Goal: Task Accomplishment & Management: Use online tool/utility

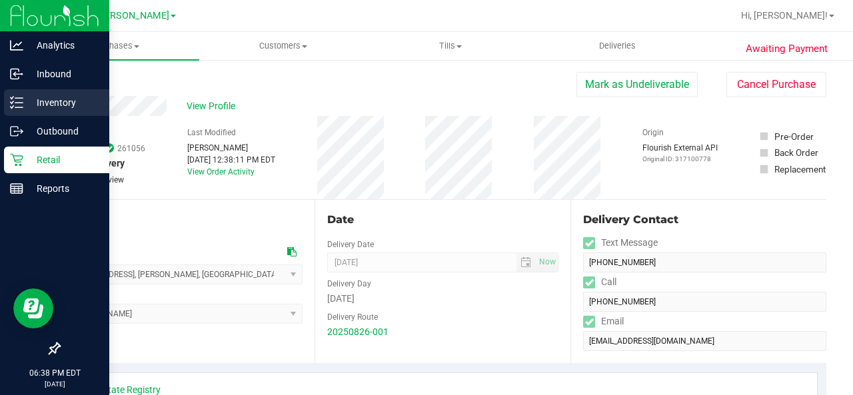
click at [19, 99] on icon at bounding box center [16, 102] width 13 height 13
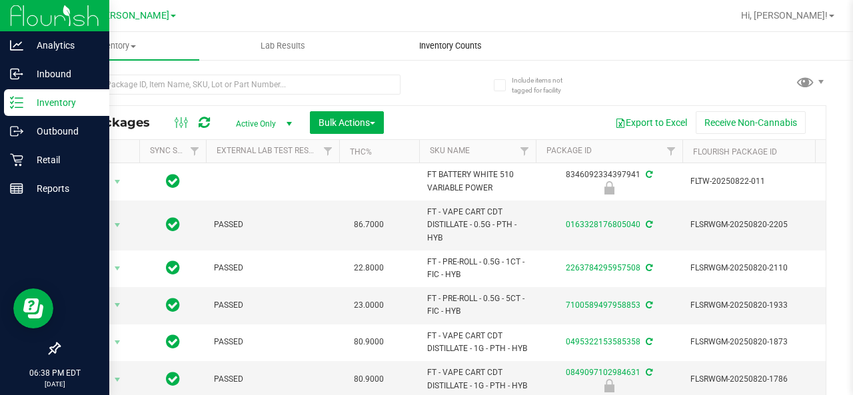
click at [442, 50] on span "Inventory Counts" at bounding box center [450, 46] width 99 height 12
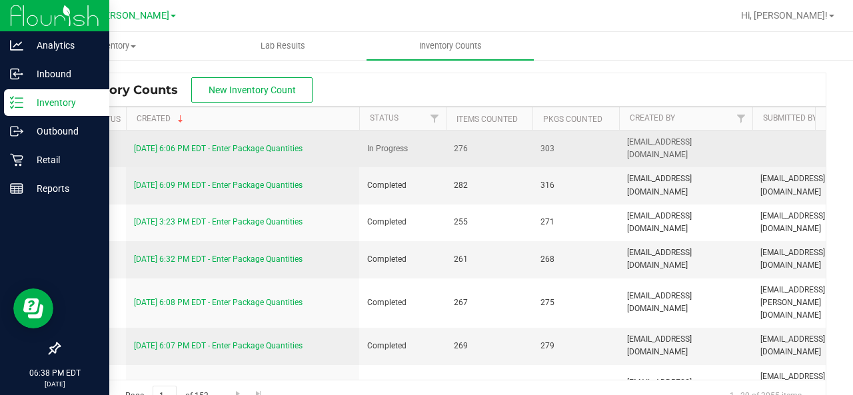
click at [251, 144] on link "[DATE] 6:06 PM EDT - Enter Package Quantities" at bounding box center [218, 148] width 169 height 9
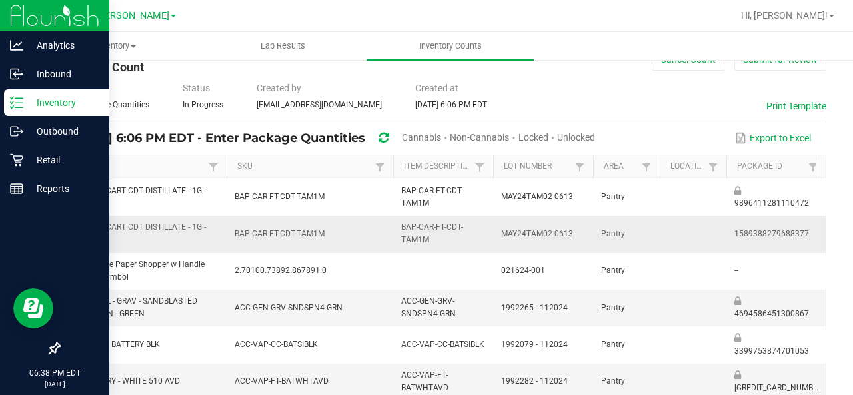
scroll to position [37, 0]
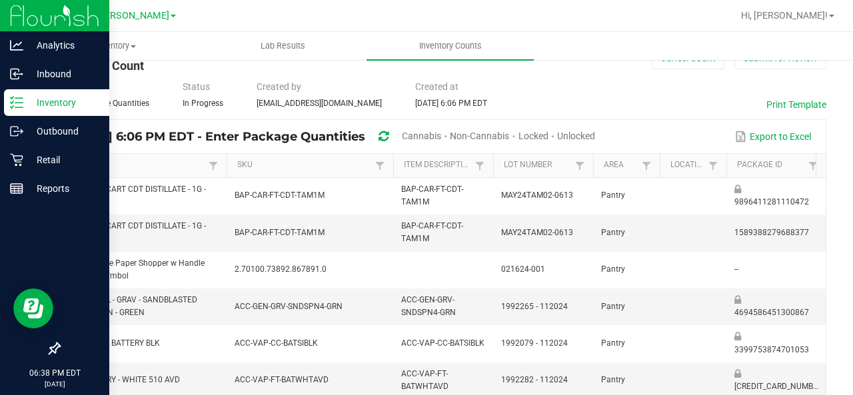
click at [441, 131] on span "Cannabis" at bounding box center [421, 136] width 39 height 11
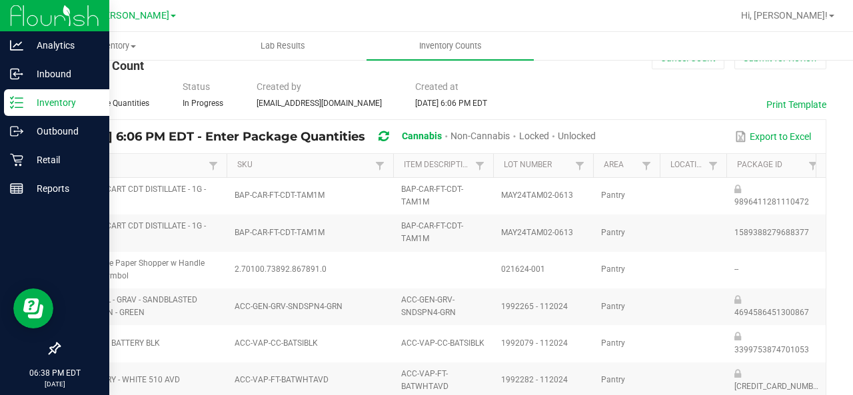
type input "2"
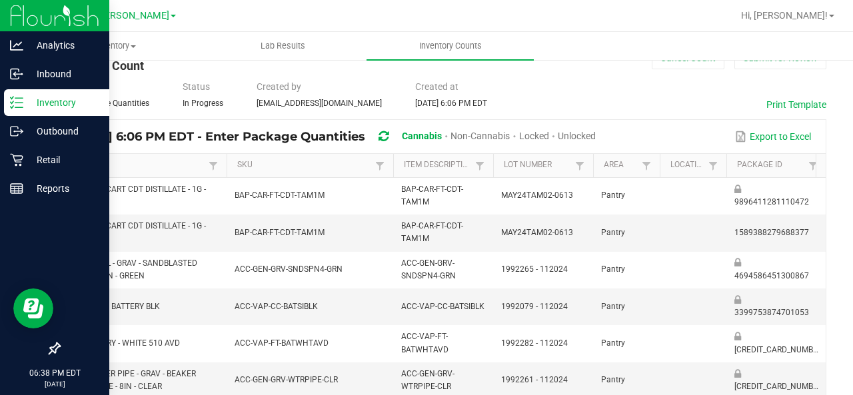
click at [596, 135] on span "Unlocked" at bounding box center [577, 136] width 38 height 11
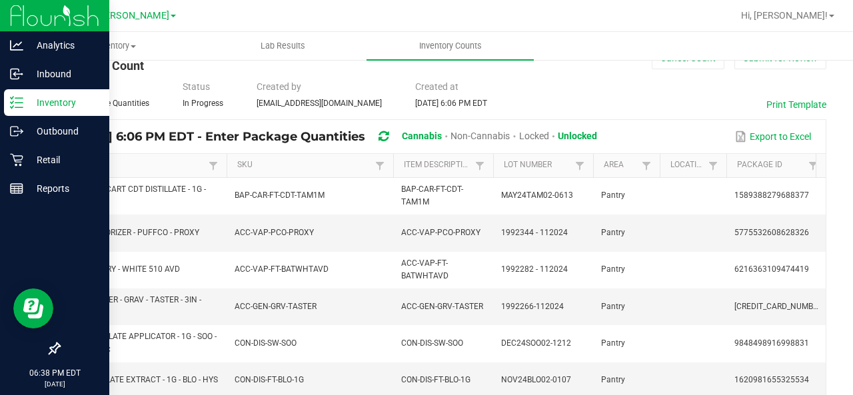
click at [156, 165] on link "Item" at bounding box center [138, 165] width 134 height 11
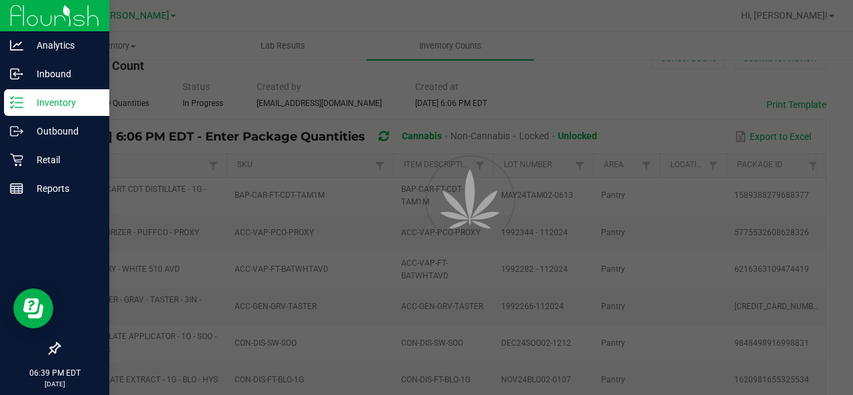
type input "7"
type input "1"
type input "16"
type input "4"
type input "15"
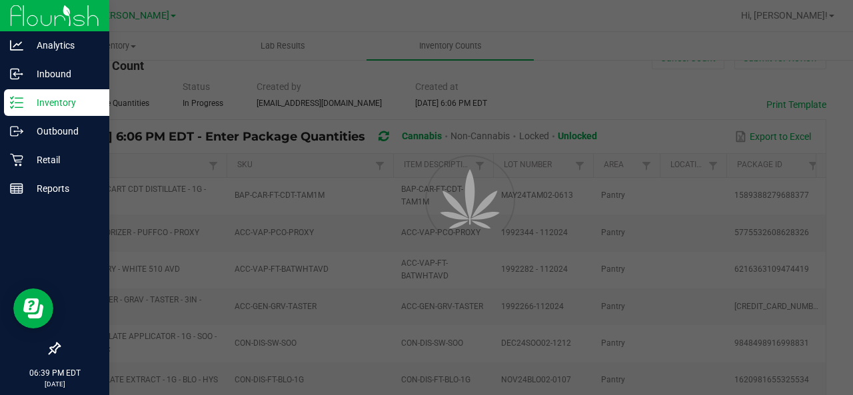
type input "2"
type input "14"
type input "0"
type input "8"
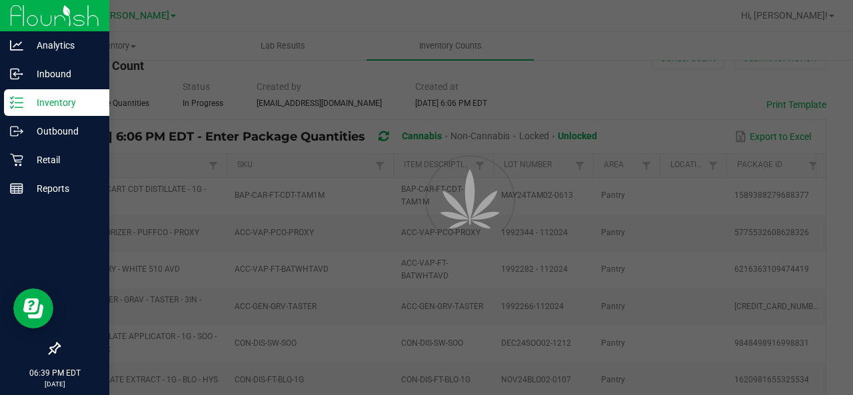
type input "0"
type input "4"
type input "12"
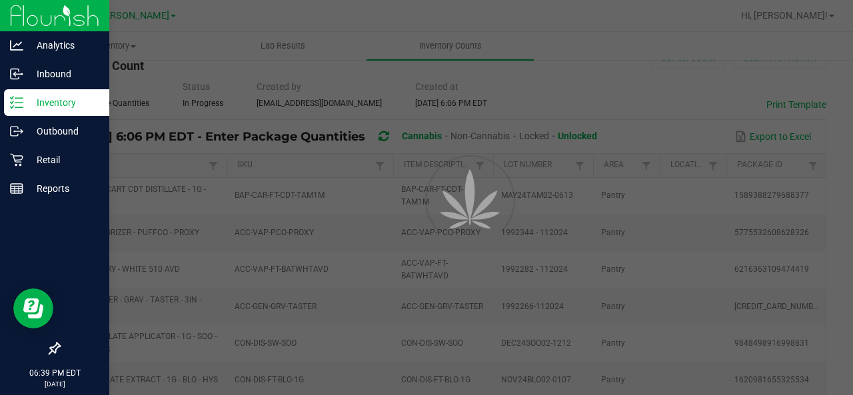
type input "16"
type input "0"
type input "10"
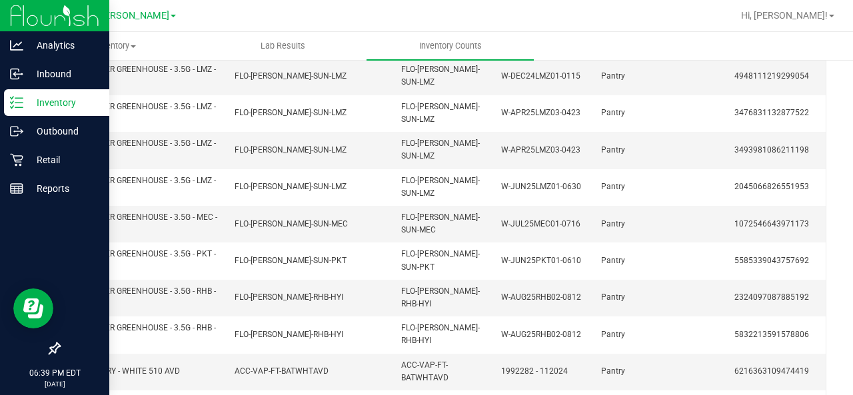
scroll to position [604, 0]
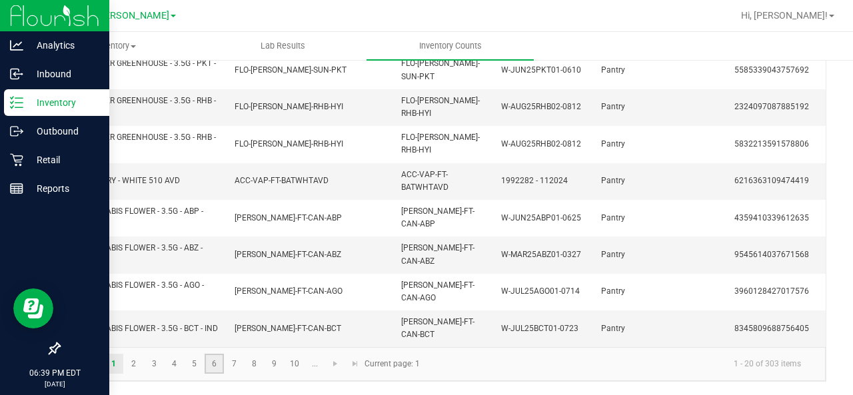
click at [212, 364] on link "6" at bounding box center [214, 364] width 19 height 20
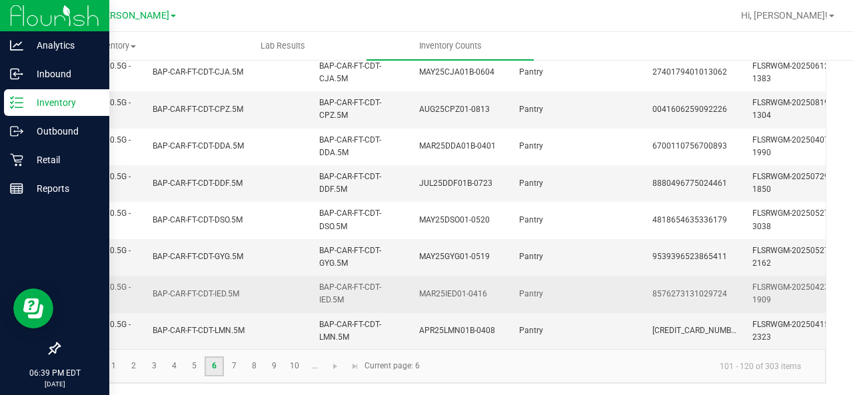
scroll to position [0, 0]
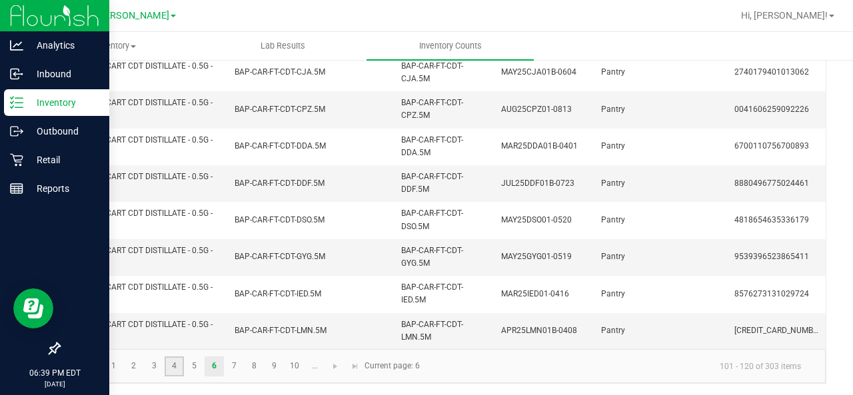
click at [183, 365] on link "4" at bounding box center [174, 366] width 19 height 20
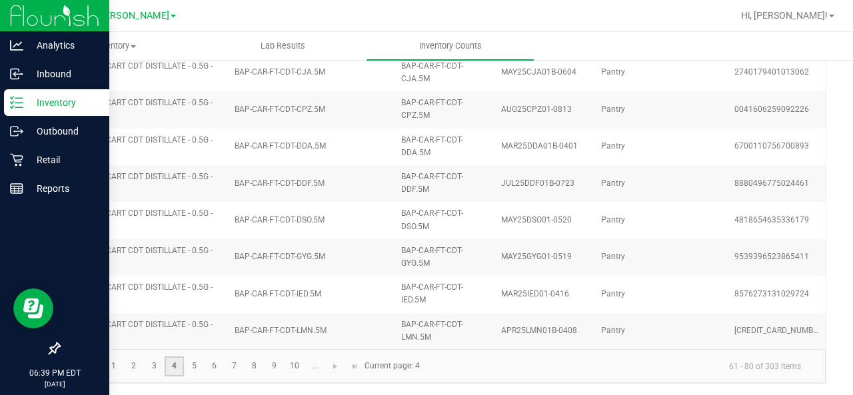
type input "3"
type input "23"
type input "0"
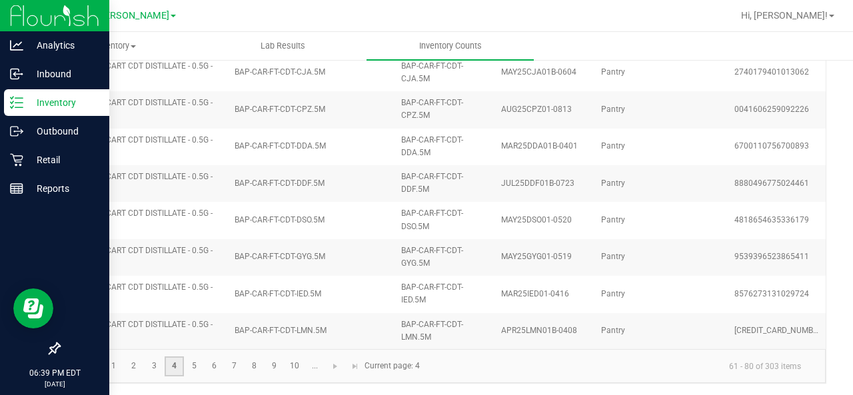
type input "14"
type input "7"
type input "11"
type input "13"
type input "0"
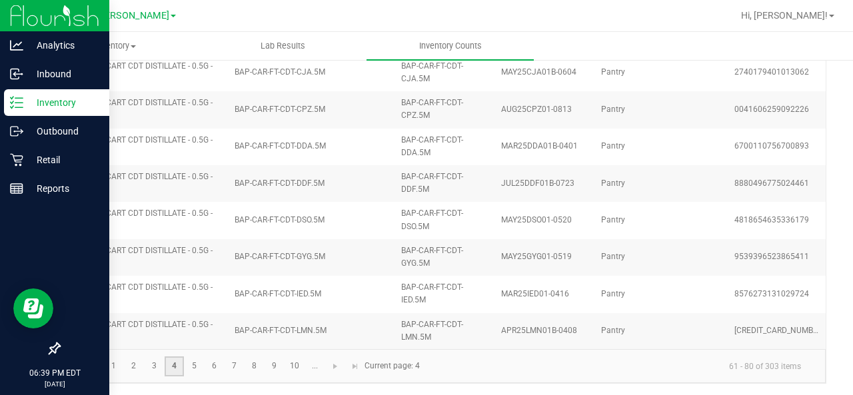
type input "5"
type input "0"
type input "7"
type input "5"
type input "6"
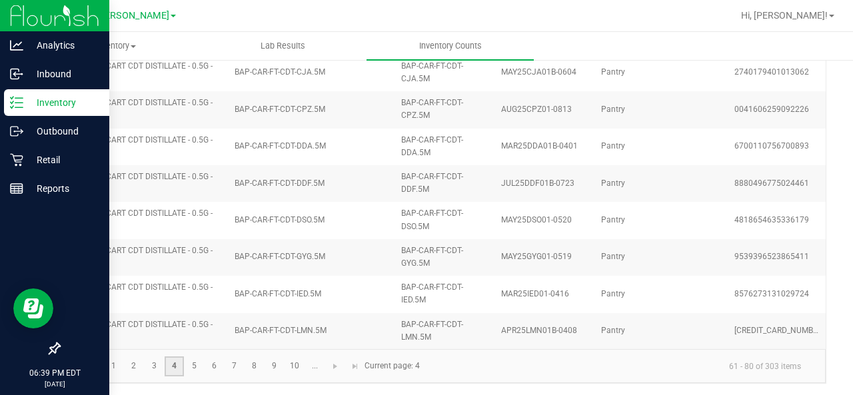
type input "4"
type input "3"
type input "8"
type input "12"
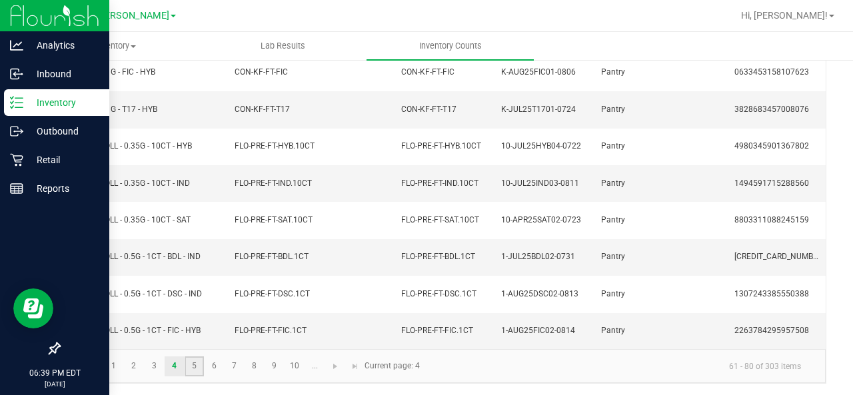
click at [195, 368] on link "5" at bounding box center [194, 366] width 19 height 20
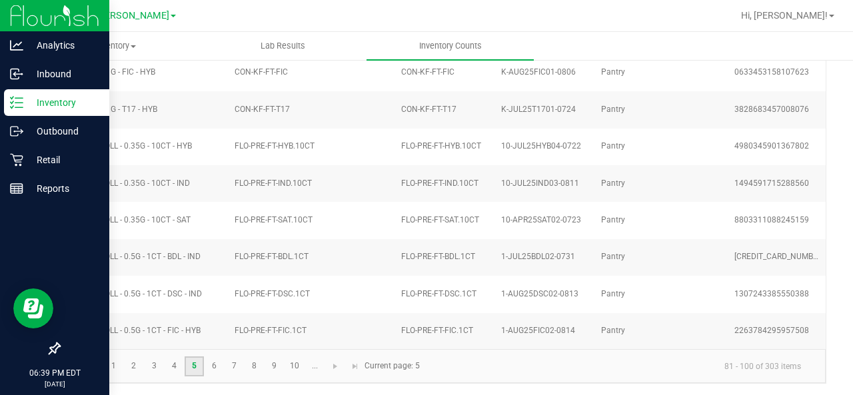
type input "16"
type input "3"
type input "21"
type input "17"
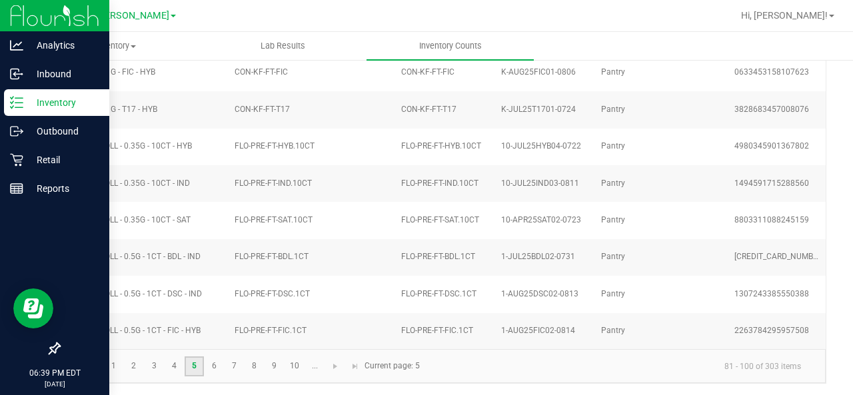
type input "15"
type input "3"
type input "10"
type input "4"
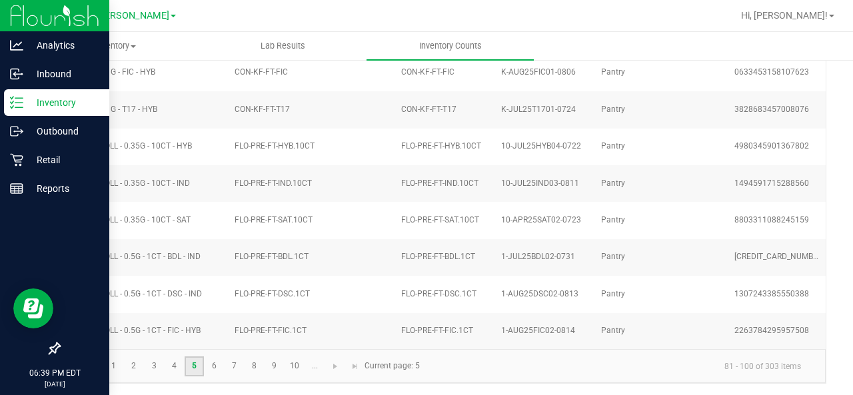
type input "1"
type input "0"
type input "9"
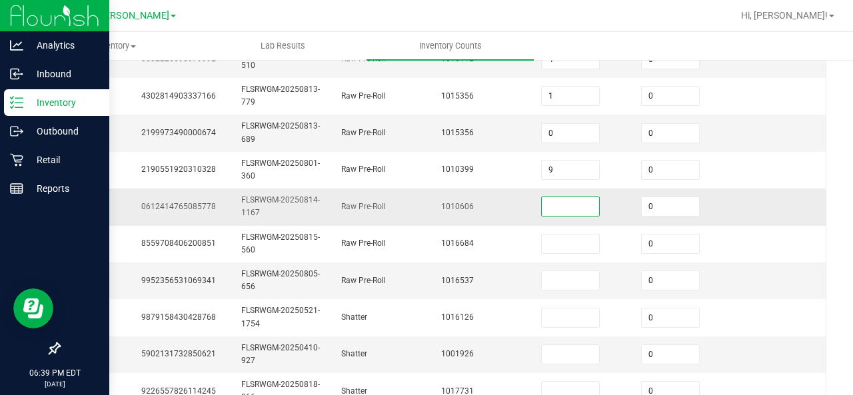
click at [574, 211] on input at bounding box center [570, 206] width 57 height 19
type input "9"
type input "5"
click at [434, 197] on td "1010606" at bounding box center [483, 207] width 100 height 37
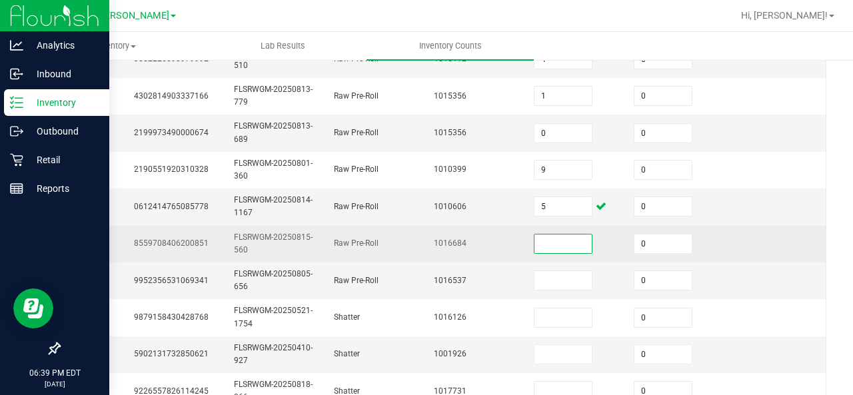
click at [542, 237] on input at bounding box center [562, 244] width 57 height 19
type input "4"
click at [455, 239] on td "1016684" at bounding box center [476, 244] width 100 height 37
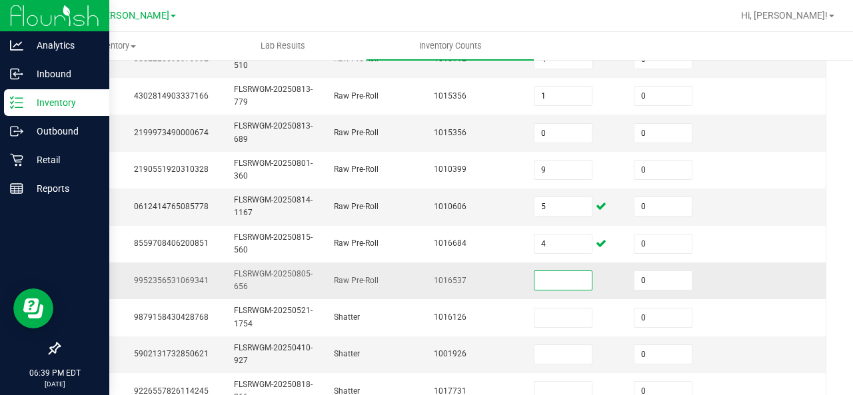
click at [551, 271] on input at bounding box center [562, 280] width 57 height 19
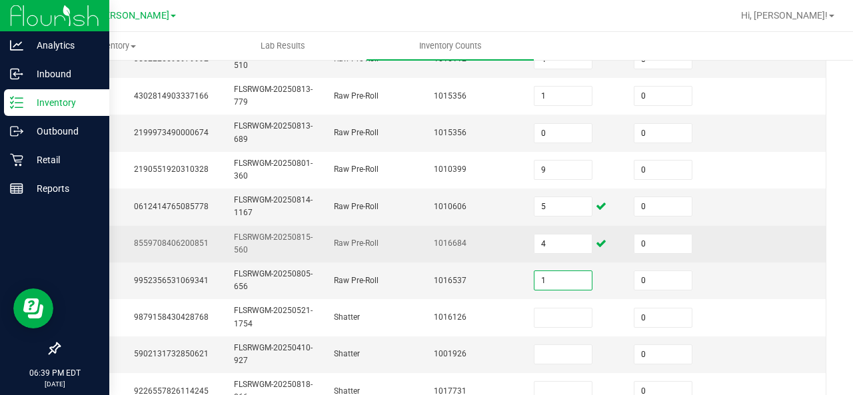
type input "1"
click at [338, 246] on td "Raw Pre-Roll" at bounding box center [376, 244] width 100 height 37
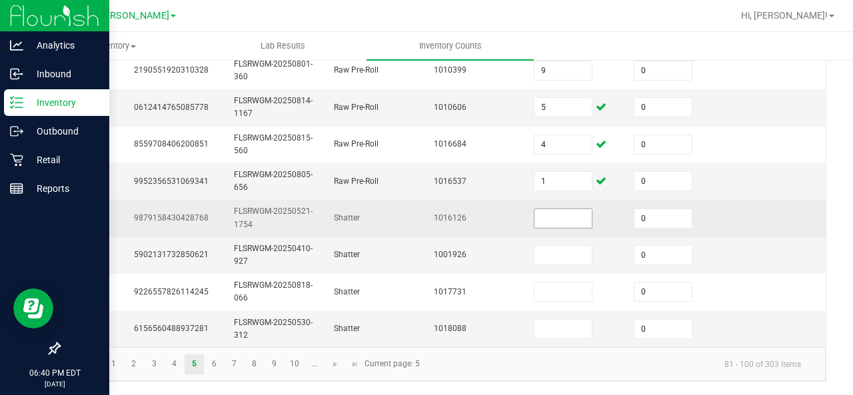
click at [534, 209] on input at bounding box center [562, 218] width 57 height 19
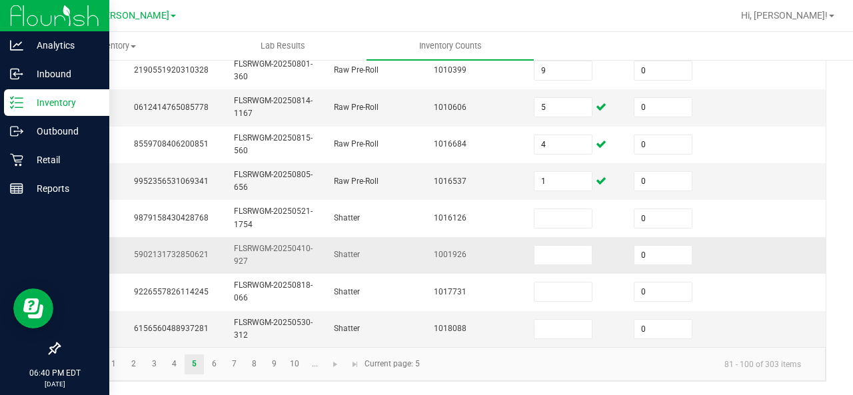
click at [369, 251] on td "Shatter" at bounding box center [376, 255] width 100 height 37
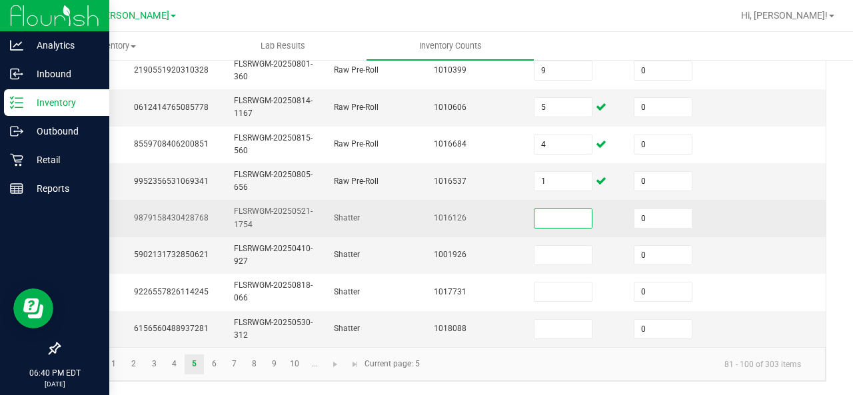
click at [556, 209] on input at bounding box center [562, 218] width 57 height 19
type input "1"
click at [326, 200] on td "Shatter" at bounding box center [376, 218] width 100 height 37
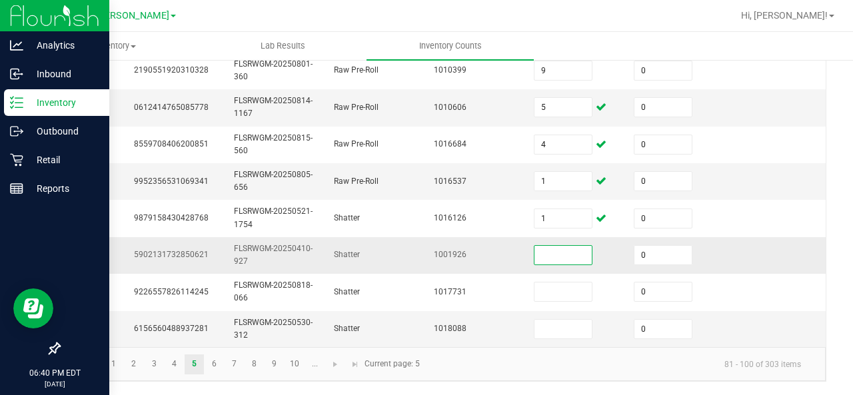
click at [534, 246] on input at bounding box center [562, 255] width 57 height 19
type input "4"
click at [448, 237] on td "1001926" at bounding box center [476, 255] width 100 height 37
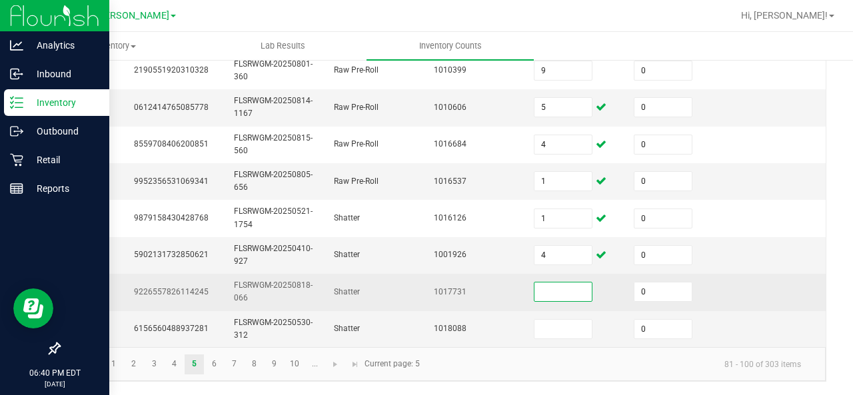
click at [540, 282] on input at bounding box center [562, 291] width 57 height 19
type input "8"
click at [448, 279] on td "1017731" at bounding box center [476, 292] width 100 height 37
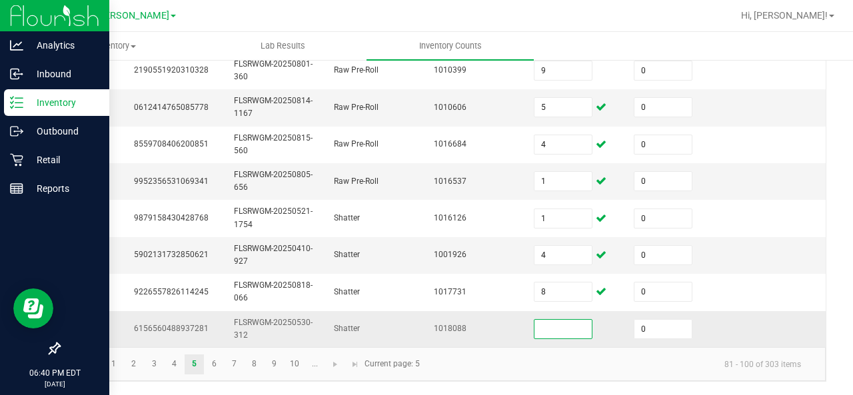
click at [536, 320] on input at bounding box center [562, 329] width 57 height 19
type input "2"
click at [426, 324] on td "1018088" at bounding box center [476, 329] width 100 height 36
click at [212, 360] on link "6" at bounding box center [214, 364] width 19 height 20
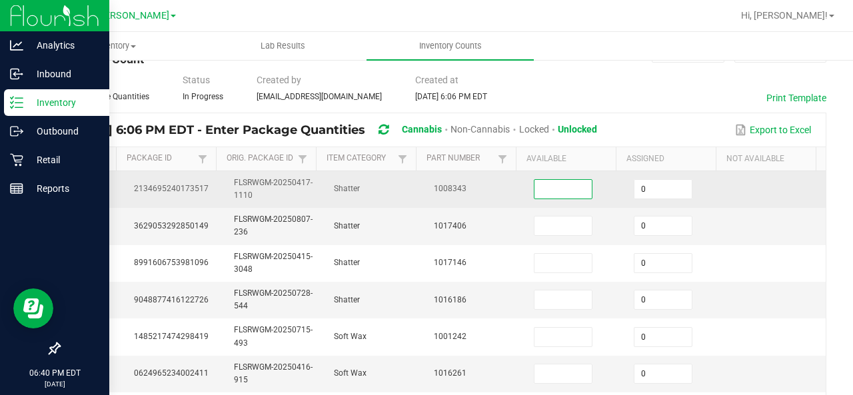
click at [534, 185] on input at bounding box center [562, 189] width 57 height 19
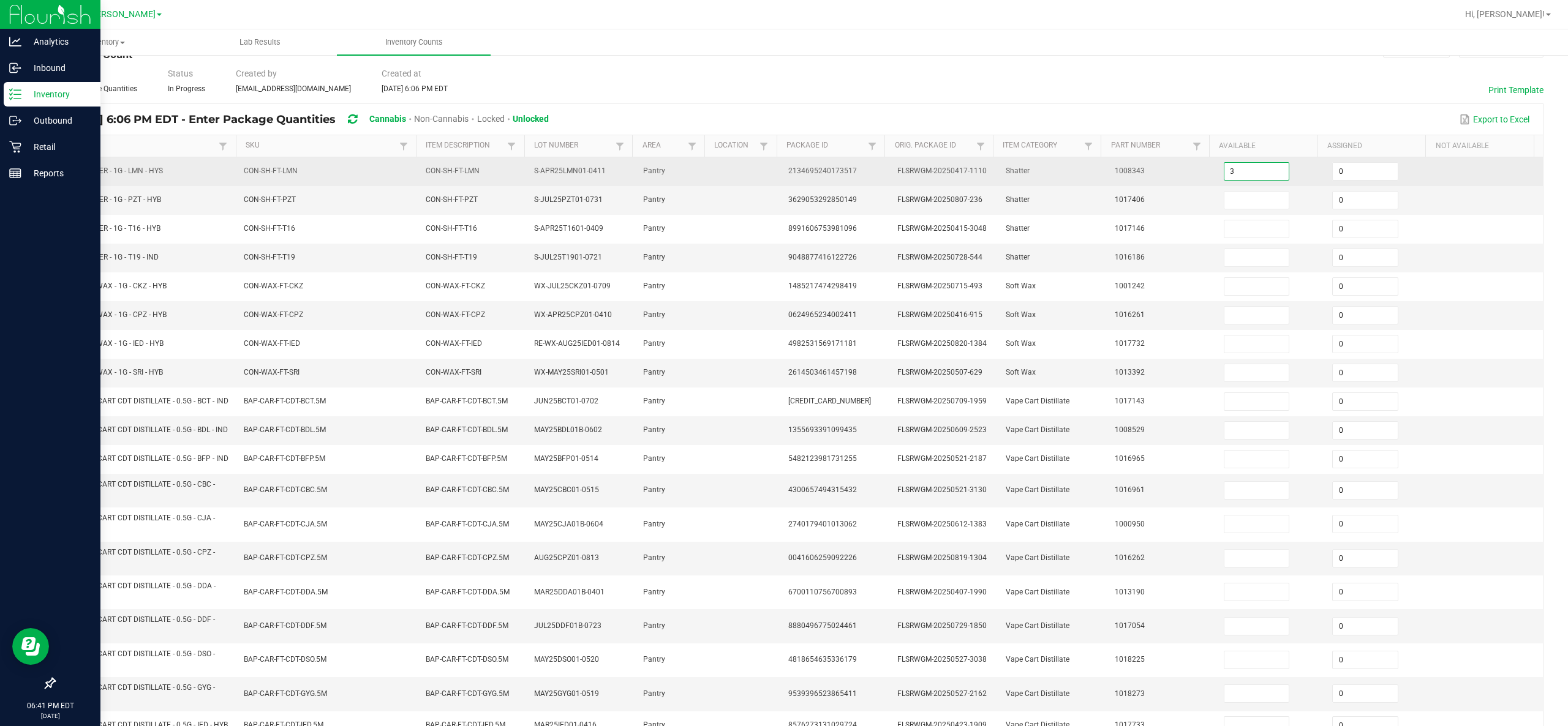
type input "3"
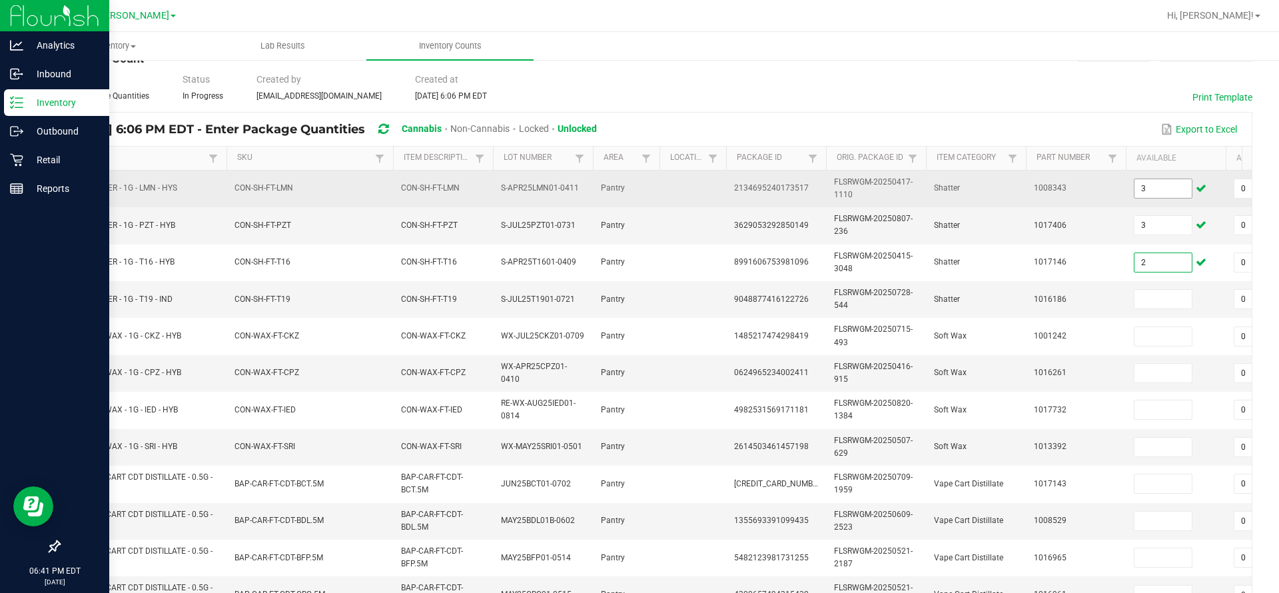
type input "2"
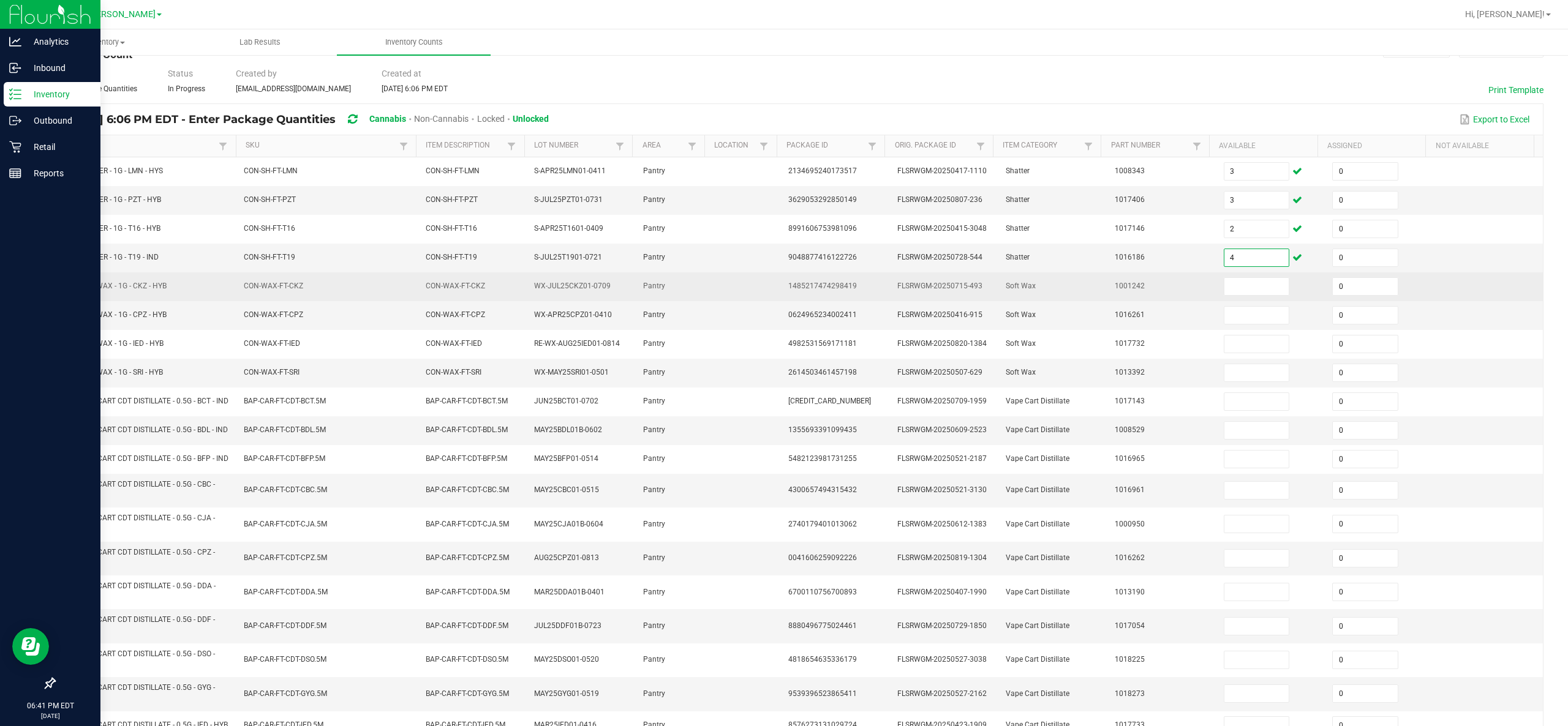
type input "4"
type input "3"
type input "5"
type input "8"
type input "2"
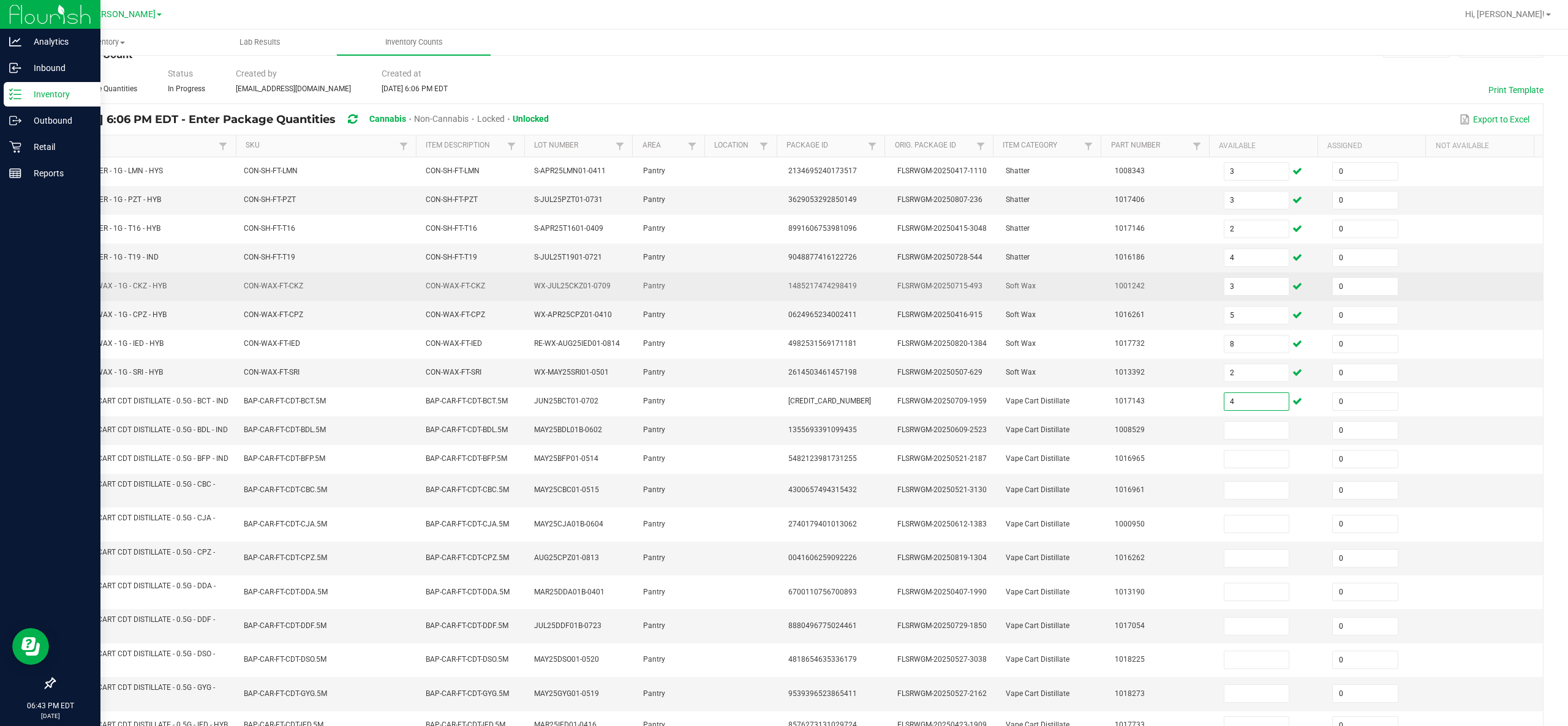
type input "4"
type input "10"
type input "2"
type input "4"
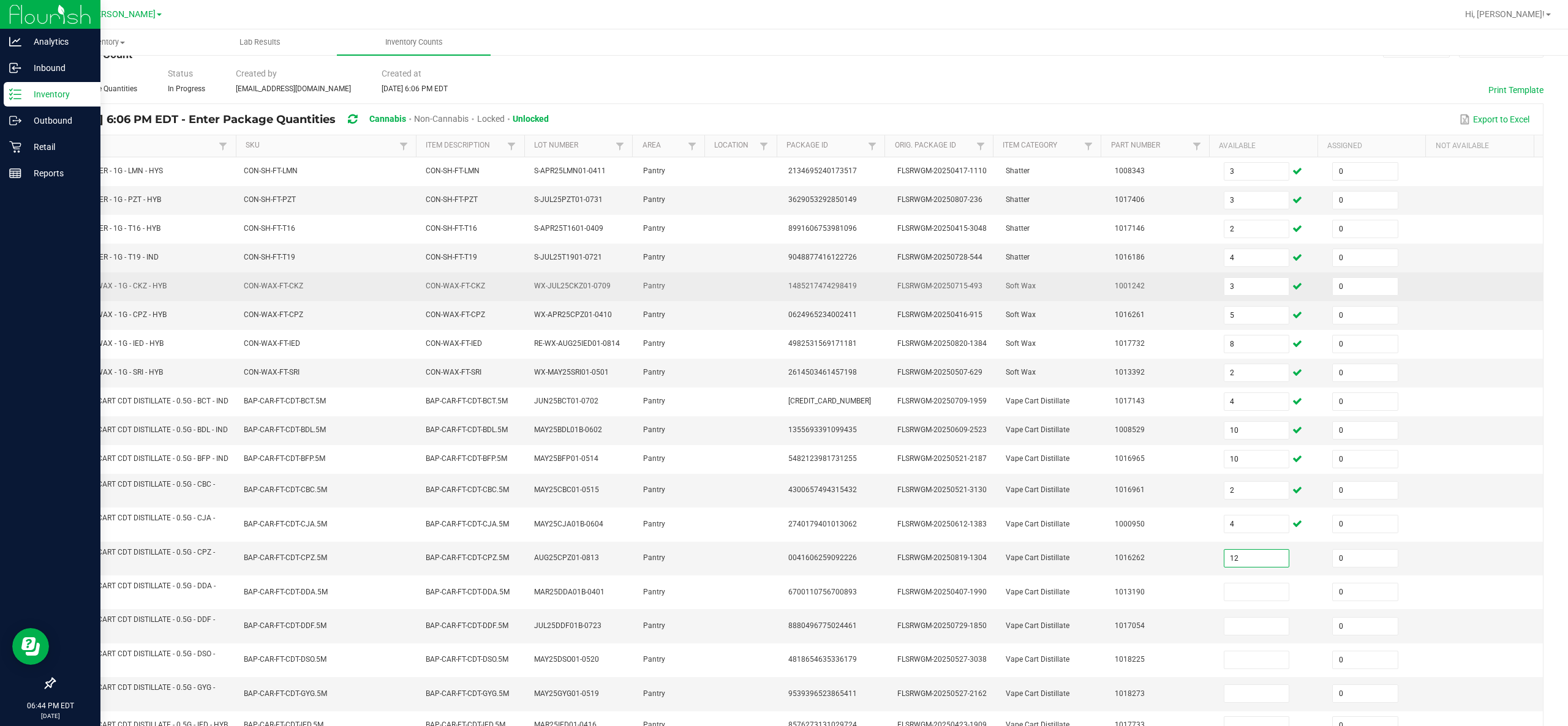
type input "12"
type input "9"
type input "7"
type input "5"
type input "1"
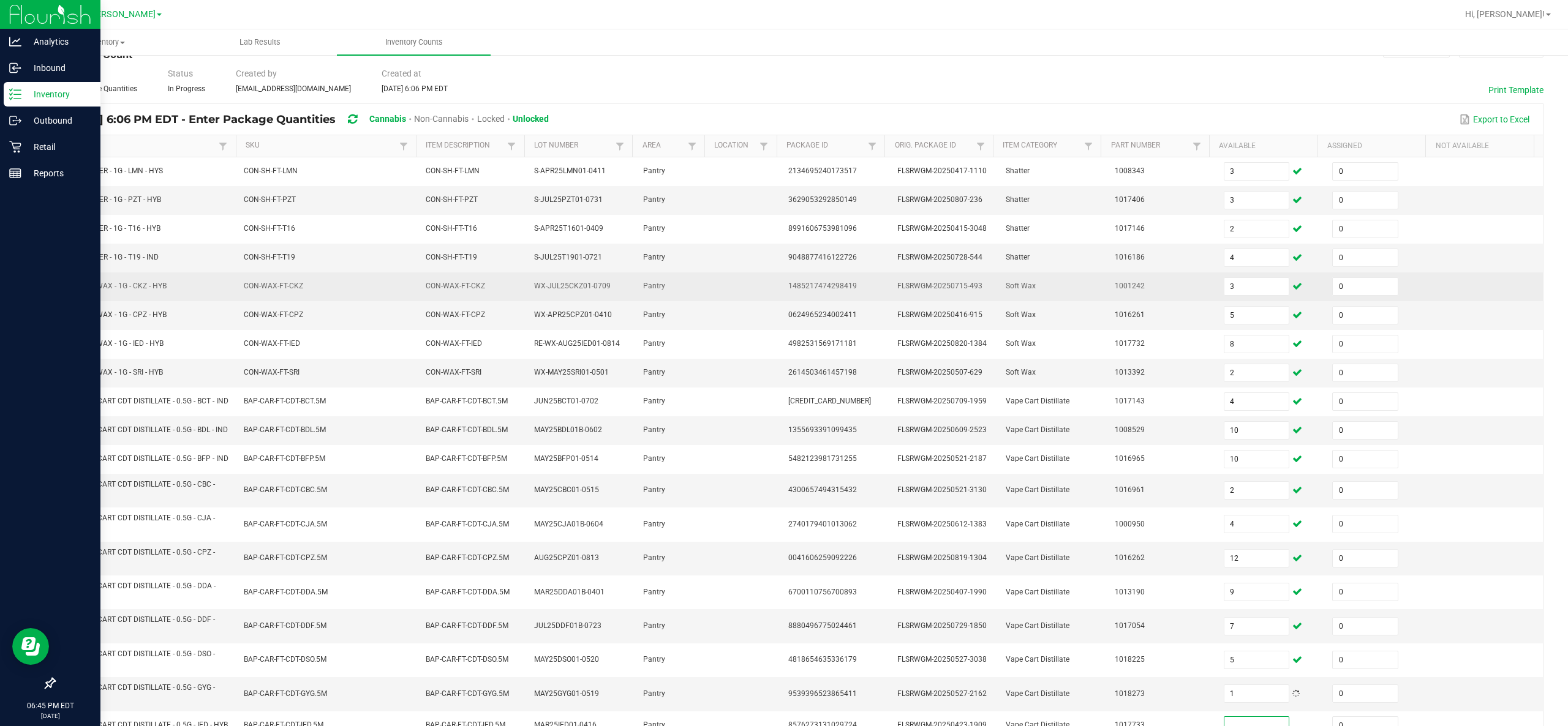
scroll to position [161, 0]
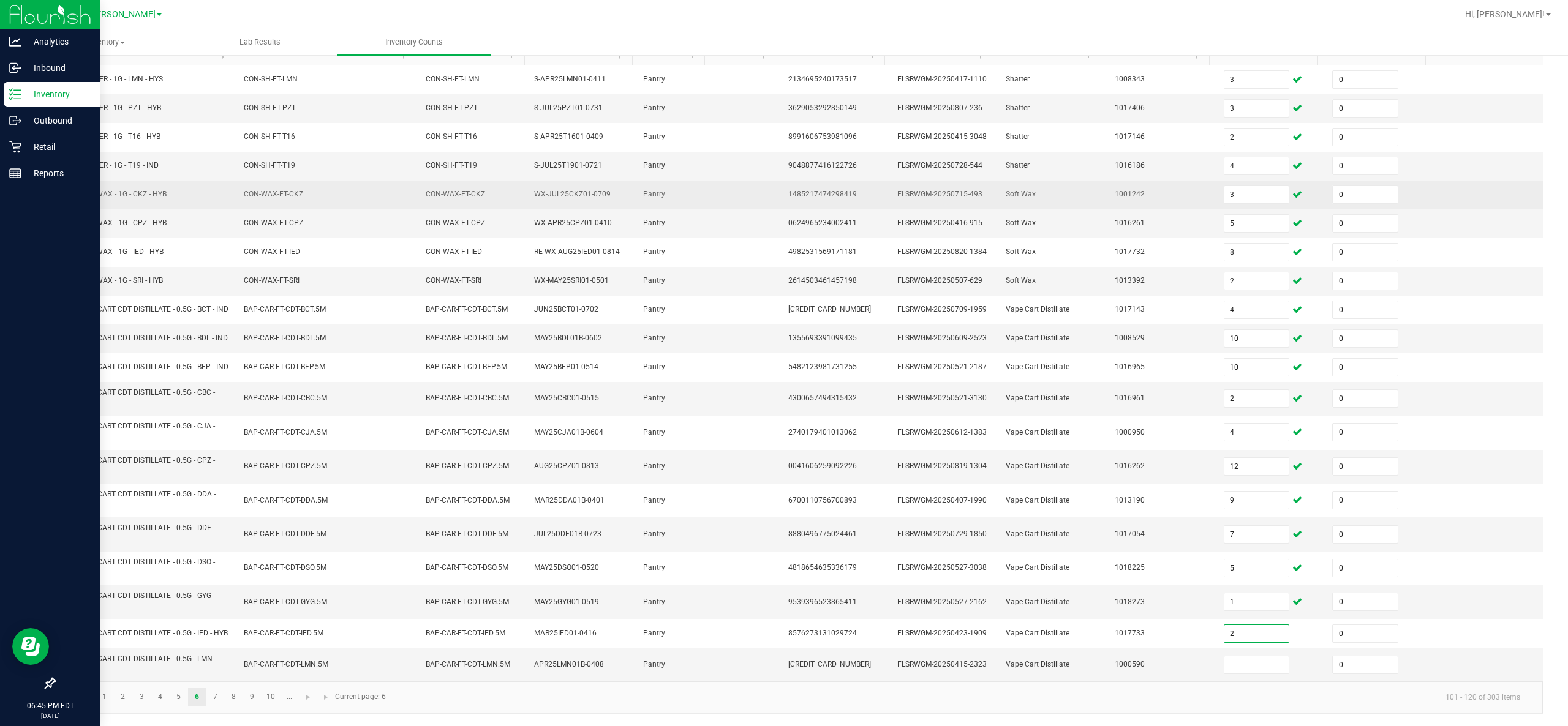
type input "2"
type input "5"
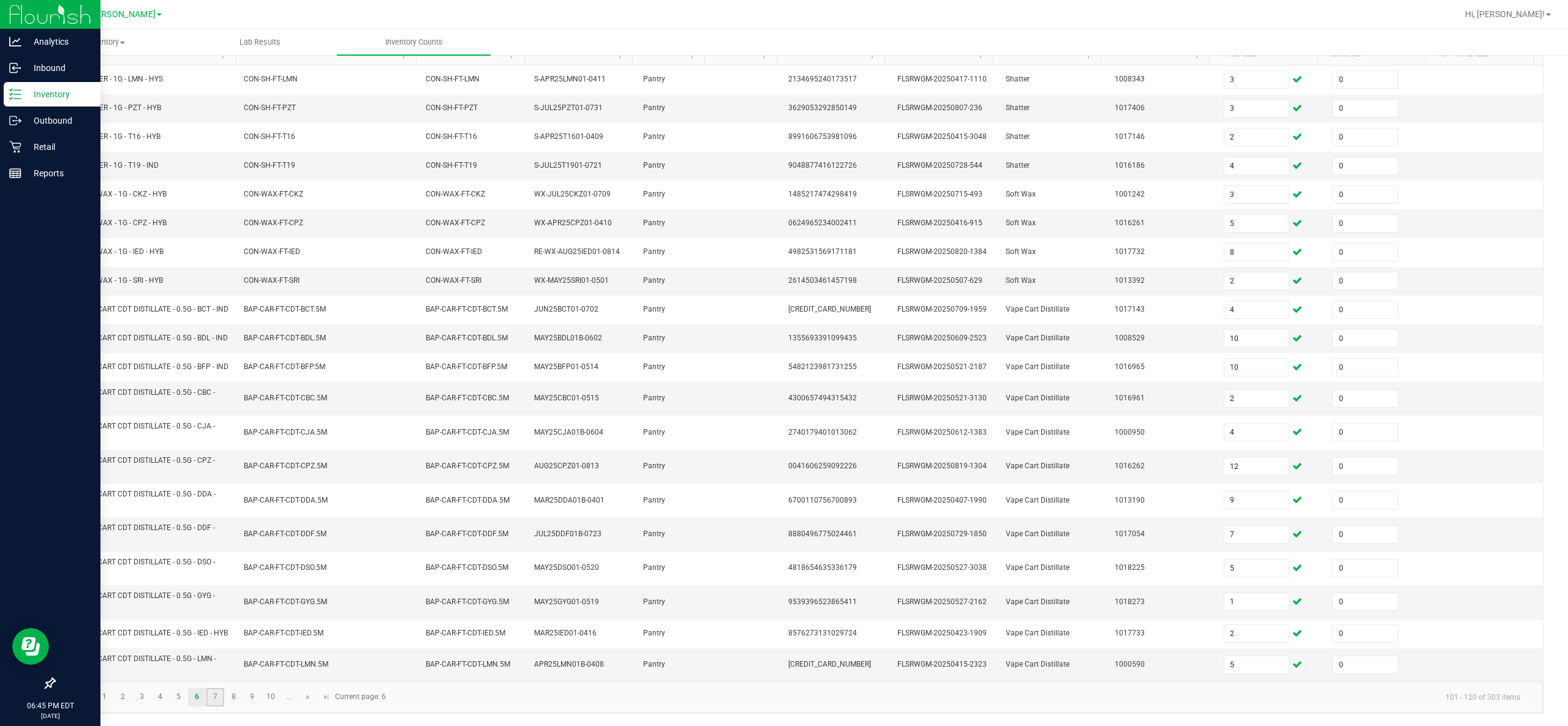
click at [216, 362] on link "7" at bounding box center [215, 698] width 17 height 18
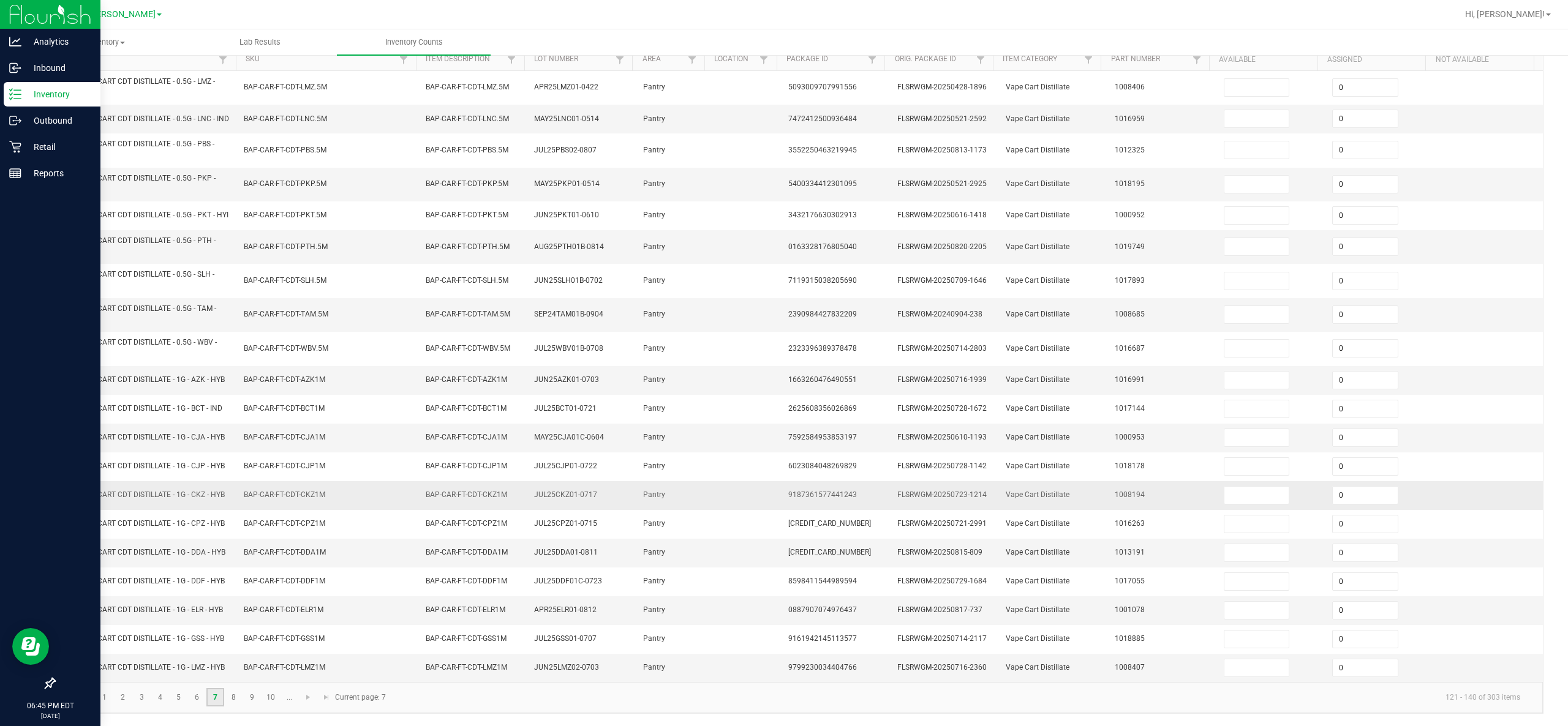
scroll to position [0, 0]
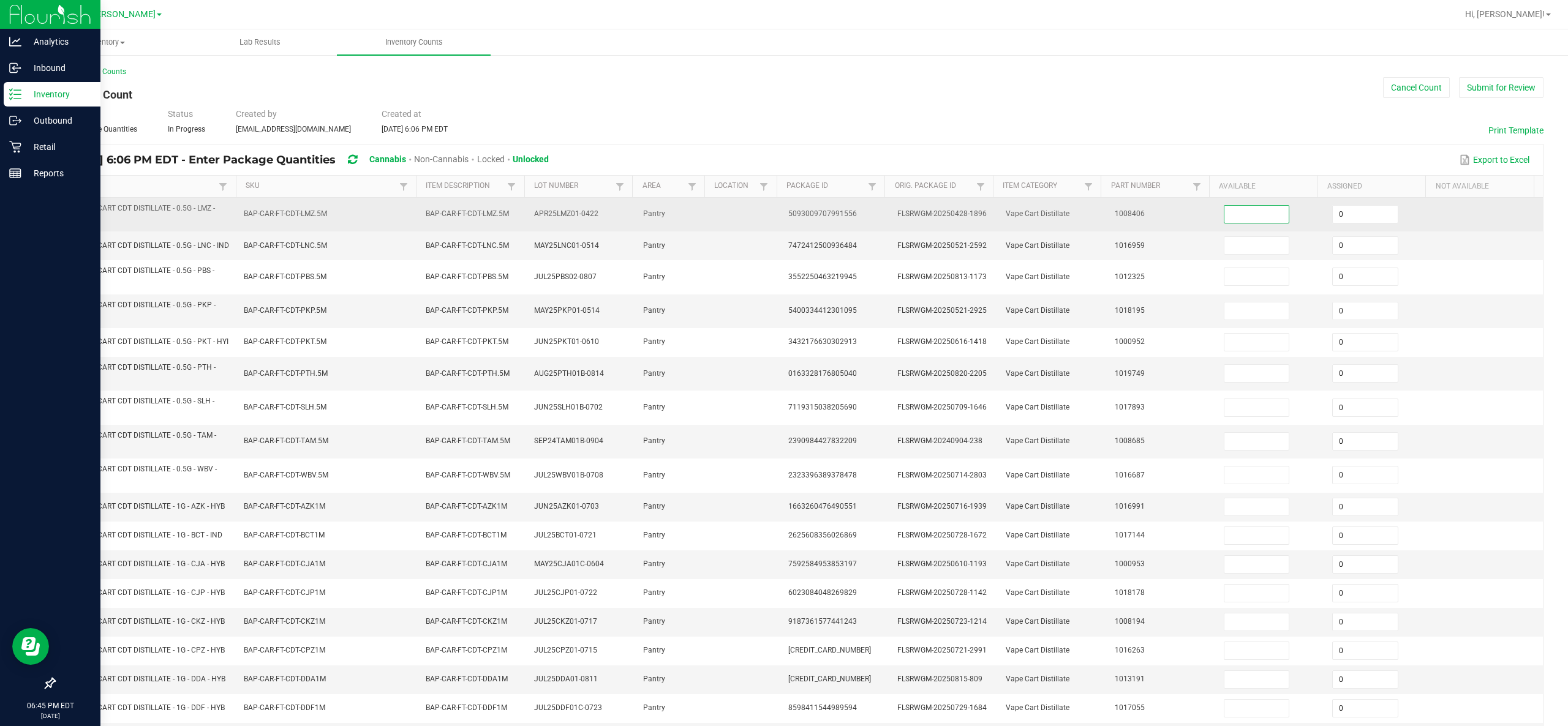
click at [783, 221] on input at bounding box center [1256, 214] width 65 height 17
type input "9"
type input "7"
type input "1"
type input "9"
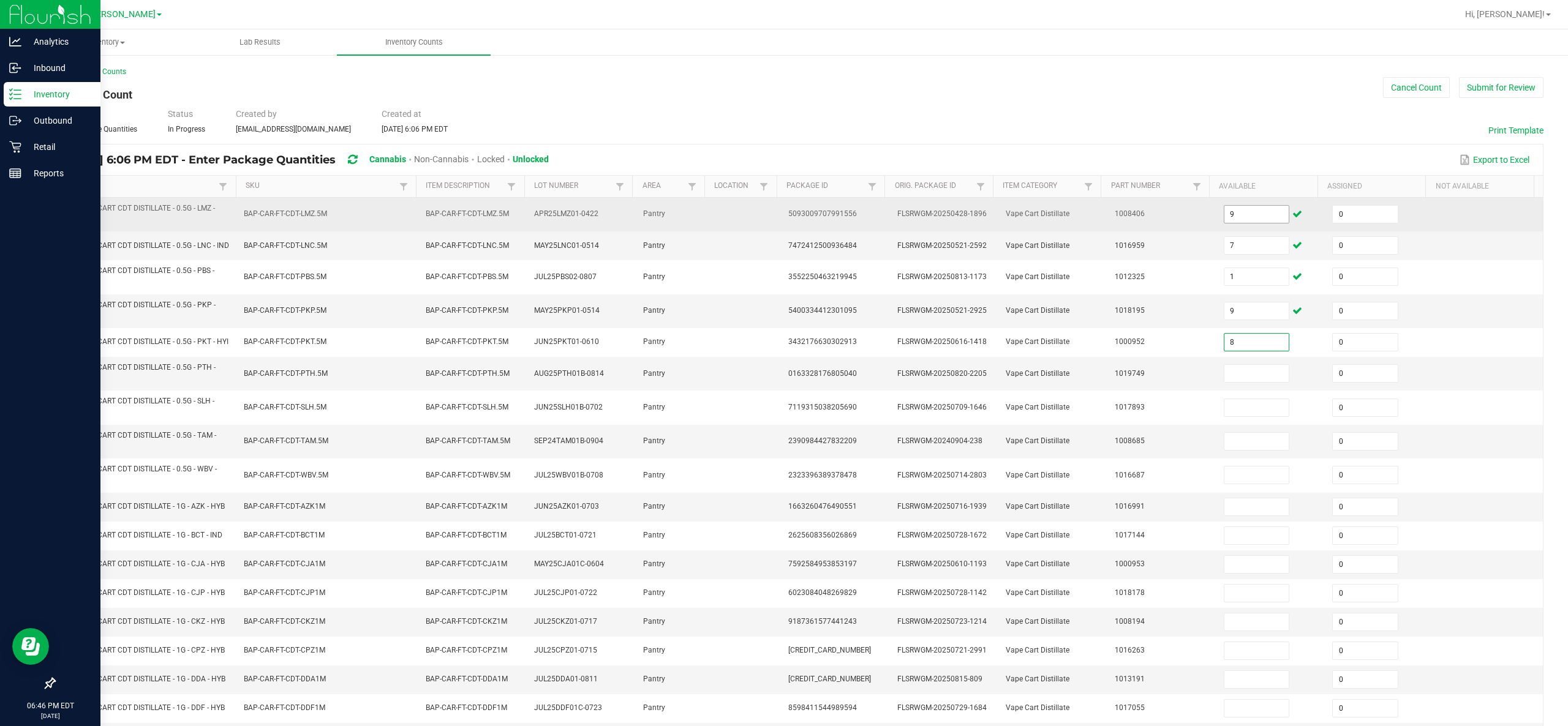
type input "8"
type input "12"
type input "1"
type input "9"
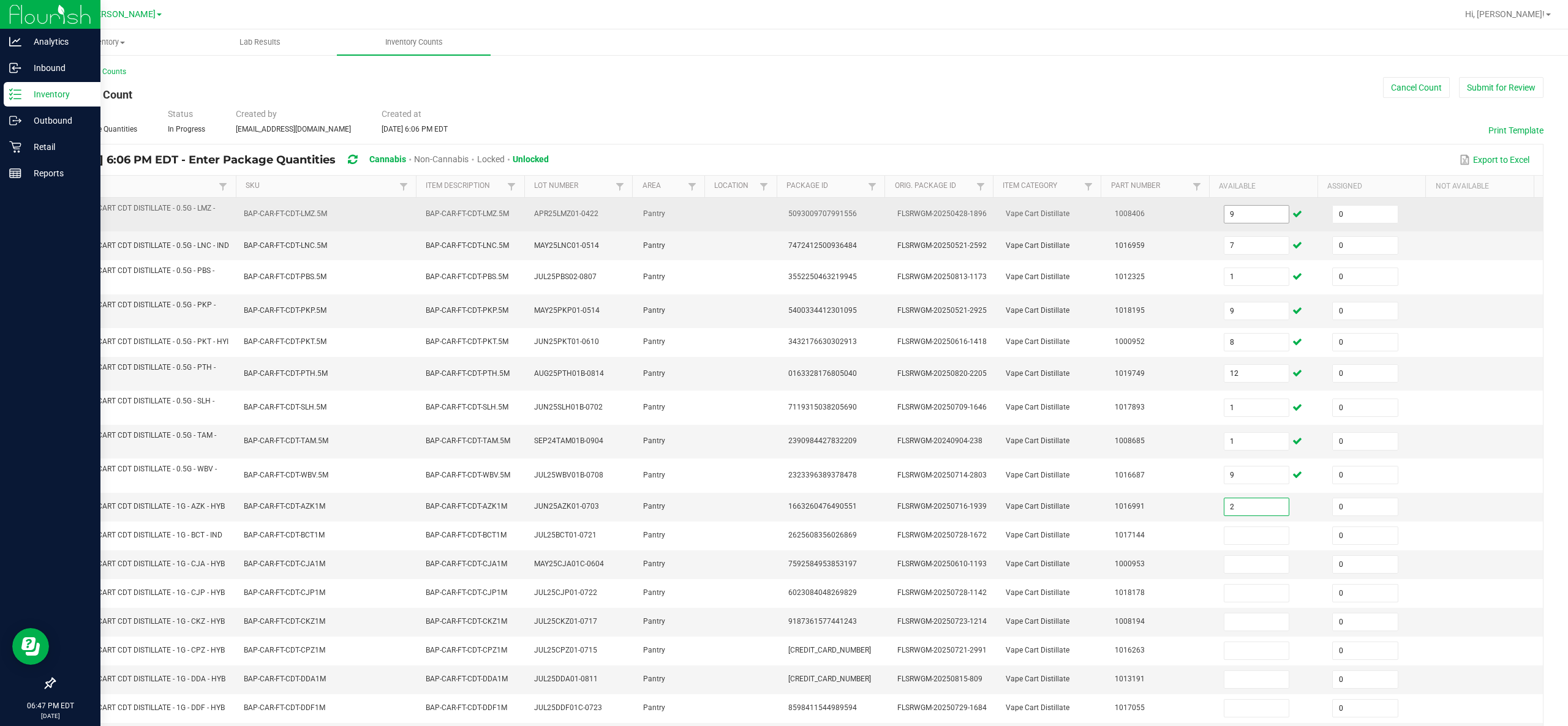
type input "2"
type input "9"
type input "10"
type input "9"
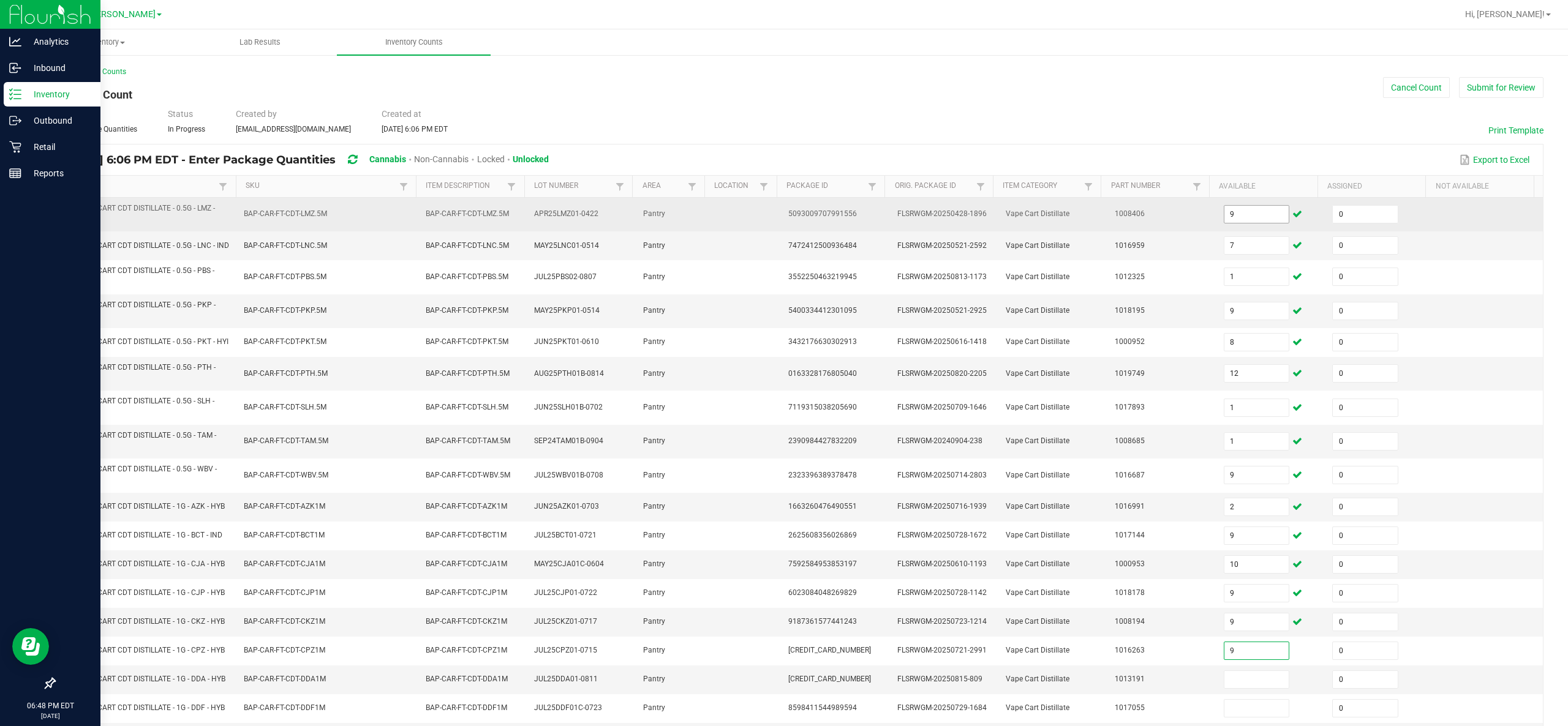
type input "9"
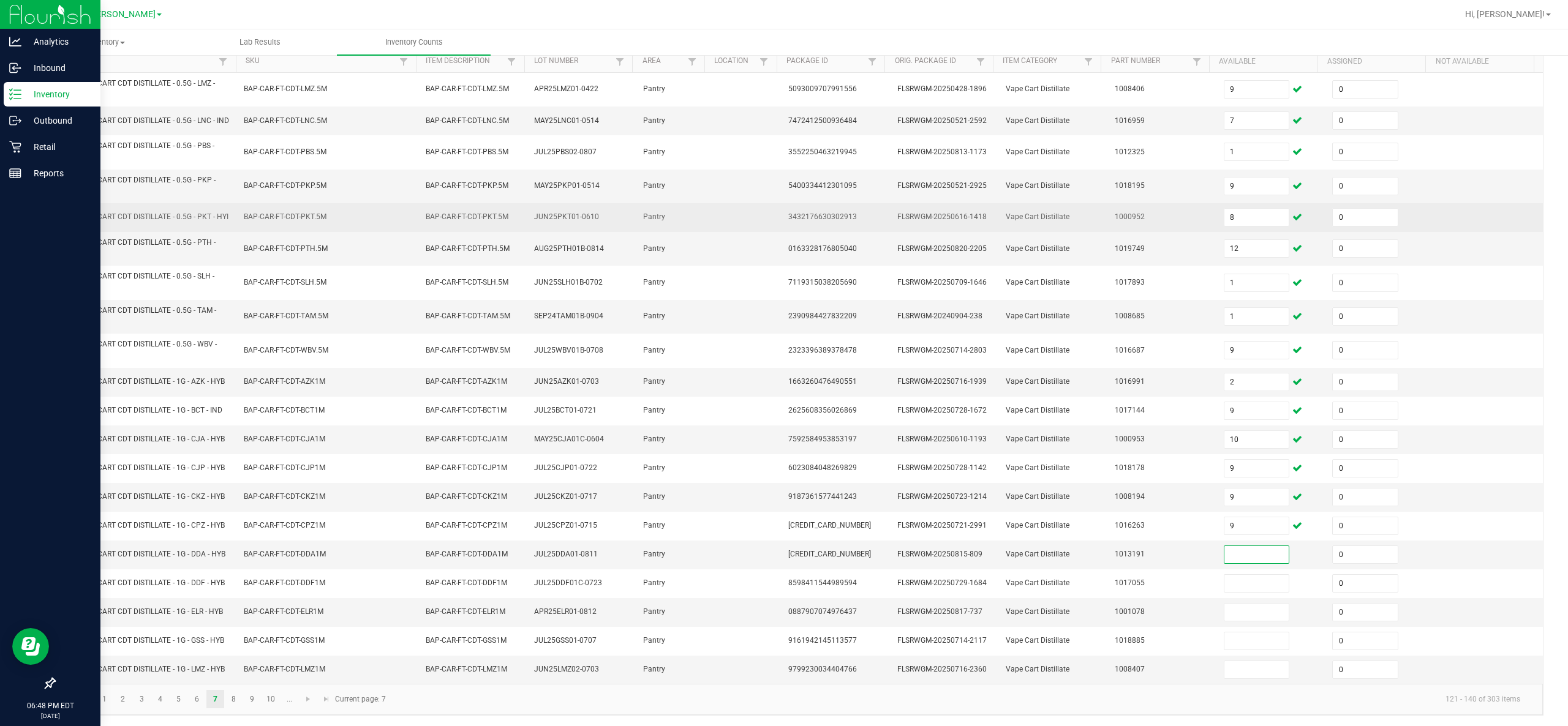
scroll to position [155, 0]
type input "12"
type input "6"
type input "12"
type input "8"
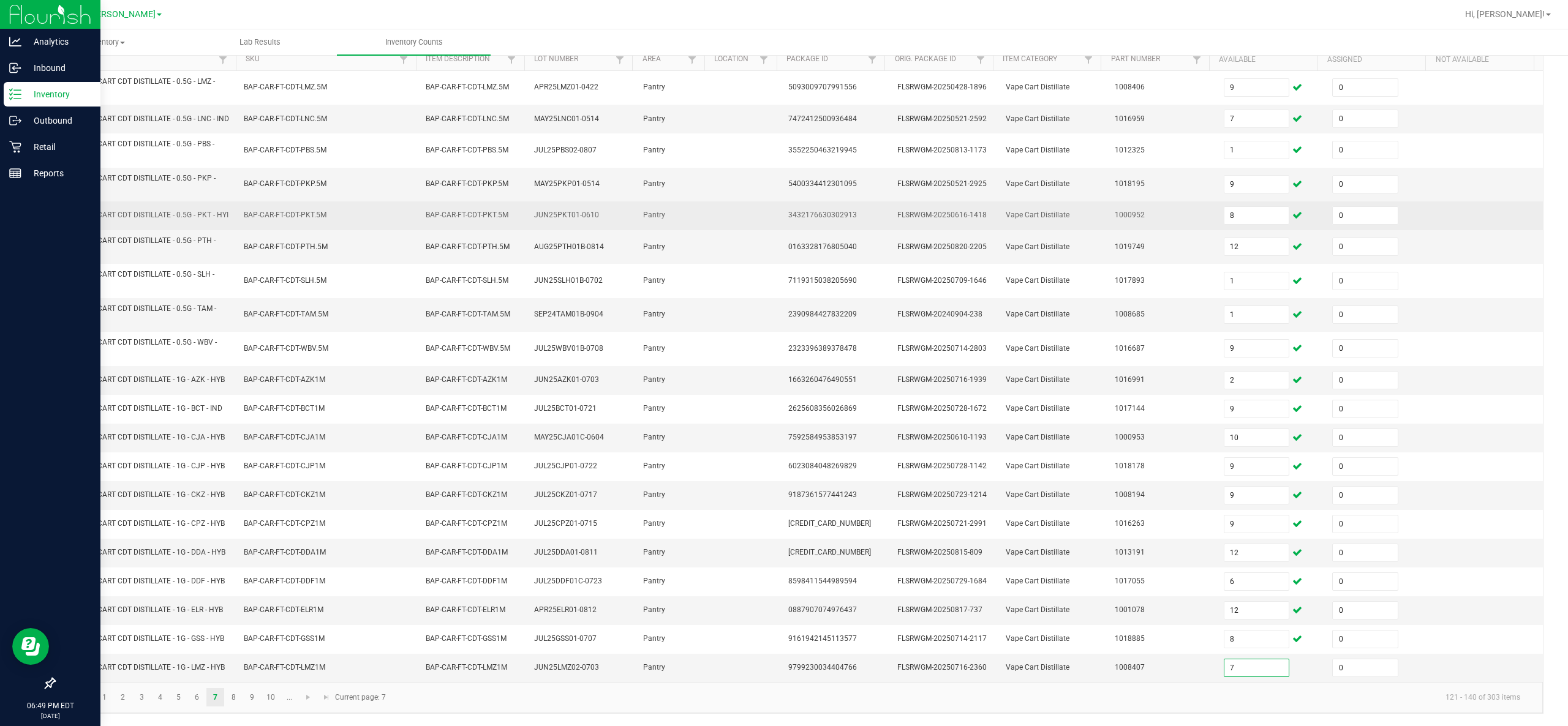
type input "7"
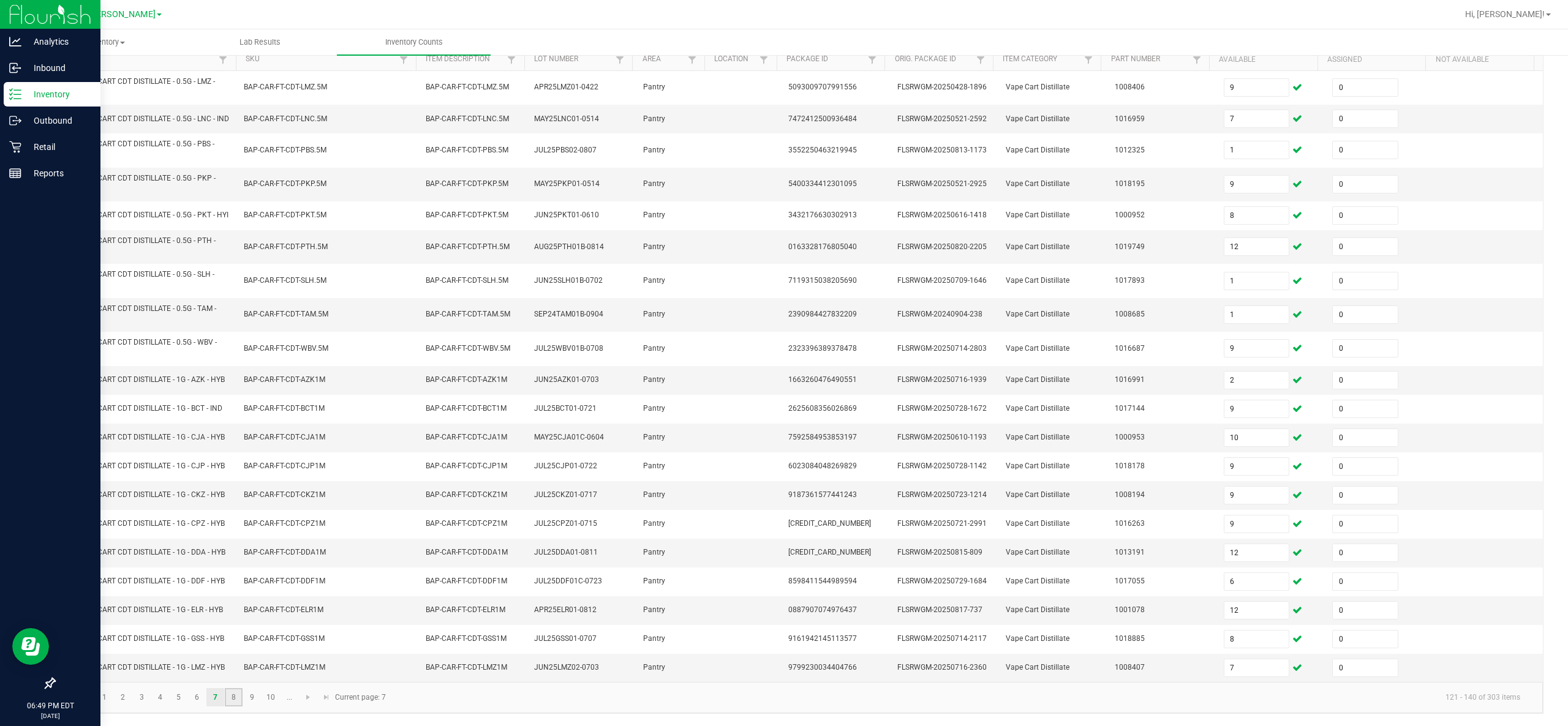
click at [231, 362] on link "8" at bounding box center [233, 698] width 17 height 18
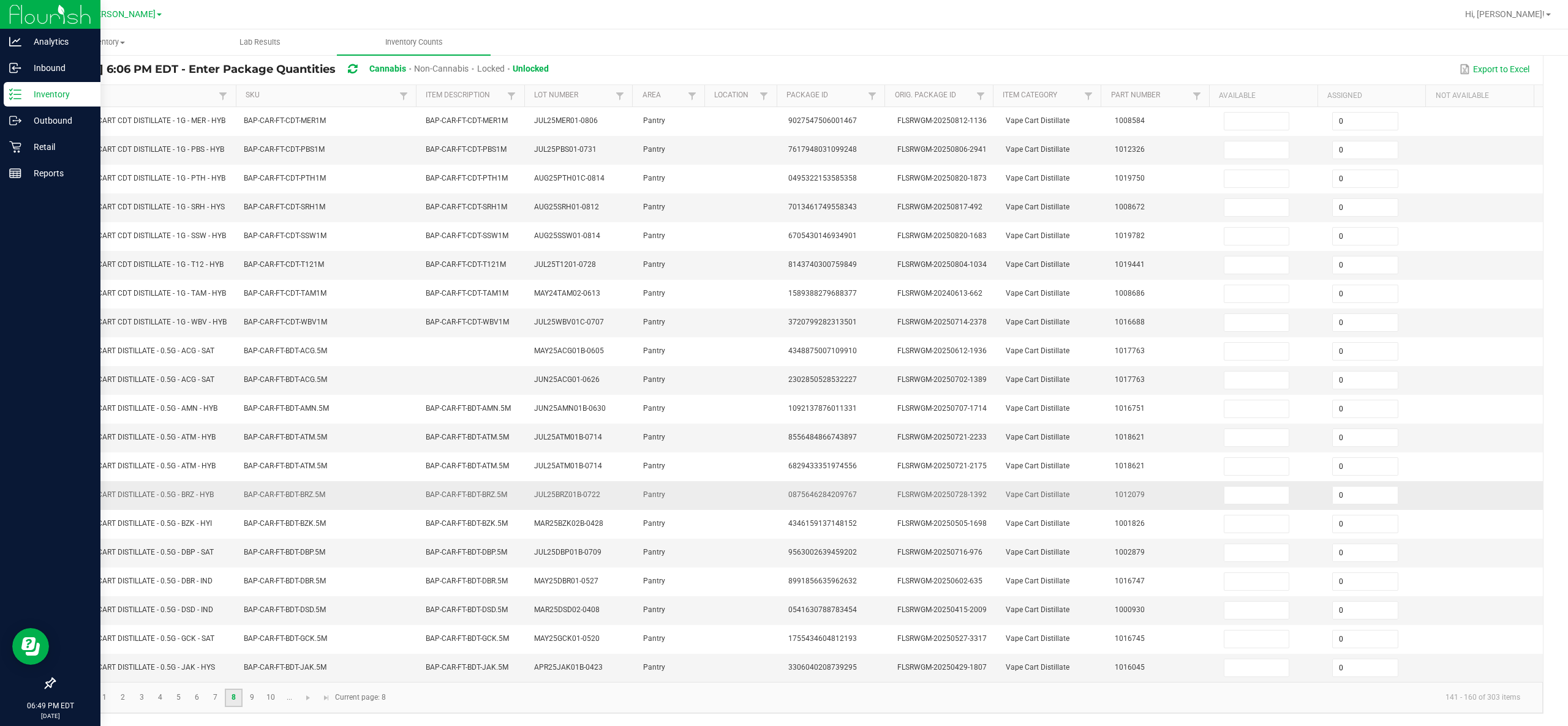
scroll to position [0, 0]
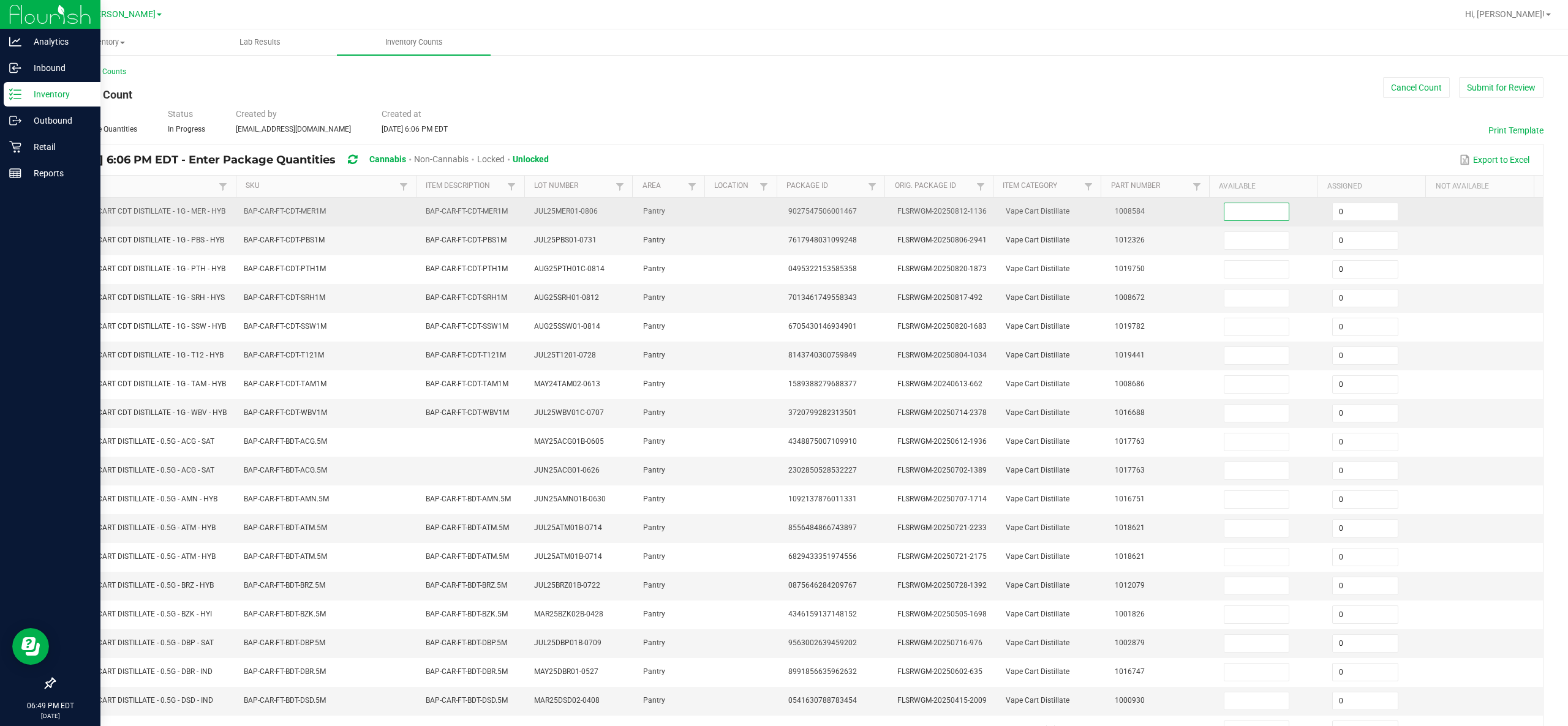
click at [783, 218] on input at bounding box center [1256, 211] width 65 height 17
type input "2"
type input "9"
type input "10"
type input "2"
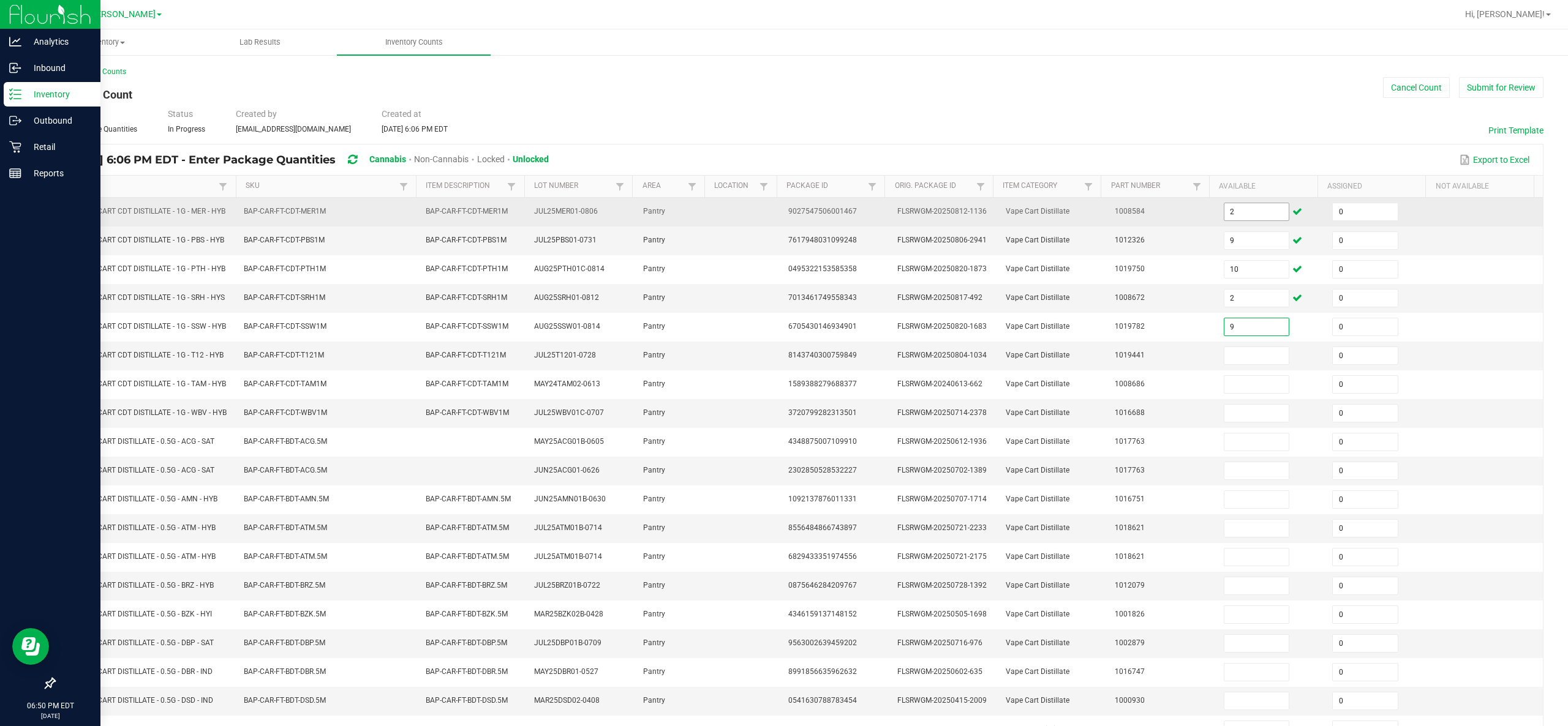
type input "9"
type input "3"
type input "1"
type input "9"
type input "10"
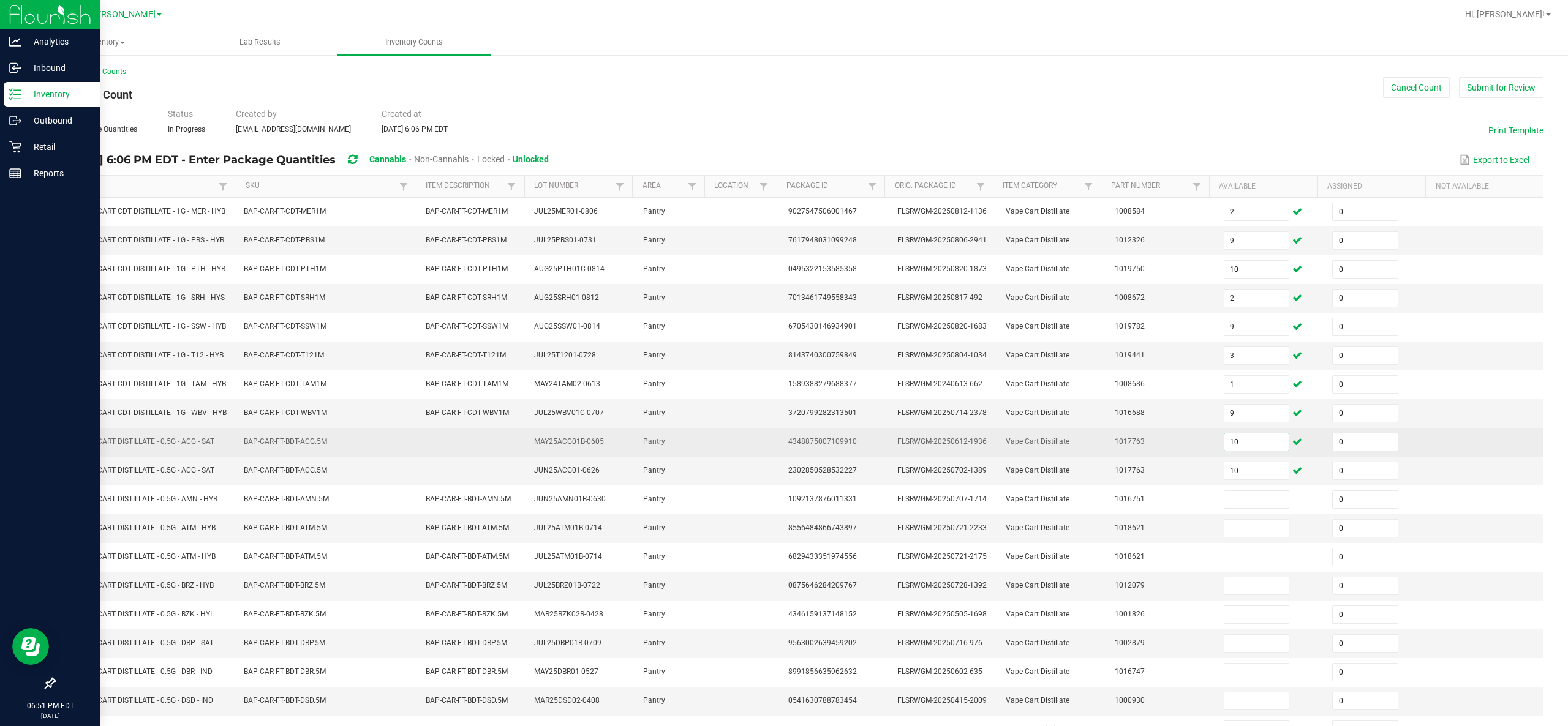
click at [783, 362] on input "10" at bounding box center [1256, 442] width 65 height 17
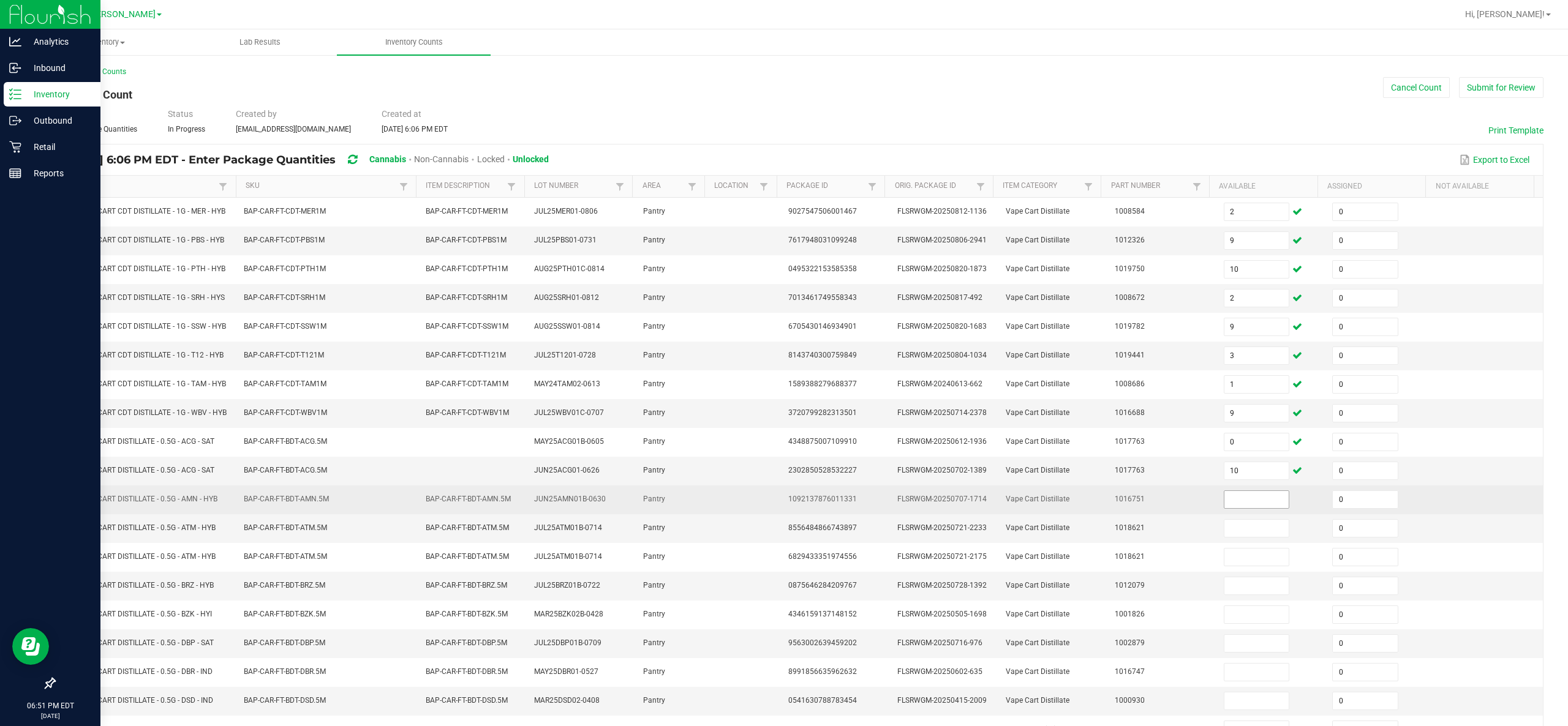
drag, startPoint x: 1225, startPoint y: 540, endPoint x: 1215, endPoint y: 529, distance: 14.9
click at [783, 362] on td at bounding box center [1270, 499] width 109 height 28
click at [783, 362] on input at bounding box center [1256, 499] width 65 height 17
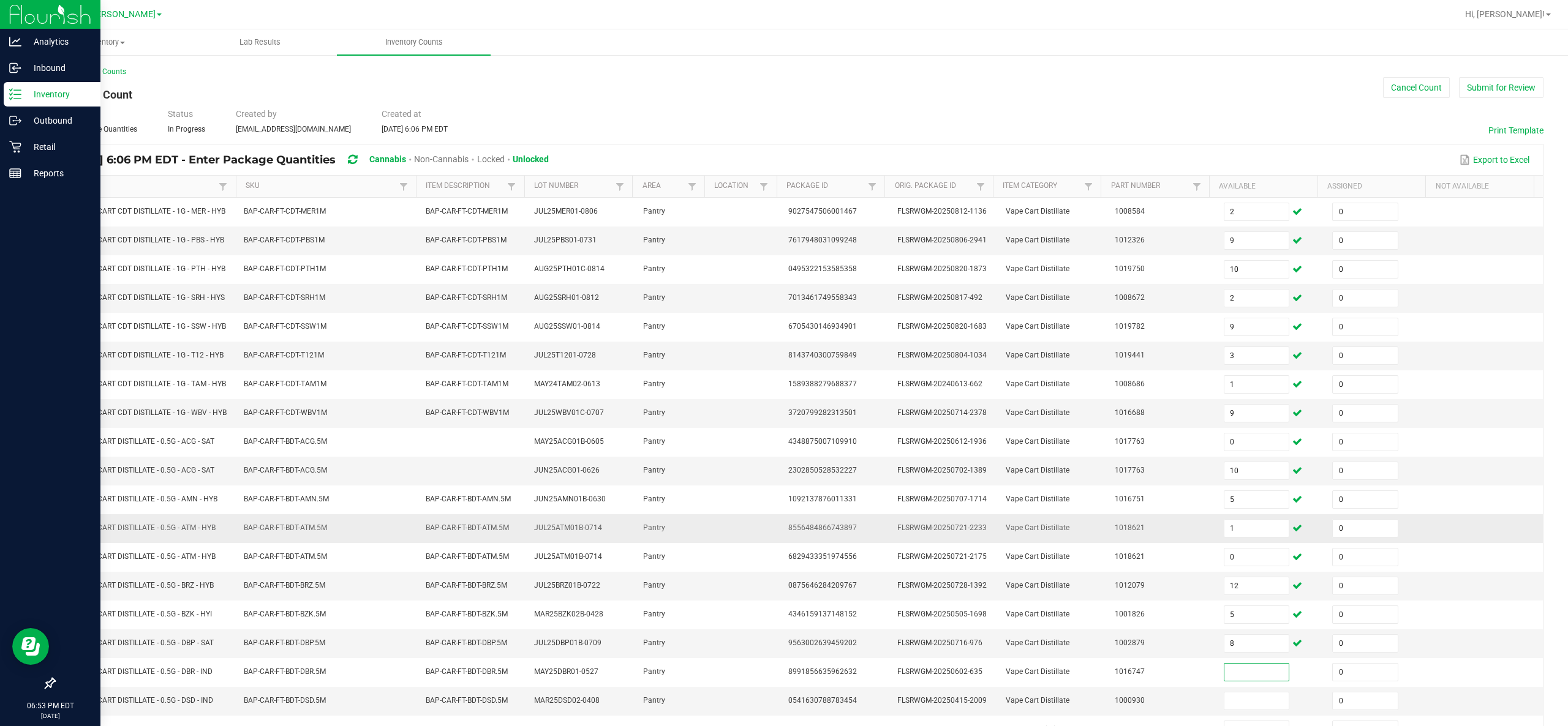
scroll to position [128, 0]
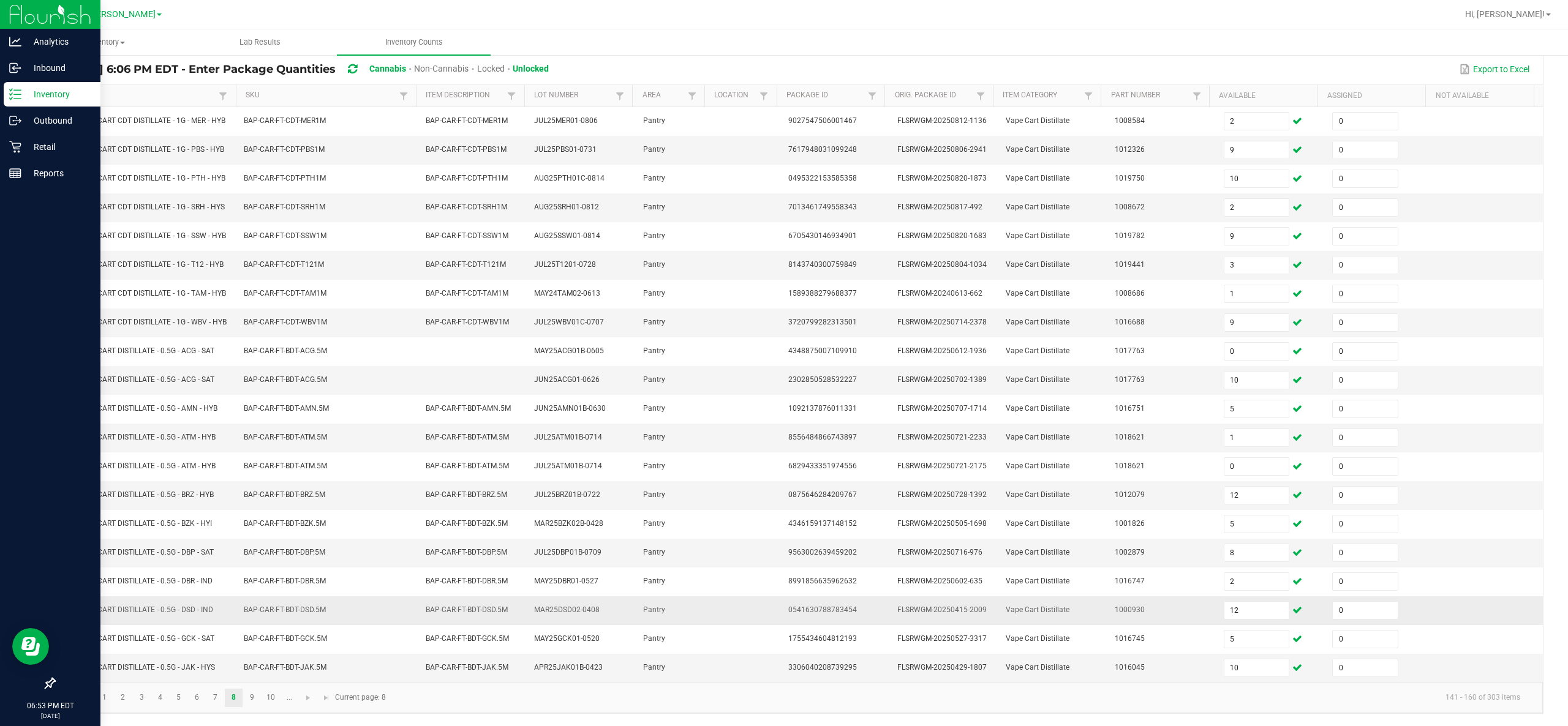
click at [636, 362] on td "Pantry" at bounding box center [672, 610] width 73 height 28
click at [259, 362] on link "9" at bounding box center [251, 698] width 17 height 18
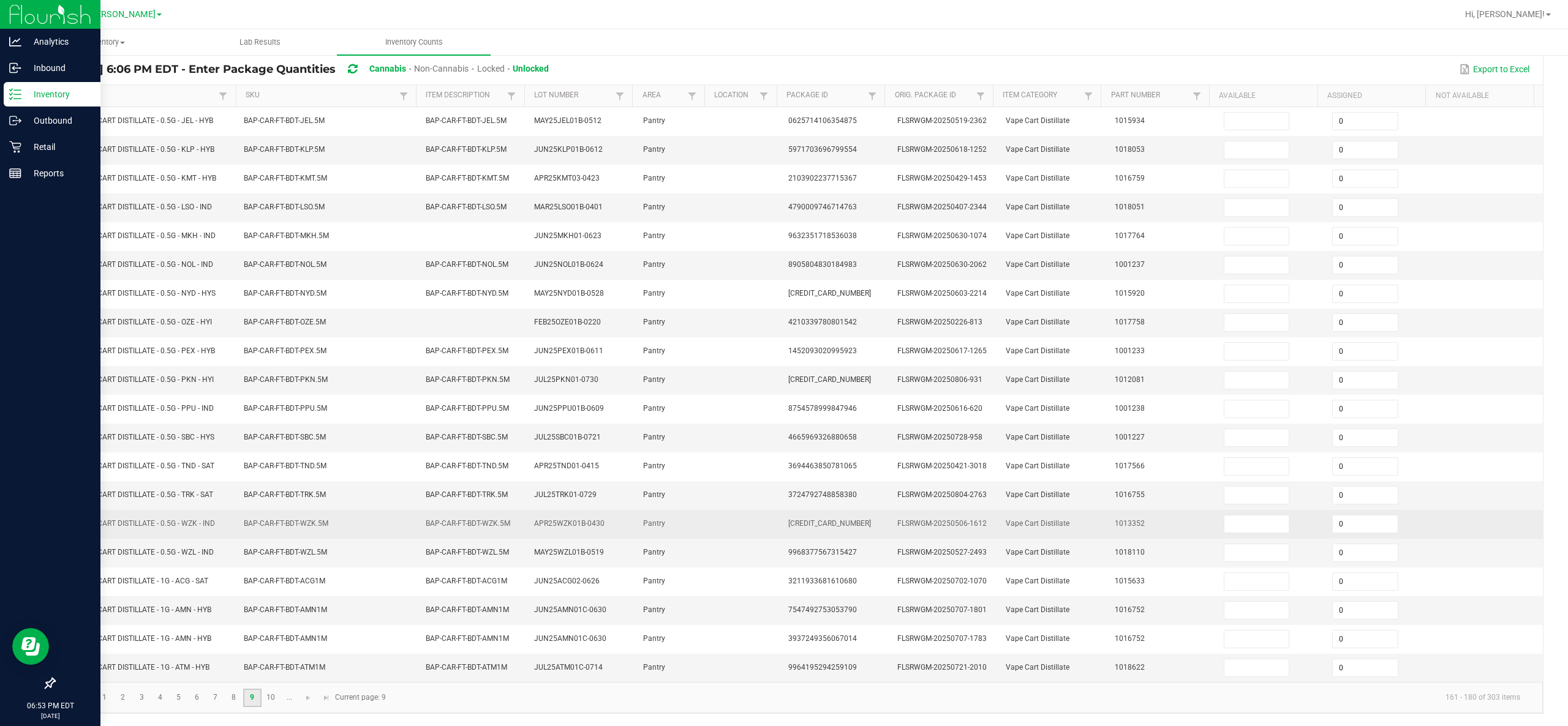
scroll to position [0, 0]
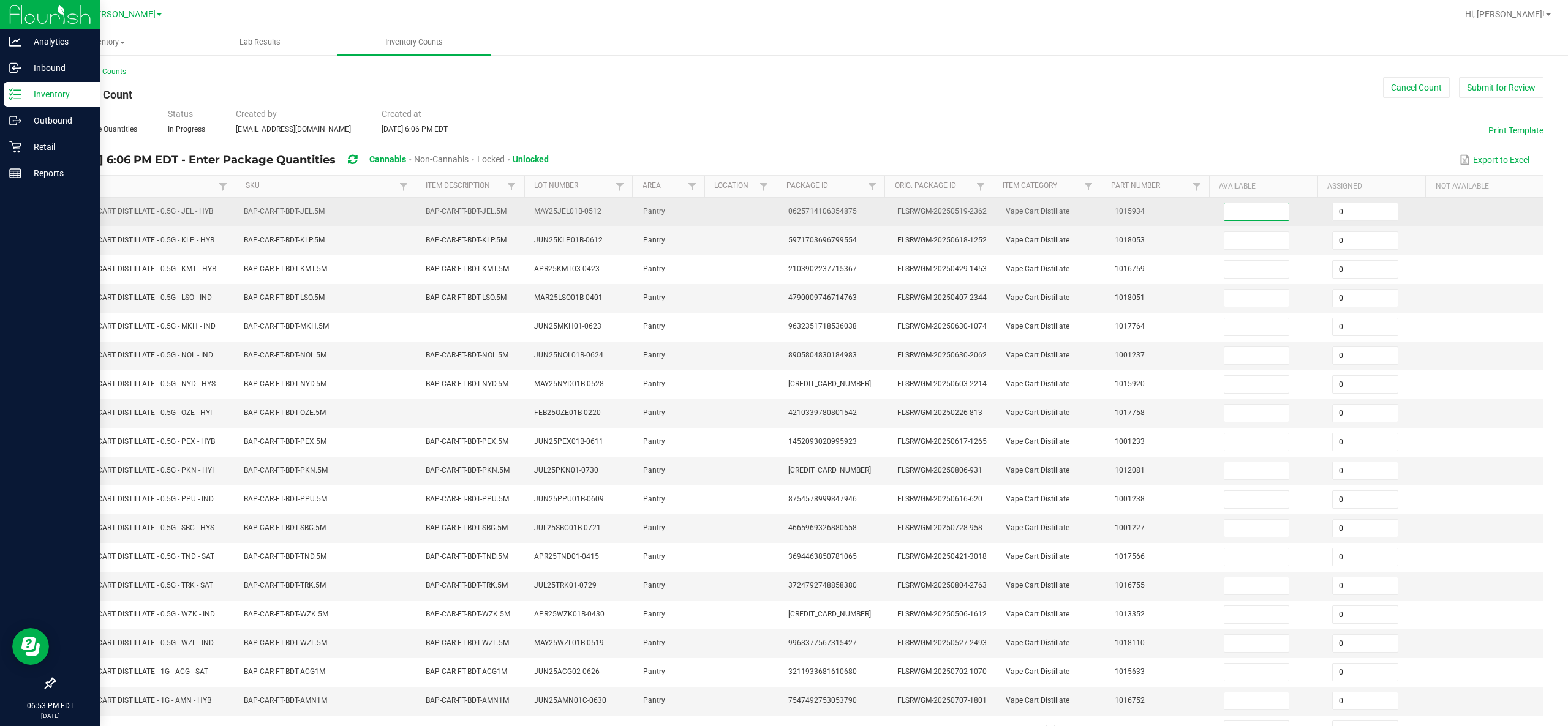
click at [783, 218] on input at bounding box center [1256, 211] width 65 height 17
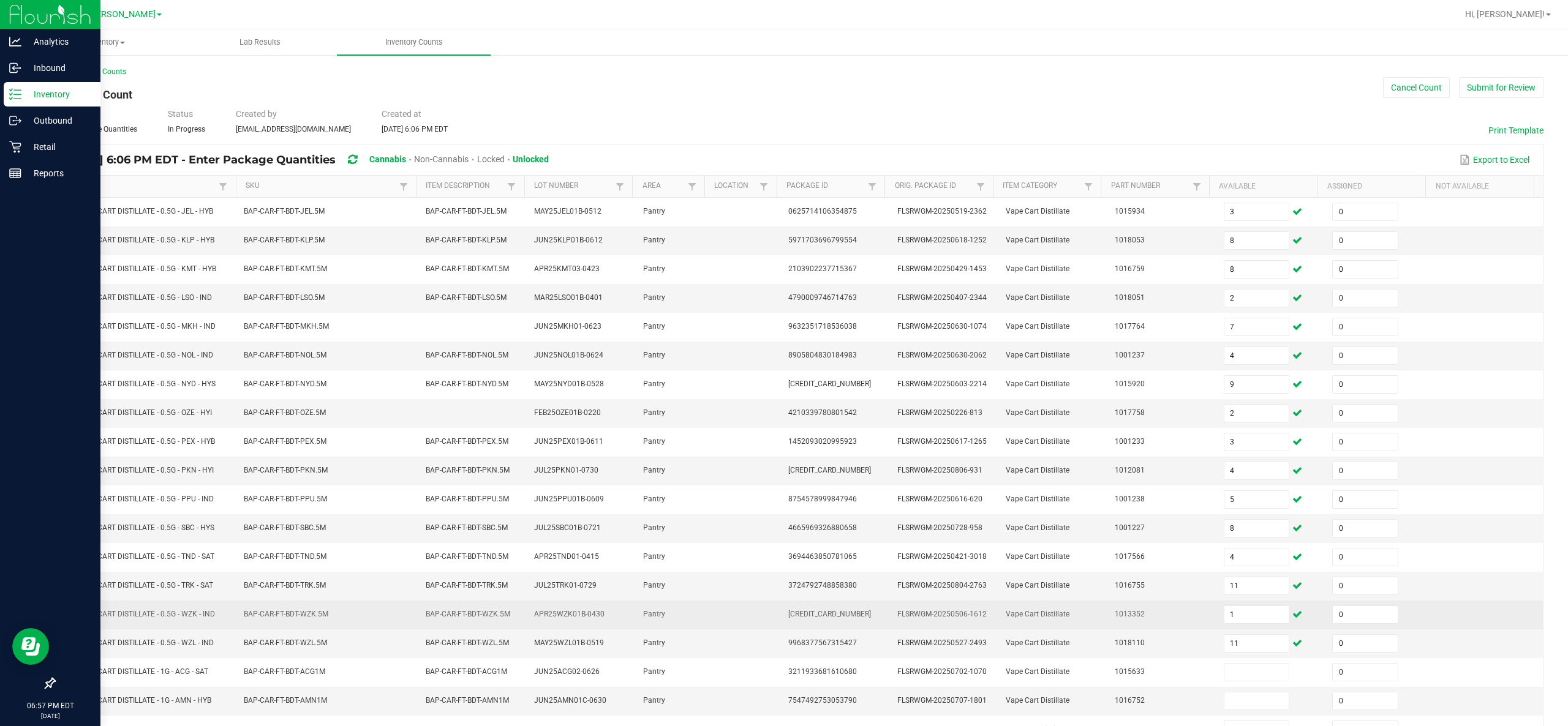
click at [783, 362] on span "Vape Cart Distillate" at bounding box center [1037, 614] width 63 height 8
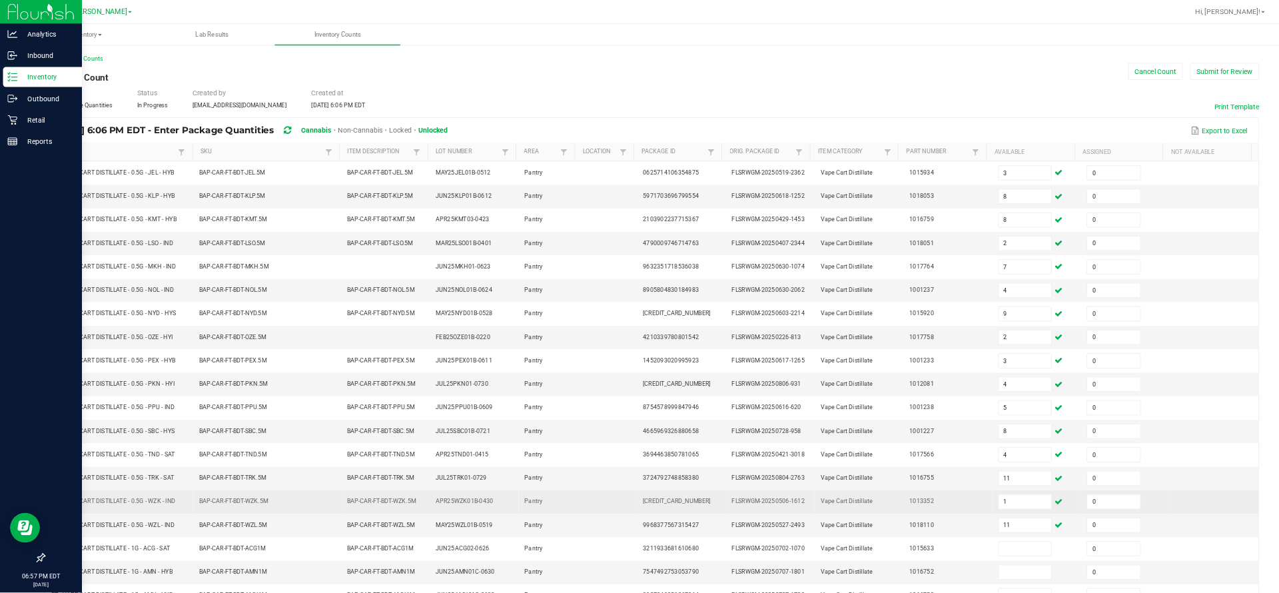
scroll to position [113, 0]
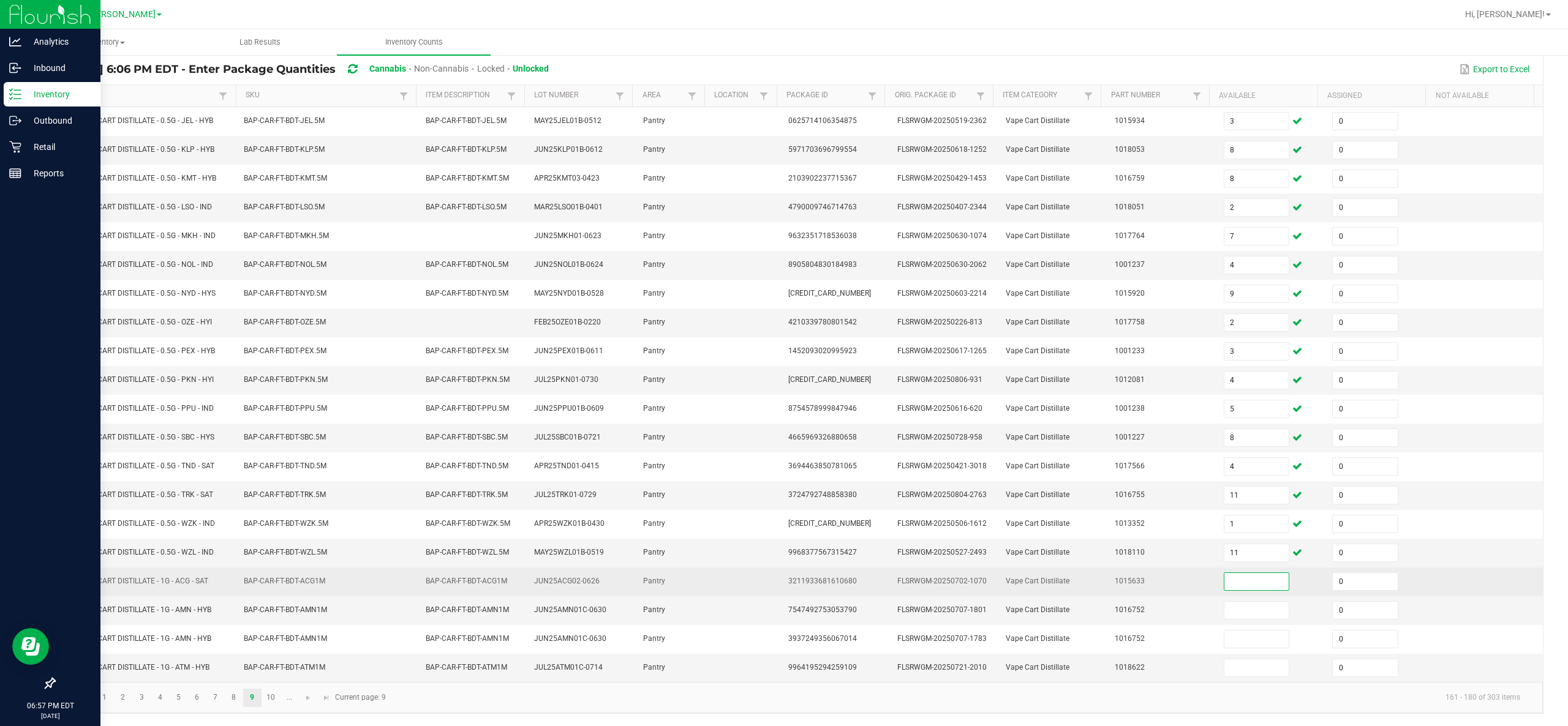
click at [783, 362] on input at bounding box center [1256, 582] width 65 height 17
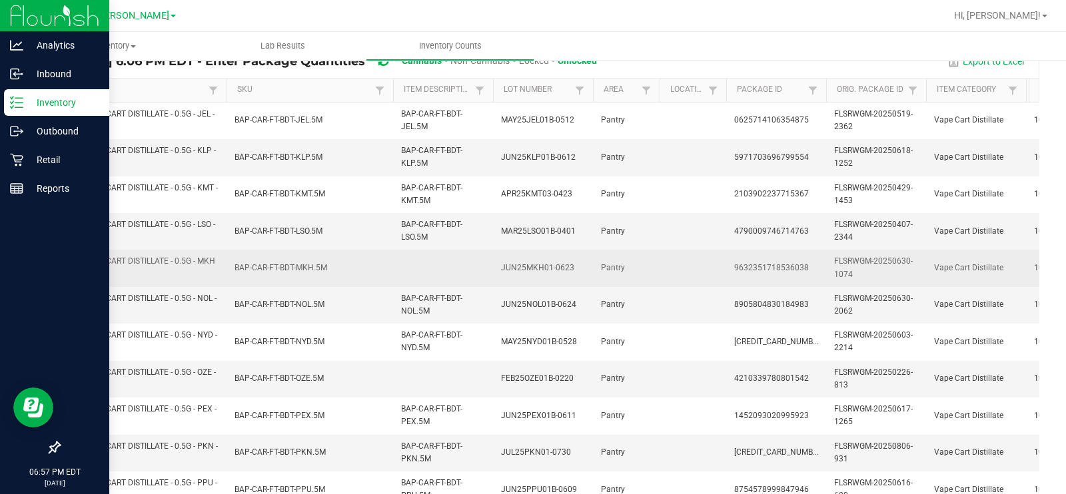
click at [704, 267] on td at bounding box center [693, 268] width 67 height 37
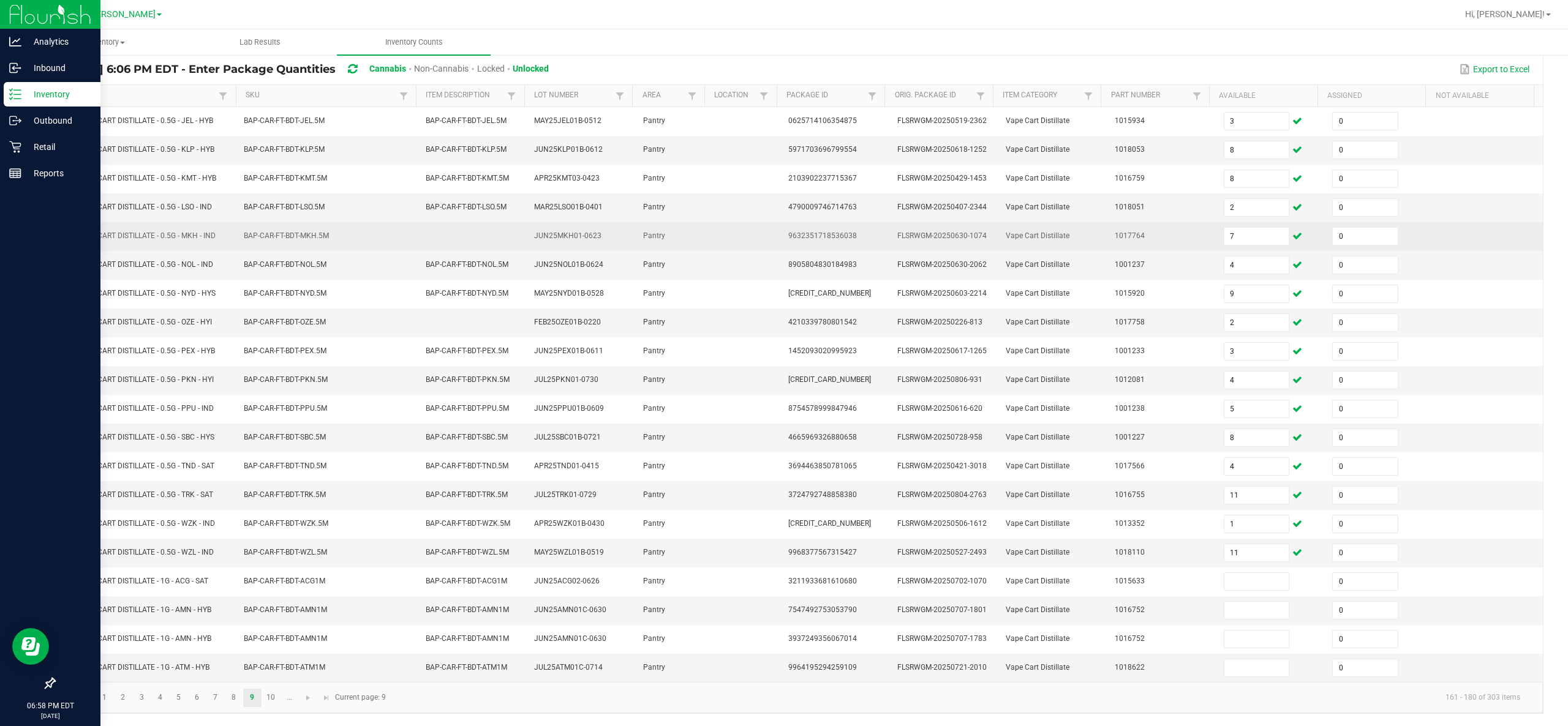
scroll to position [0, 0]
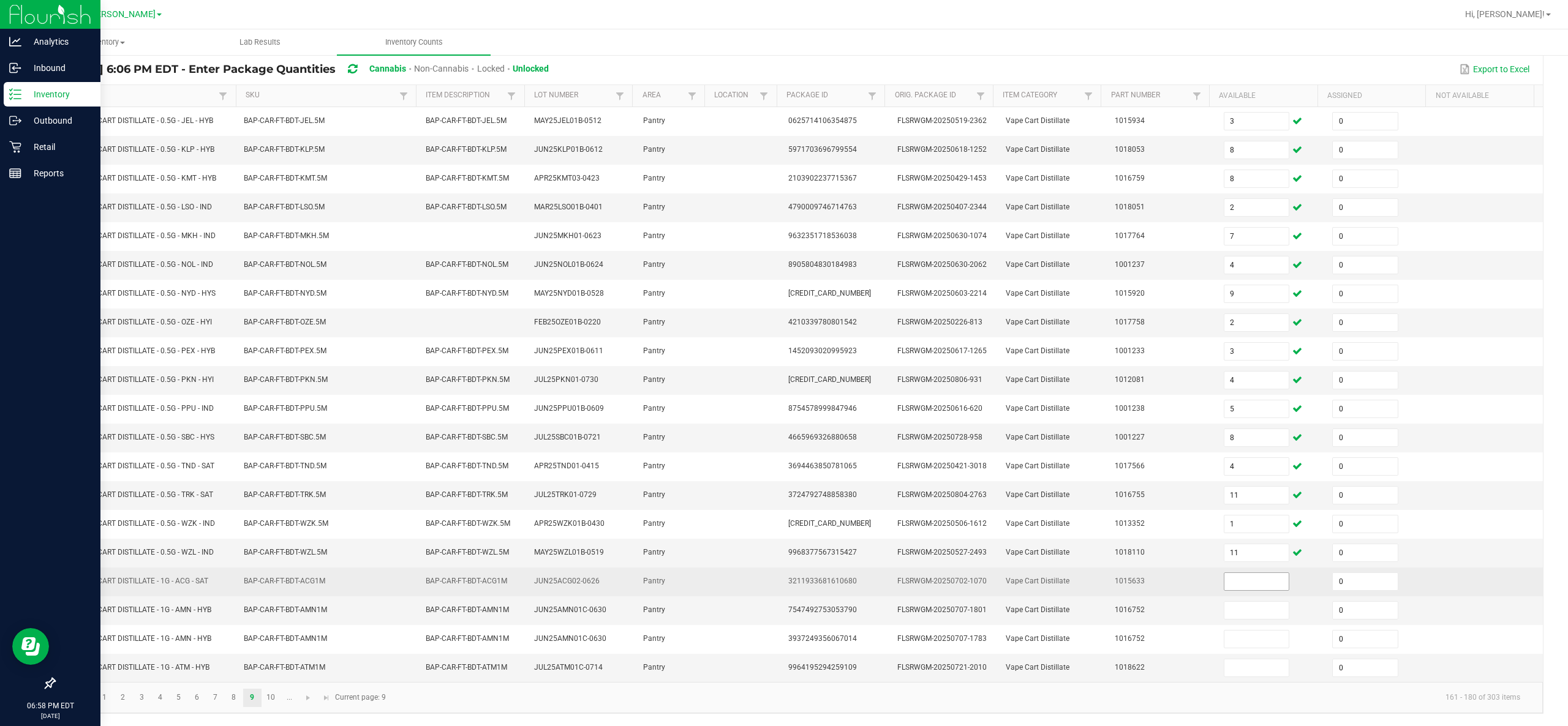
click at [783, 362] on input at bounding box center [1256, 582] width 65 height 17
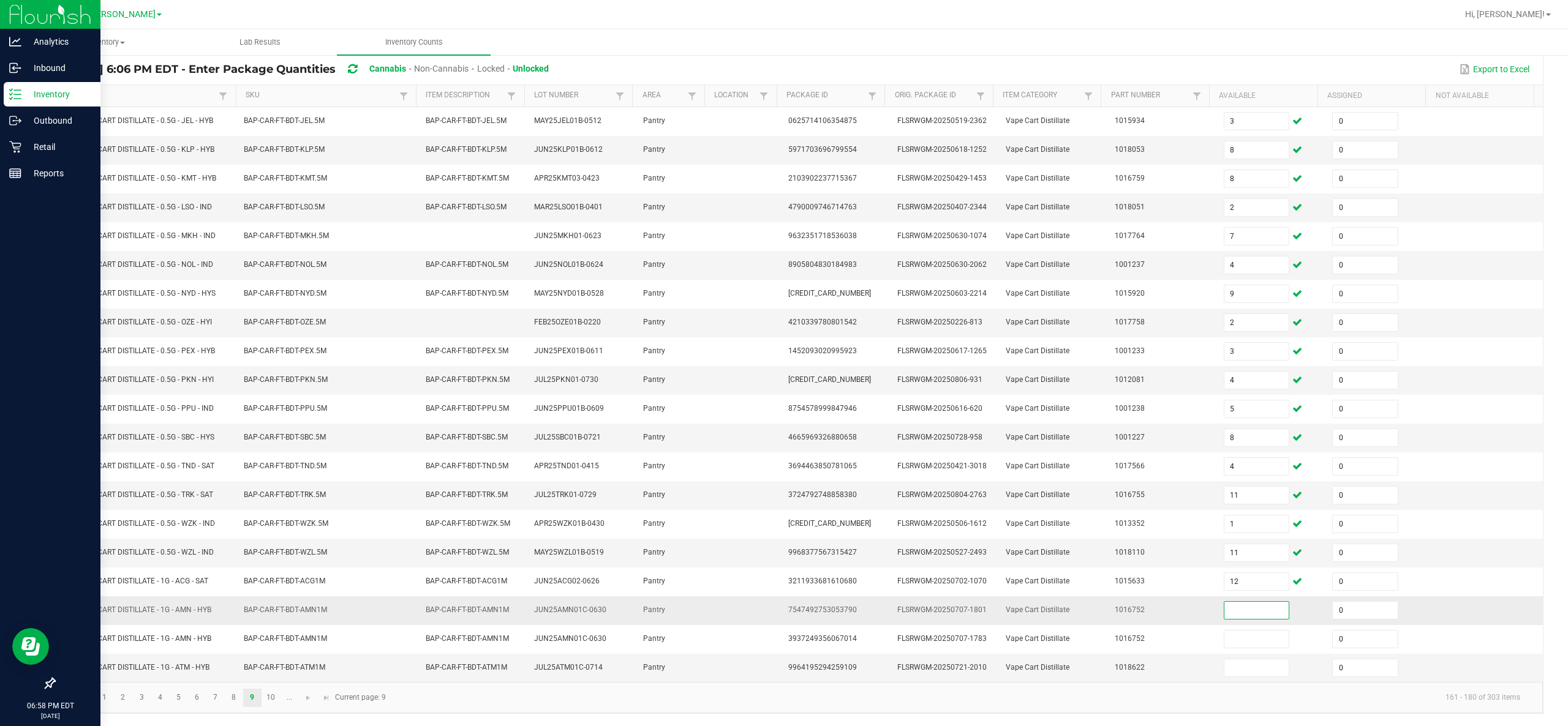
click at [783, 362] on input at bounding box center [1256, 610] width 65 height 17
click at [783, 362] on td at bounding box center [1488, 610] width 109 height 28
click at [276, 362] on link "10" at bounding box center [270, 698] width 17 height 18
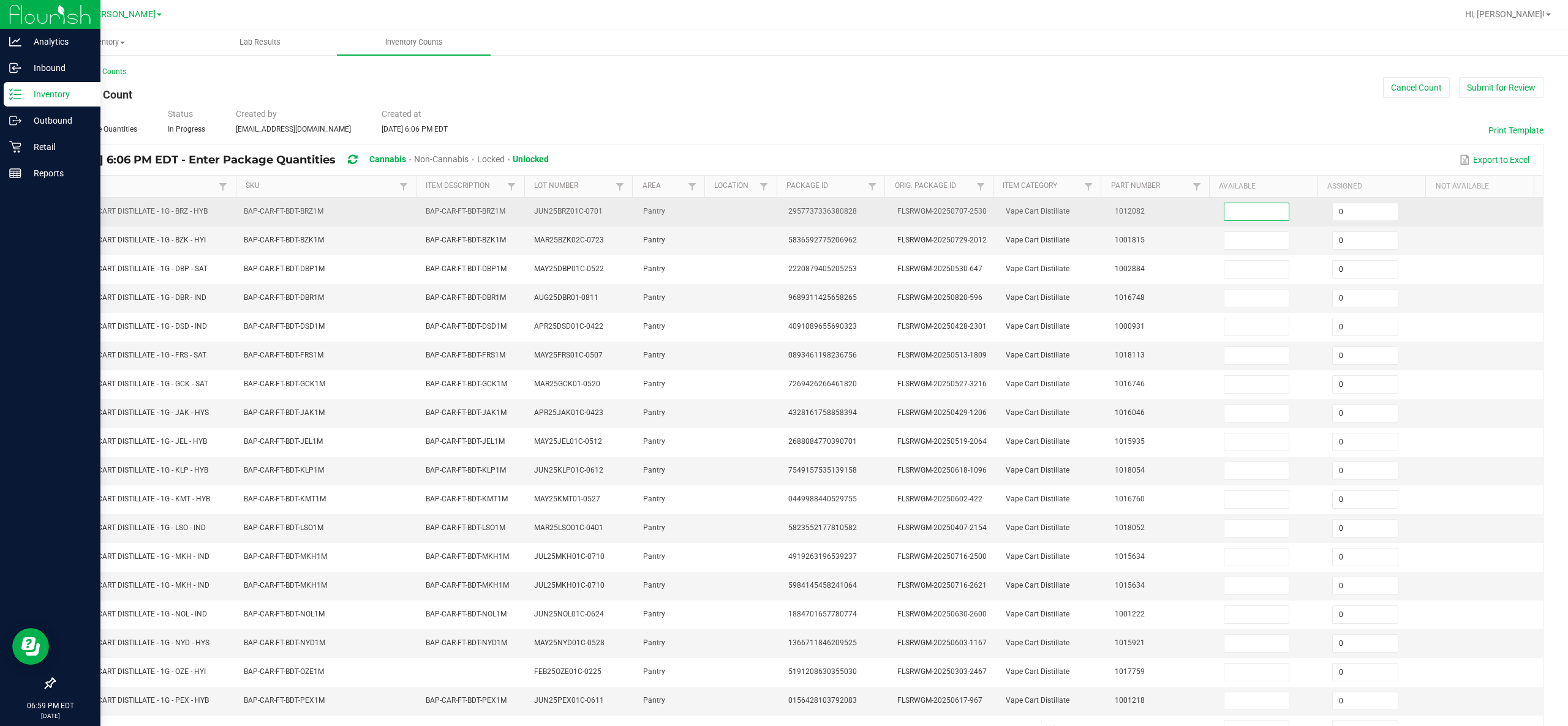
click at [783, 206] on input at bounding box center [1256, 211] width 65 height 17
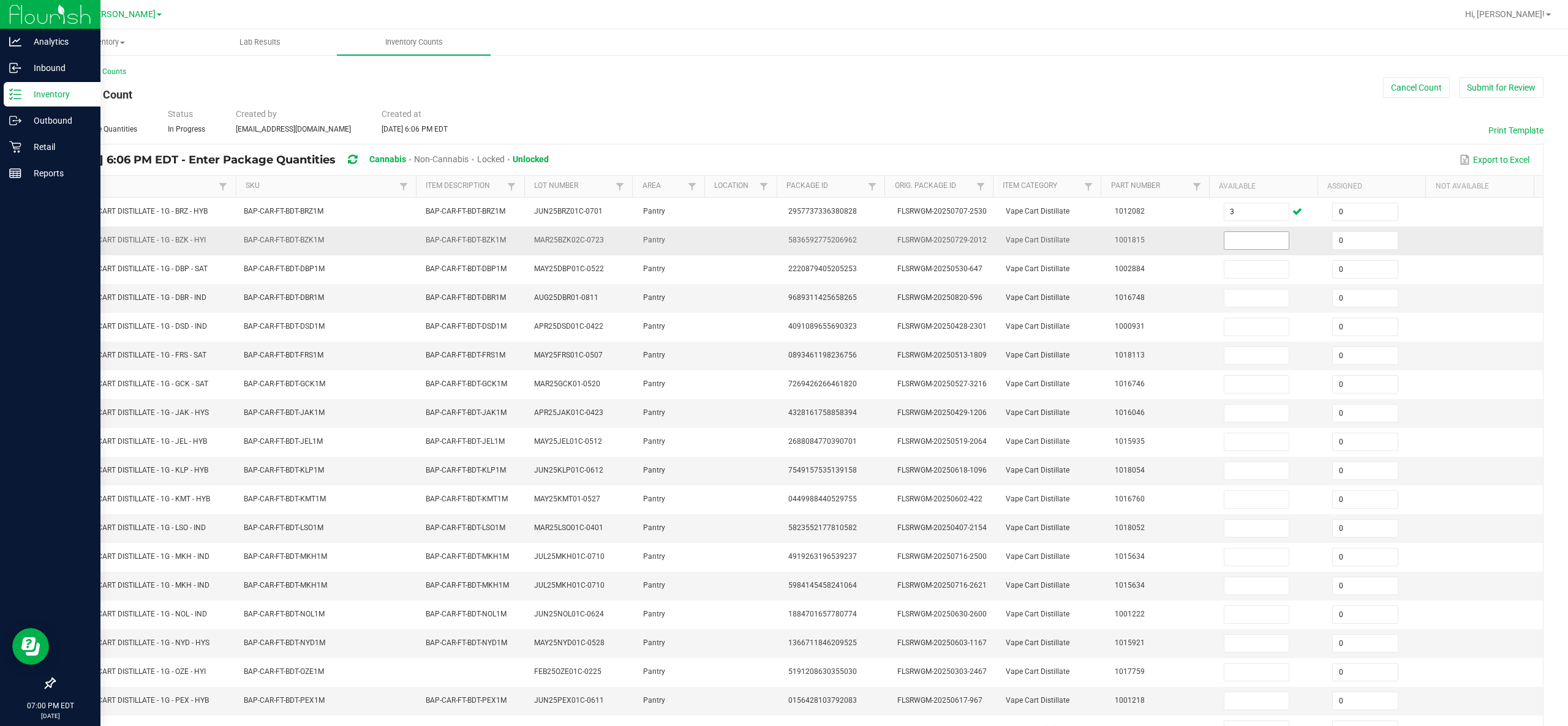
drag, startPoint x: 1217, startPoint y: 252, endPoint x: 1225, endPoint y: 241, distance: 13.6
click at [783, 241] on td at bounding box center [1270, 241] width 109 height 28
click at [783, 241] on input at bounding box center [1256, 240] width 65 height 17
click at [783, 362] on input at bounding box center [1256, 413] width 65 height 17
click at [783, 362] on input at bounding box center [1256, 585] width 65 height 17
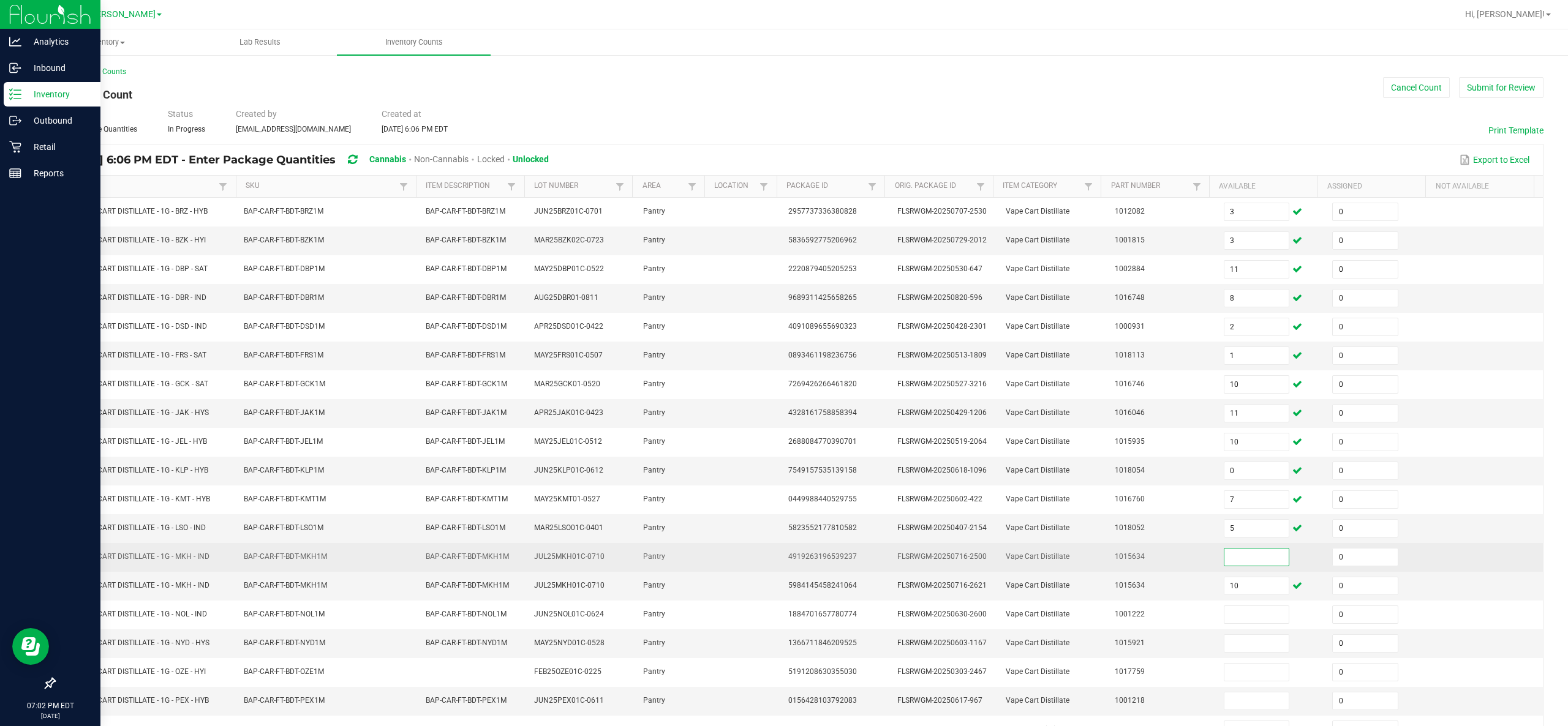
click at [783, 362] on input at bounding box center [1256, 557] width 65 height 17
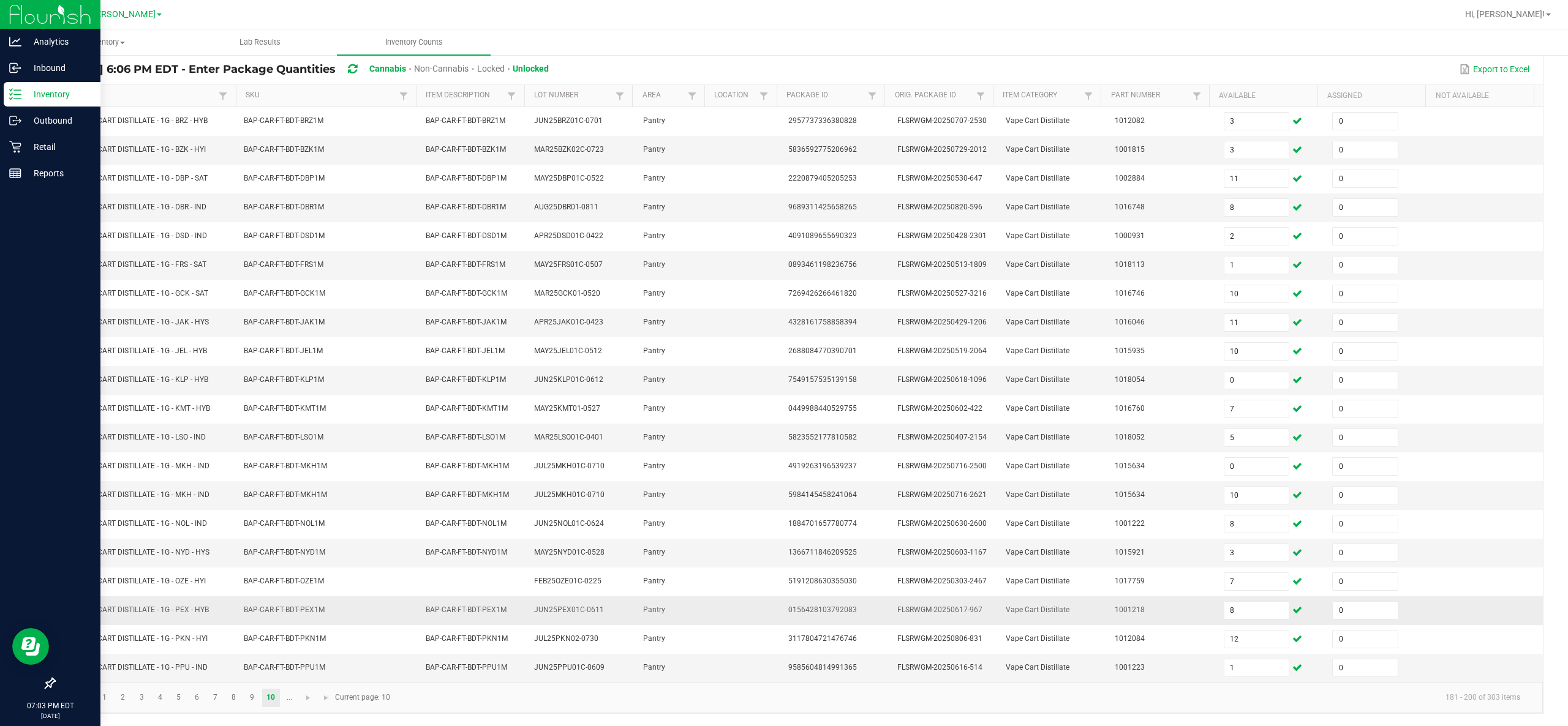
click at [783, 362] on td "FLSRWGM-20250617-967" at bounding box center [944, 610] width 109 height 28
click at [307, 362] on link at bounding box center [308, 698] width 17 height 18
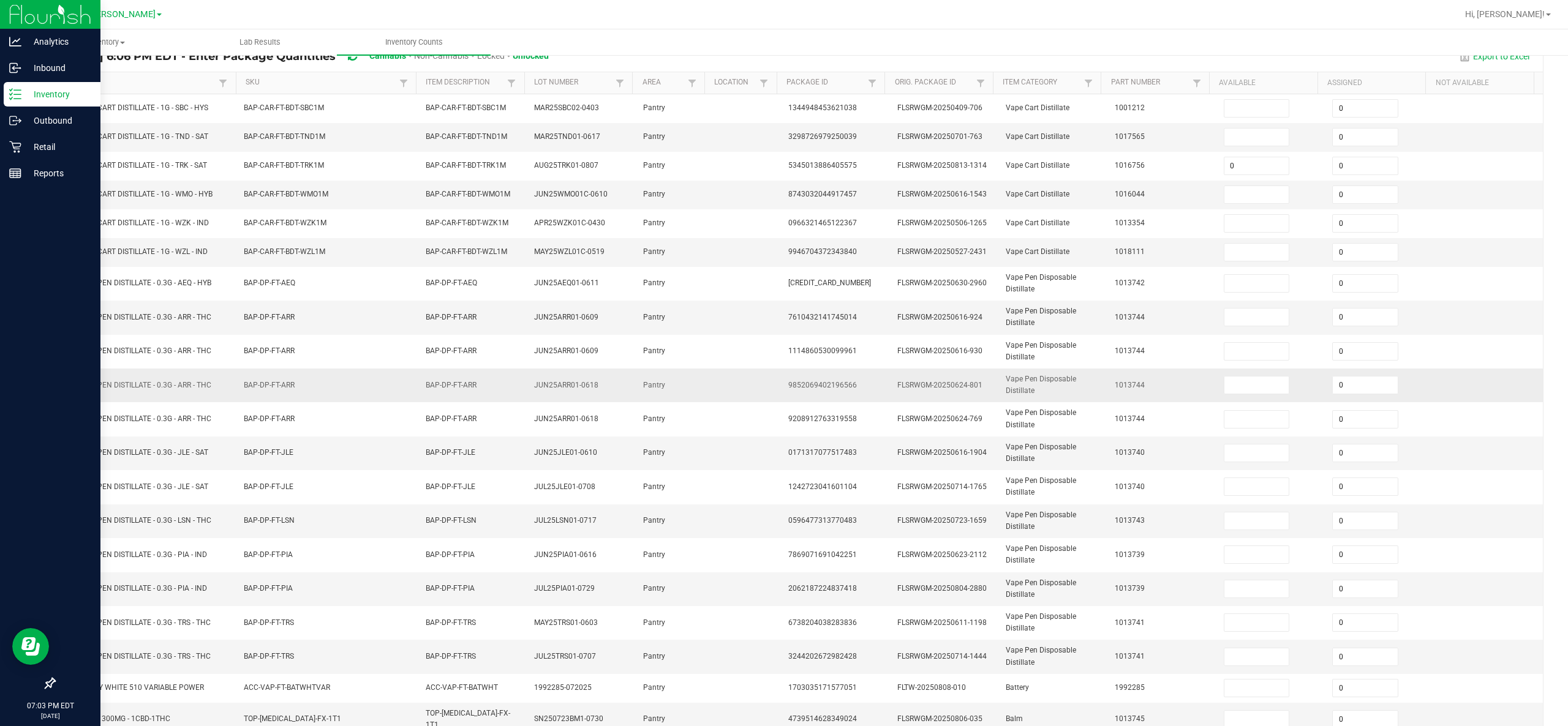
scroll to position [0, 0]
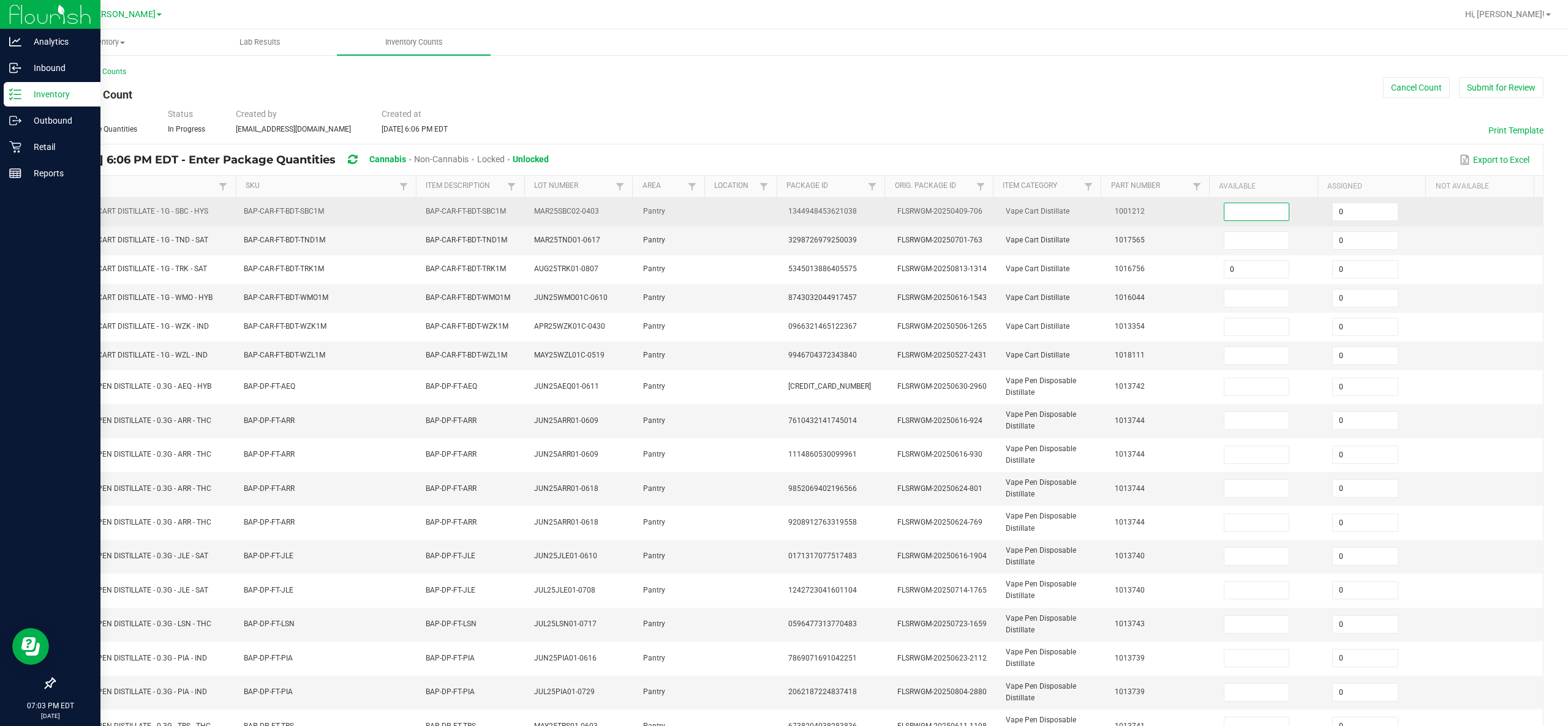
click at [783, 205] on input at bounding box center [1256, 211] width 65 height 17
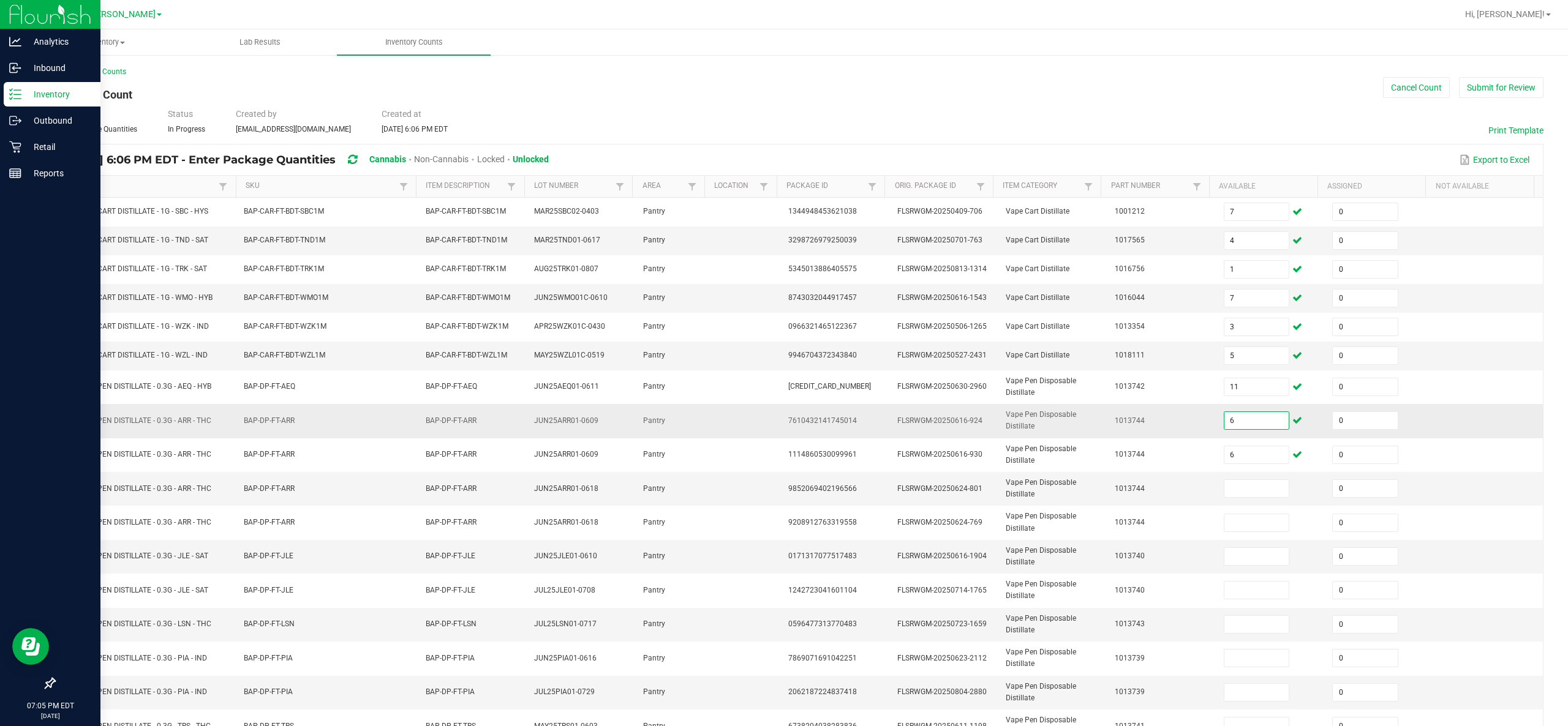
click at [783, 362] on input "6" at bounding box center [1256, 420] width 65 height 17
click at [783, 362] on input at bounding box center [1256, 488] width 65 height 17
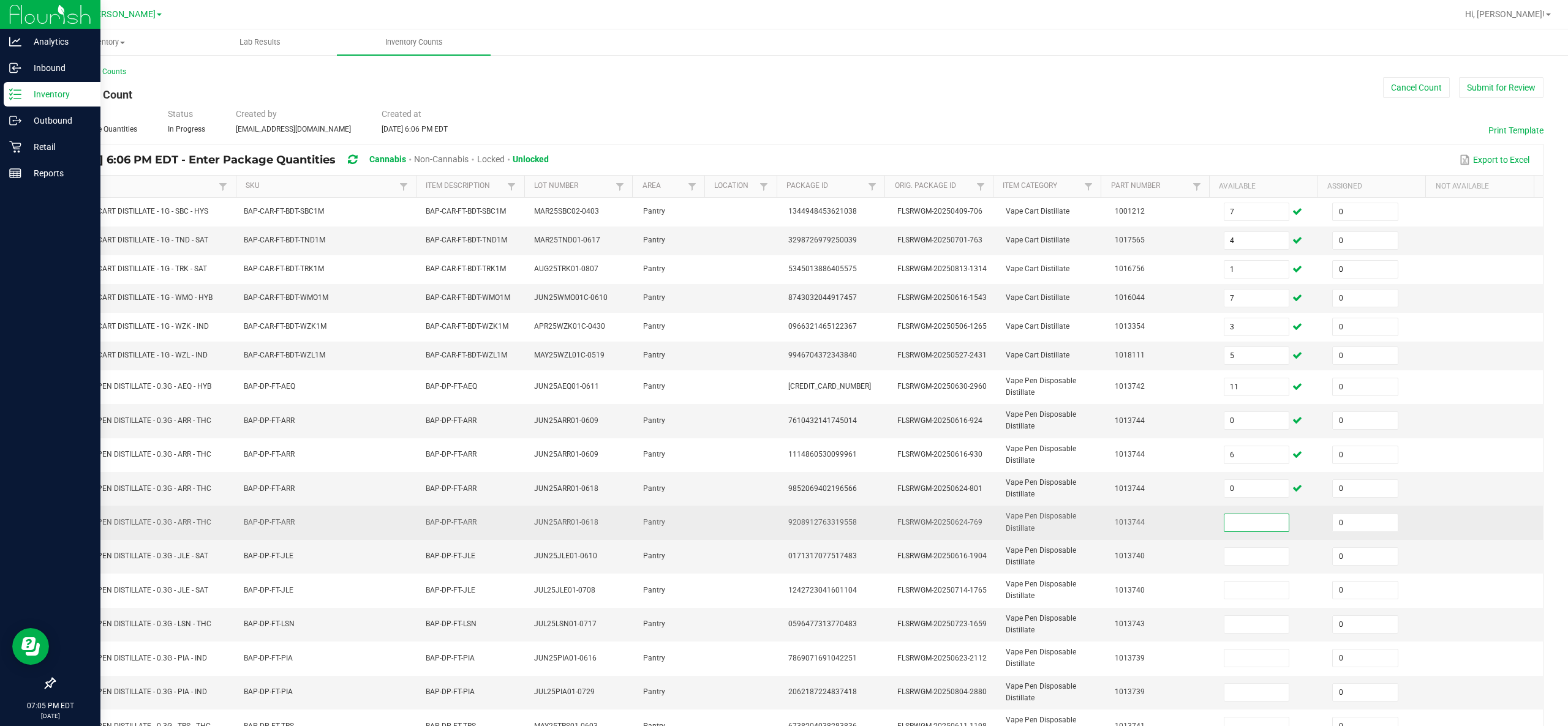
click at [783, 362] on input at bounding box center [1256, 523] width 65 height 17
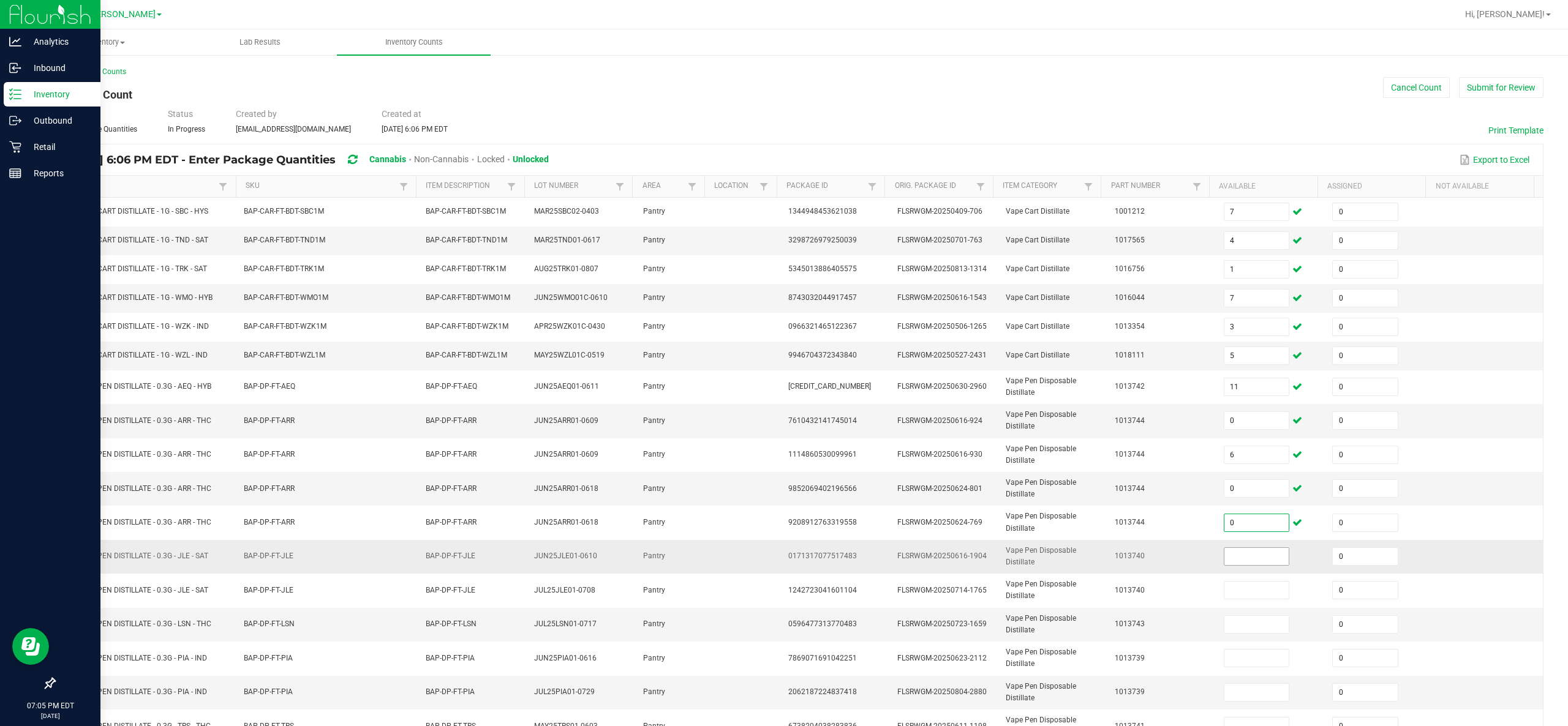
click at [783, 362] on input at bounding box center [1256, 556] width 65 height 17
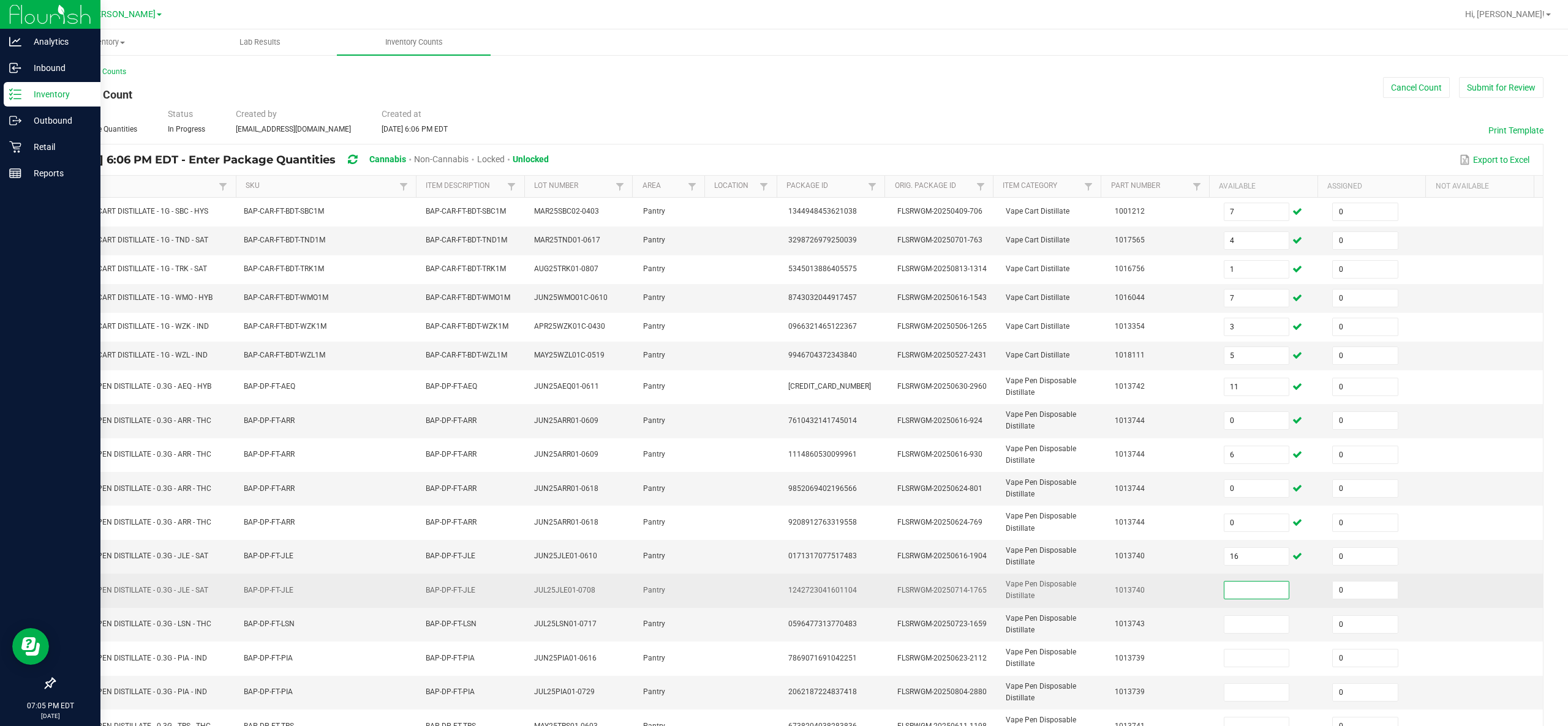
click at [783, 362] on input at bounding box center [1256, 590] width 65 height 17
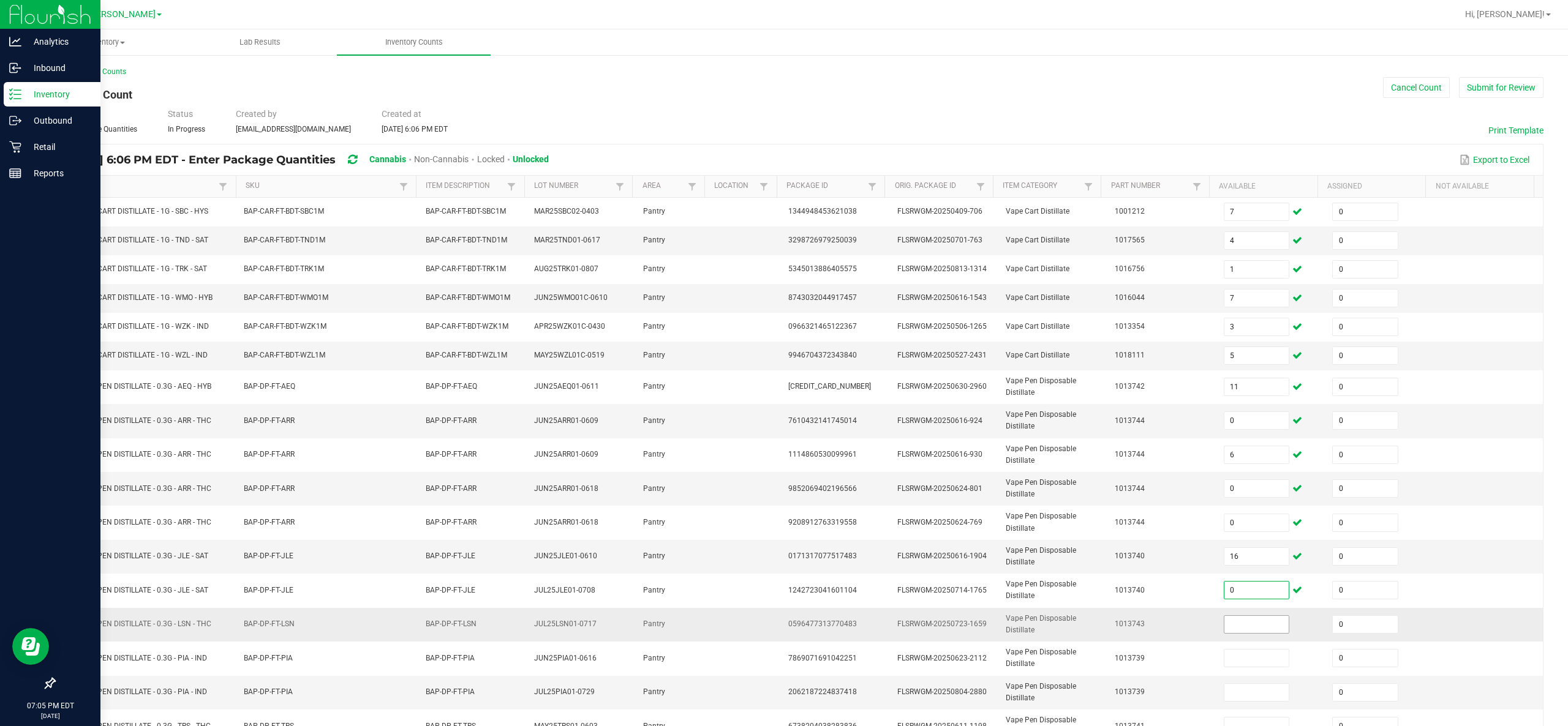
click at [783, 362] on input at bounding box center [1256, 624] width 65 height 17
click at [783, 362] on input at bounding box center [1256, 692] width 65 height 17
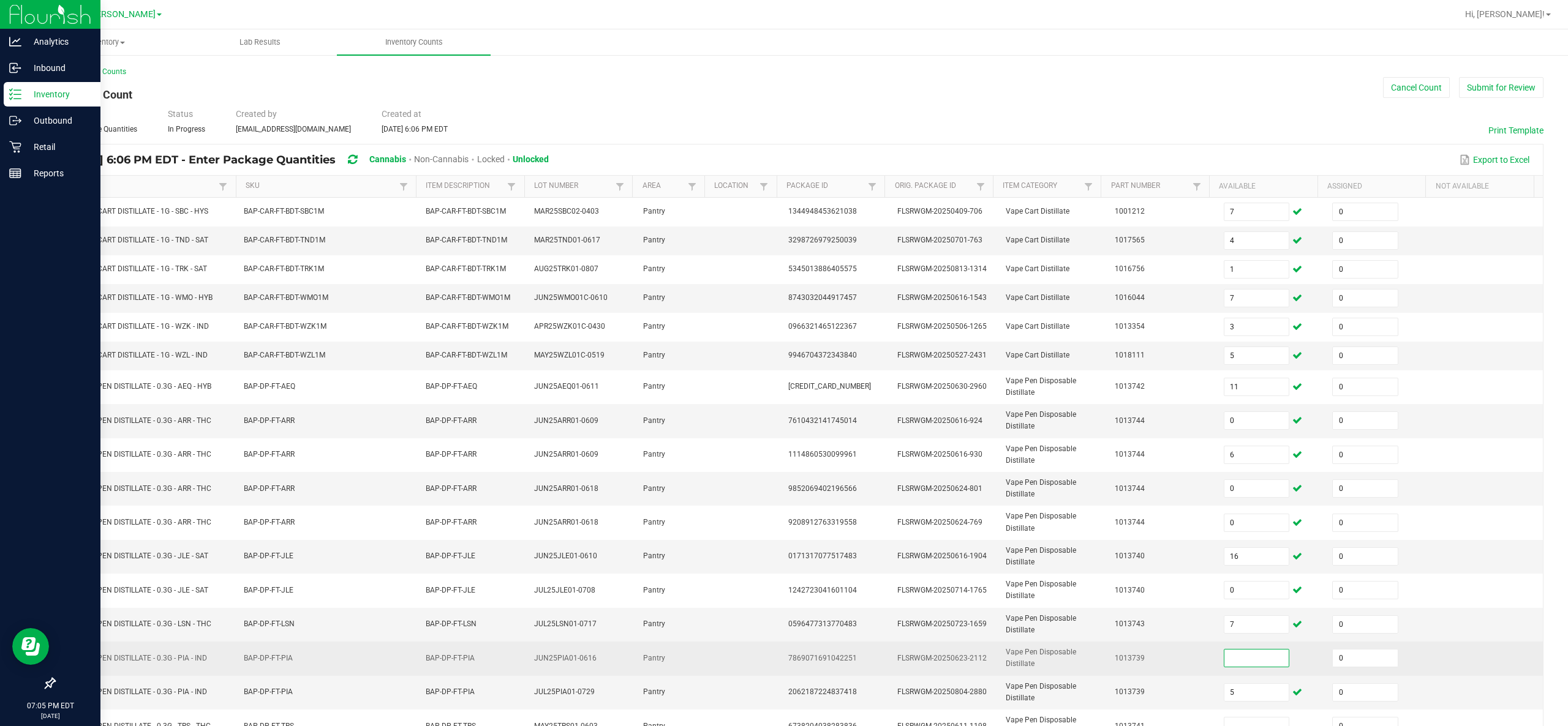
click at [783, 362] on input at bounding box center [1256, 658] width 65 height 17
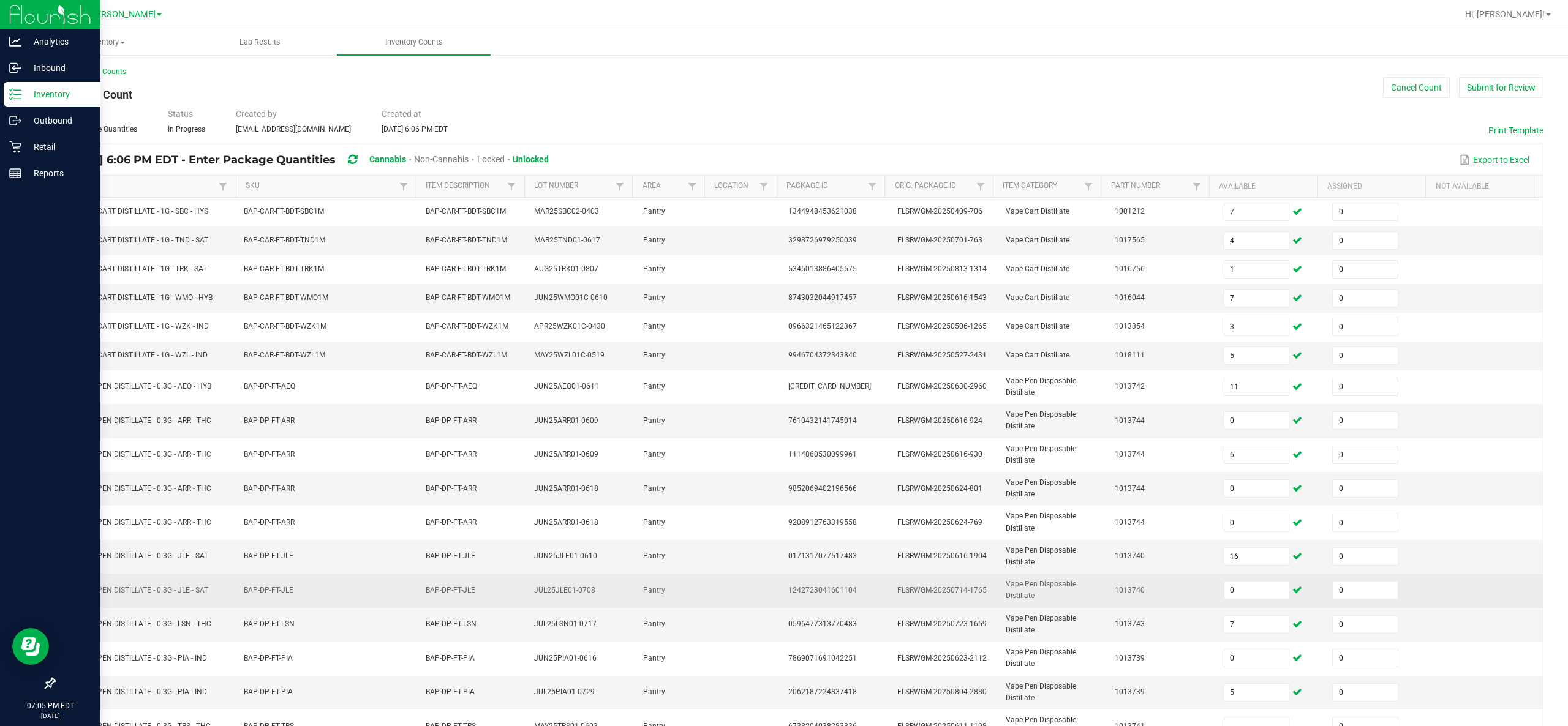
click at [783, 362] on td at bounding box center [1488, 590] width 109 height 34
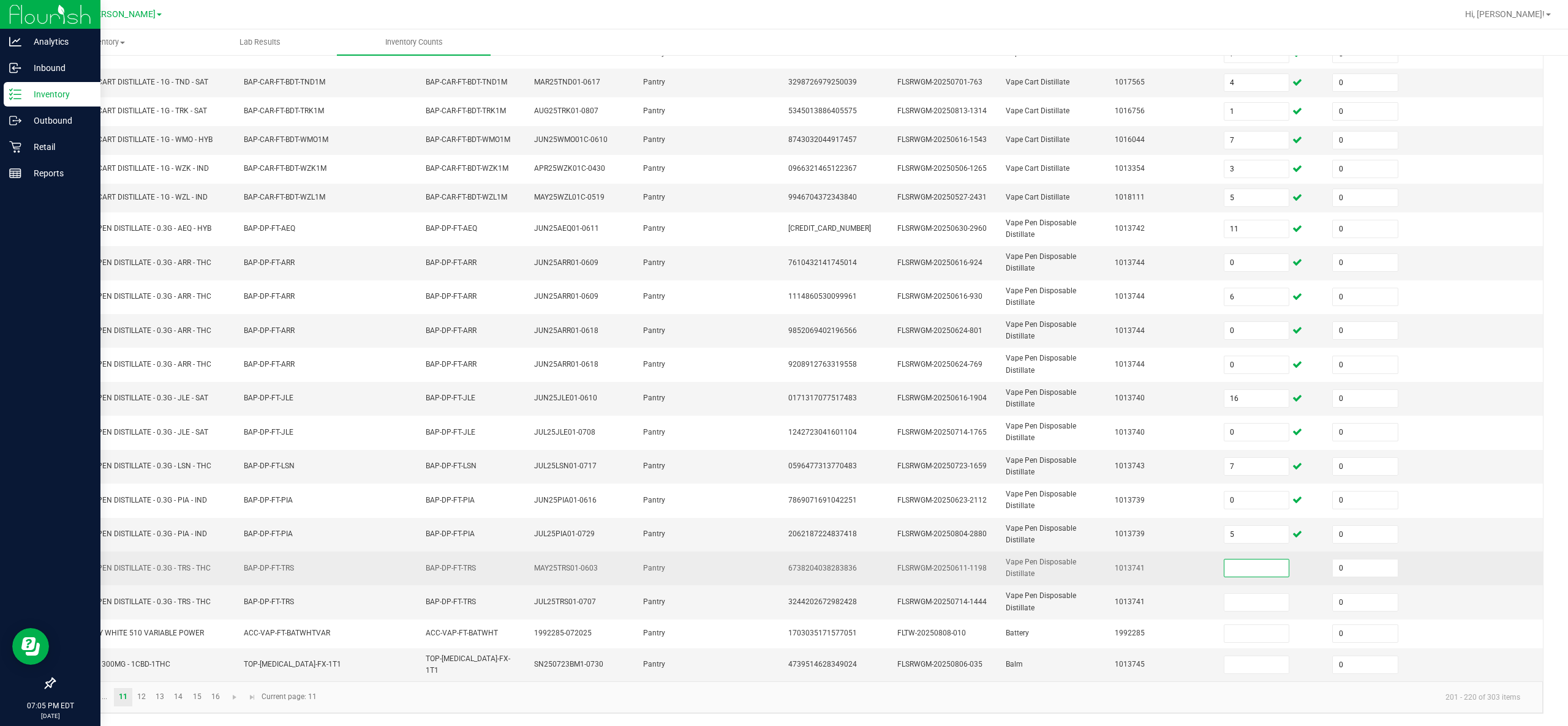
click at [783, 362] on input at bounding box center [1256, 568] width 65 height 17
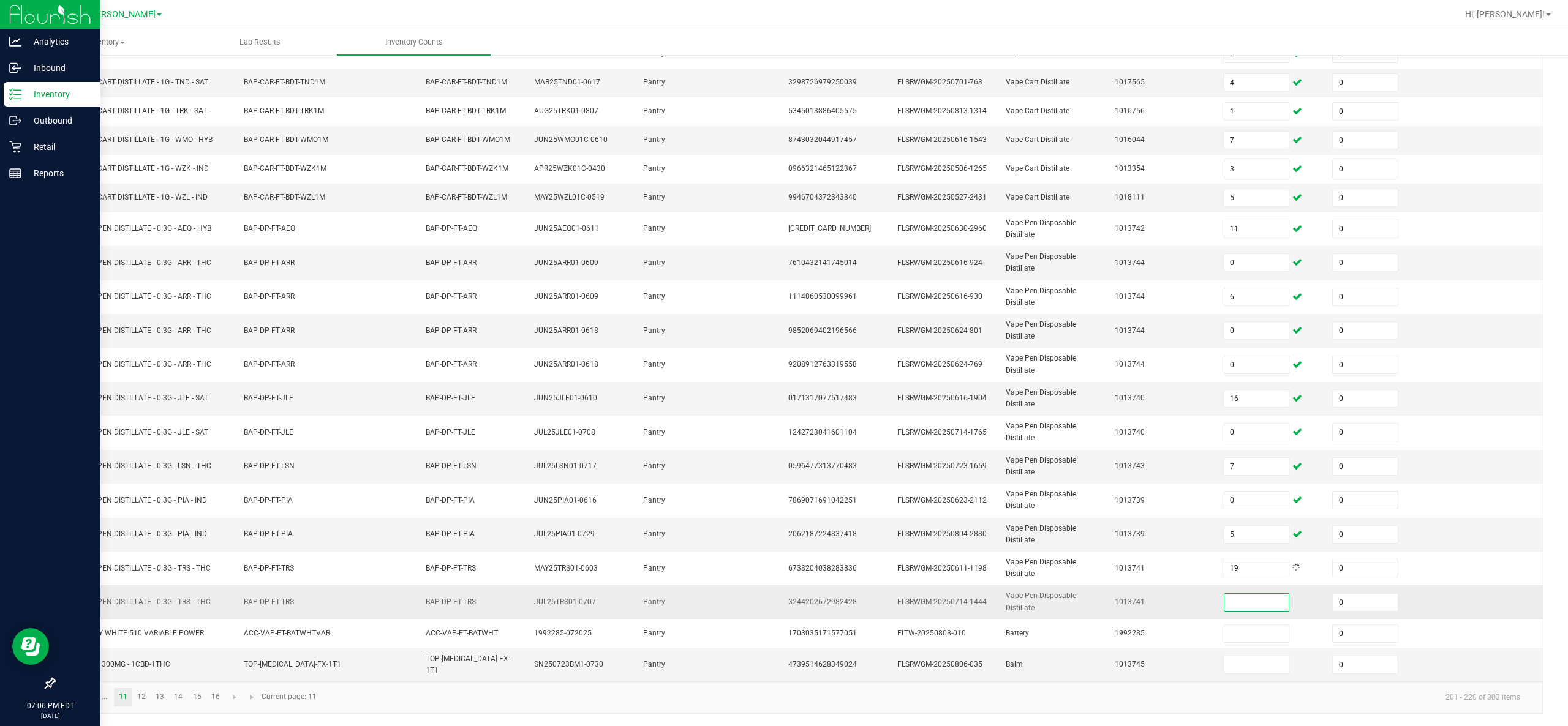
click at [783, 362] on input at bounding box center [1256, 602] width 65 height 17
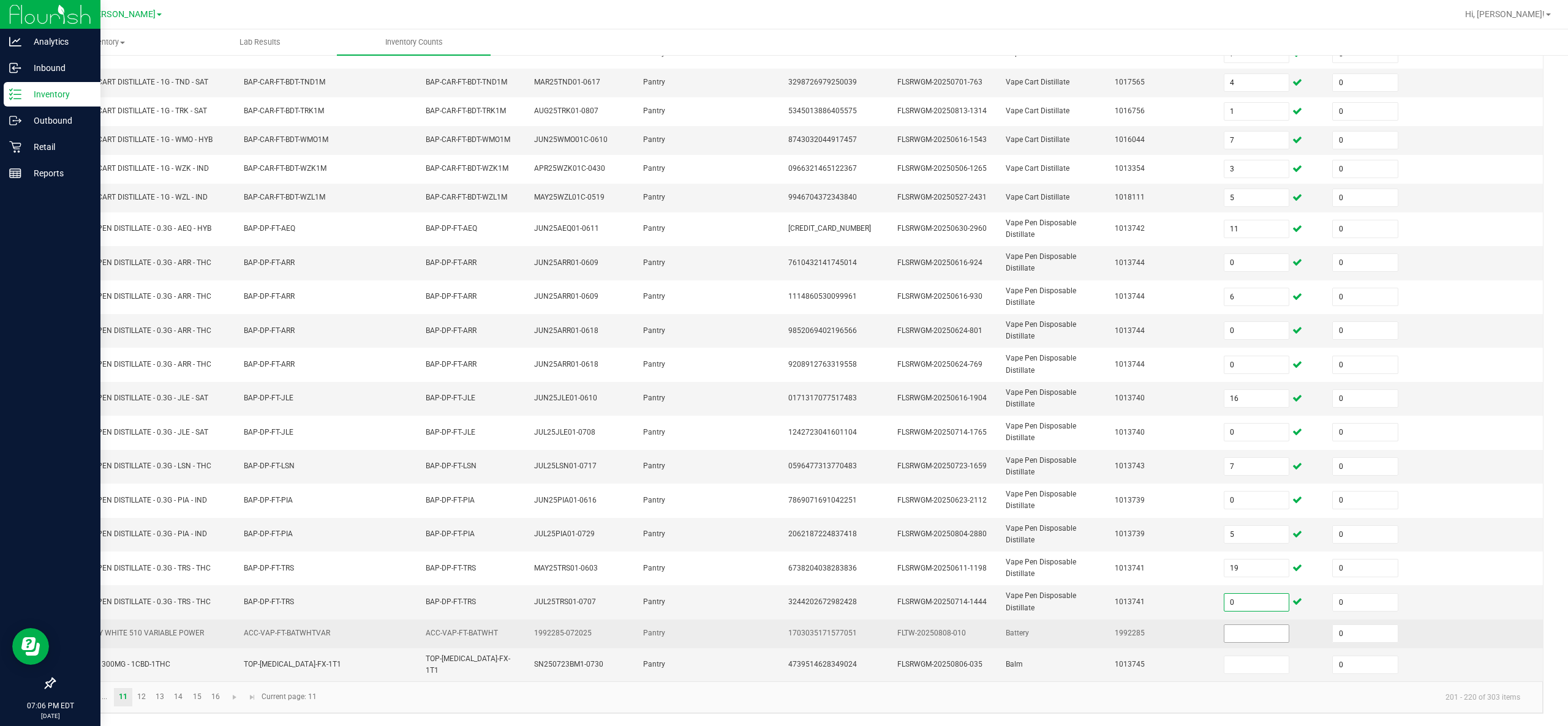
click at [783, 362] on input at bounding box center [1256, 633] width 65 height 17
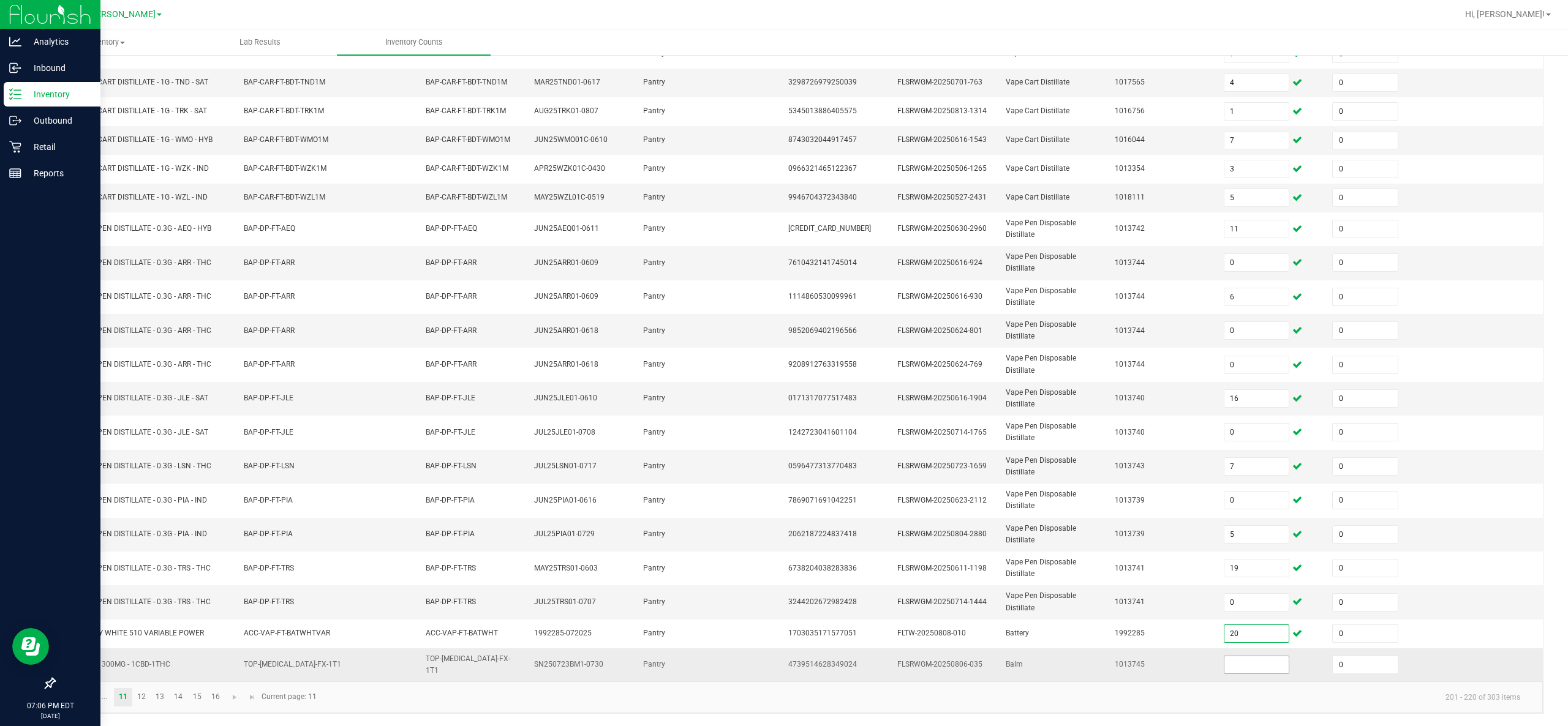
click at [783, 362] on input at bounding box center [1256, 664] width 65 height 17
click at [783, 362] on td at bounding box center [1488, 602] width 109 height 34
click at [135, 362] on link "12" at bounding box center [142, 698] width 17 height 18
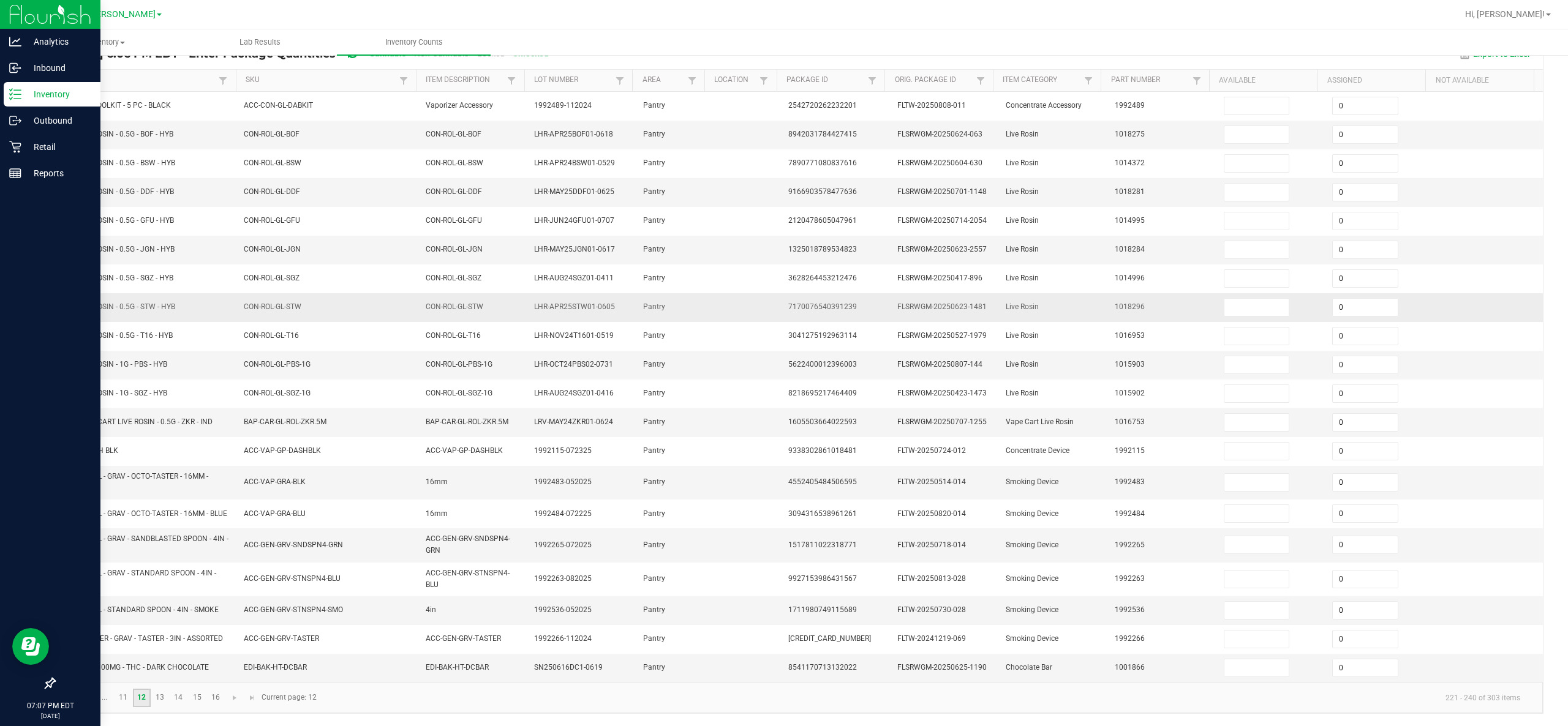
scroll to position [0, 0]
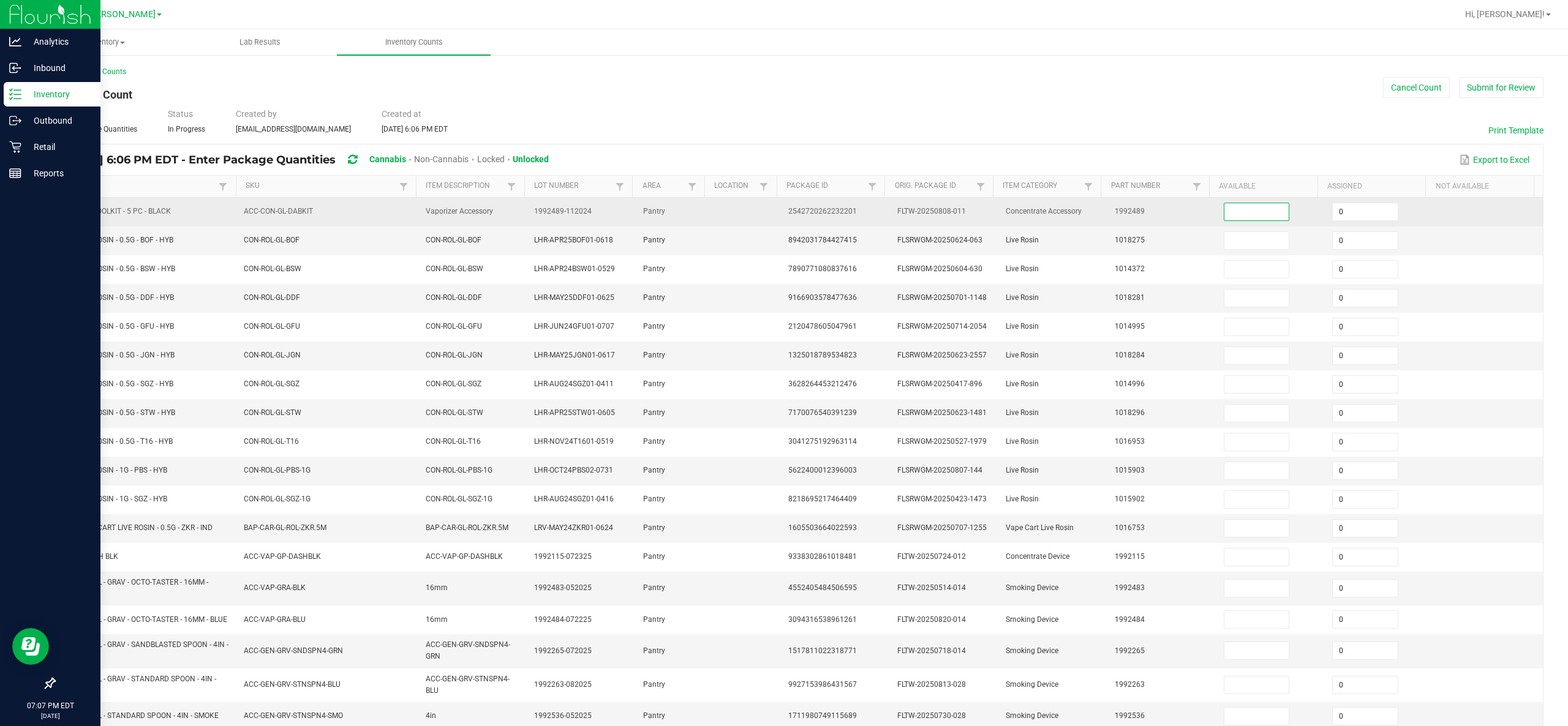
click at [783, 205] on input at bounding box center [1256, 211] width 65 height 17
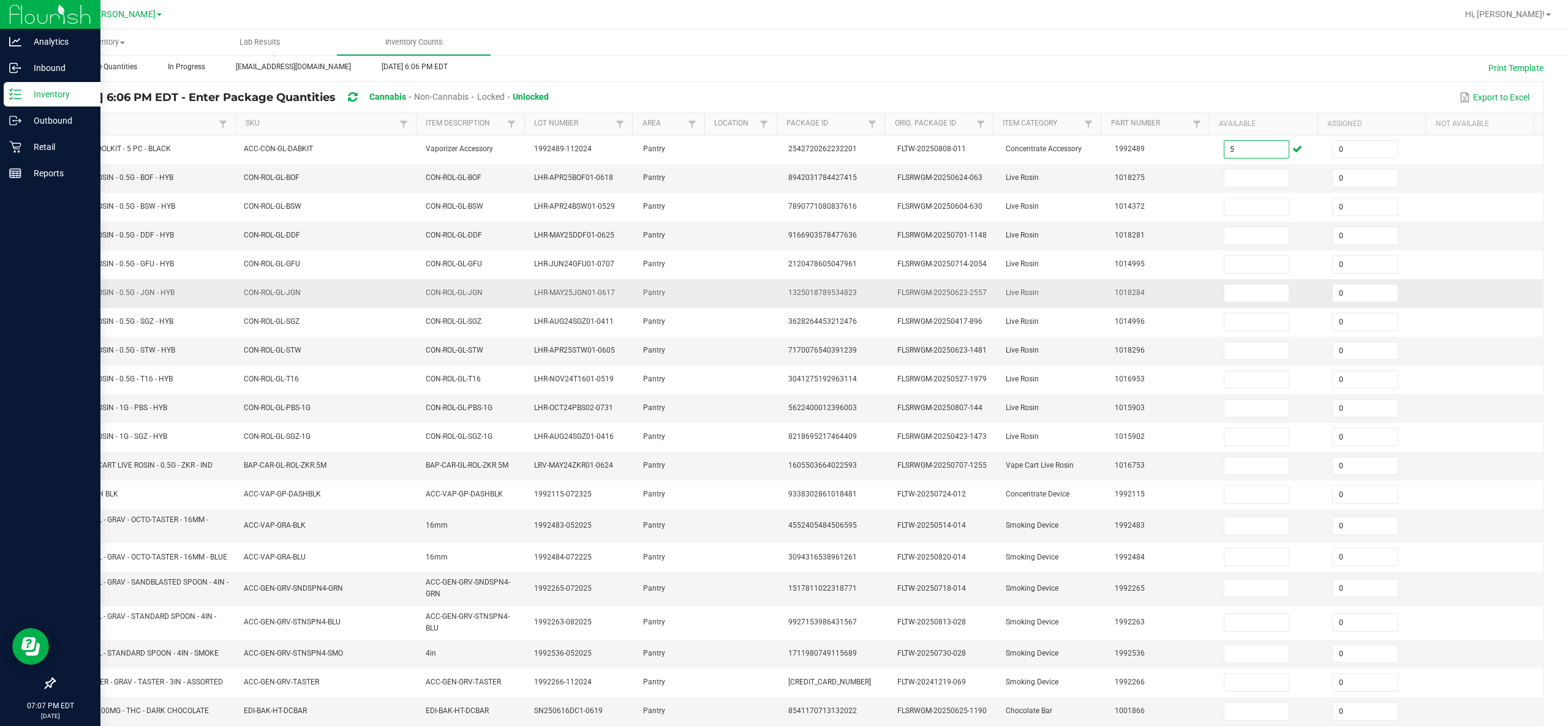
scroll to position [122, 0]
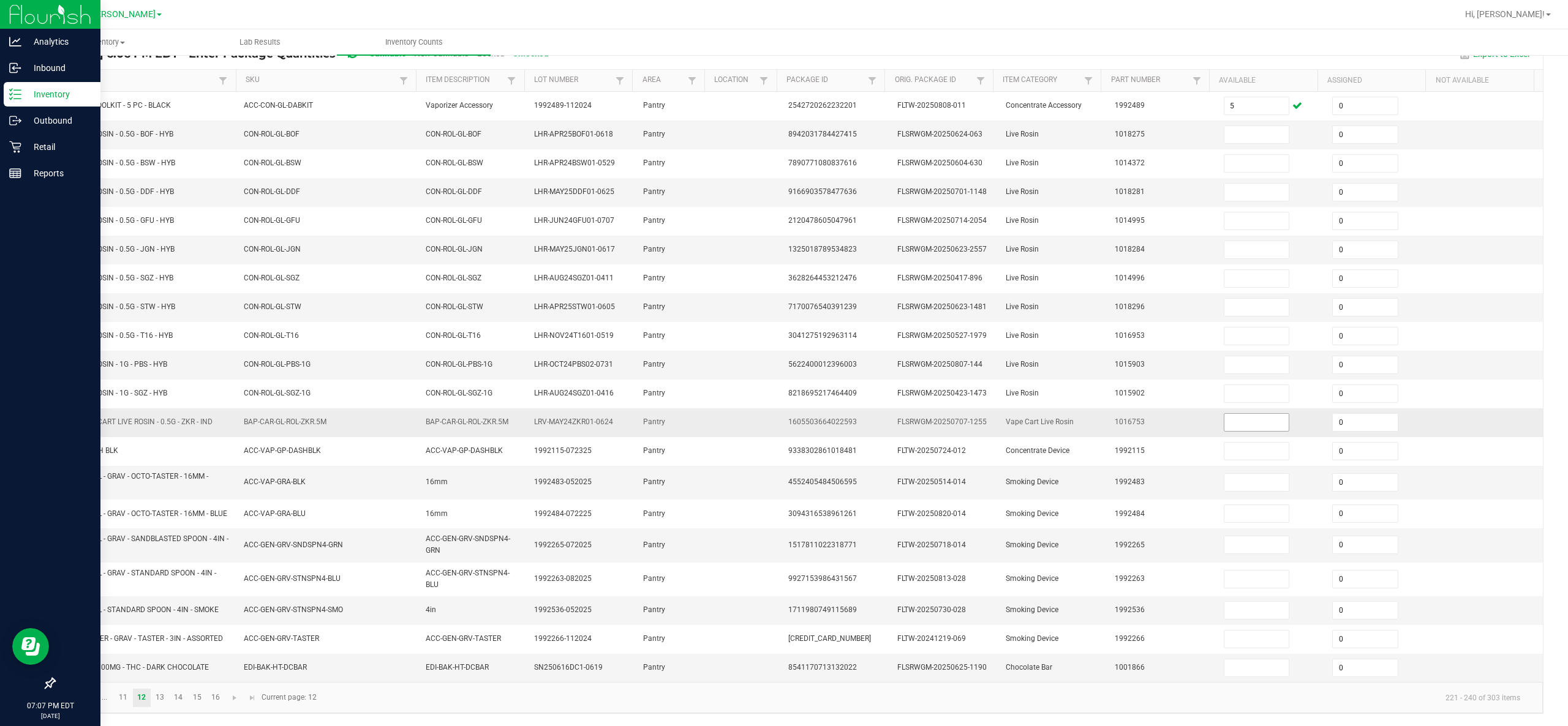
drag, startPoint x: 1233, startPoint y: 424, endPoint x: 1225, endPoint y: 415, distance: 12.0
click at [783, 362] on td at bounding box center [1270, 422] width 109 height 28
click at [783, 362] on input at bounding box center [1256, 422] width 65 height 17
click at [783, 362] on input at bounding box center [1256, 668] width 65 height 17
click at [783, 362] on td at bounding box center [1488, 668] width 109 height 28
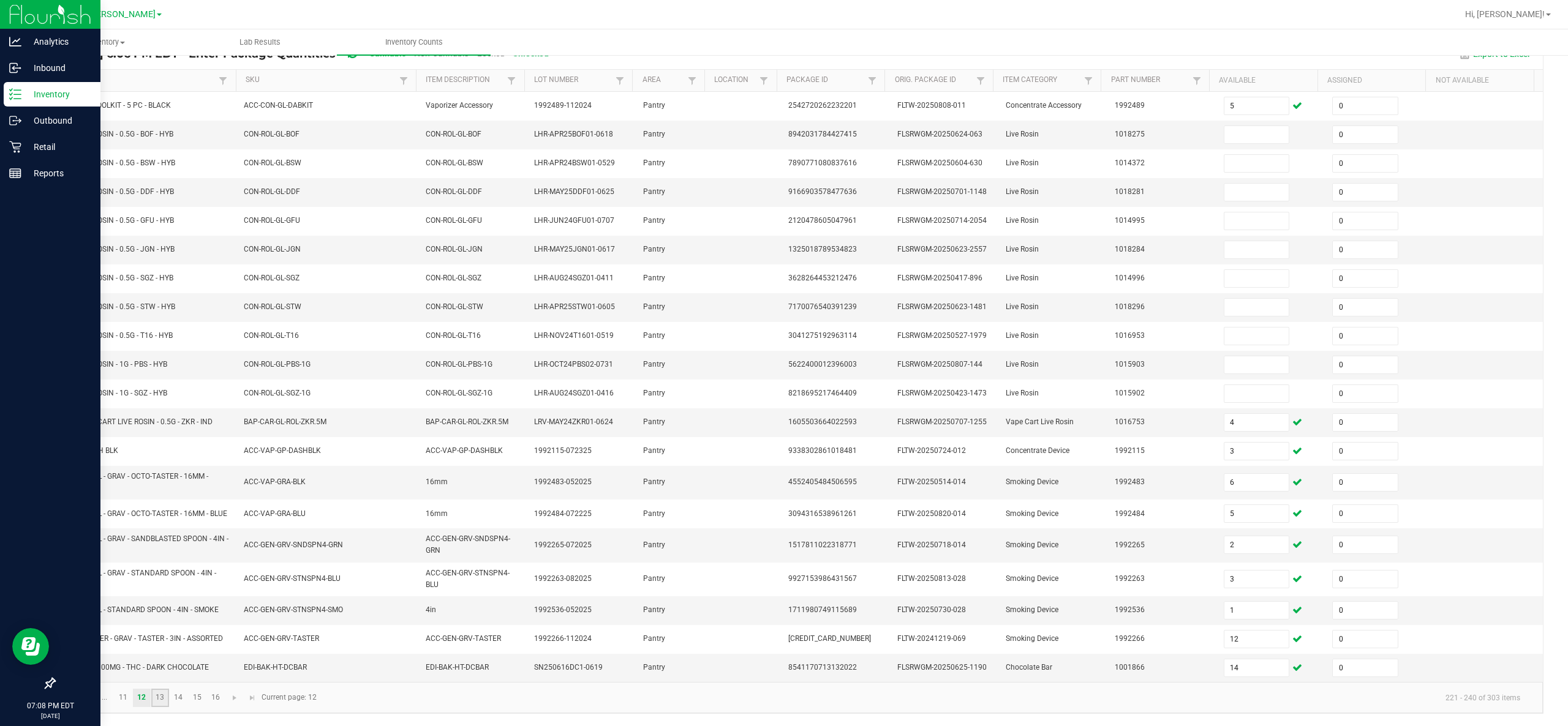
click at [165, 362] on link "13" at bounding box center [160, 698] width 17 height 18
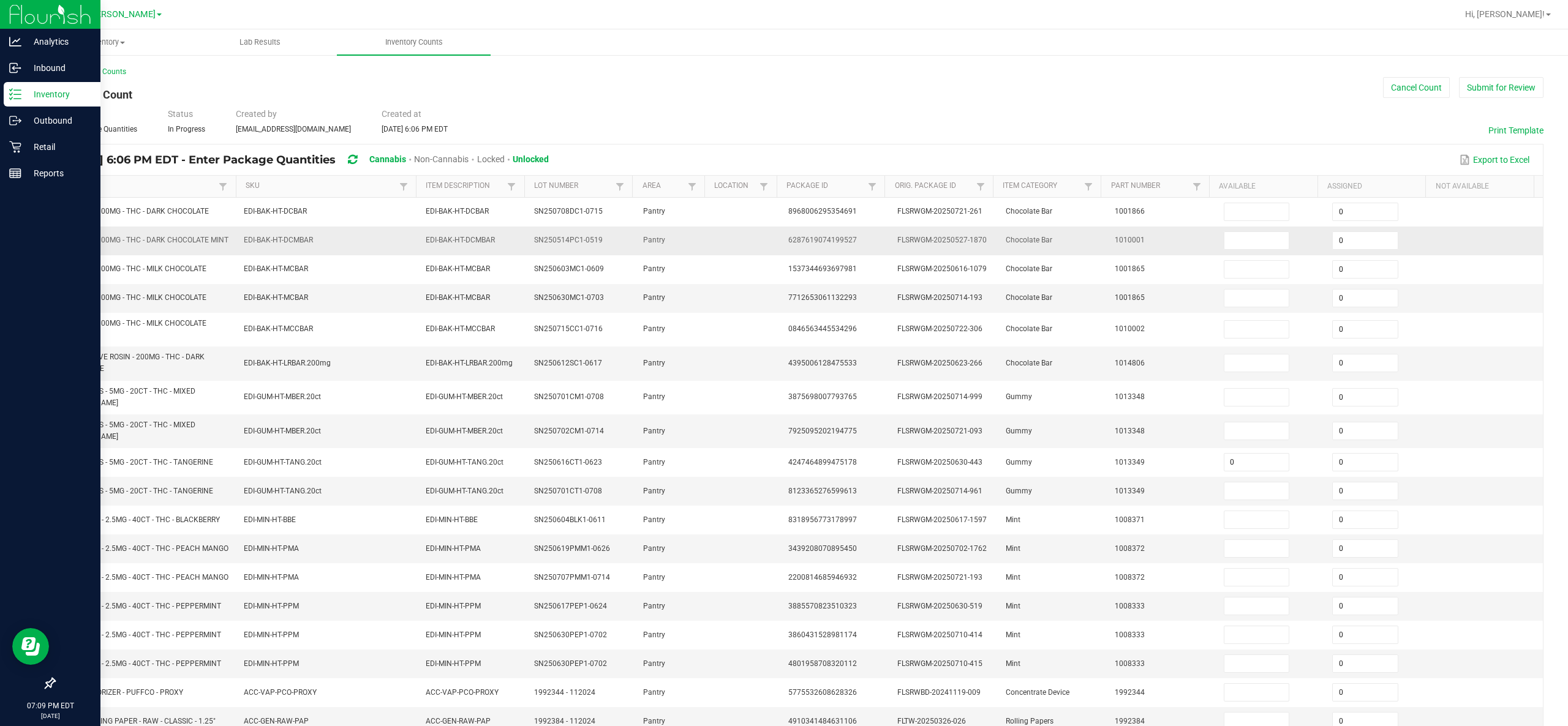
scroll to position [132, 0]
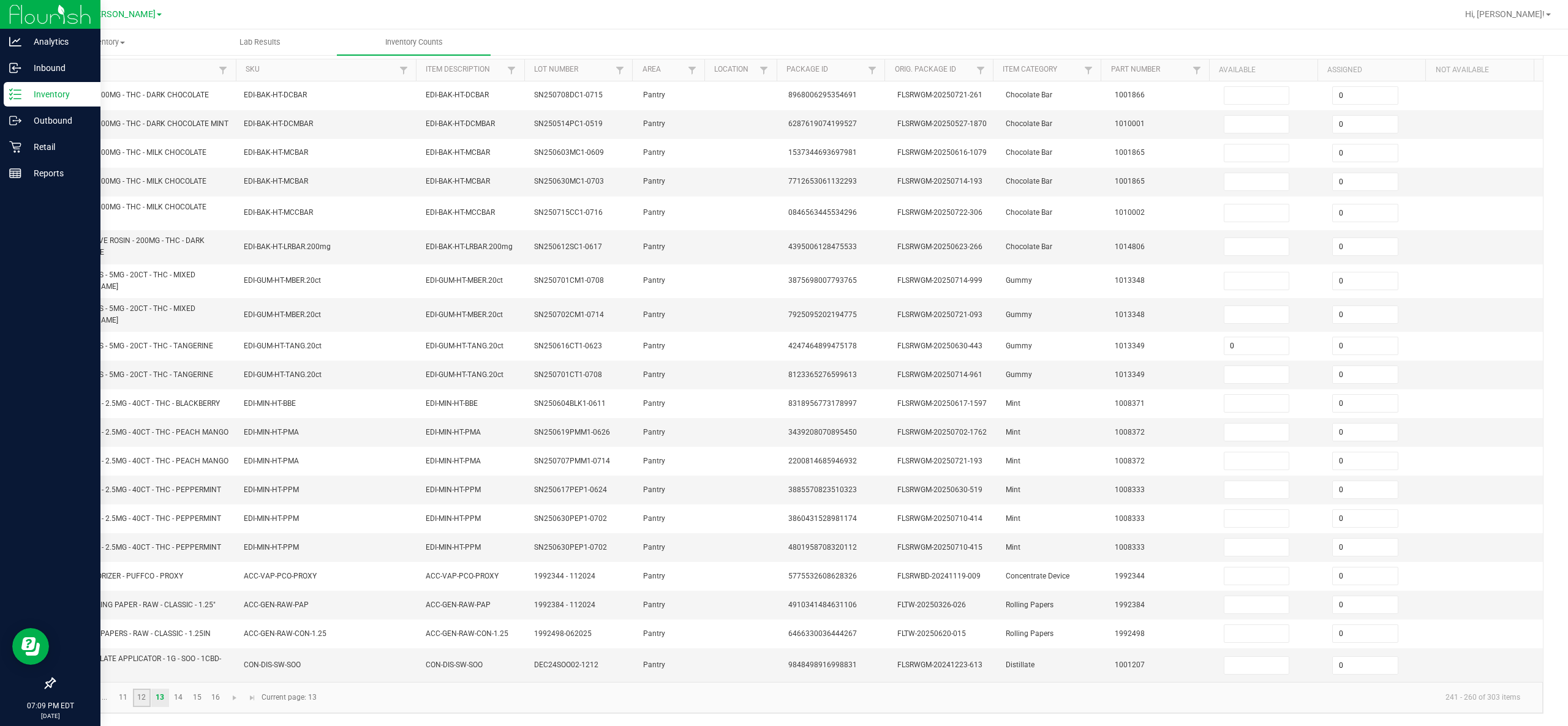
click at [140, 362] on link "12" at bounding box center [142, 698] width 17 height 18
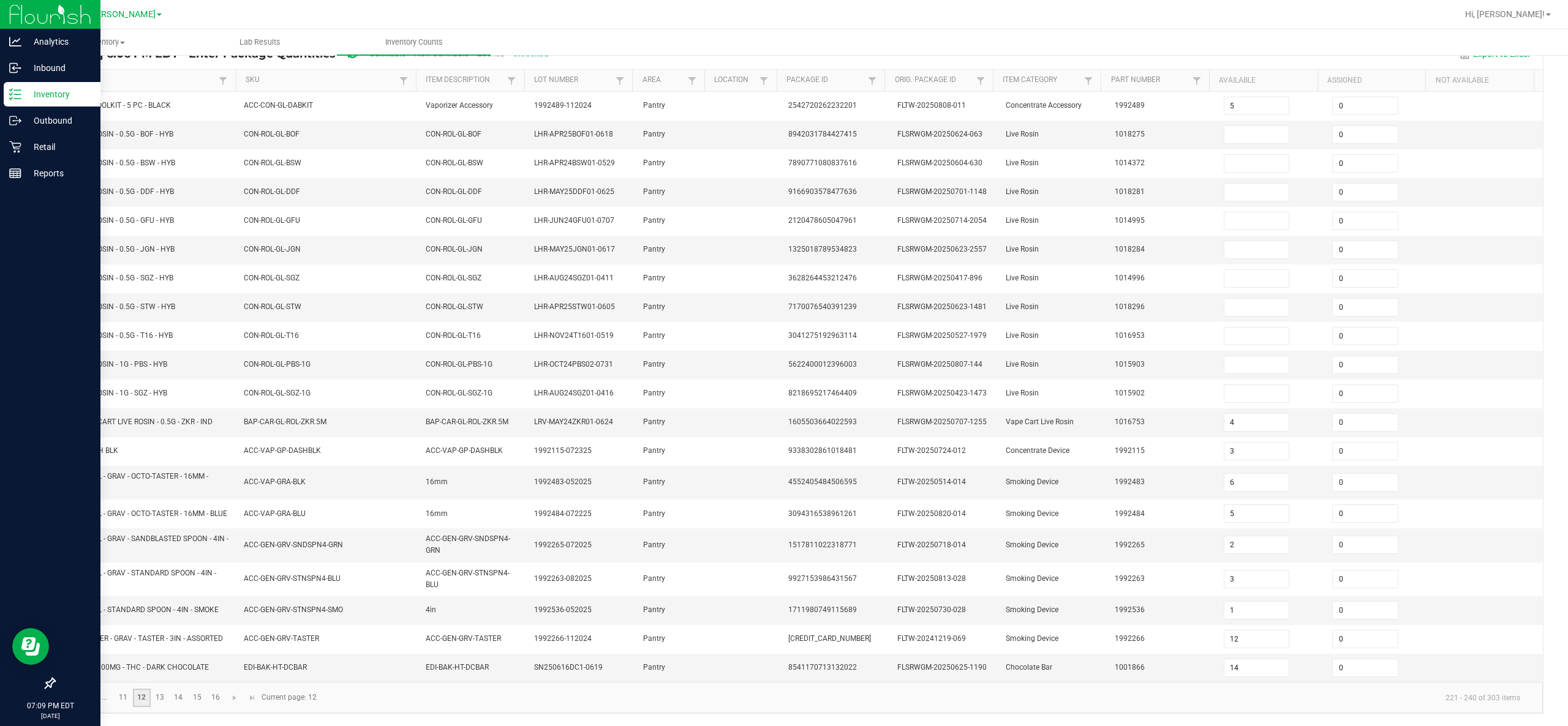
scroll to position [122, 0]
click at [163, 362] on link "13" at bounding box center [160, 698] width 17 height 18
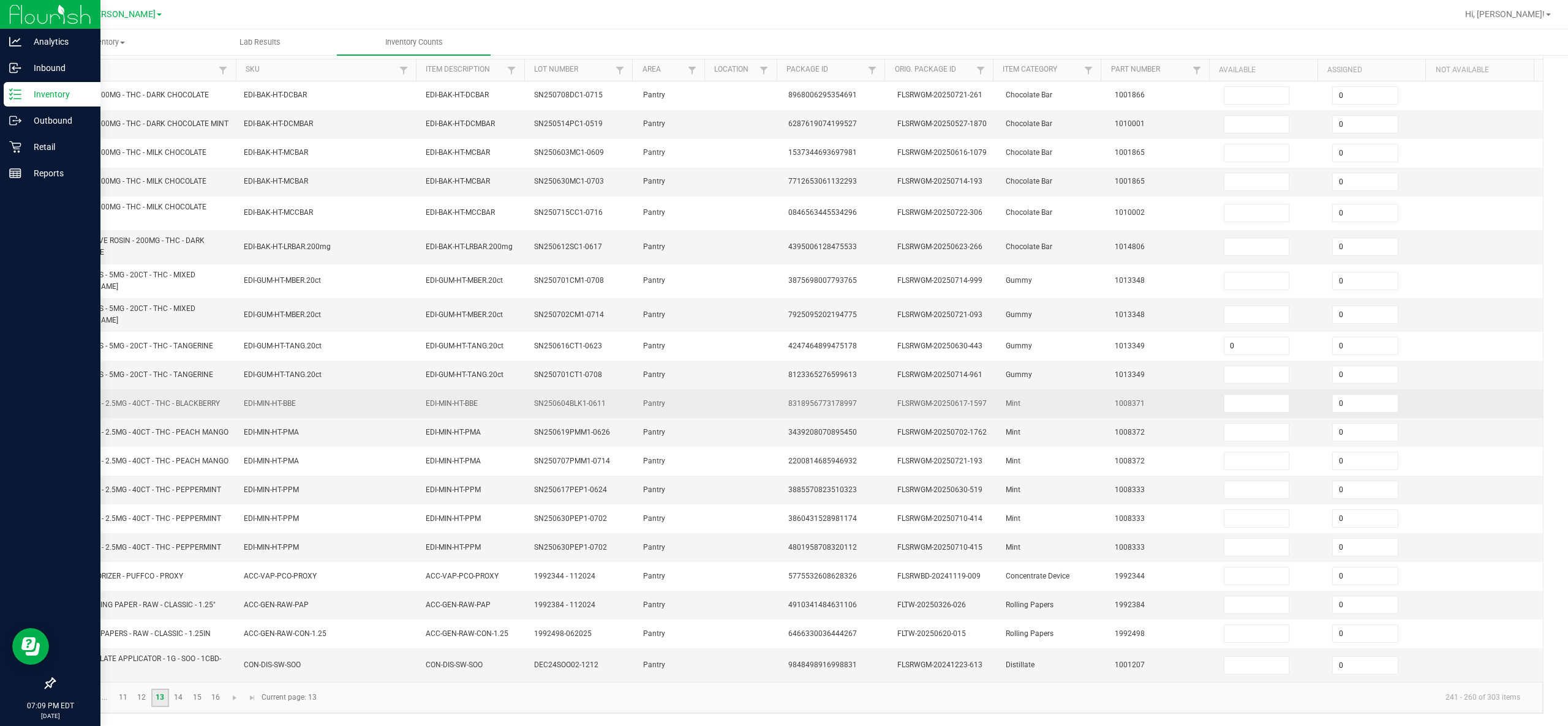
scroll to position [0, 0]
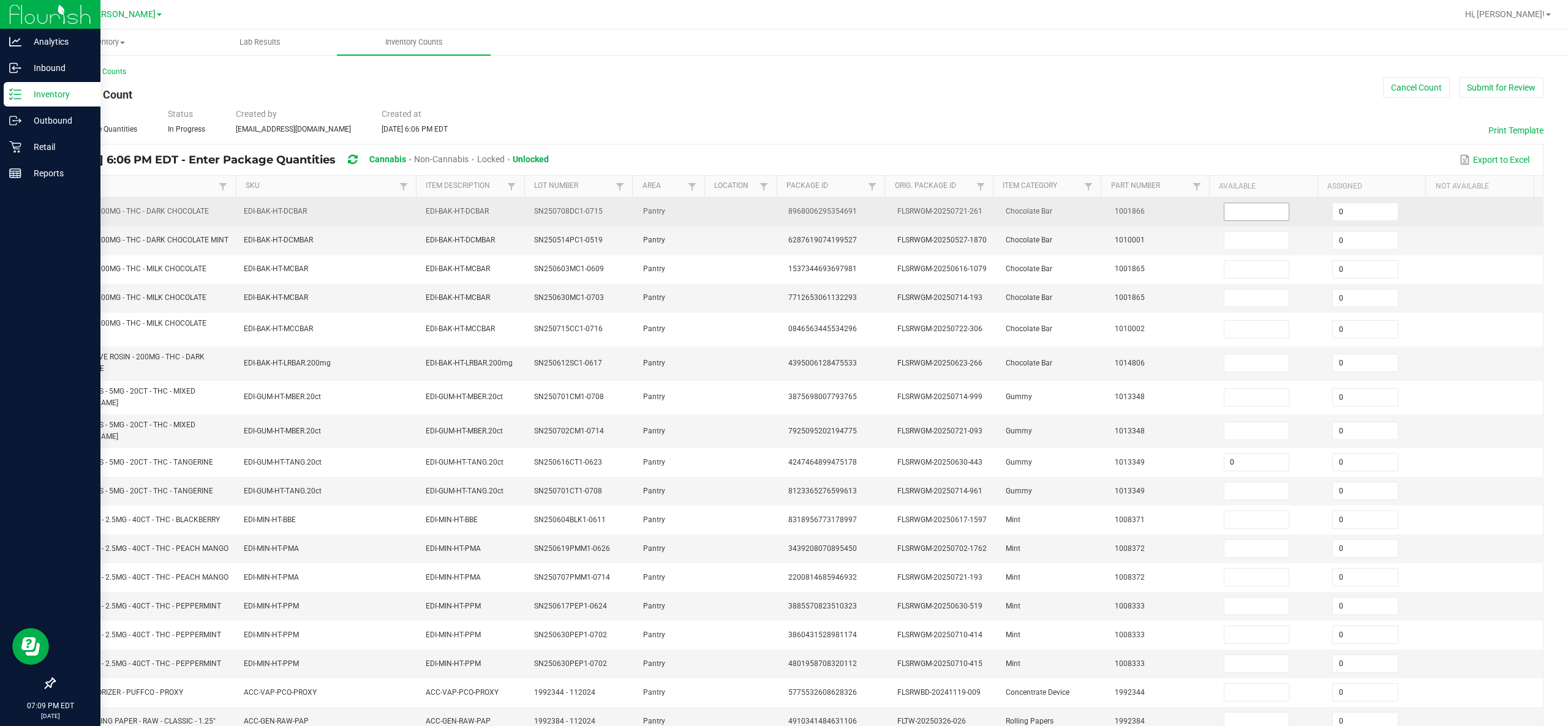
click at [783, 210] on input at bounding box center [1256, 211] width 65 height 17
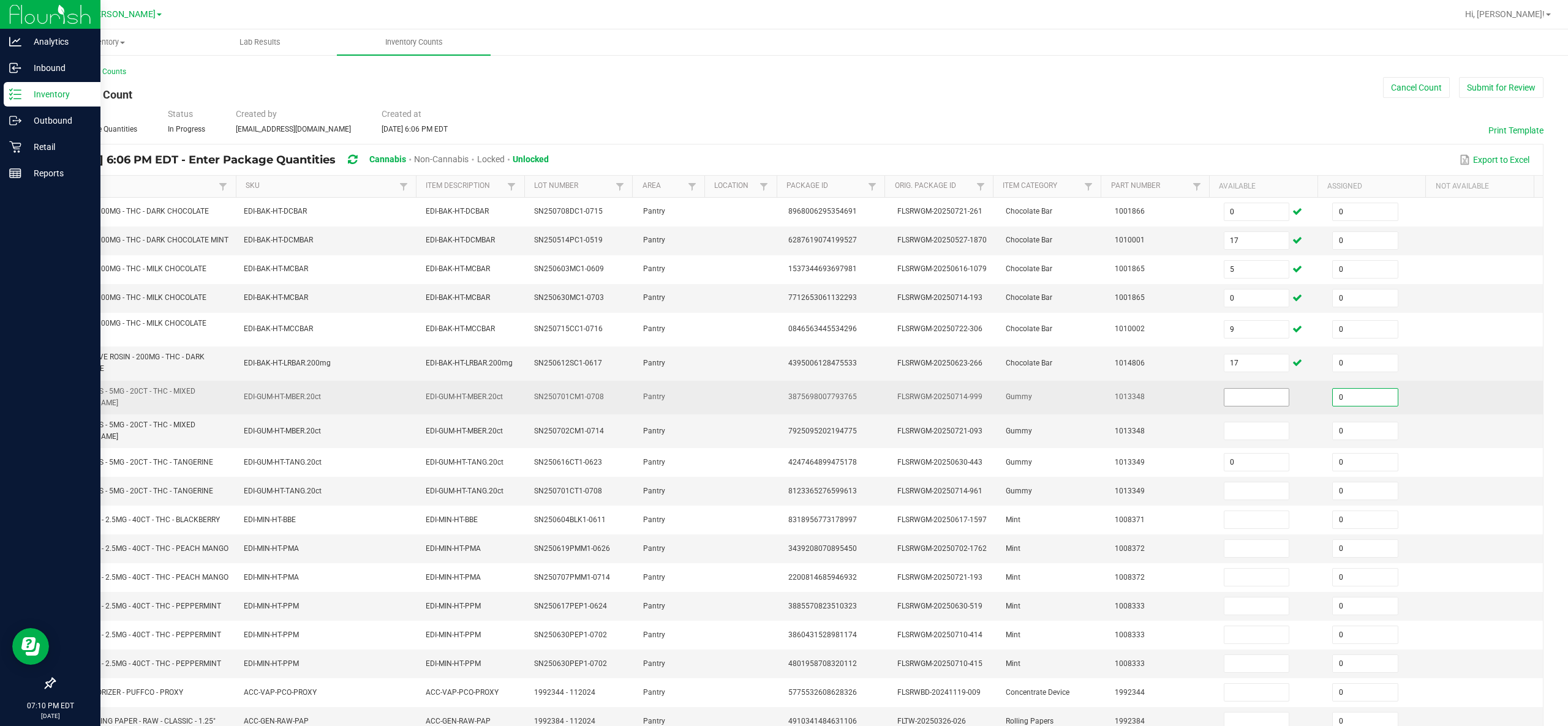
click at [783, 362] on input at bounding box center [1256, 397] width 65 height 17
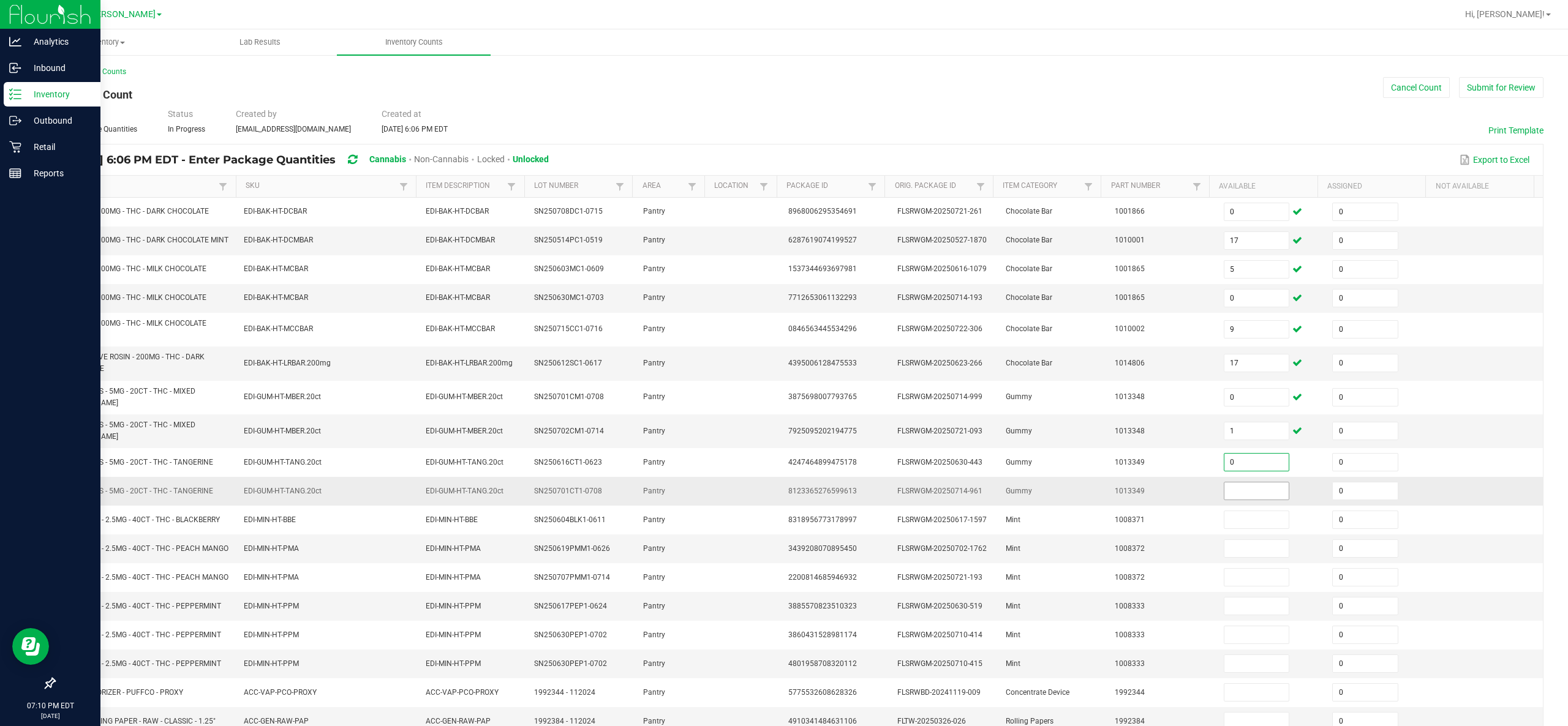
click at [783, 362] on input at bounding box center [1256, 491] width 65 height 17
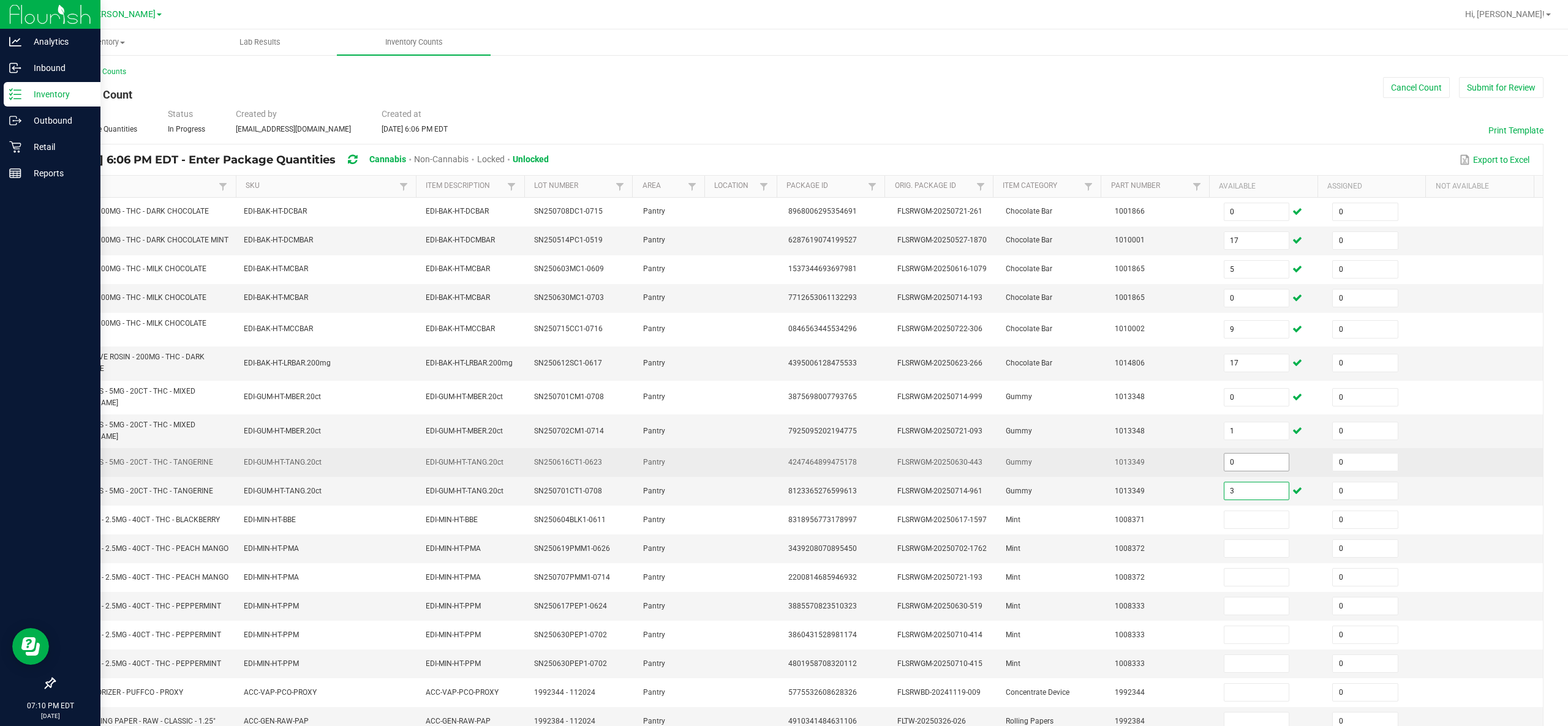
click at [783, 362] on input "0" at bounding box center [1256, 462] width 65 height 17
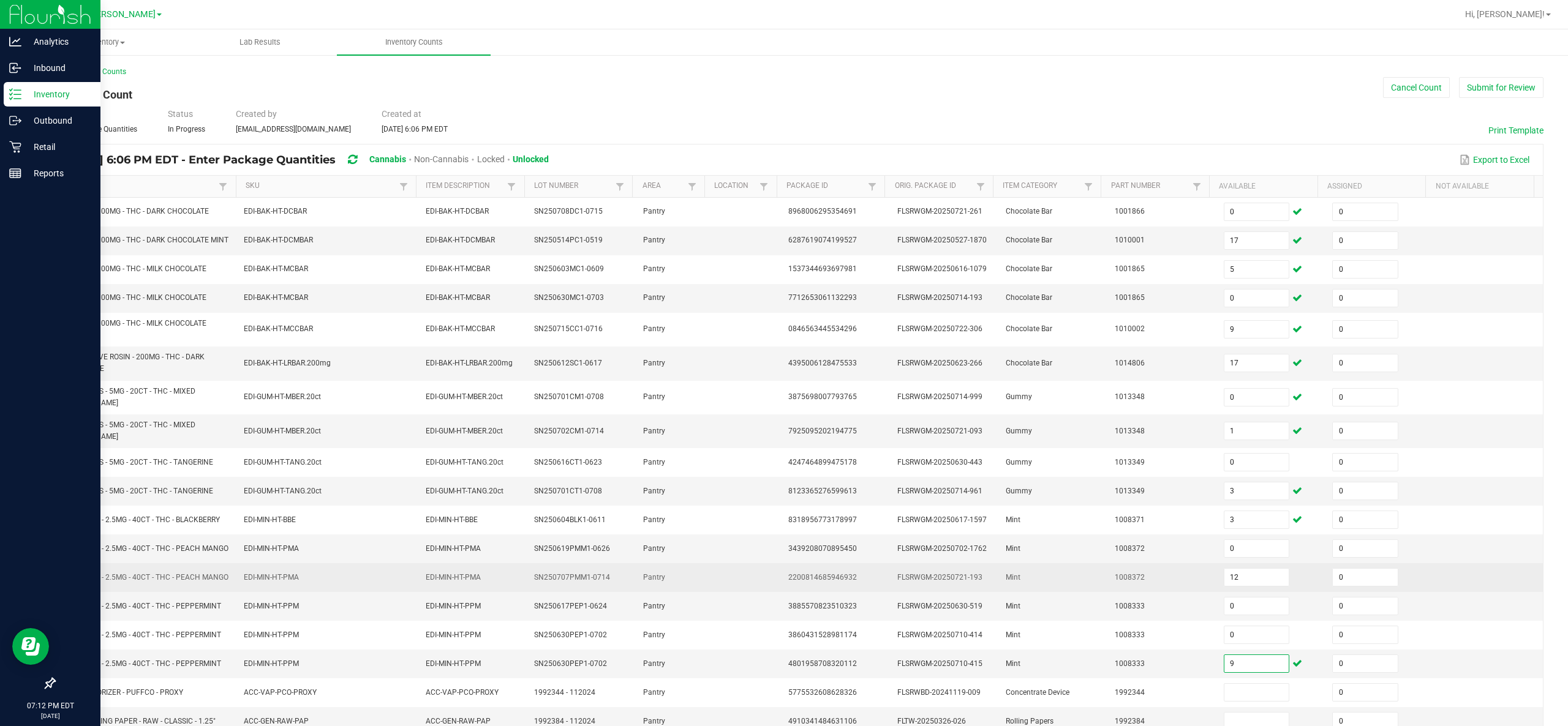
scroll to position [132, 0]
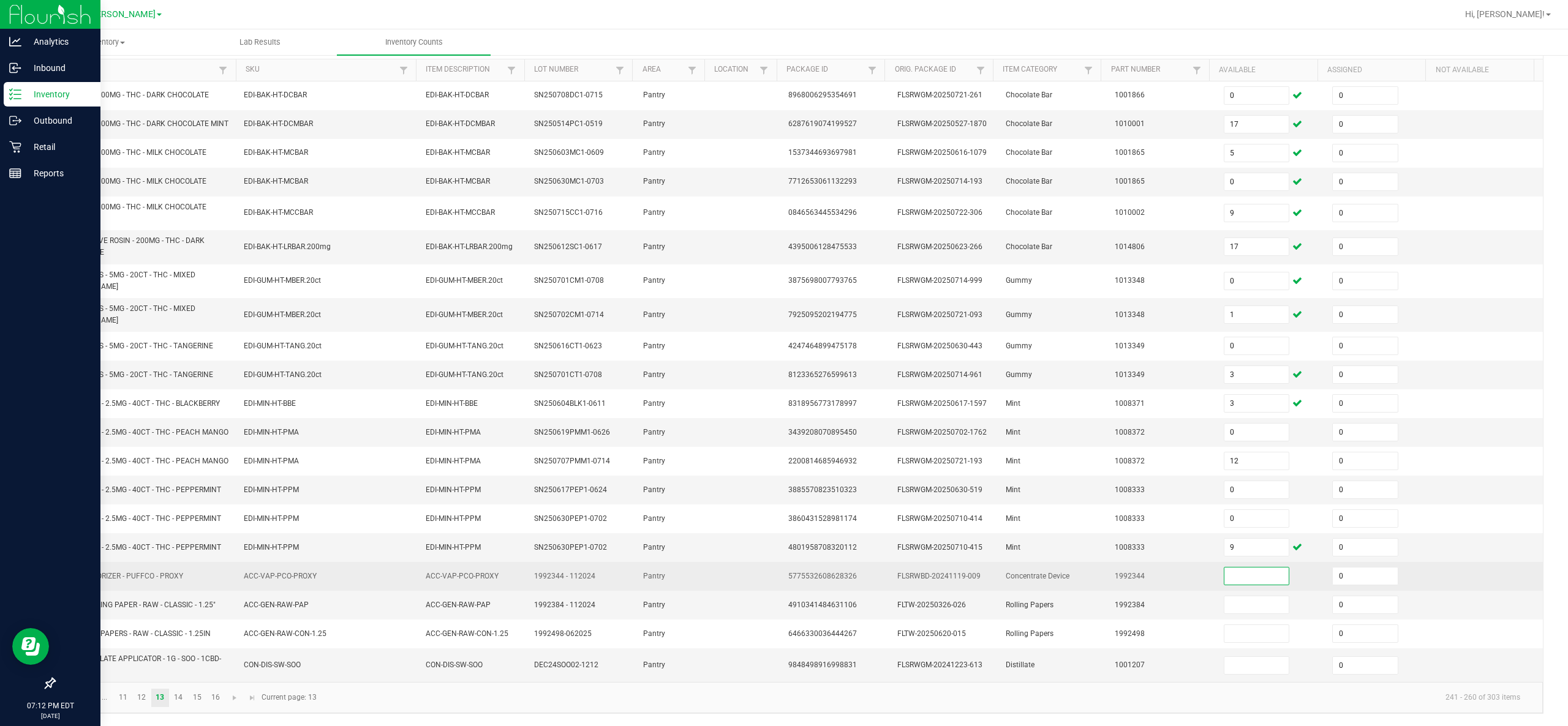
click at [783, 362] on input at bounding box center [1256, 576] width 65 height 17
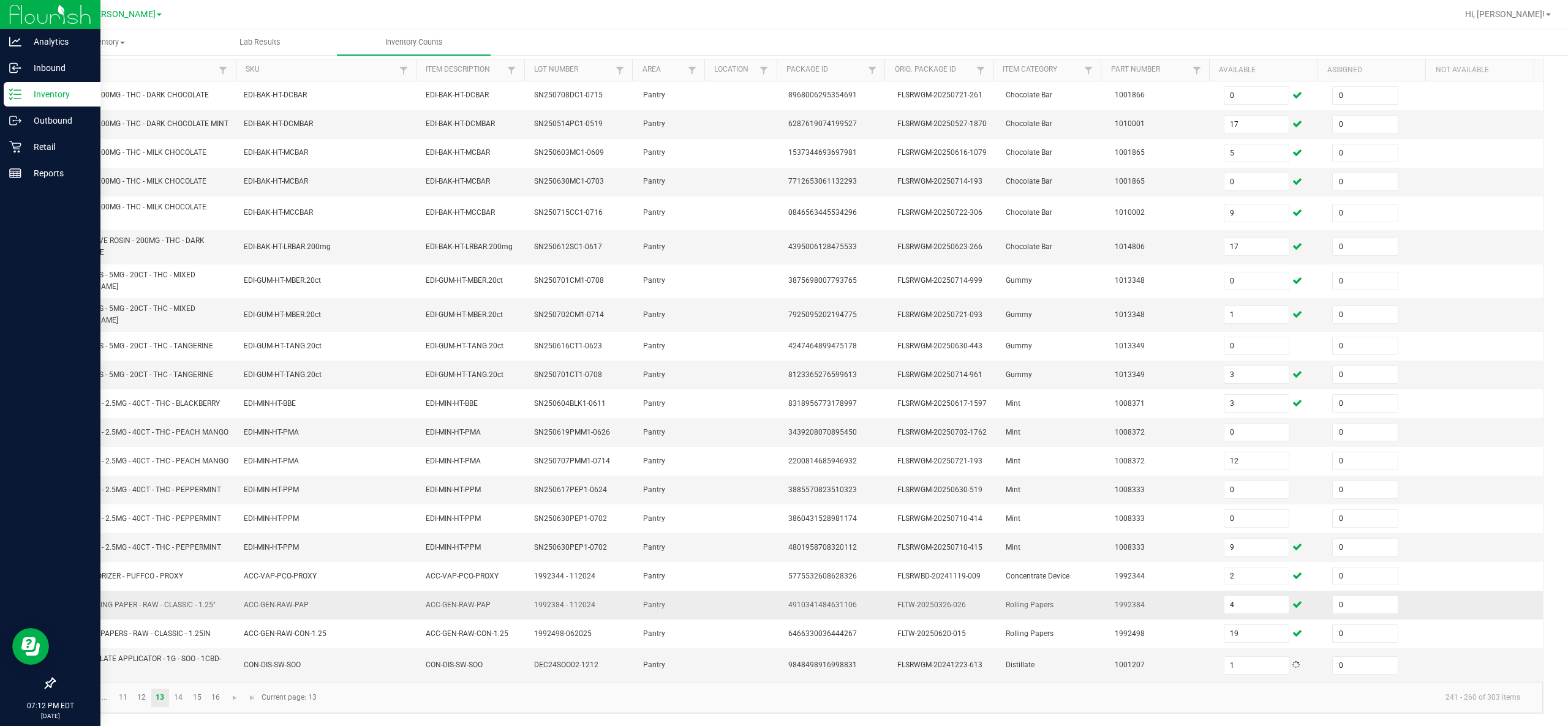
click at [783, 362] on td "Rolling Papers" at bounding box center [1052, 605] width 109 height 28
click at [174, 362] on link "14" at bounding box center [178, 698] width 17 height 18
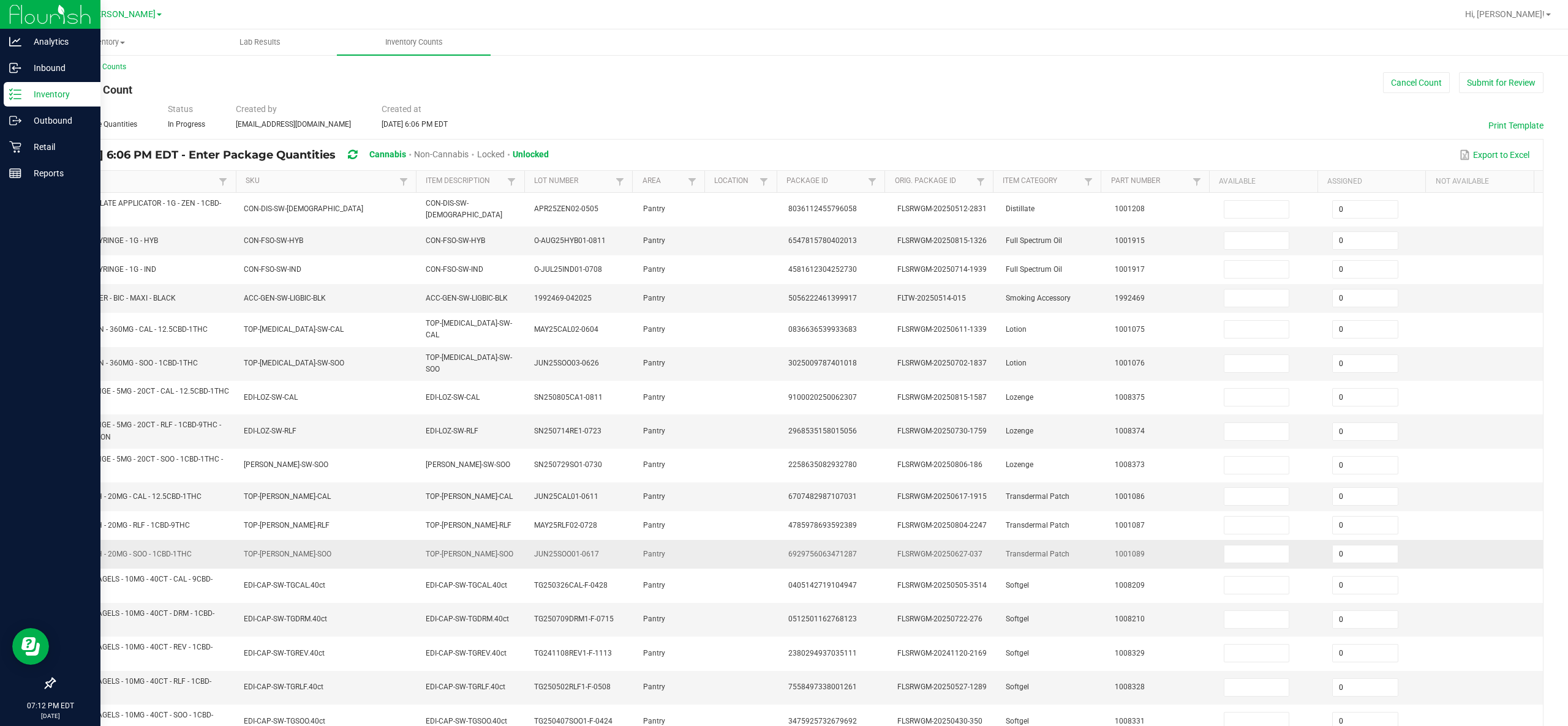
scroll to position [0, 0]
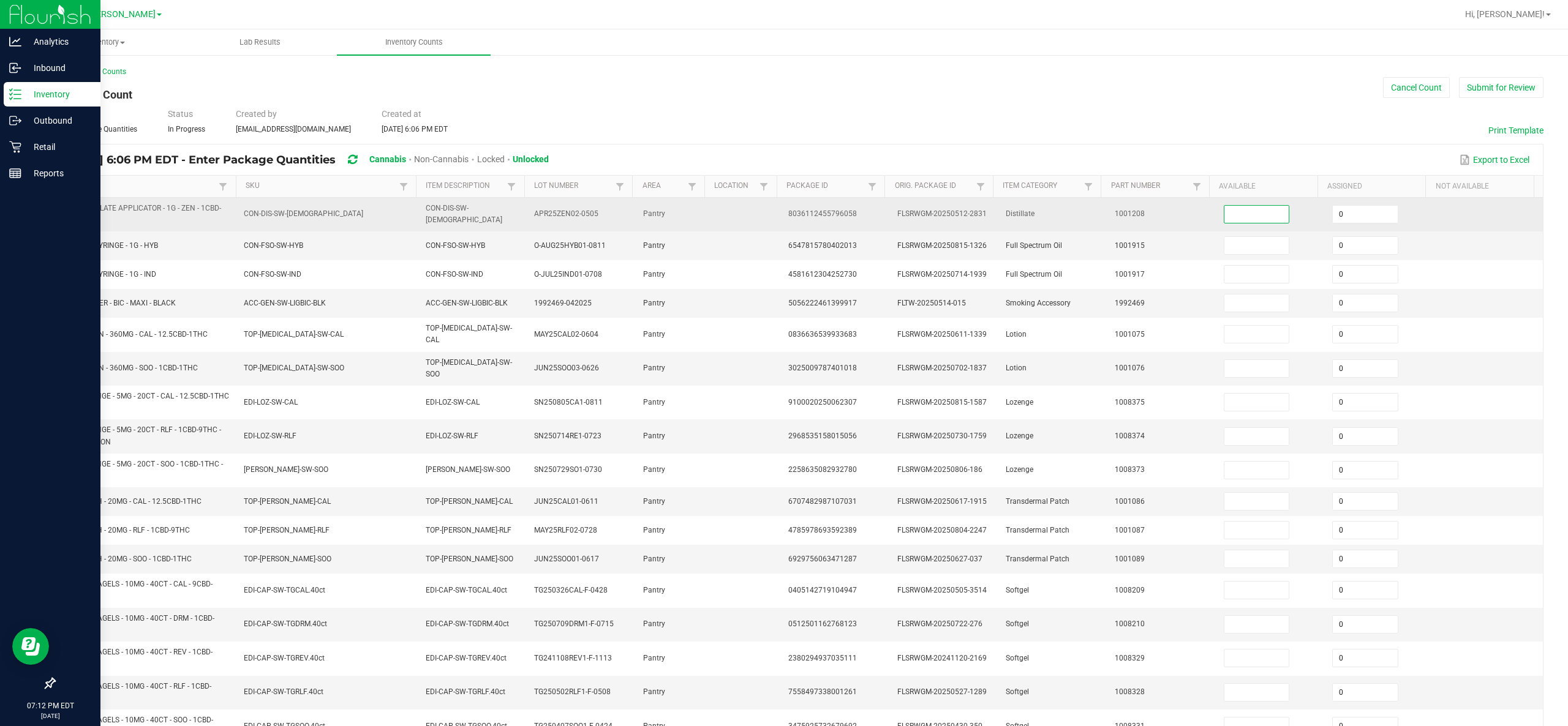
click at [783, 218] on input at bounding box center [1256, 214] width 65 height 17
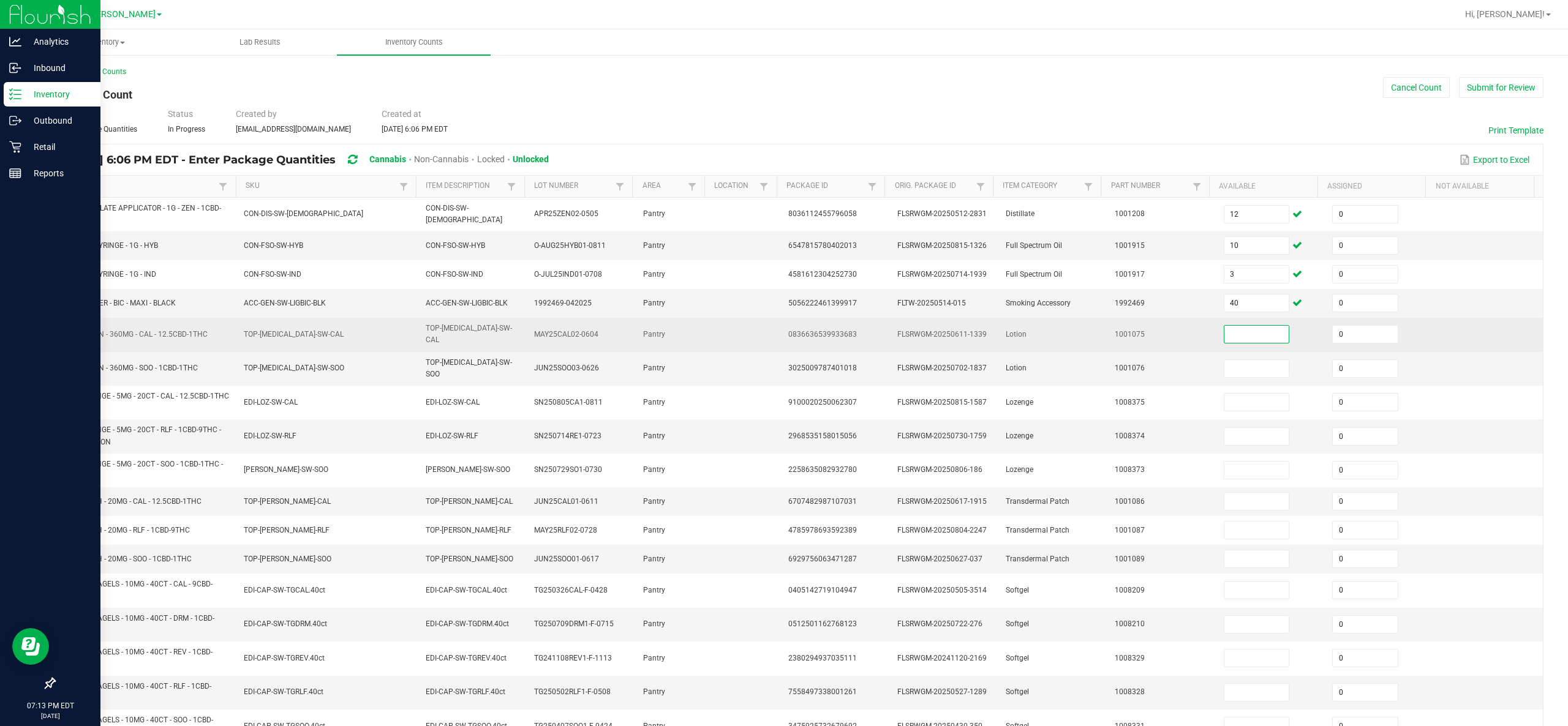
click at [783, 336] on input at bounding box center [1256, 334] width 65 height 17
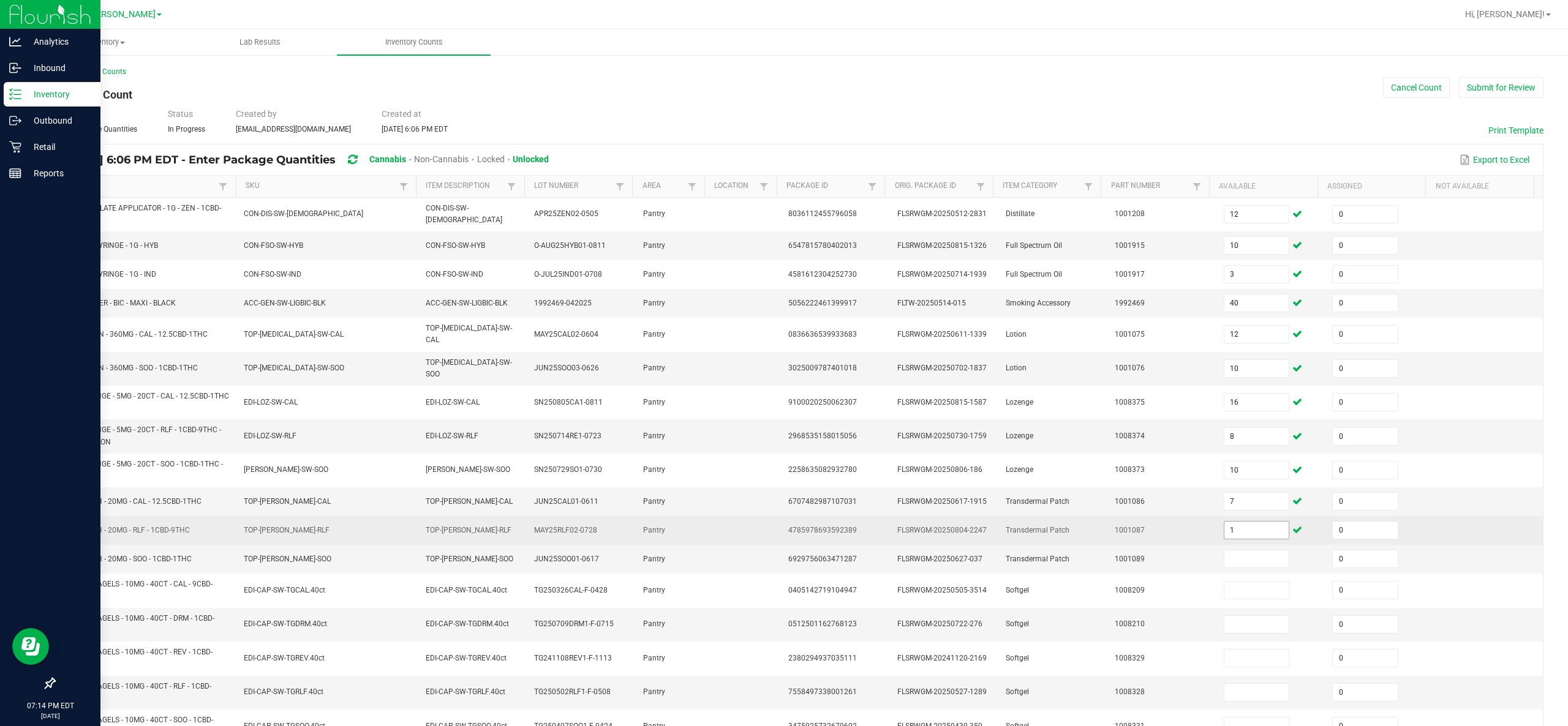
drag, startPoint x: 1062, startPoint y: 421, endPoint x: 1243, endPoint y: 526, distance: 209.3
click at [783, 362] on tbody "SW - DISTILLATE APPLICATOR - 1G - ZEN - 1CBD-4THC CON-DIS-SW-ZEN CON-DIS-SW-ZEN…" at bounding box center [798, 518] width 1488 height 641
click at [783, 362] on input "1" at bounding box center [1256, 530] width 65 height 17
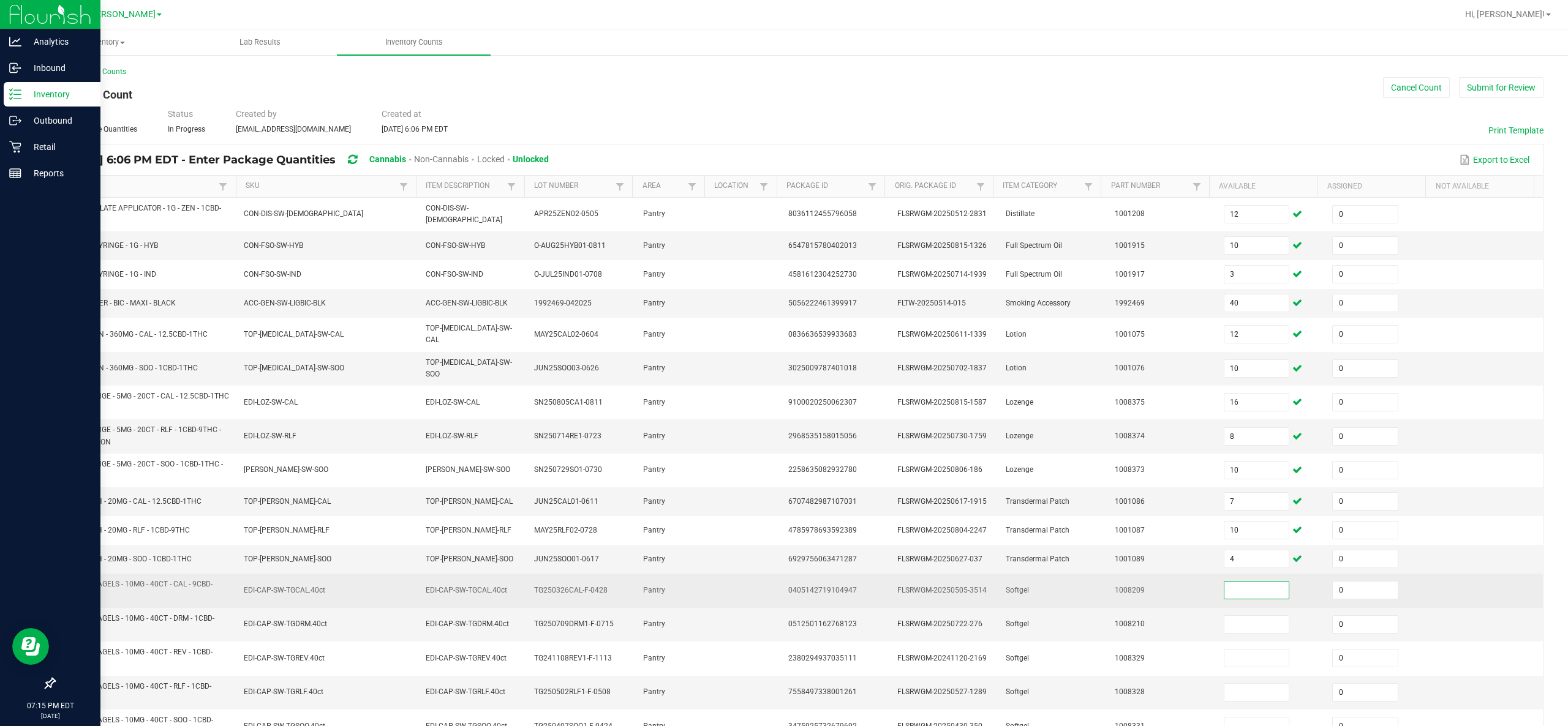
scroll to position [161, 0]
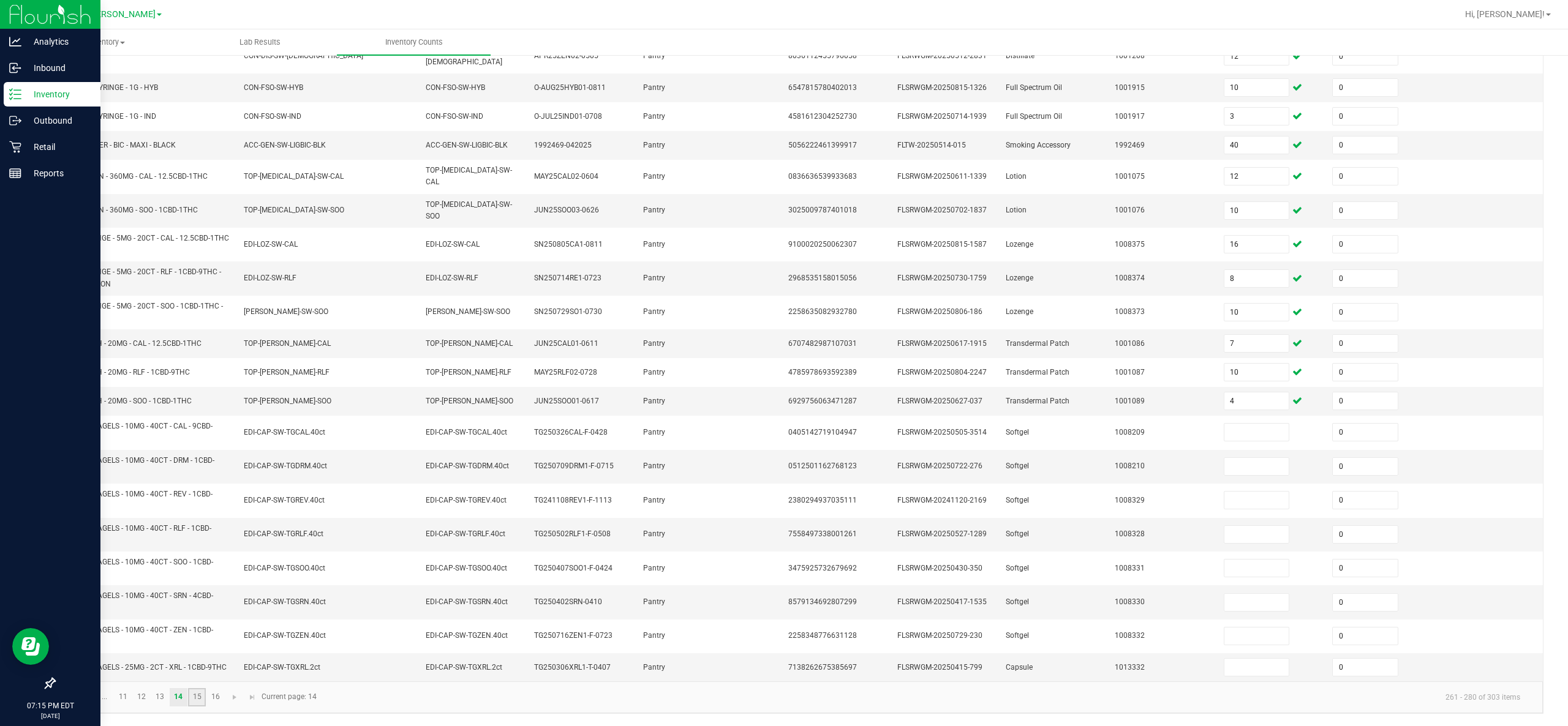
click at [201, 362] on link "15" at bounding box center [197, 698] width 17 height 18
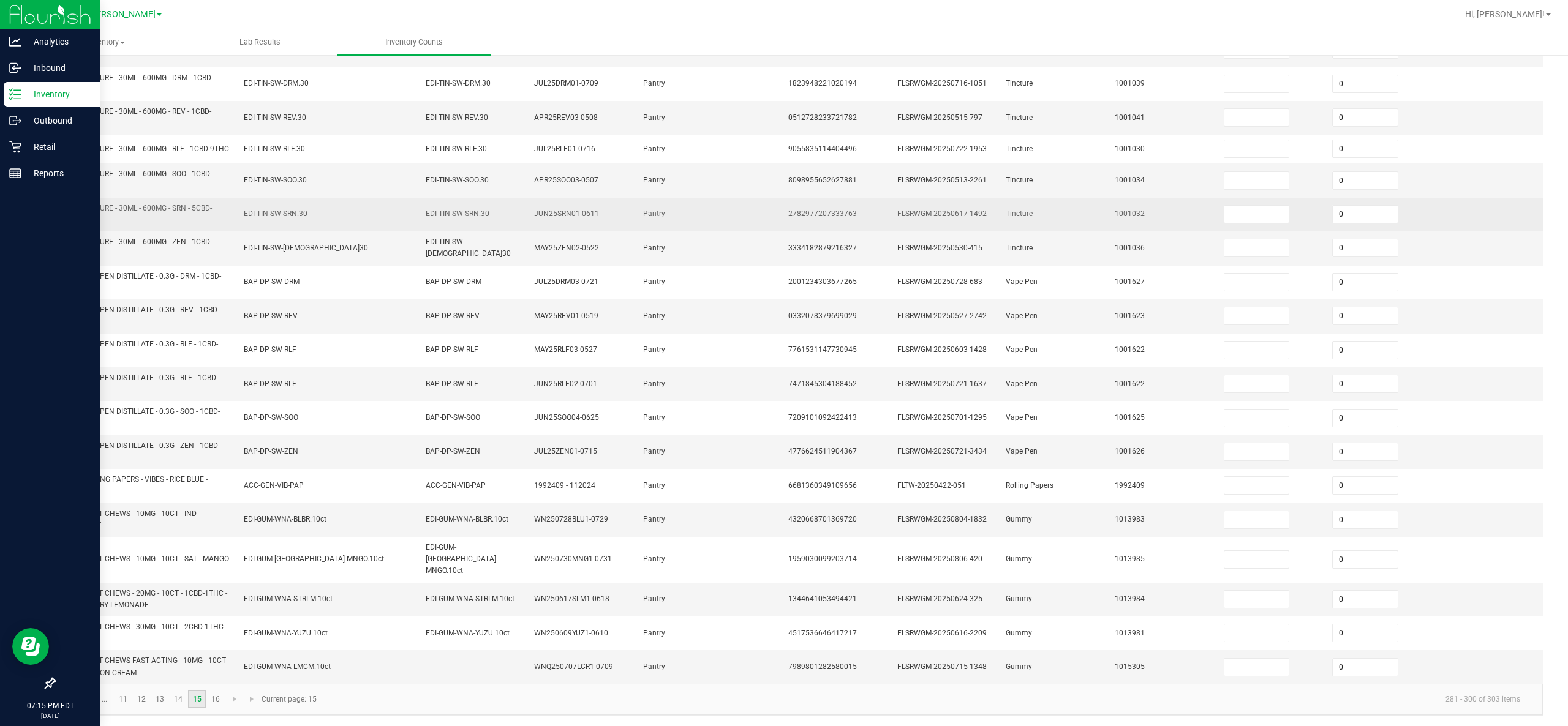
scroll to position [199, 0]
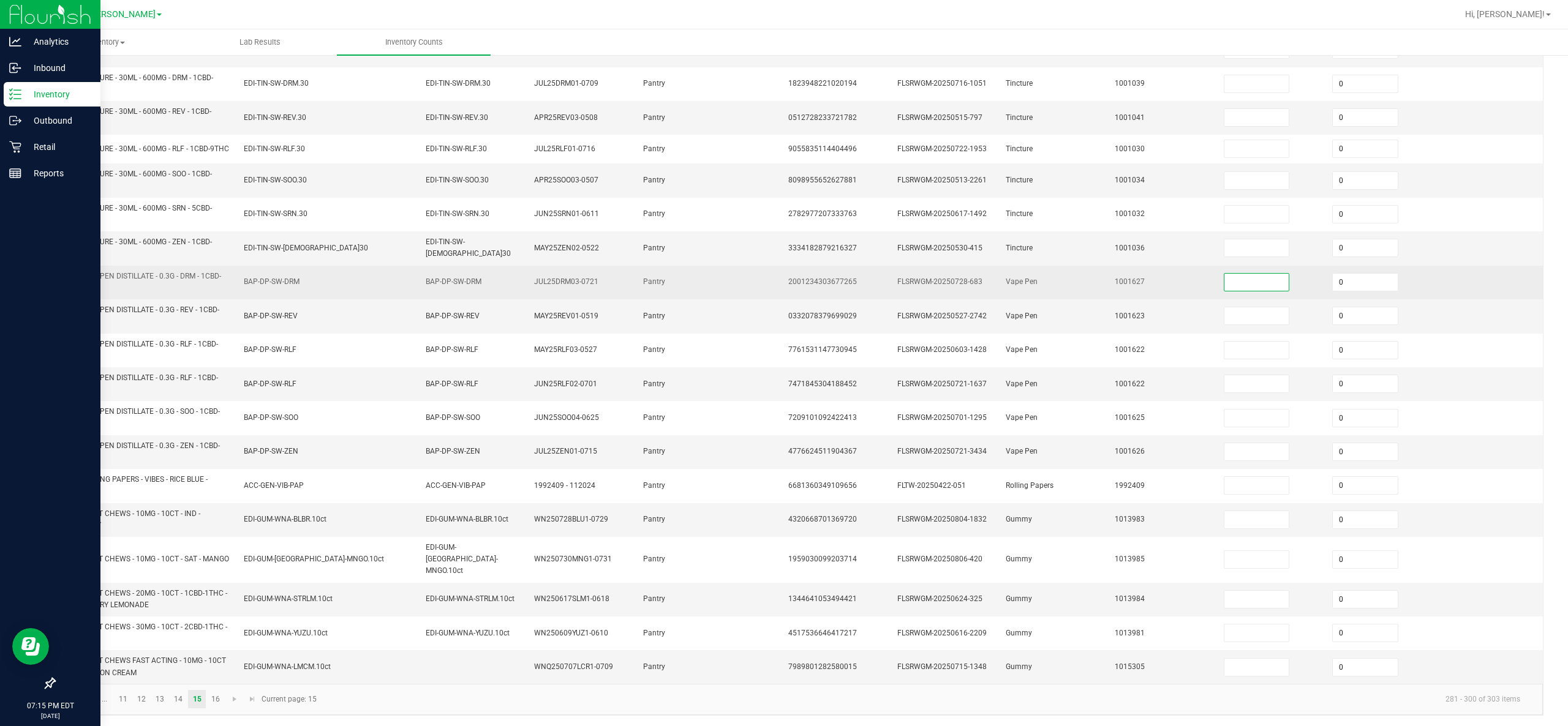
click at [783, 286] on input at bounding box center [1256, 282] width 65 height 17
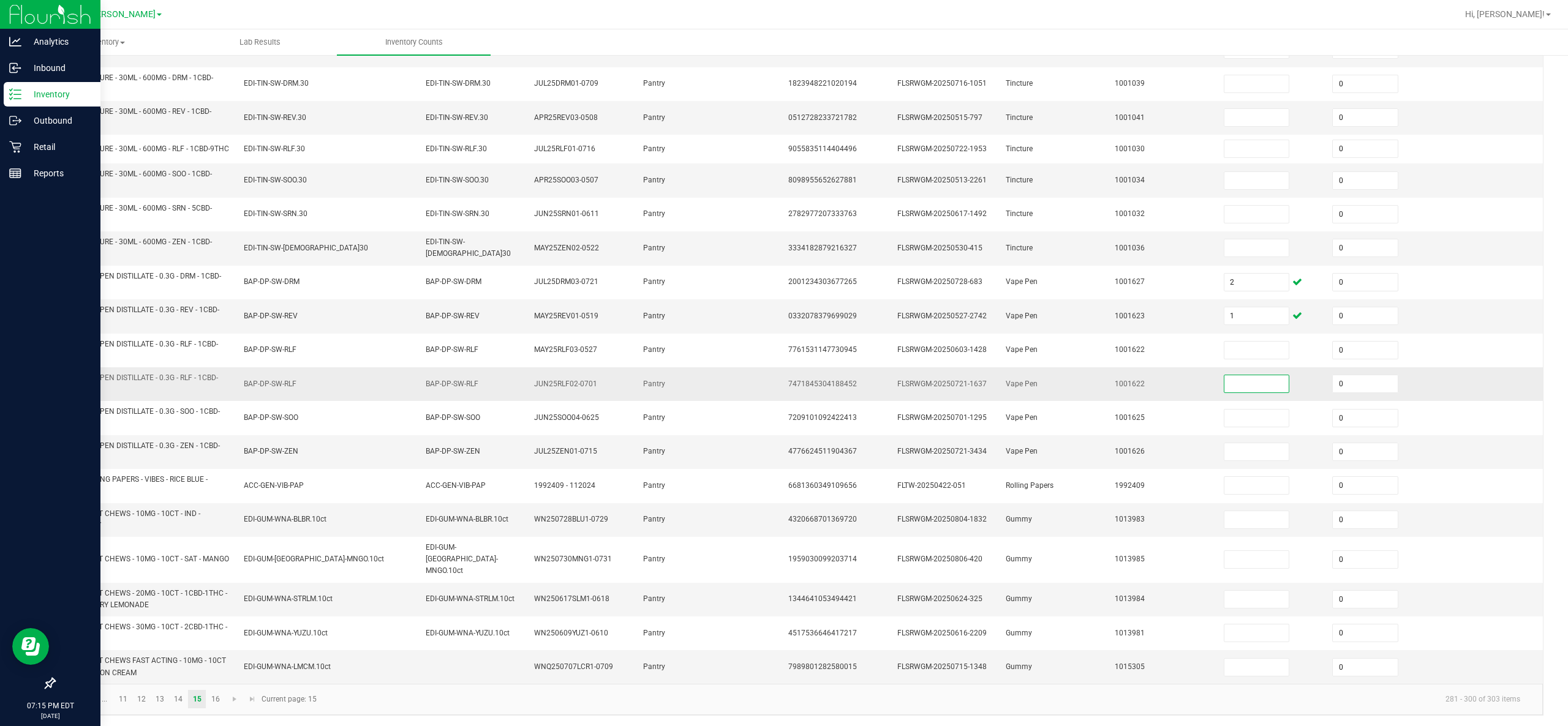
click at [783, 362] on input at bounding box center [1256, 383] width 65 height 17
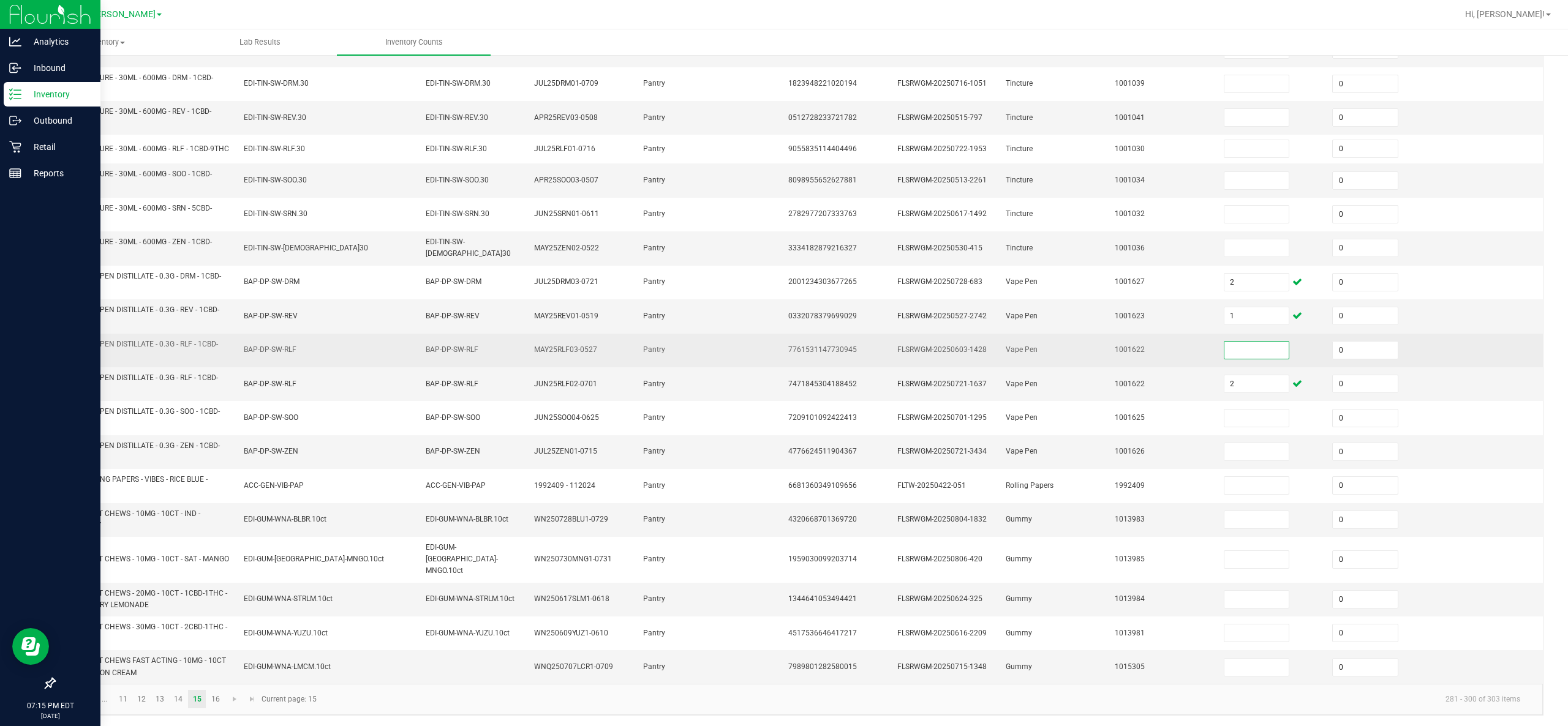
click at [783, 357] on input at bounding box center [1256, 350] width 65 height 17
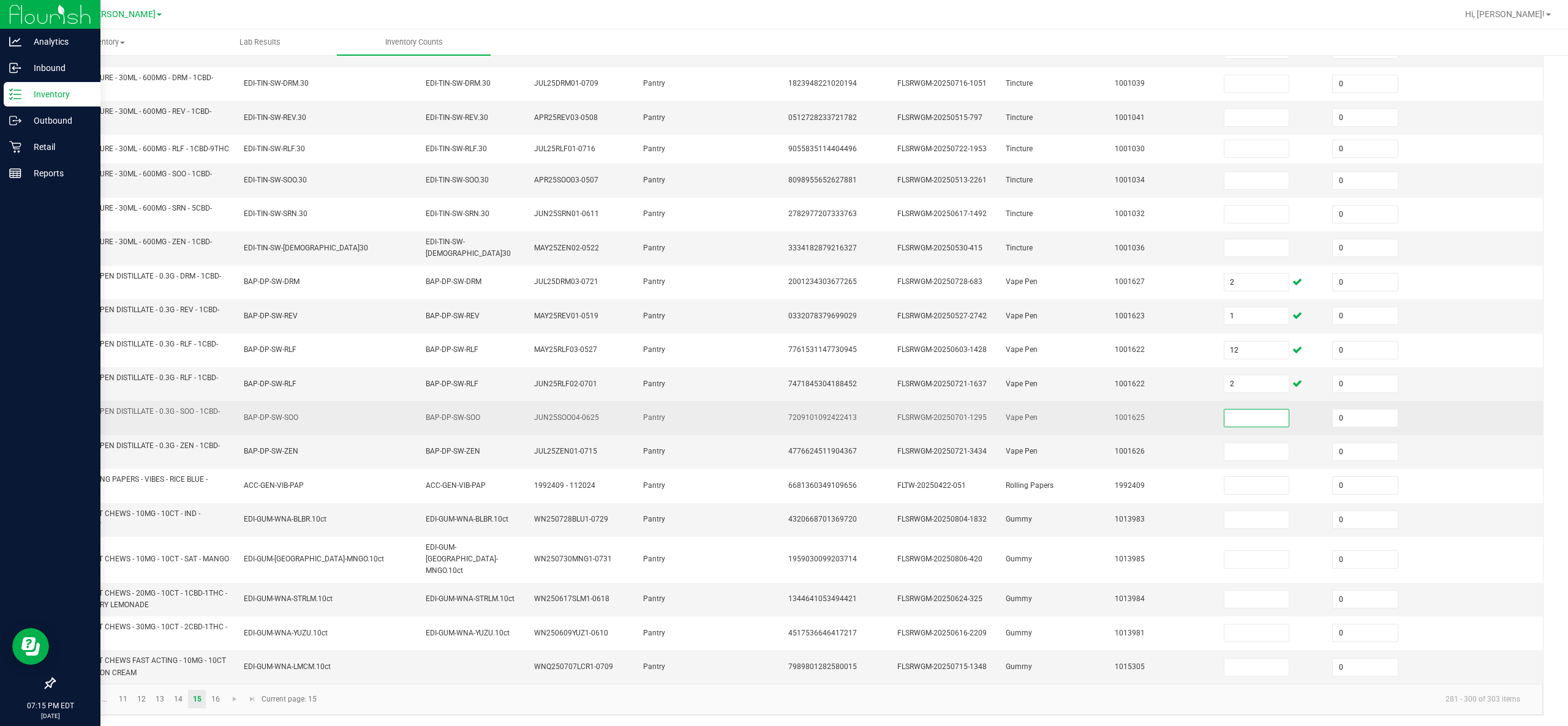
click at [783, 362] on input at bounding box center [1256, 418] width 65 height 17
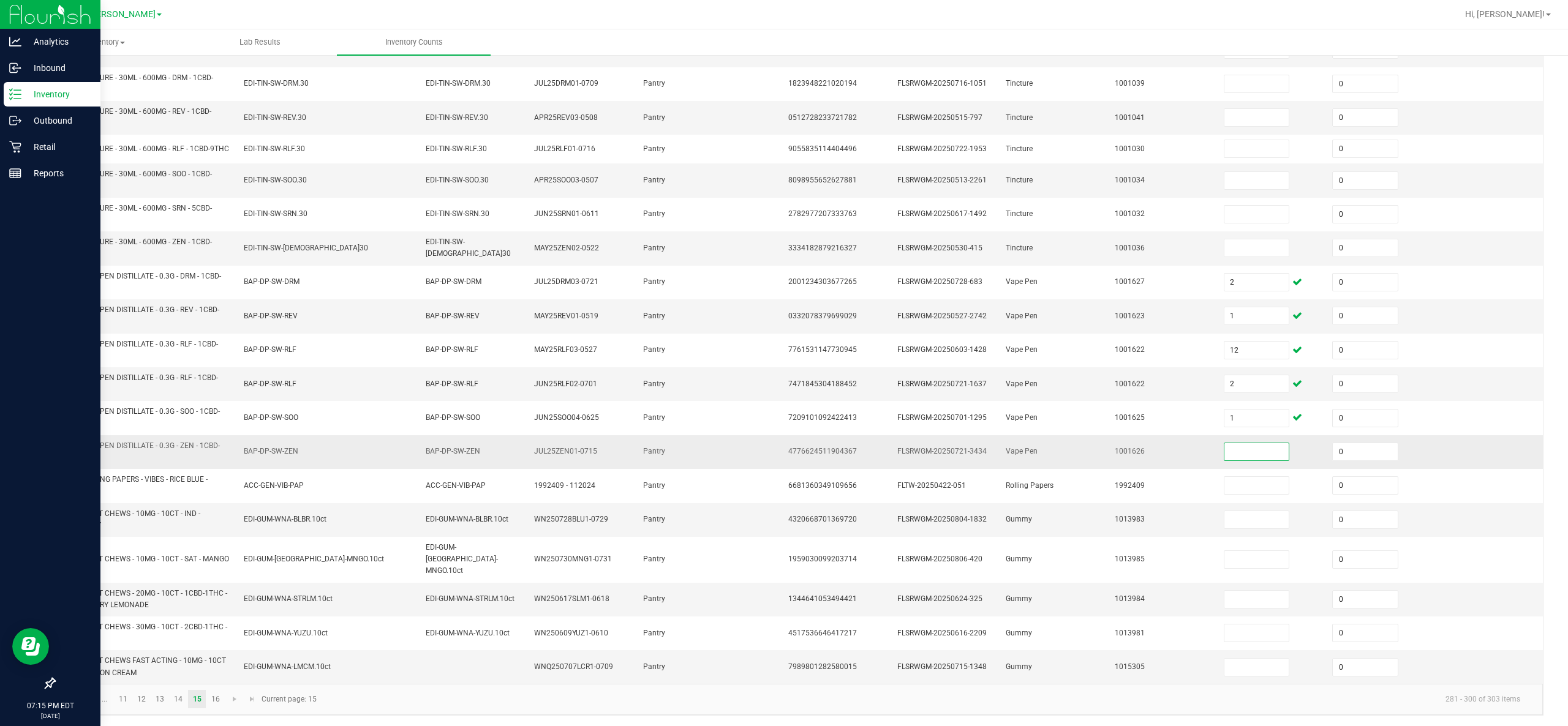
click at [783, 362] on input at bounding box center [1256, 451] width 65 height 17
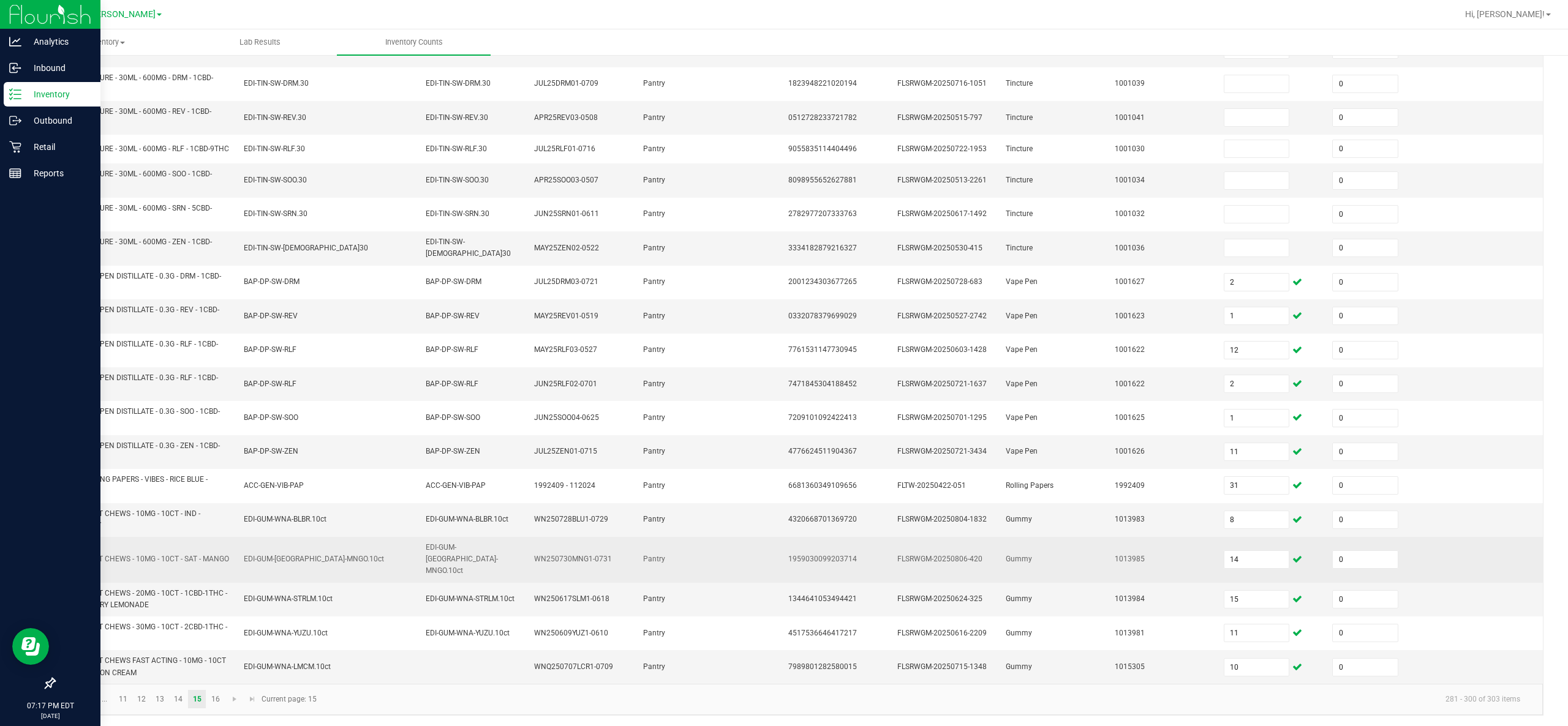
click at [740, 362] on td at bounding box center [744, 560] width 73 height 46
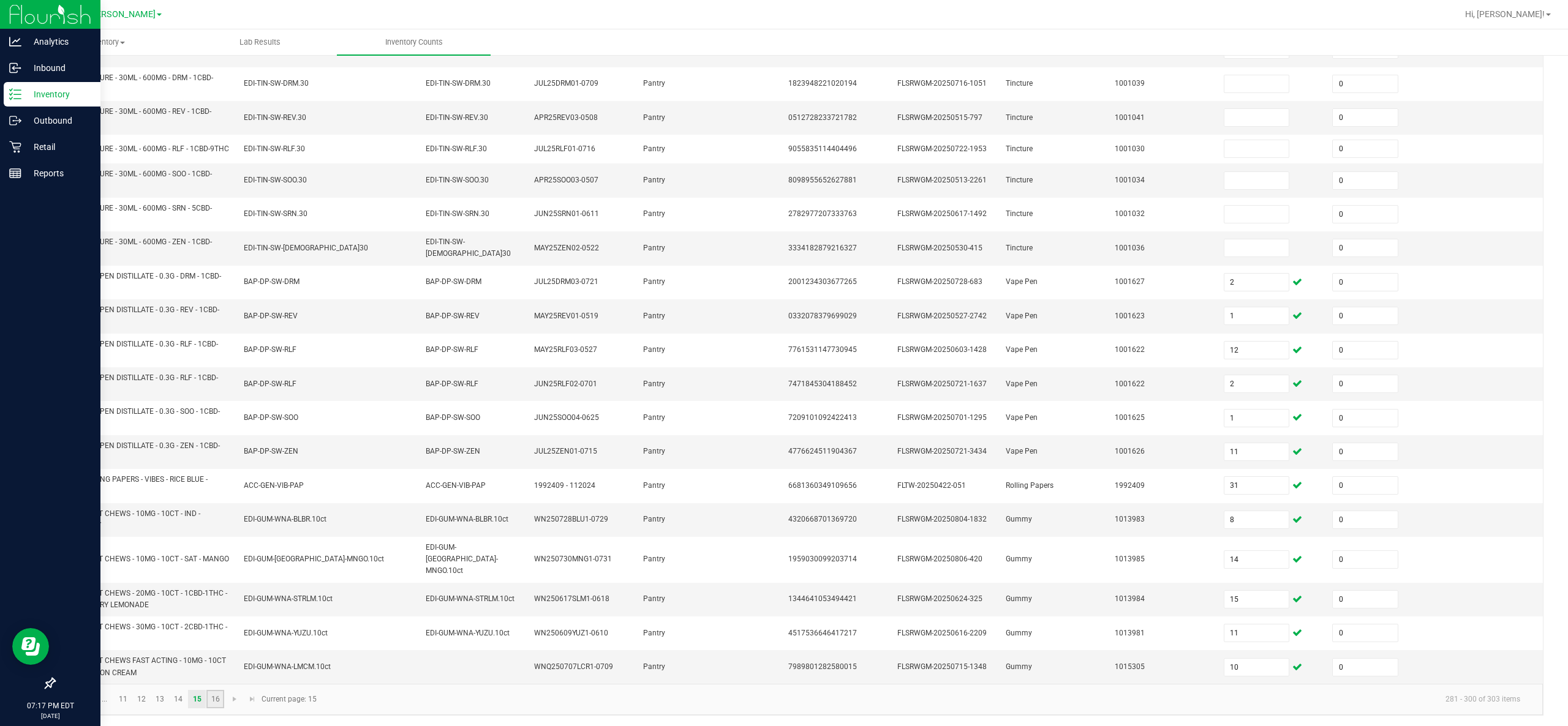
click at [213, 362] on link "16" at bounding box center [215, 699] width 17 height 18
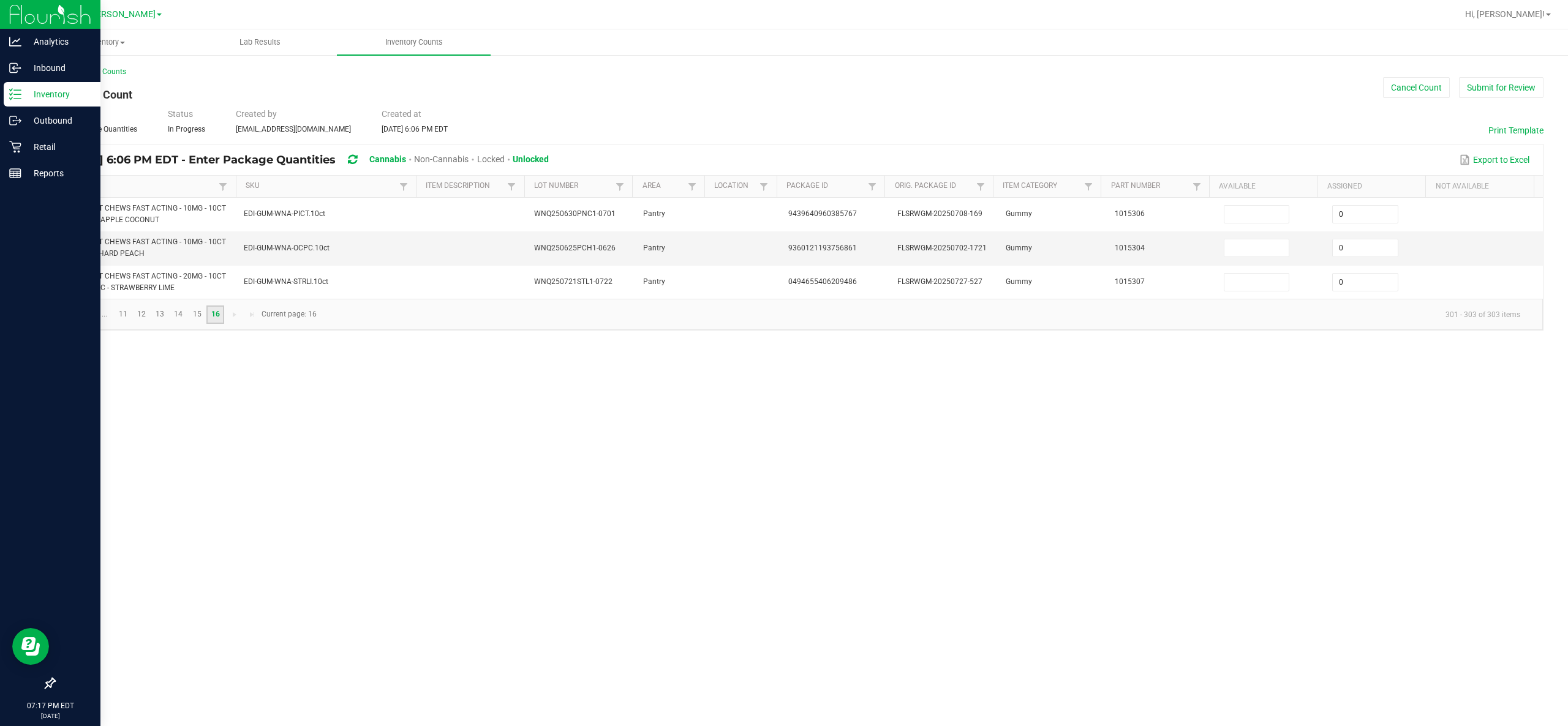
scroll to position [0, 0]
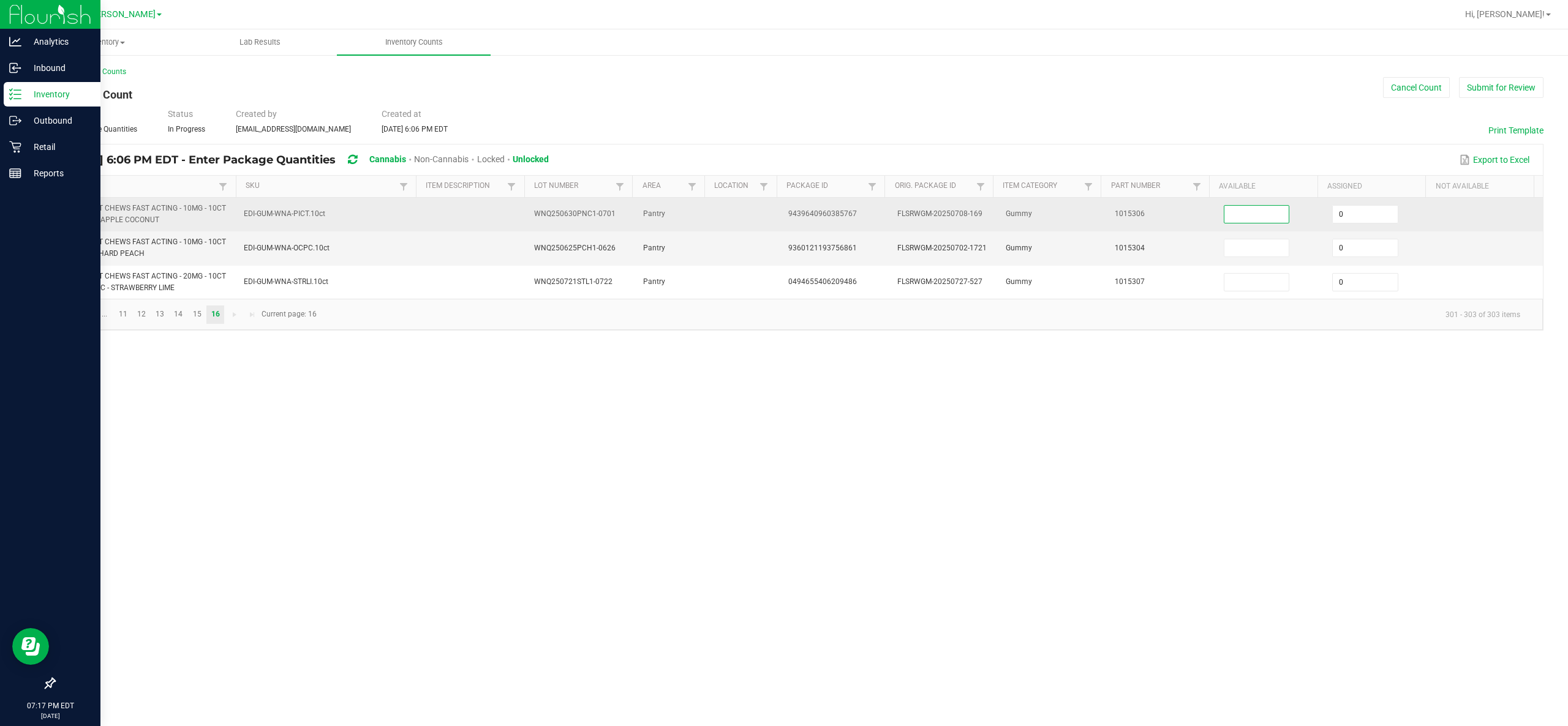
click at [783, 212] on input at bounding box center [1256, 214] width 65 height 17
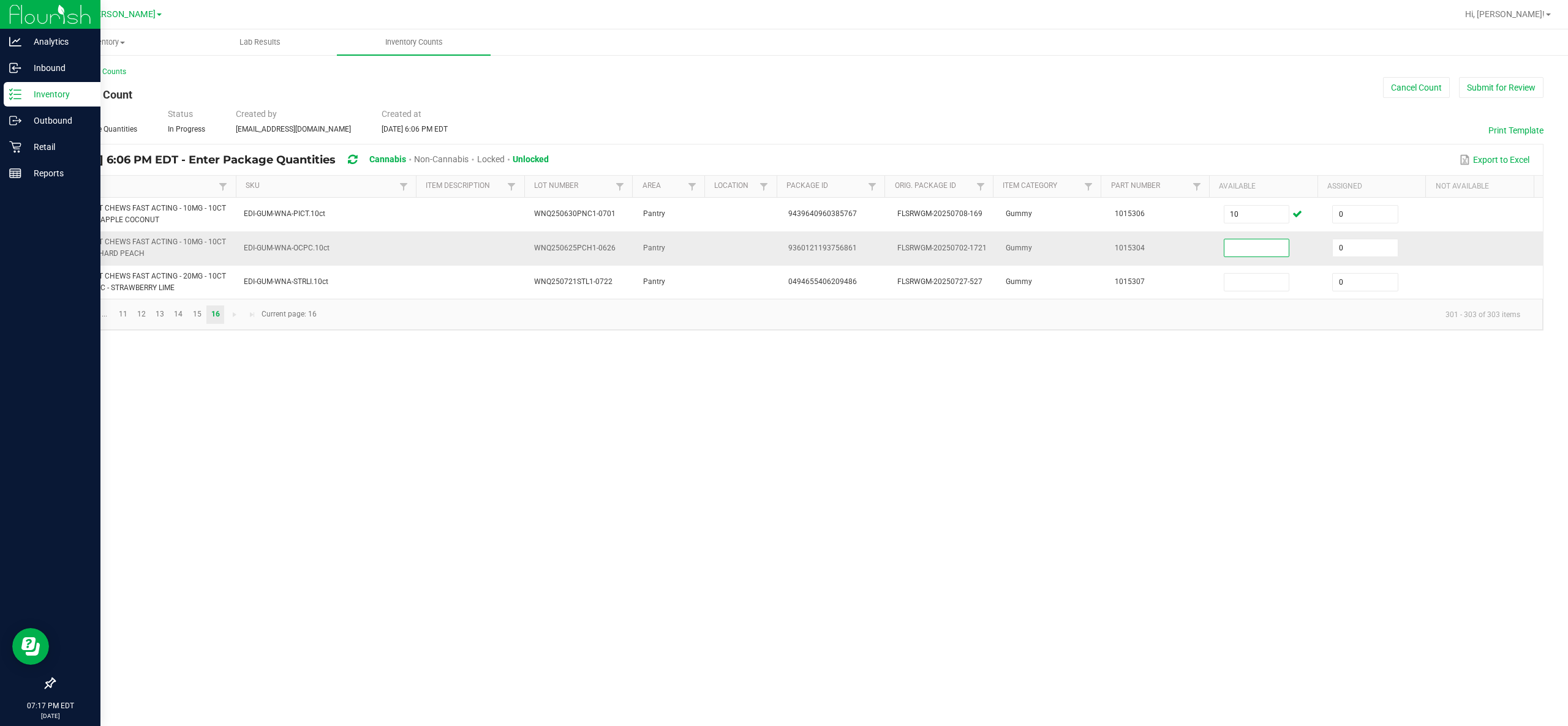
click at [783, 246] on input at bounding box center [1256, 247] width 65 height 17
click at [783, 346] on div "Inventory All packages All inventory Waste log Create inventory Lab Results Inv…" at bounding box center [799, 378] width 1539 height 697
click at [122, 320] on link "11" at bounding box center [122, 314] width 17 height 18
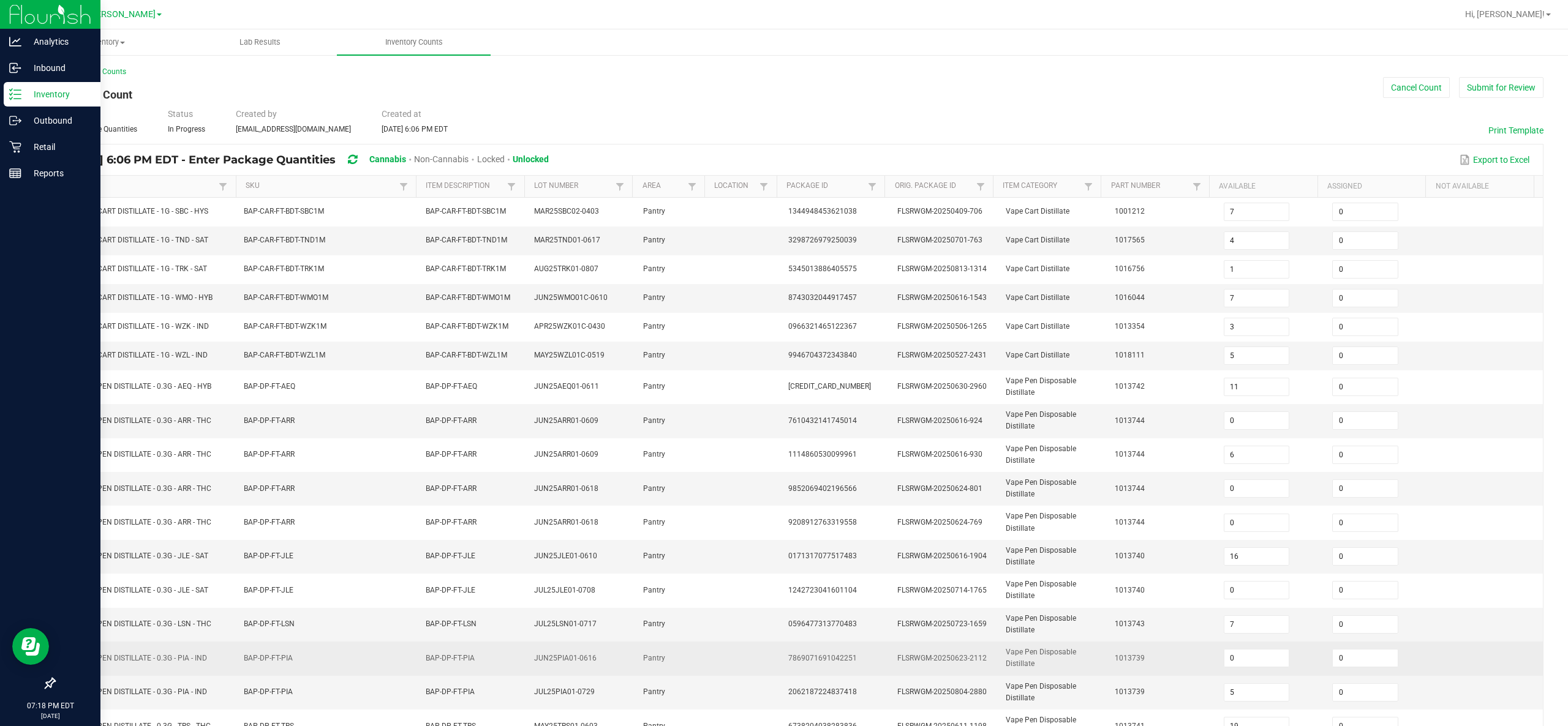
scroll to position [161, 0]
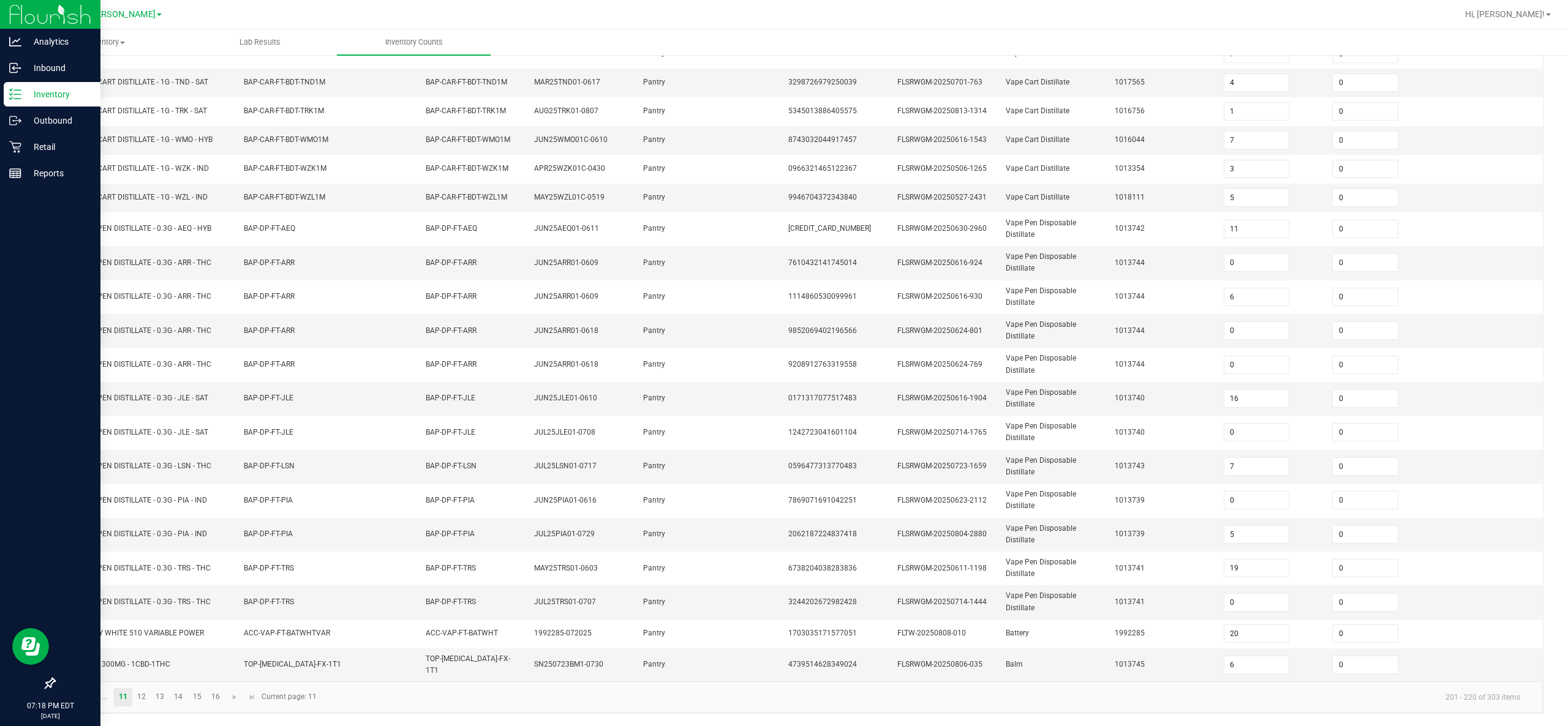
click at [150, 362] on kendo-pager "... 11 12 13 14 15 16 201 - 220 of 303 items Current page: 11" at bounding box center [798, 698] width 1488 height 31
click at [142, 362] on link "12" at bounding box center [142, 698] width 17 height 18
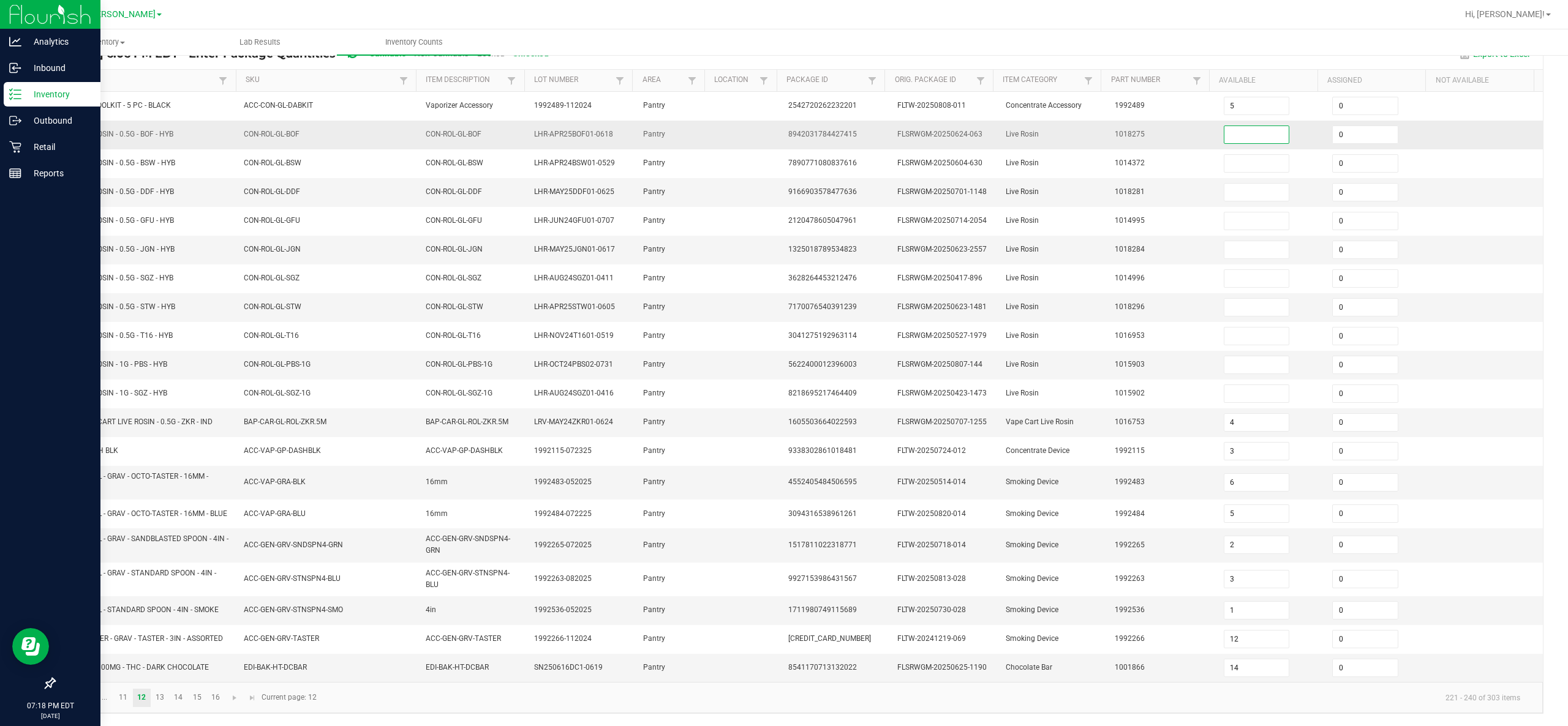
click at [783, 126] on input at bounding box center [1256, 134] width 65 height 17
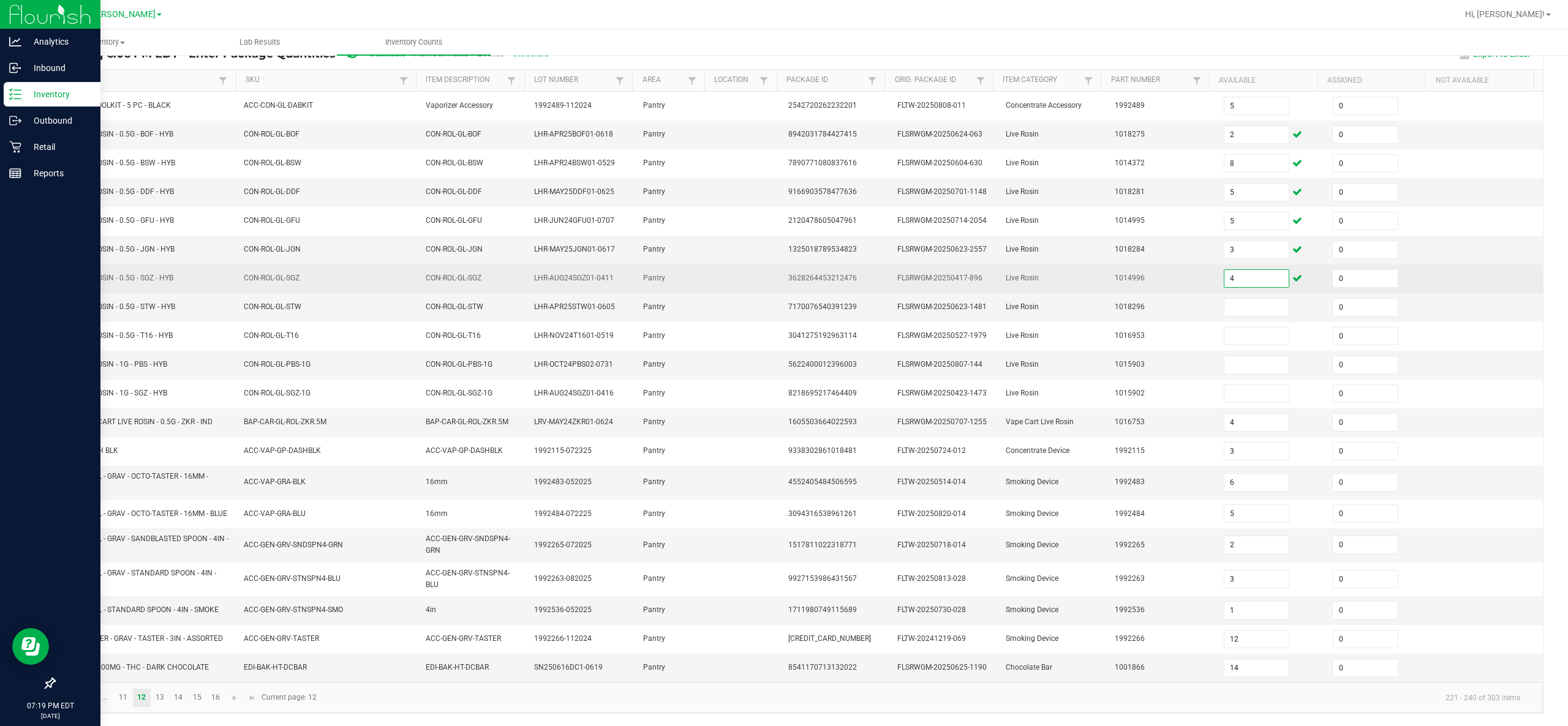
click at [783, 270] on input "4" at bounding box center [1256, 278] width 65 height 17
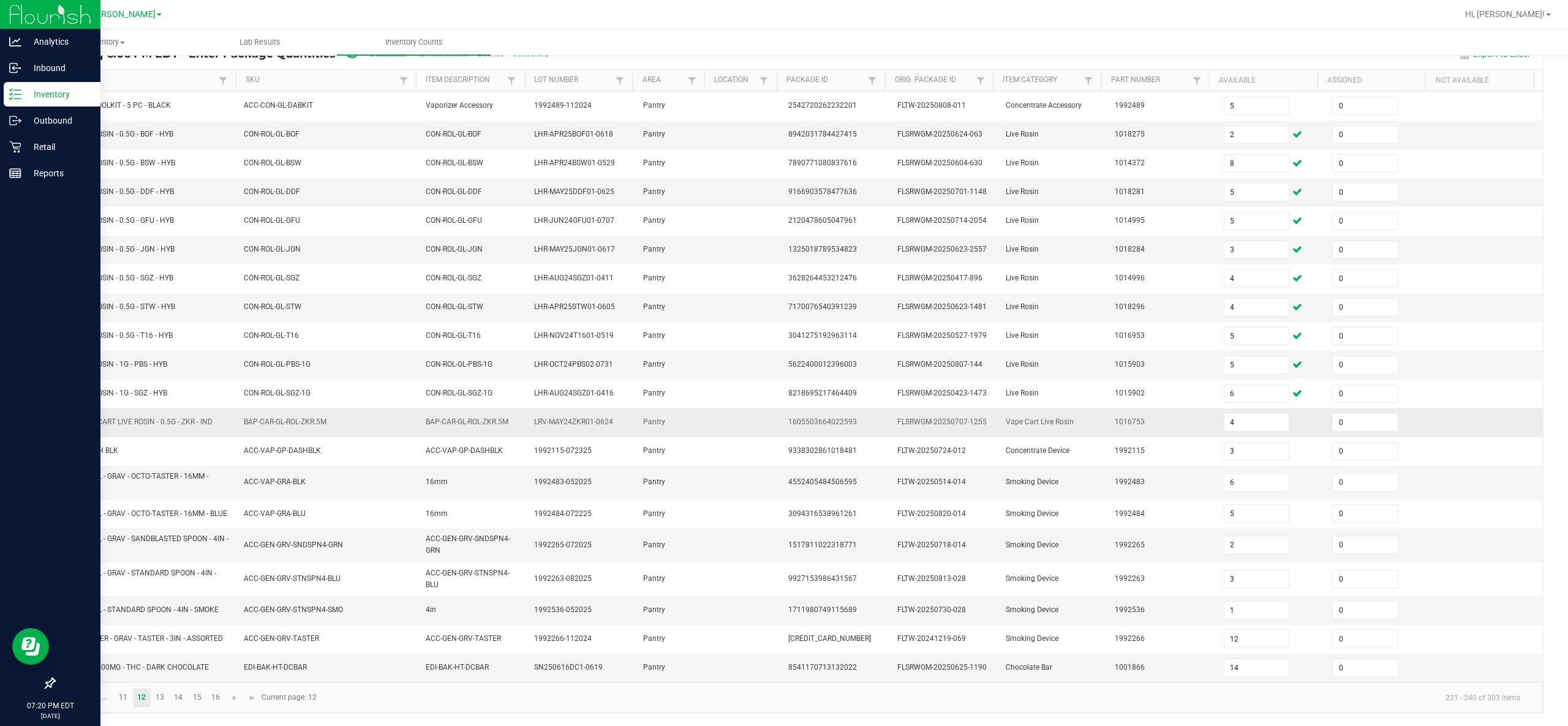
click at [783, 362] on td at bounding box center [1488, 422] width 109 height 28
click at [165, 362] on link "13" at bounding box center [160, 698] width 17 height 18
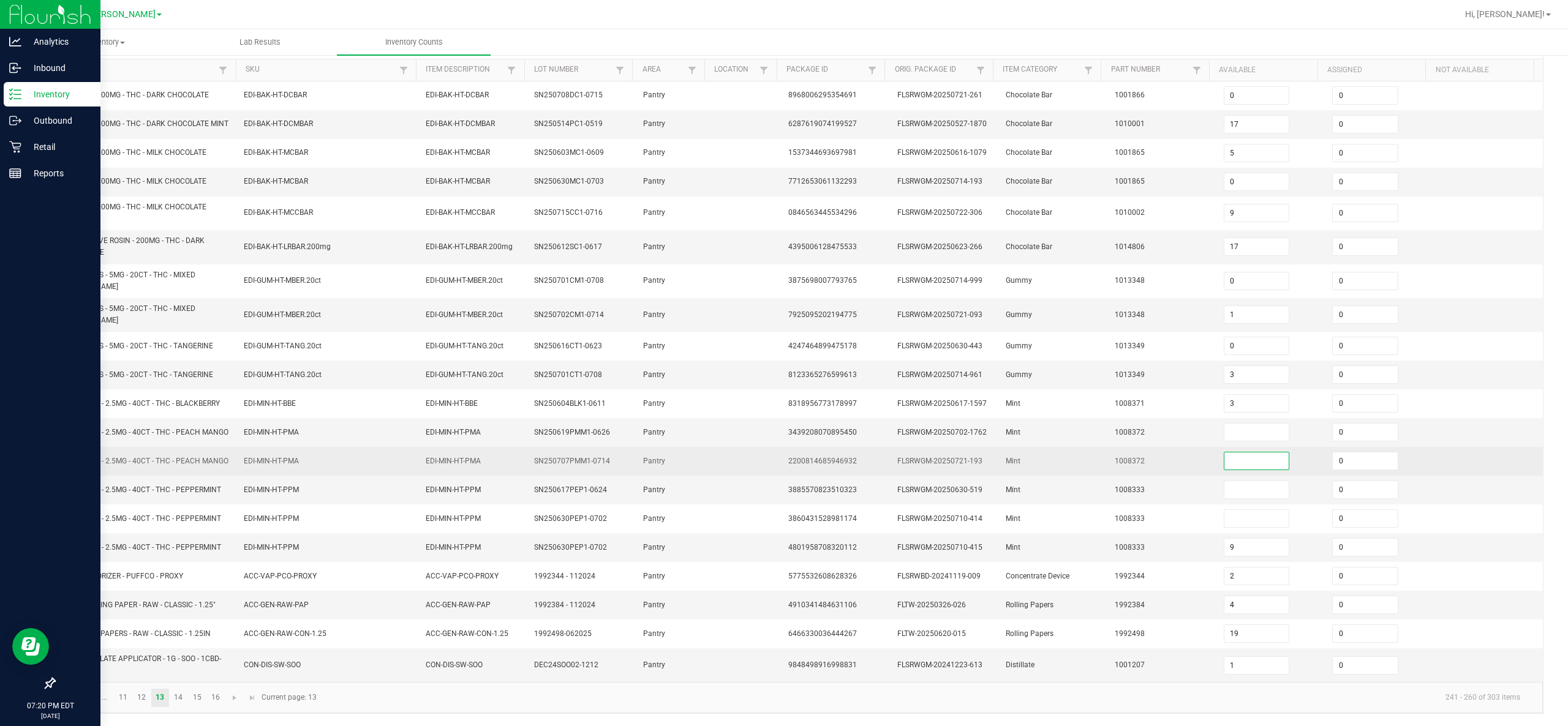
click at [783, 362] on input at bounding box center [1256, 460] width 65 height 17
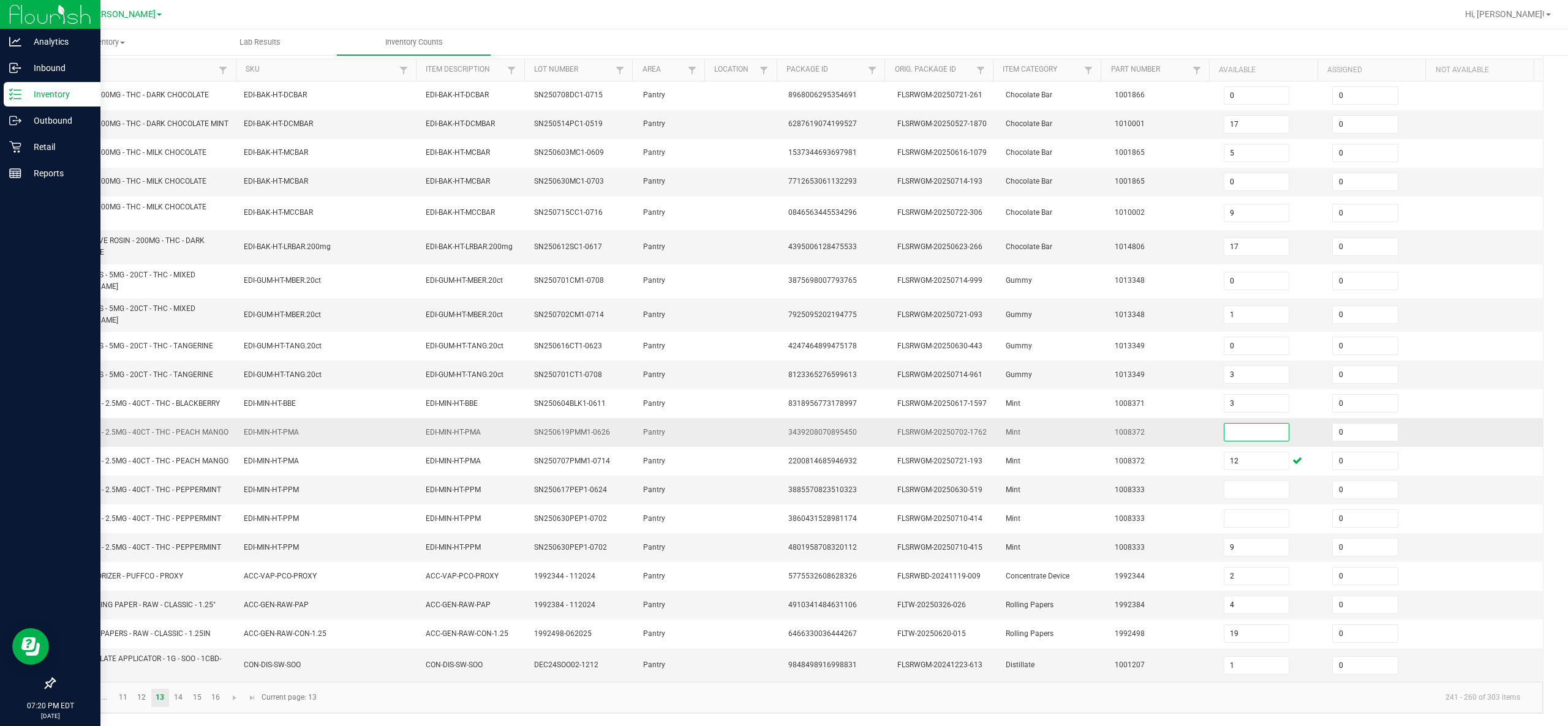
click at [783, 362] on input at bounding box center [1256, 432] width 65 height 17
click at [783, 362] on input at bounding box center [1256, 490] width 65 height 17
click at [783, 362] on td at bounding box center [1488, 547] width 109 height 28
click at [176, 362] on link "14" at bounding box center [178, 698] width 17 height 18
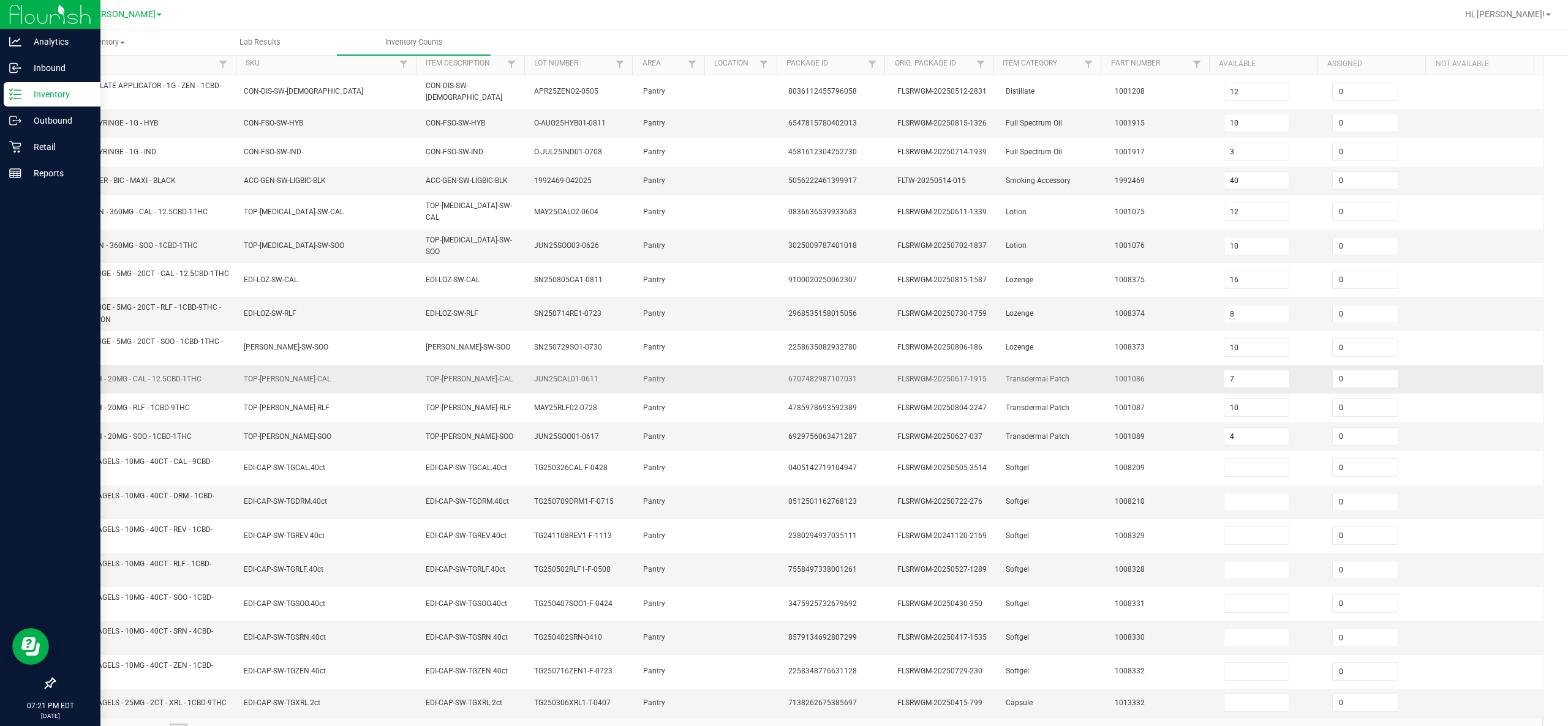
scroll to position [161, 0]
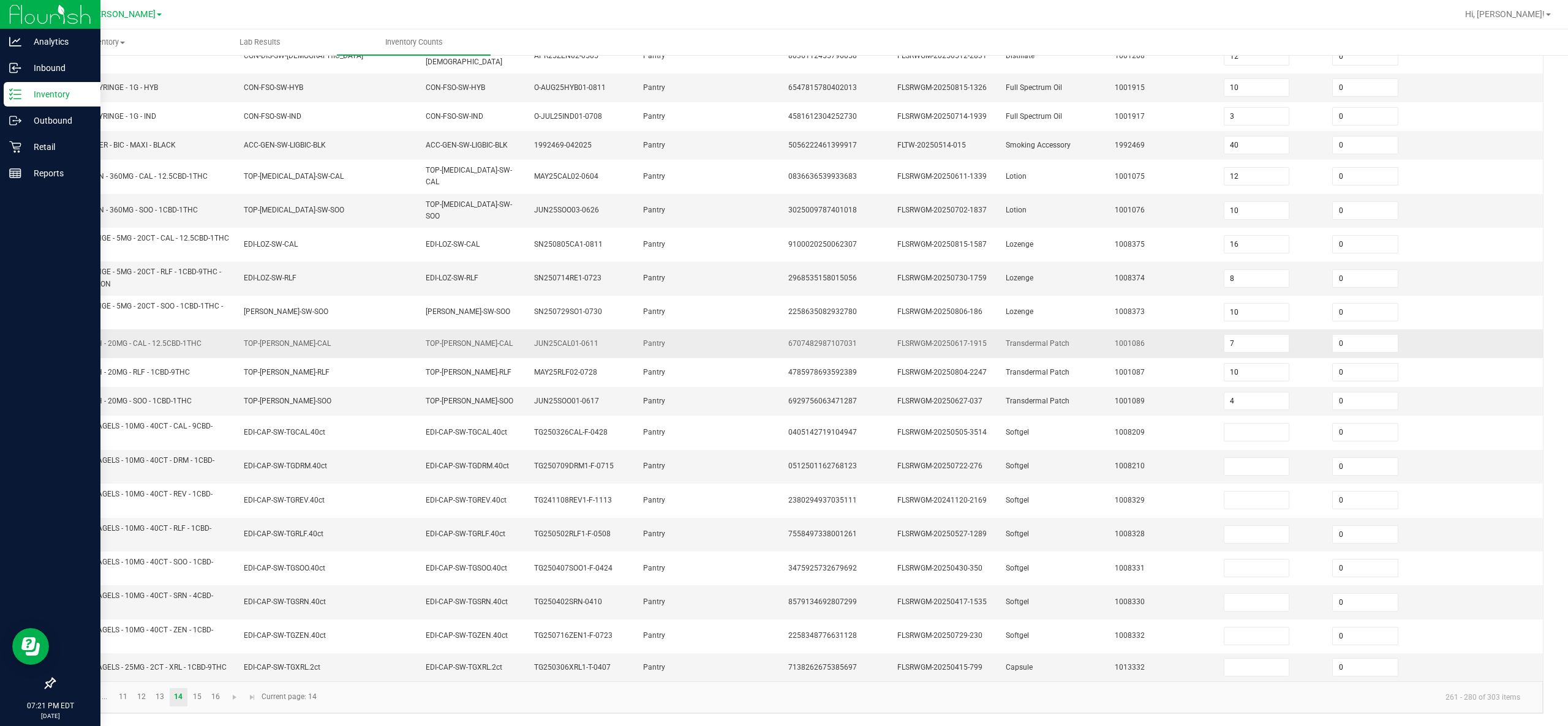
click at [346, 362] on td "TOP-[PERSON_NAME]-RLF" at bounding box center [326, 372] width 181 height 28
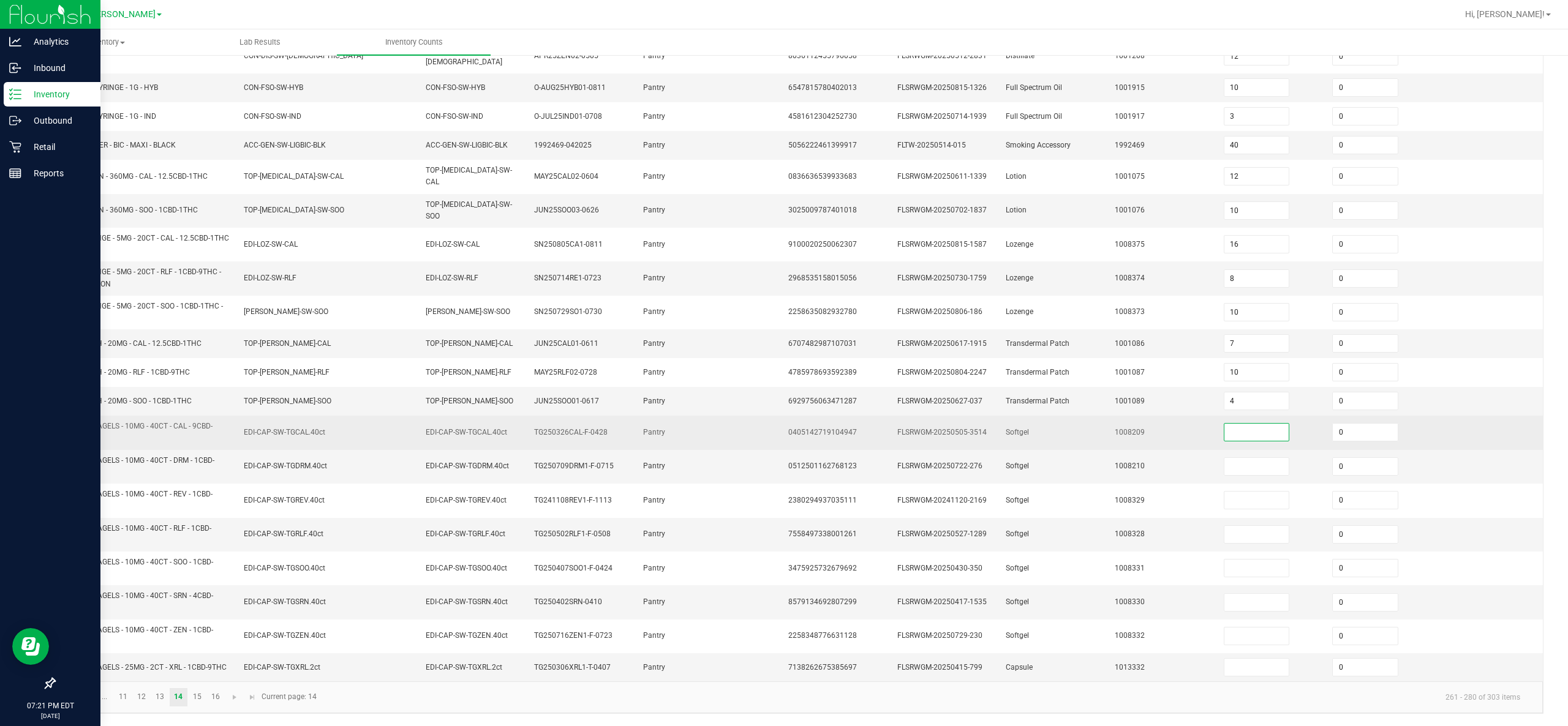
click at [783, 362] on input at bounding box center [1256, 432] width 65 height 17
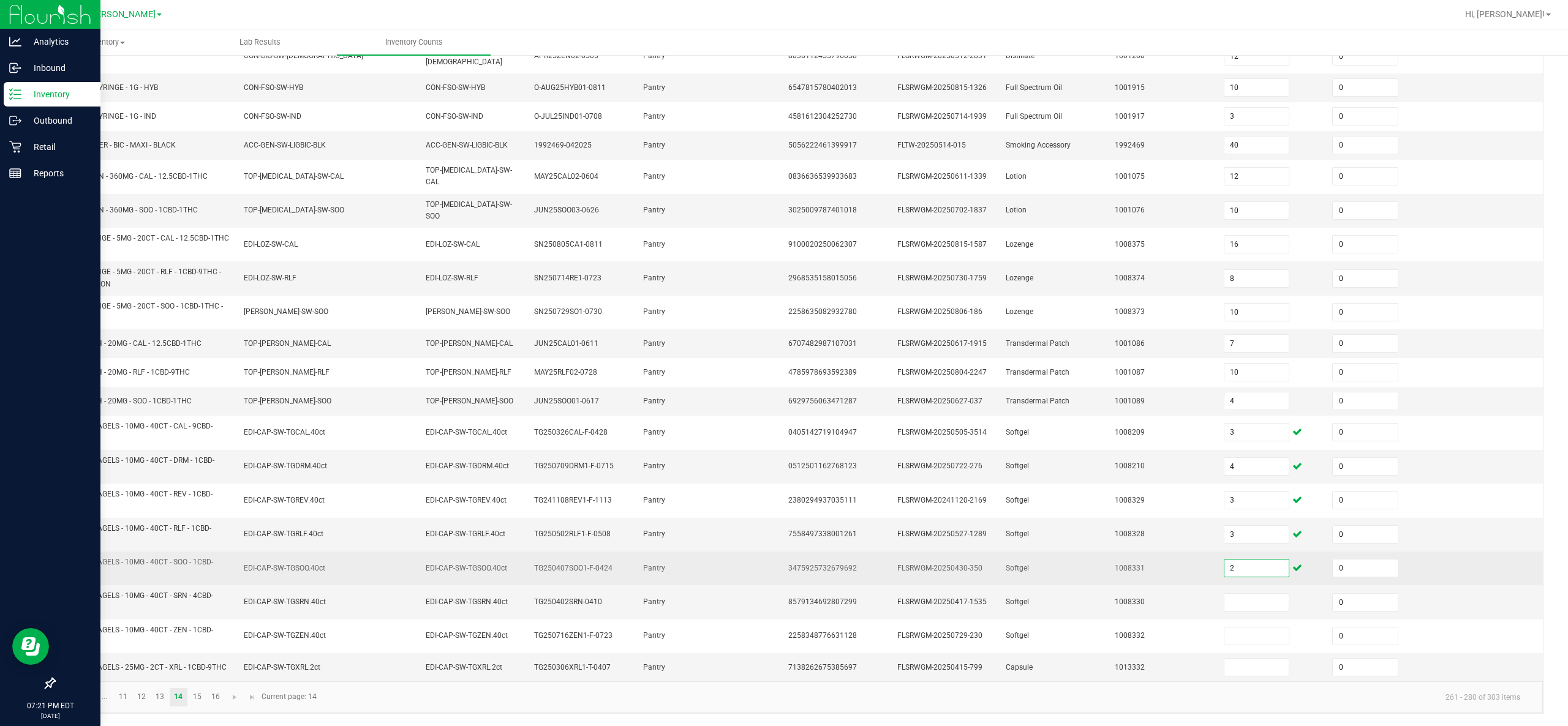
click at [783, 362] on input "2" at bounding box center [1256, 568] width 65 height 17
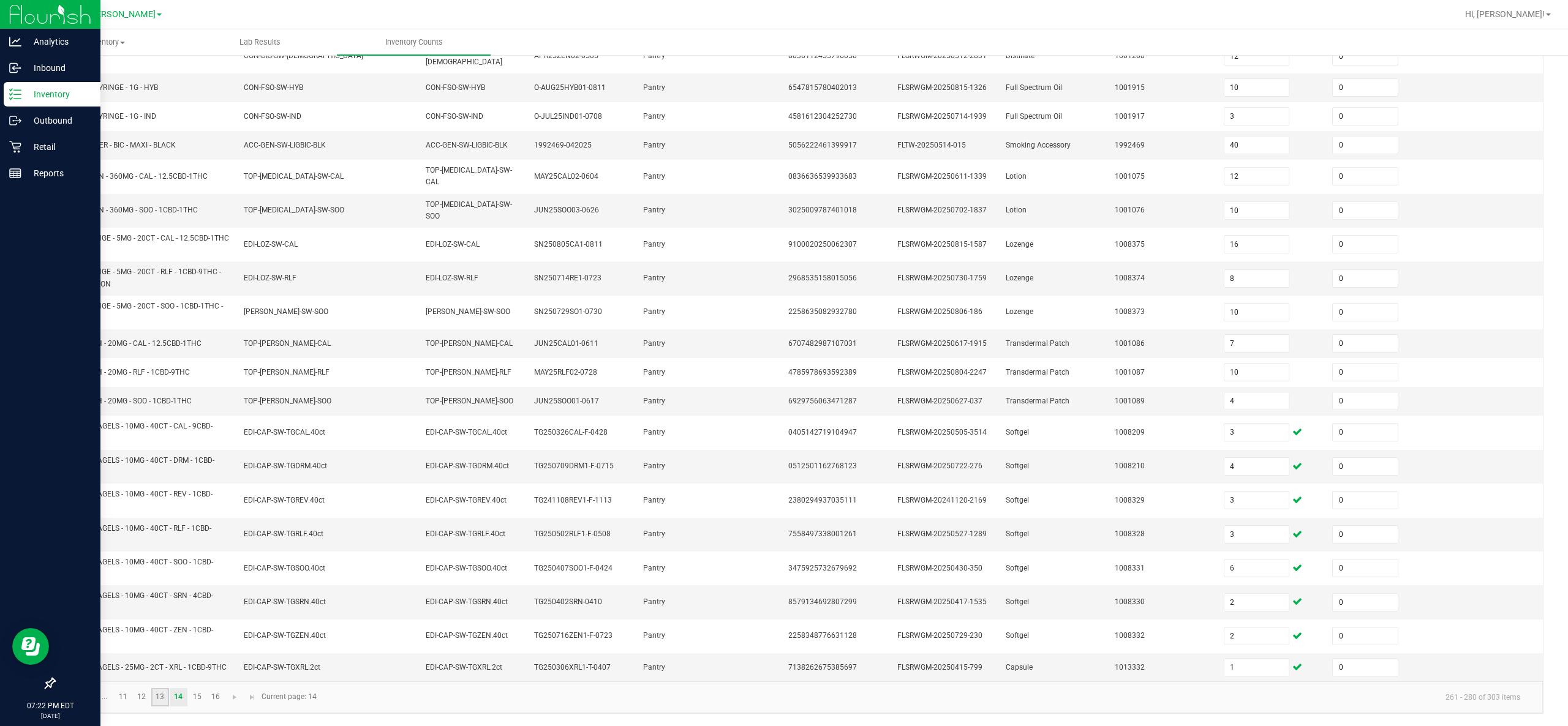
click at [166, 362] on link "13" at bounding box center [160, 698] width 17 height 18
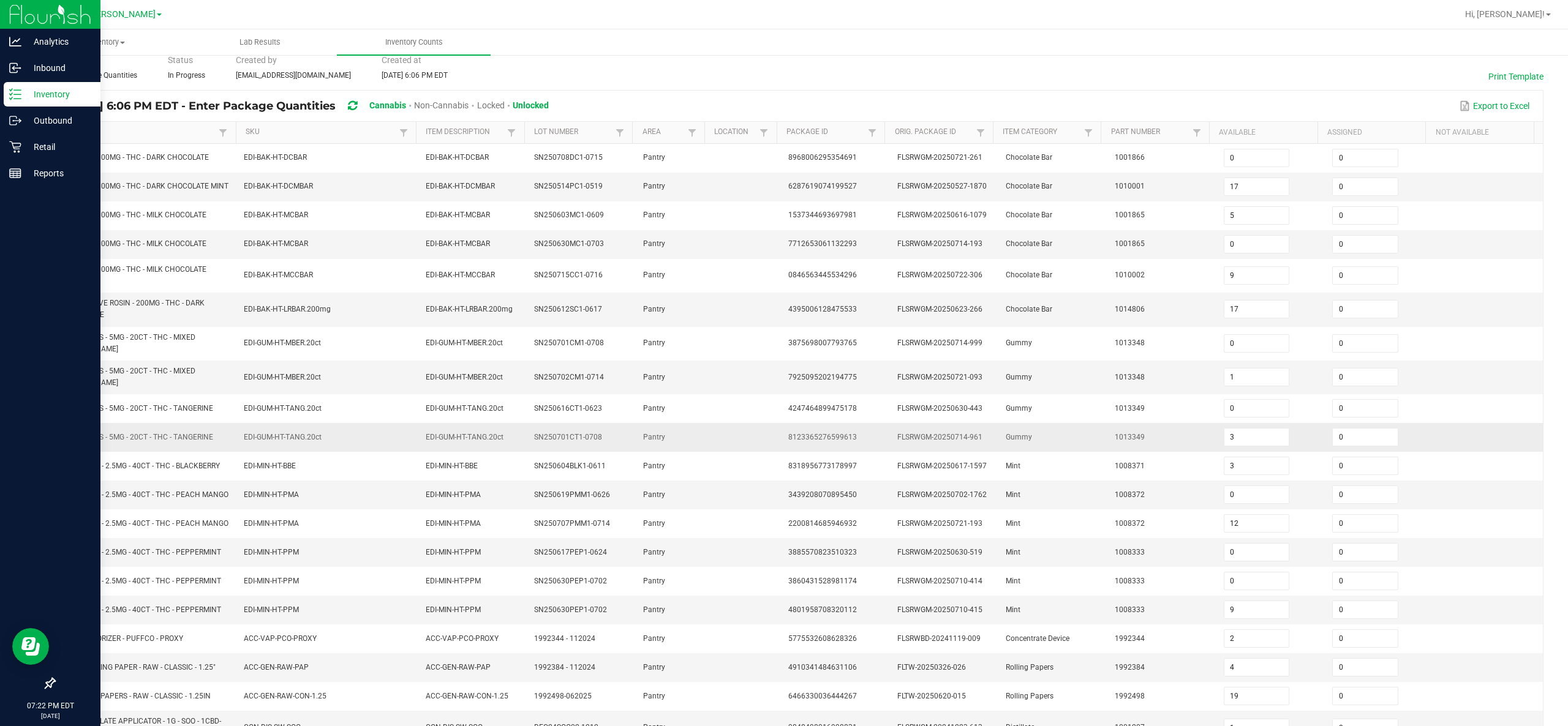
scroll to position [52, 0]
click at [783, 248] on input "0" at bounding box center [1256, 245] width 65 height 17
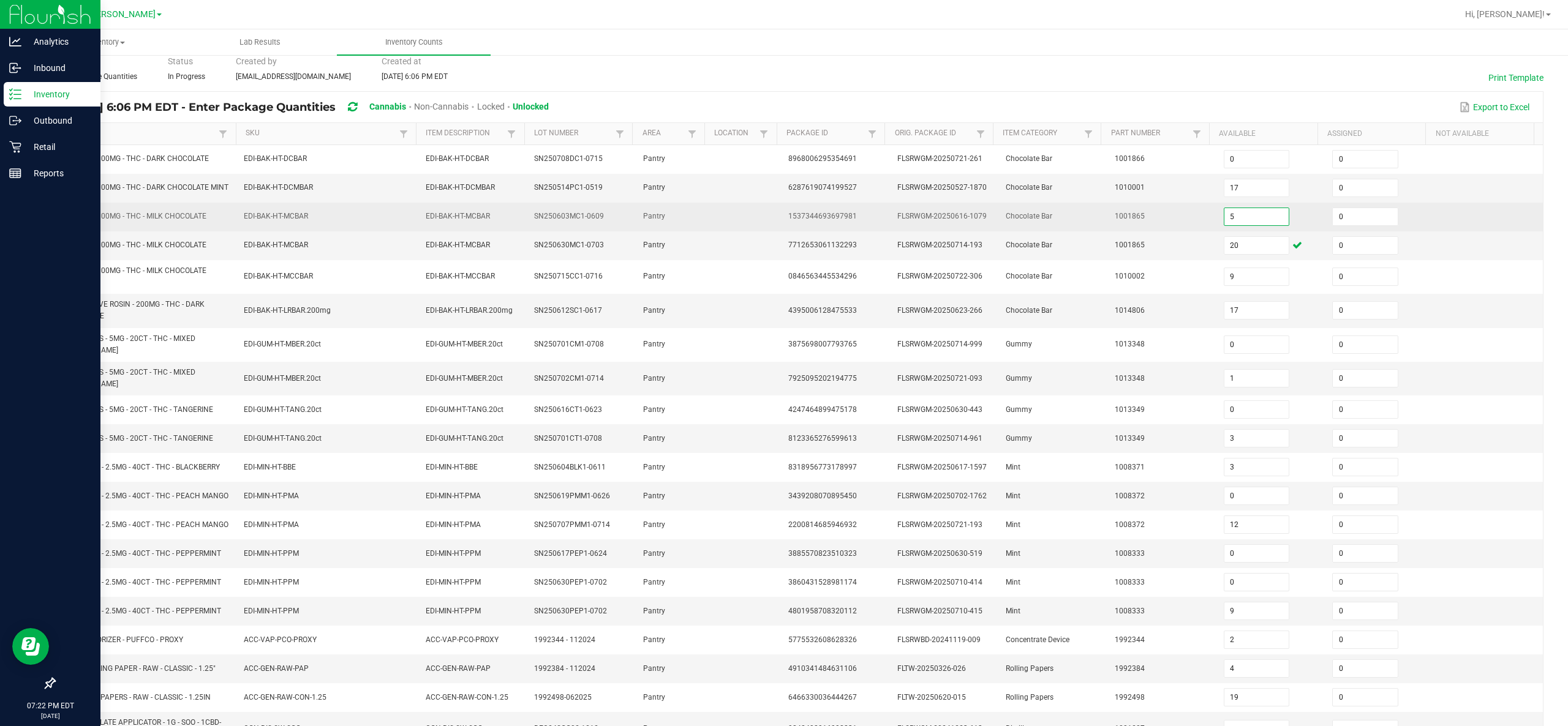
click at [783, 224] on input "5" at bounding box center [1256, 217] width 65 height 17
click at [783, 227] on td "1001865" at bounding box center [1162, 217] width 109 height 28
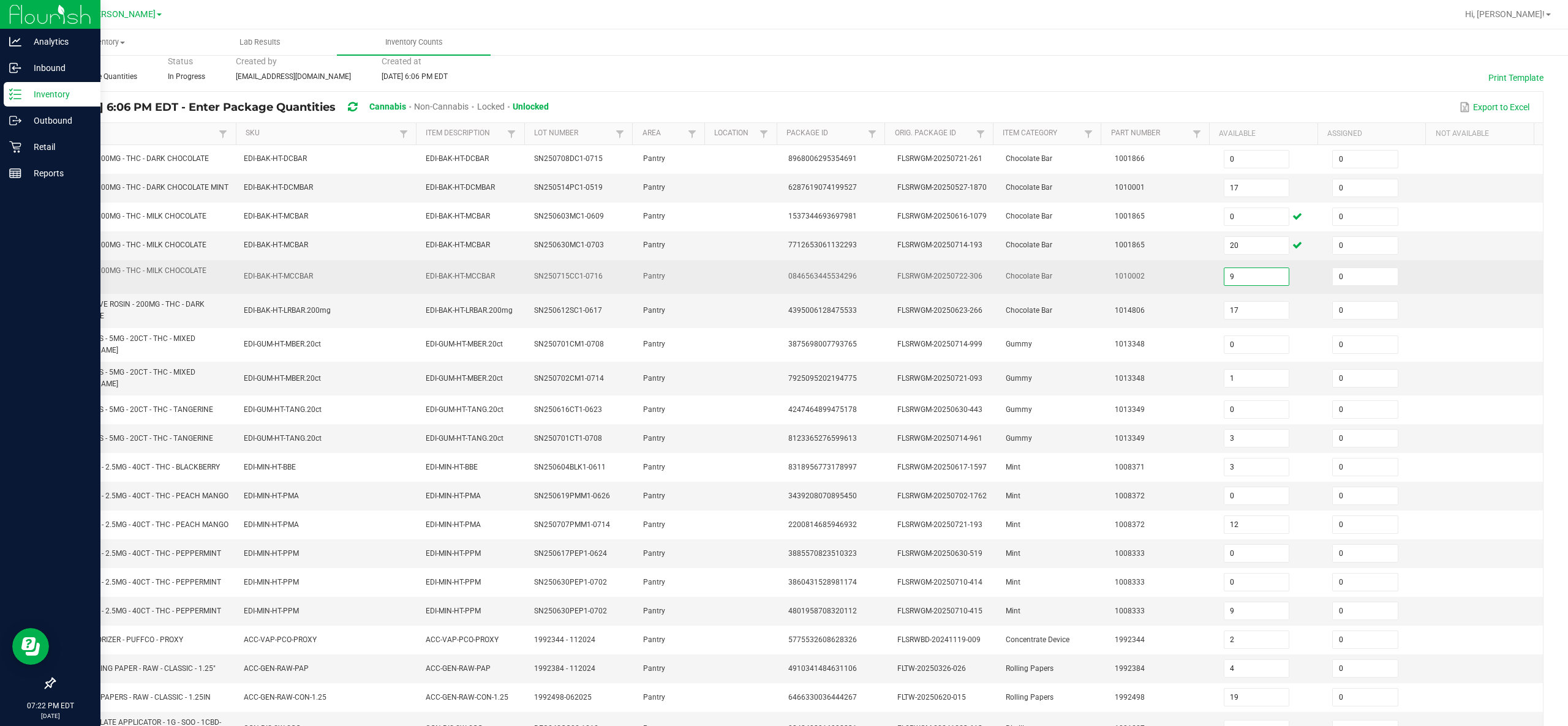
click at [783, 283] on input "9" at bounding box center [1256, 277] width 65 height 17
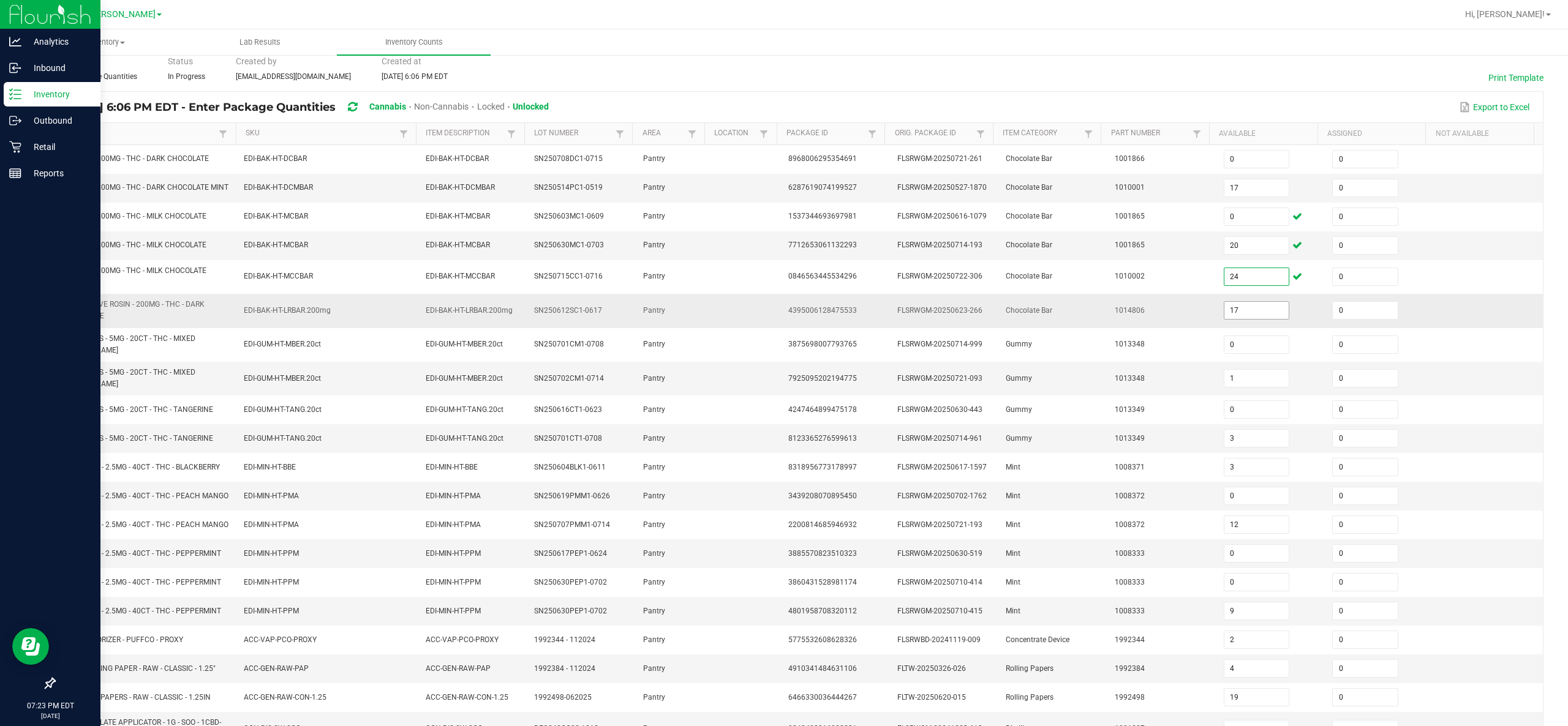
click at [783, 319] on input "17" at bounding box center [1256, 310] width 65 height 17
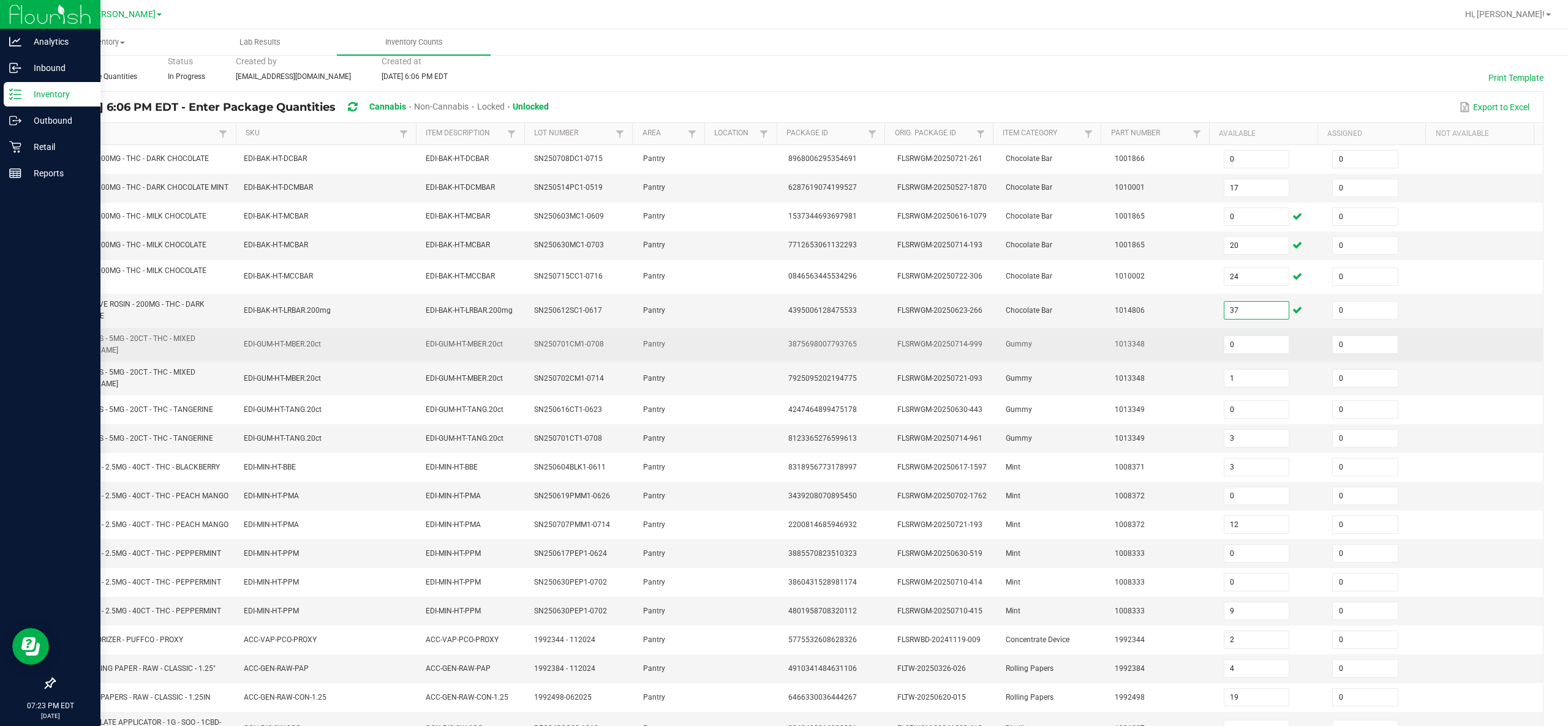
click at [783, 340] on td "1013348" at bounding box center [1162, 345] width 109 height 34
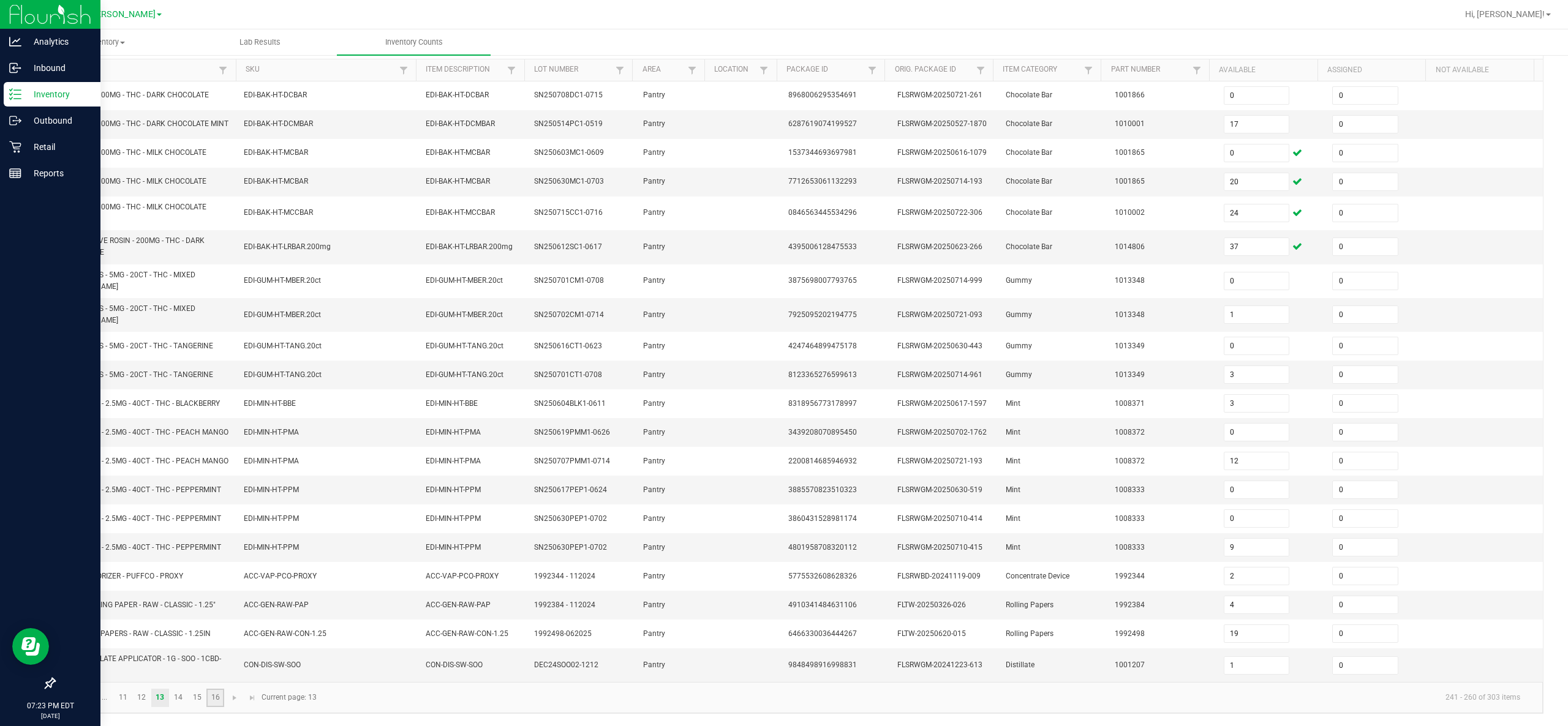
click at [218, 362] on link "16" at bounding box center [215, 698] width 17 height 18
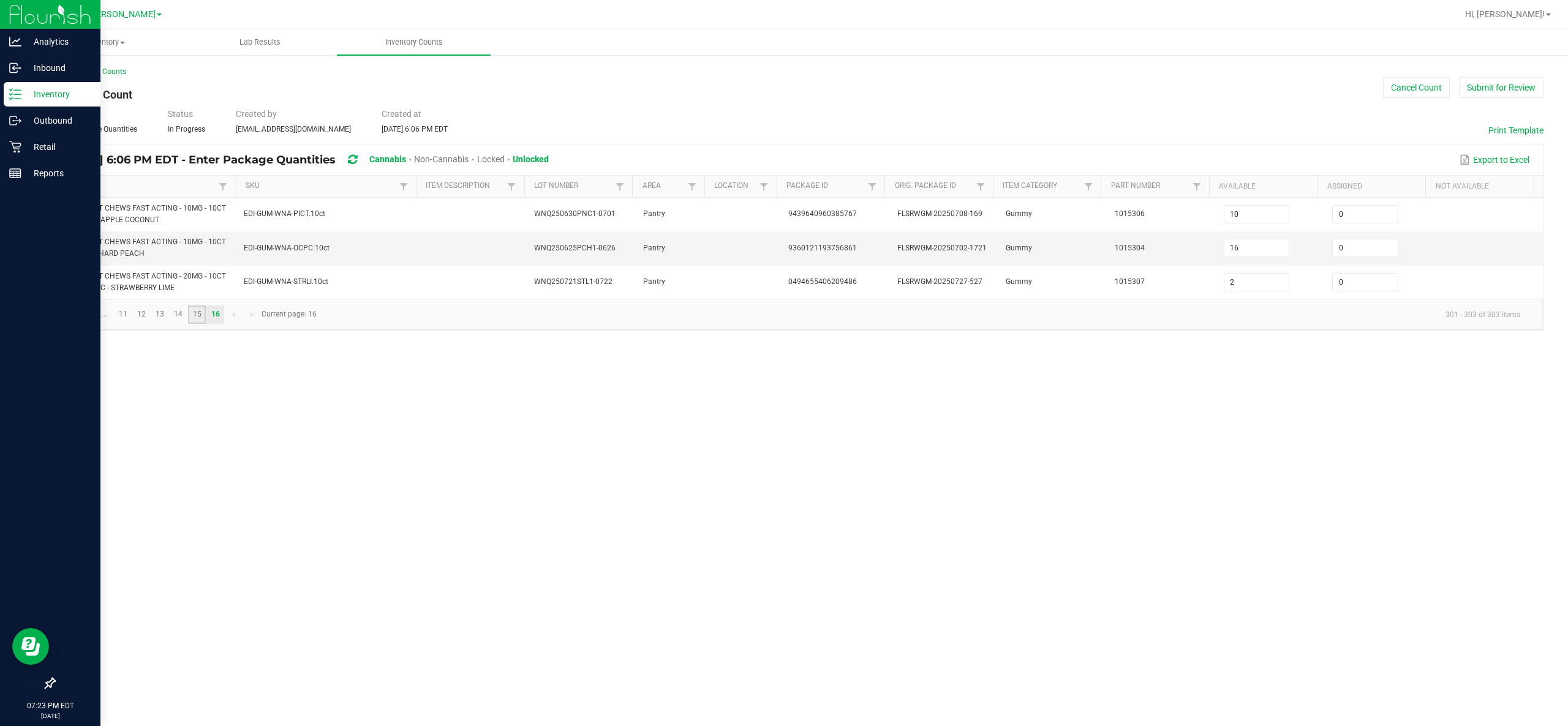
click at [199, 313] on link "15" at bounding box center [197, 314] width 17 height 18
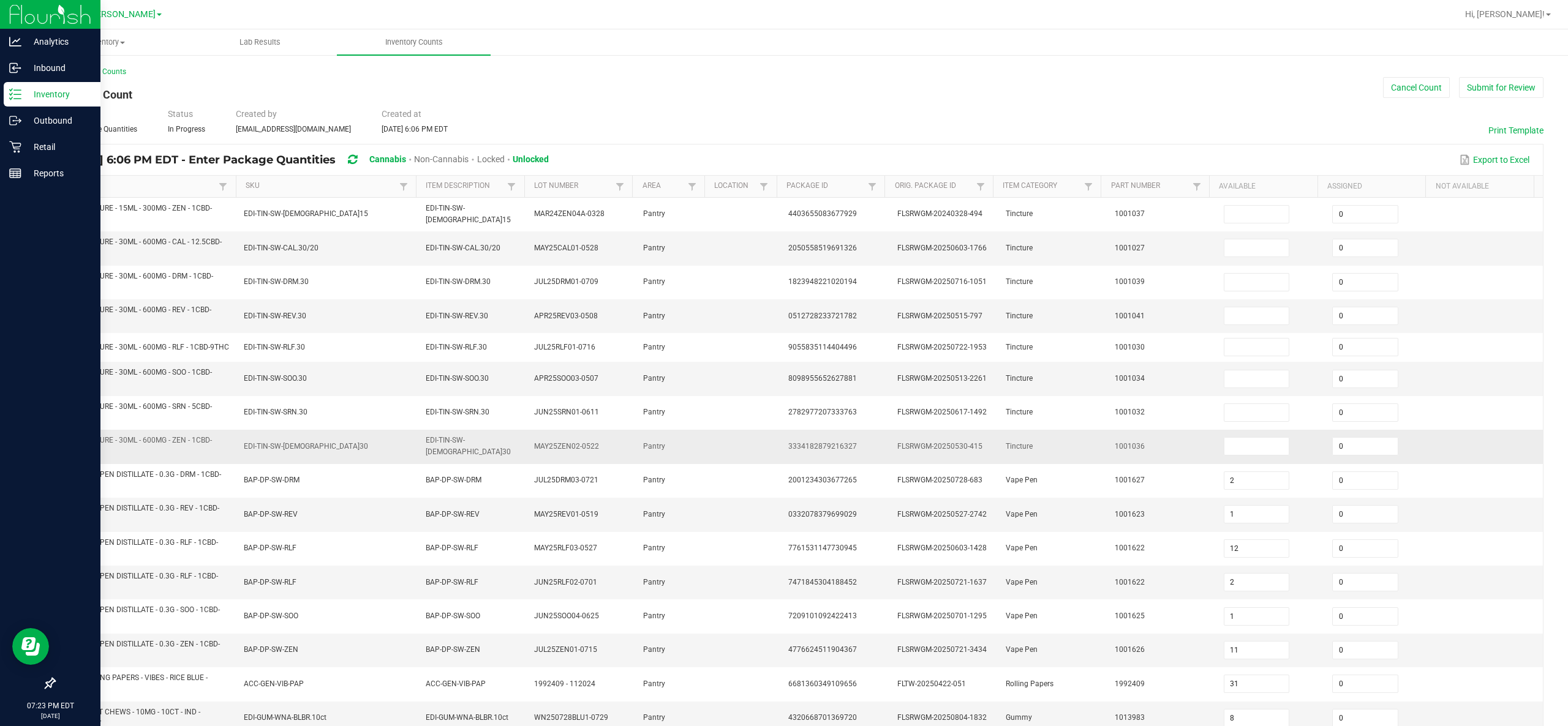
scroll to position [199, 0]
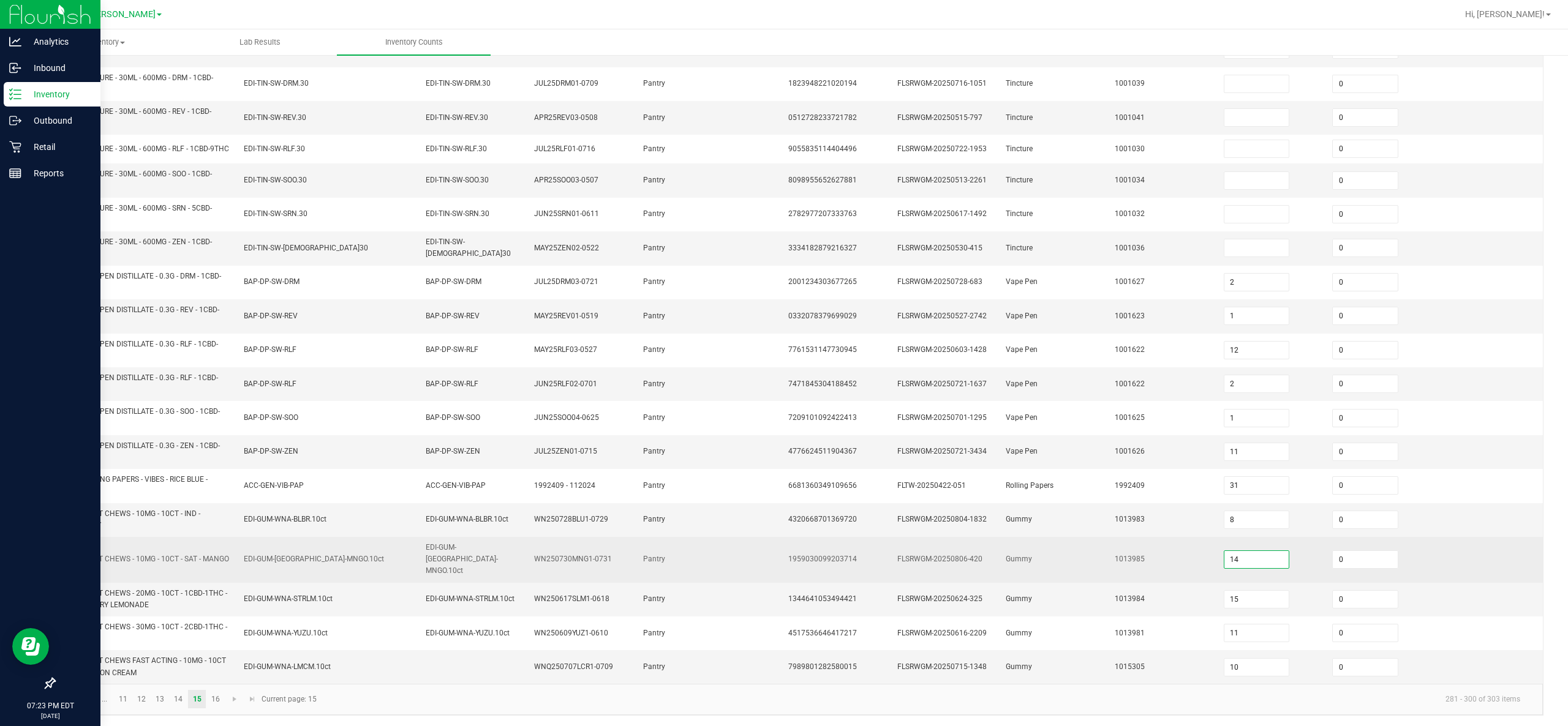
click at [783, 362] on input "14" at bounding box center [1256, 560] width 65 height 17
click at [783, 362] on span "1013985" at bounding box center [1130, 559] width 30 height 8
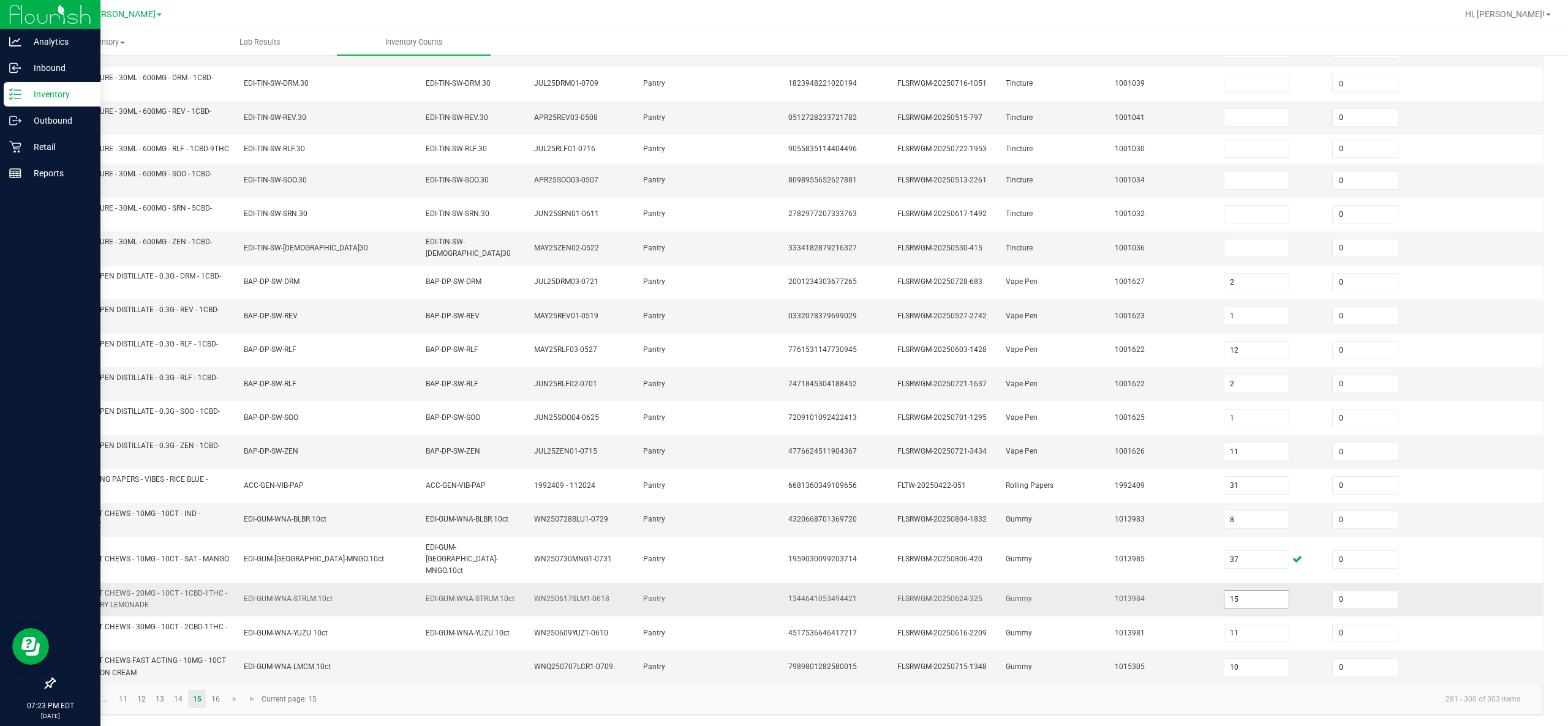
click at [783, 362] on input "15" at bounding box center [1256, 599] width 65 height 17
click at [783, 362] on td "1013984" at bounding box center [1162, 599] width 109 height 34
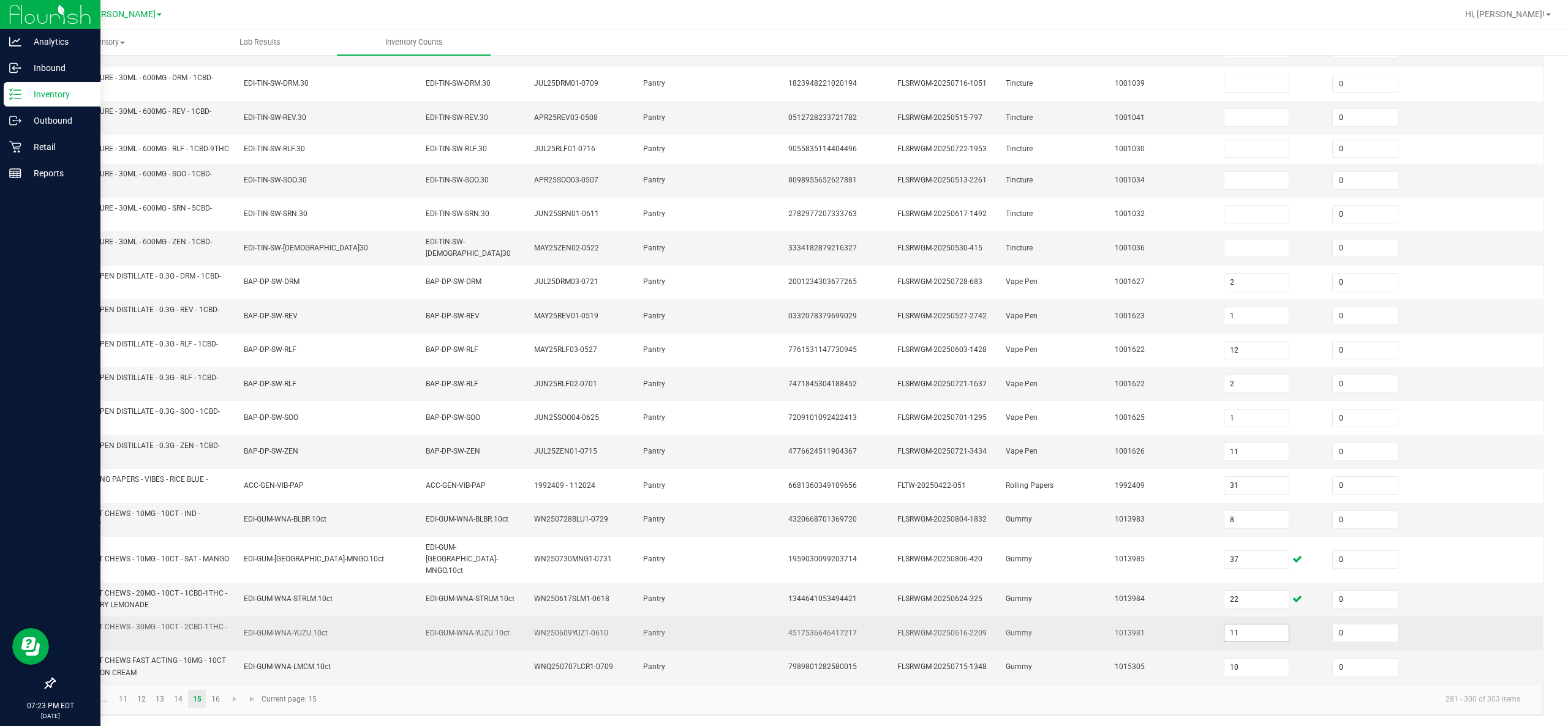
click at [783, 362] on input "11" at bounding box center [1256, 633] width 65 height 17
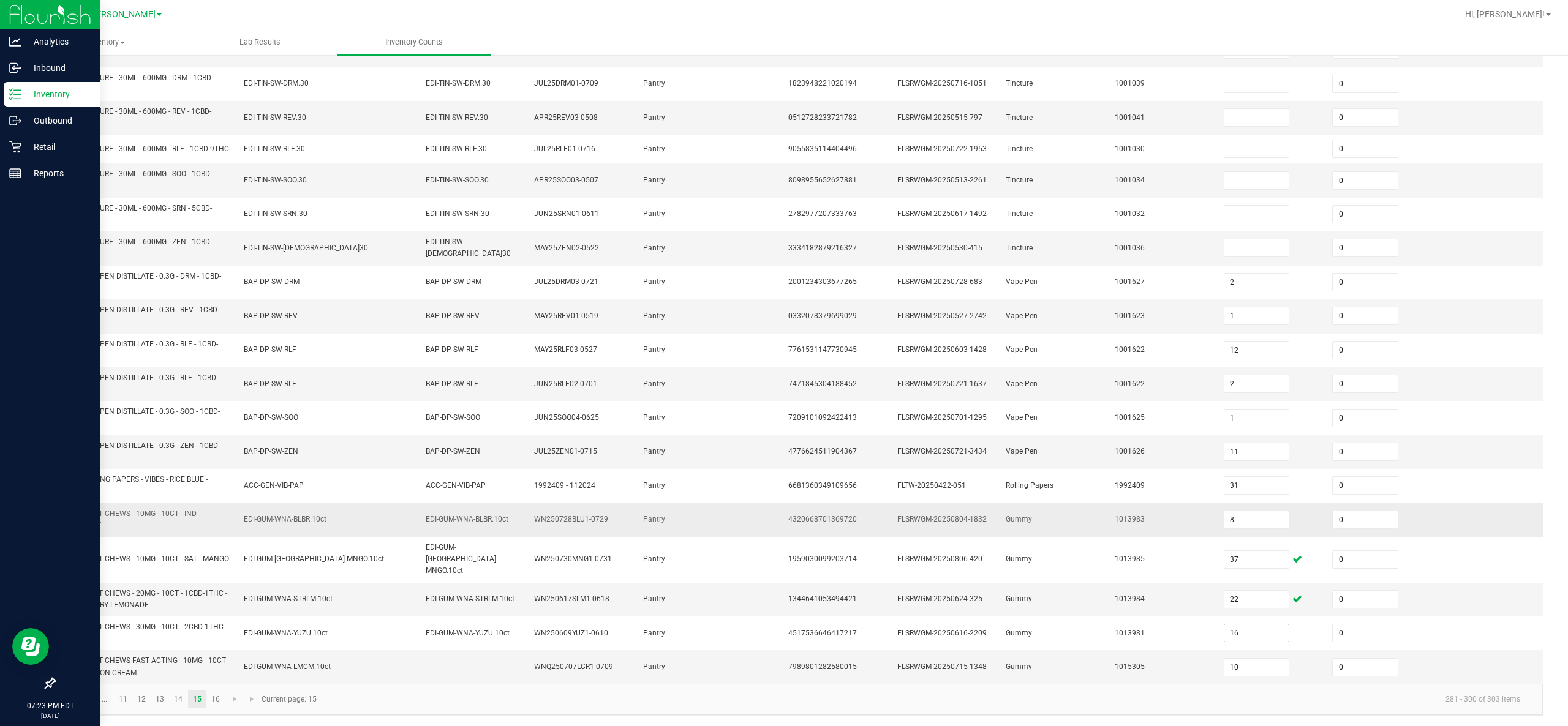
click at [783, 362] on td "Gummy" at bounding box center [1052, 520] width 109 height 34
click at [783, 362] on input "10" at bounding box center [1256, 667] width 65 height 17
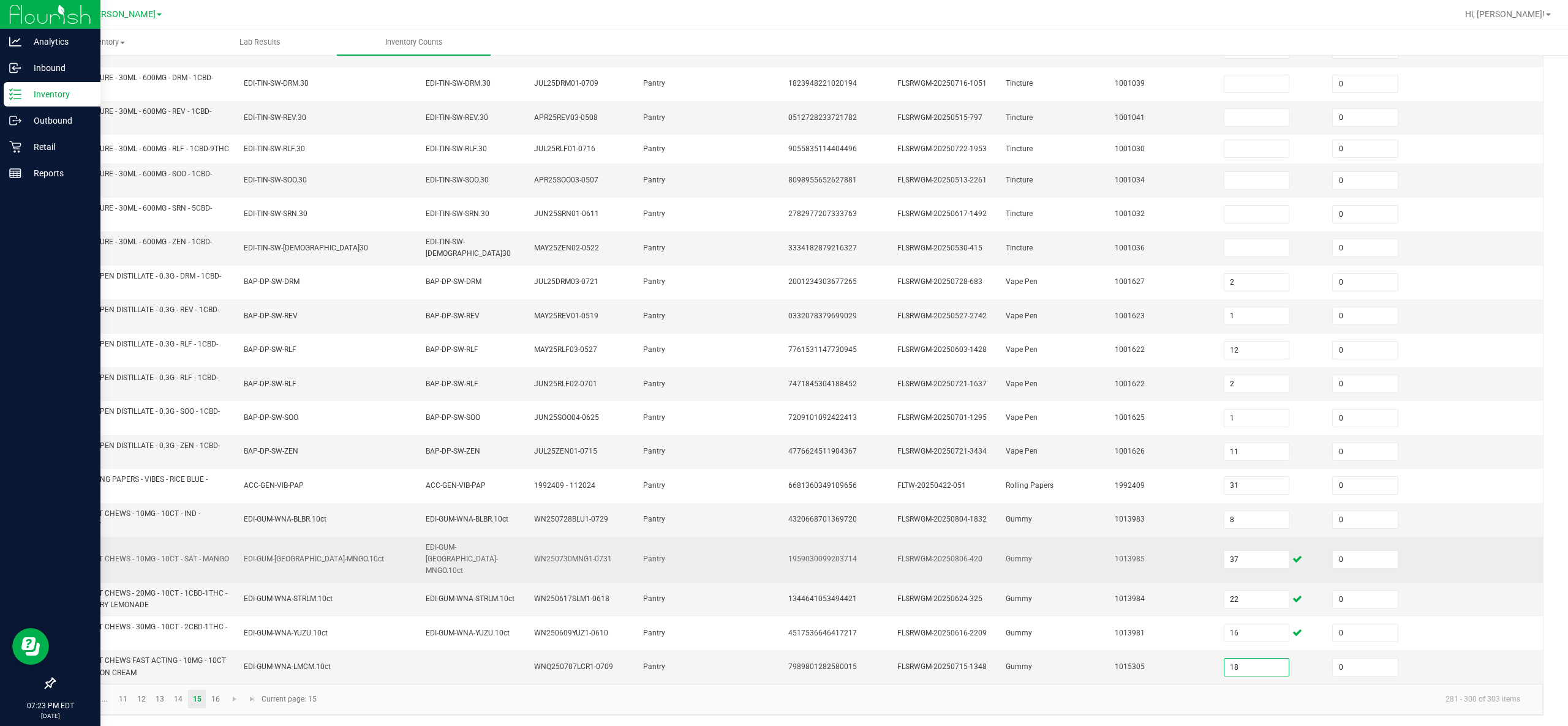
click at [783, 362] on td "Gummy" at bounding box center [1052, 560] width 109 height 46
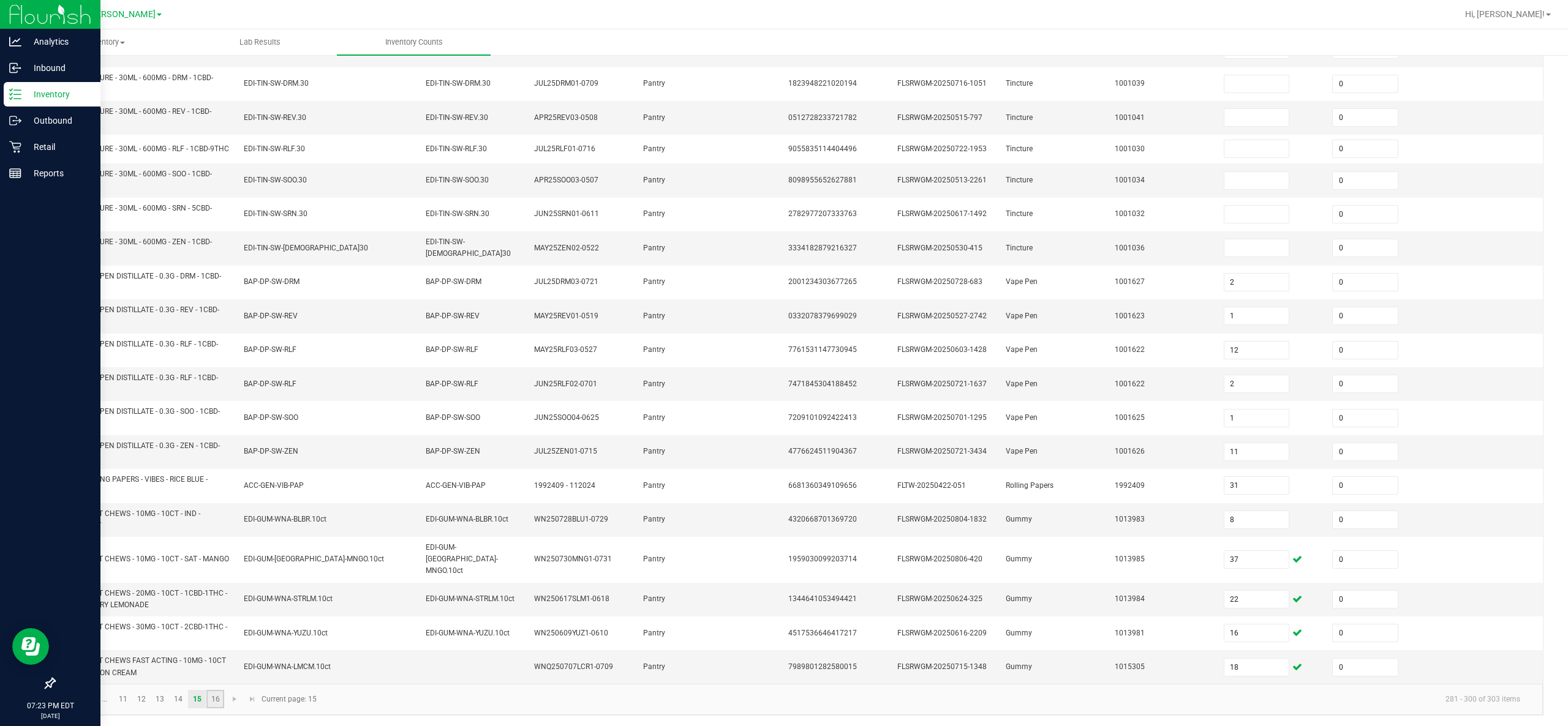
click at [214, 362] on link "16" at bounding box center [215, 699] width 17 height 18
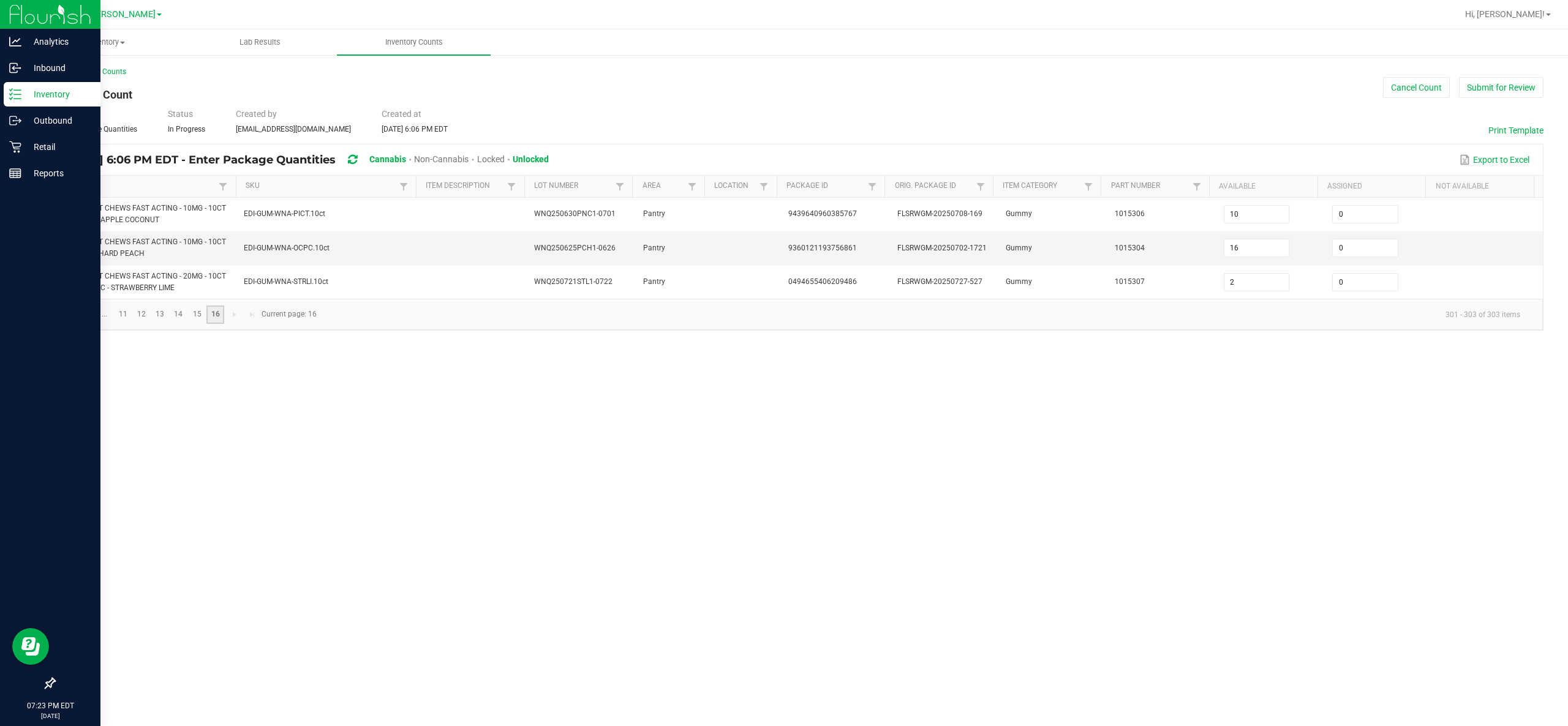
scroll to position [0, 0]
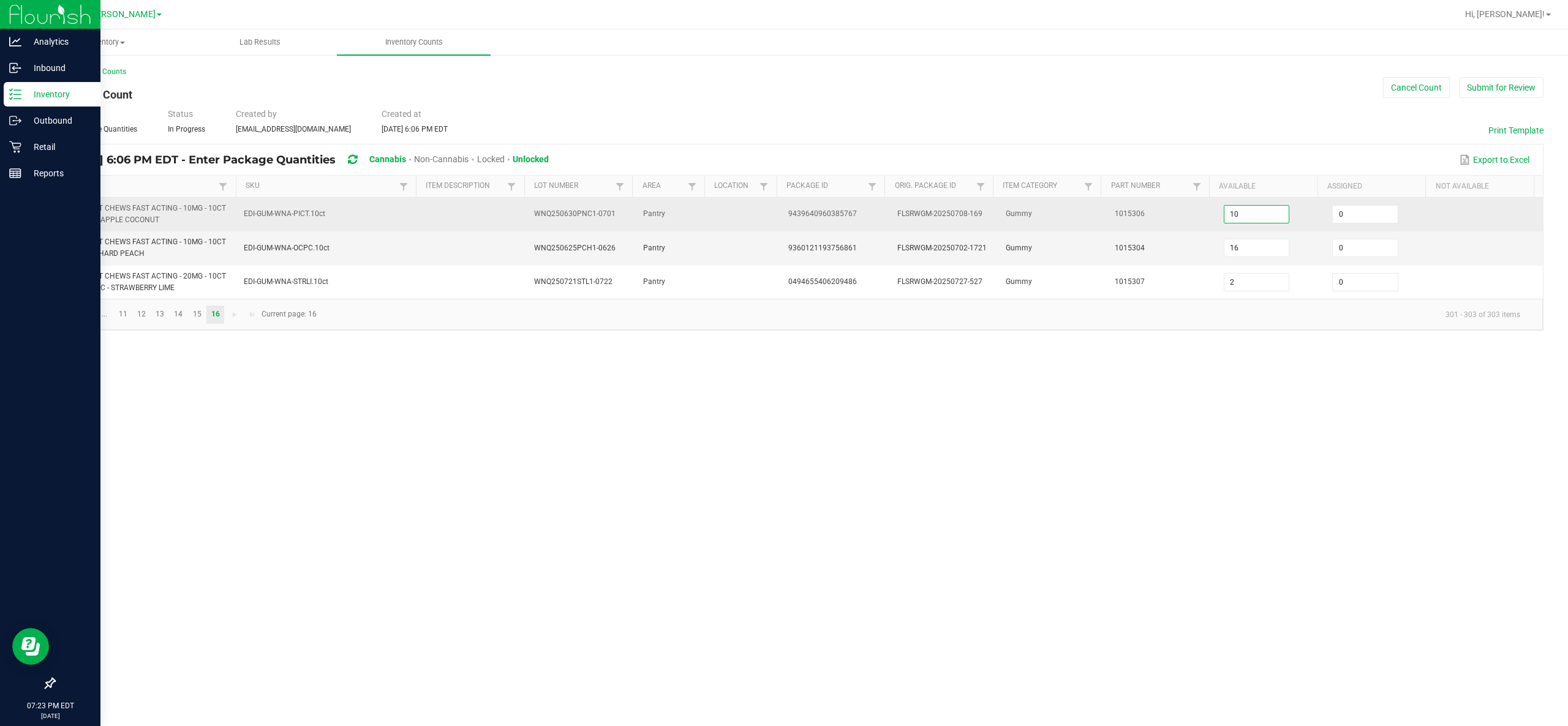
click at [783, 212] on input "10" at bounding box center [1256, 214] width 65 height 17
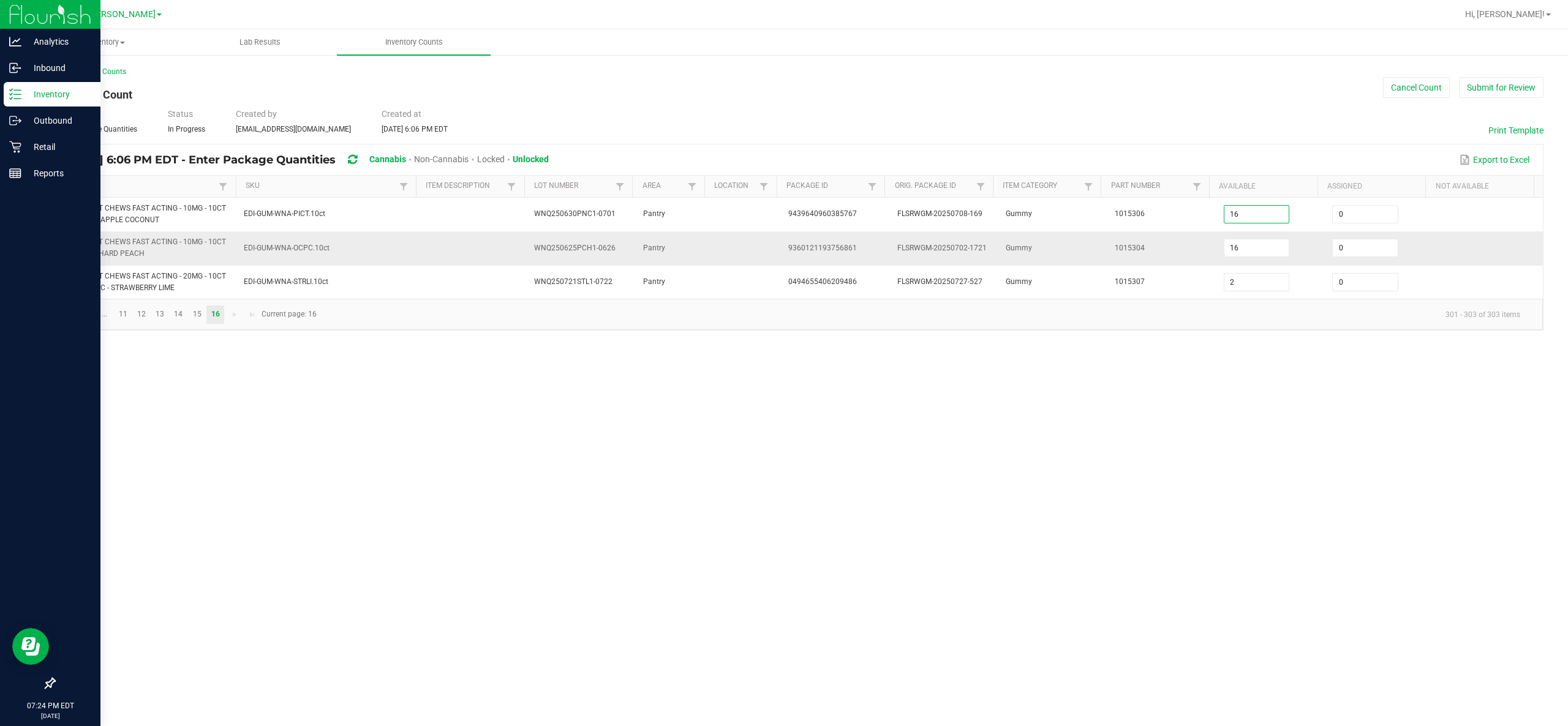
click at [783, 258] on td "Gummy" at bounding box center [1052, 248] width 109 height 34
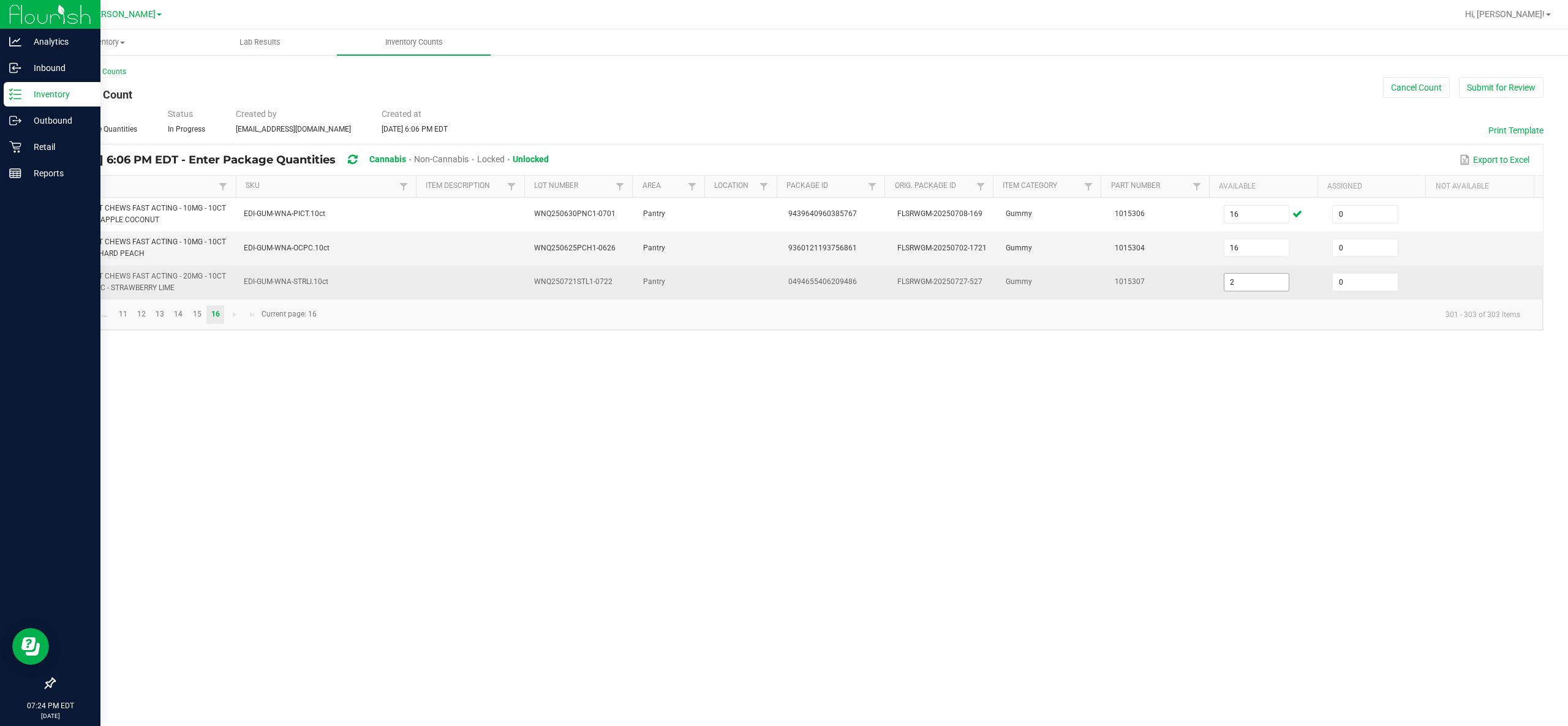
click at [783, 279] on input "2" at bounding box center [1256, 282] width 65 height 17
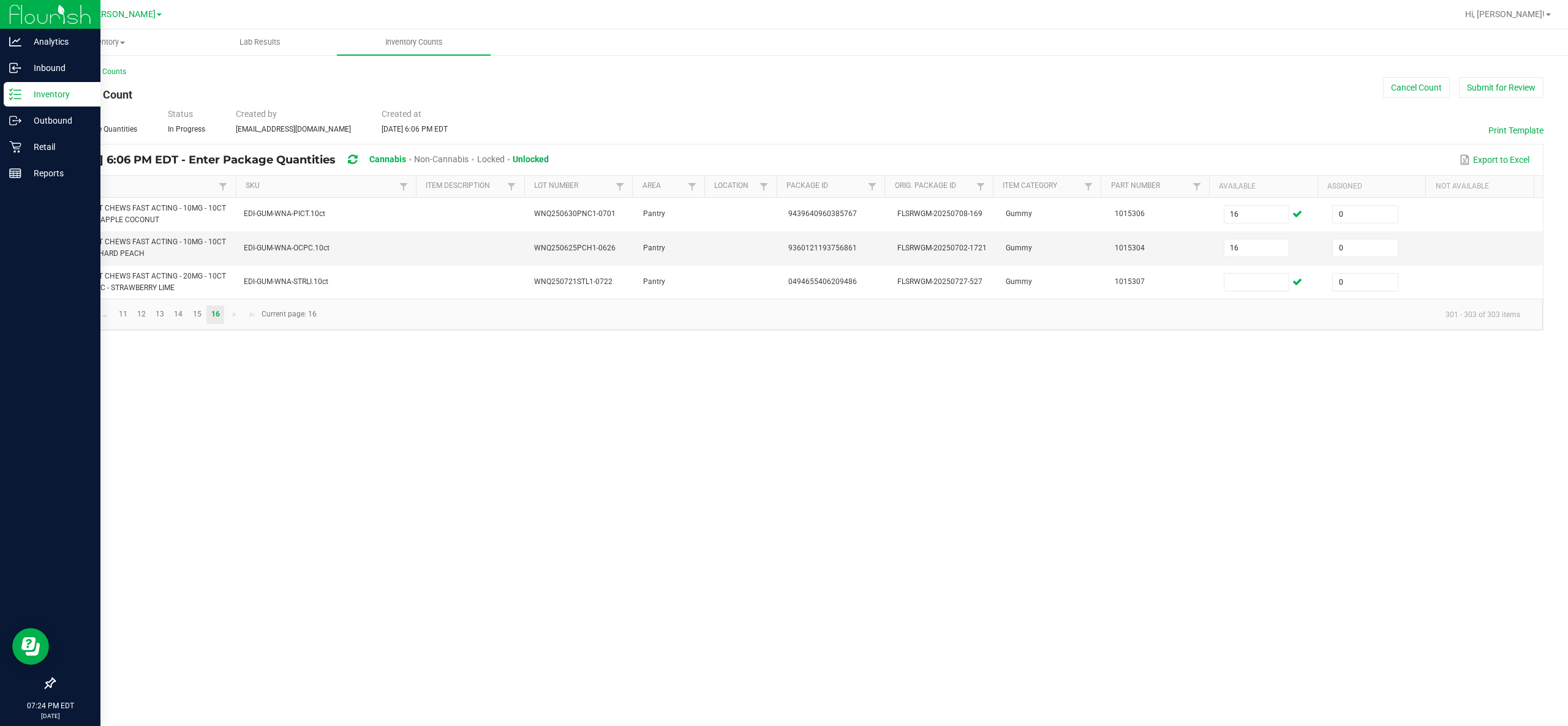
drag, startPoint x: 1146, startPoint y: 342, endPoint x: 1067, endPoint y: 360, distance: 81.0
click at [783, 360] on div "Inventory All packages All inventory Waste log Create inventory Lab Results Inv…" at bounding box center [799, 378] width 1539 height 697
click at [783, 255] on input "16" at bounding box center [1256, 247] width 65 height 17
click at [783, 343] on div "< All Inventory Counts Inventory Count Cancel Count Submit for Review Type Ente…" at bounding box center [799, 199] width 1539 height 289
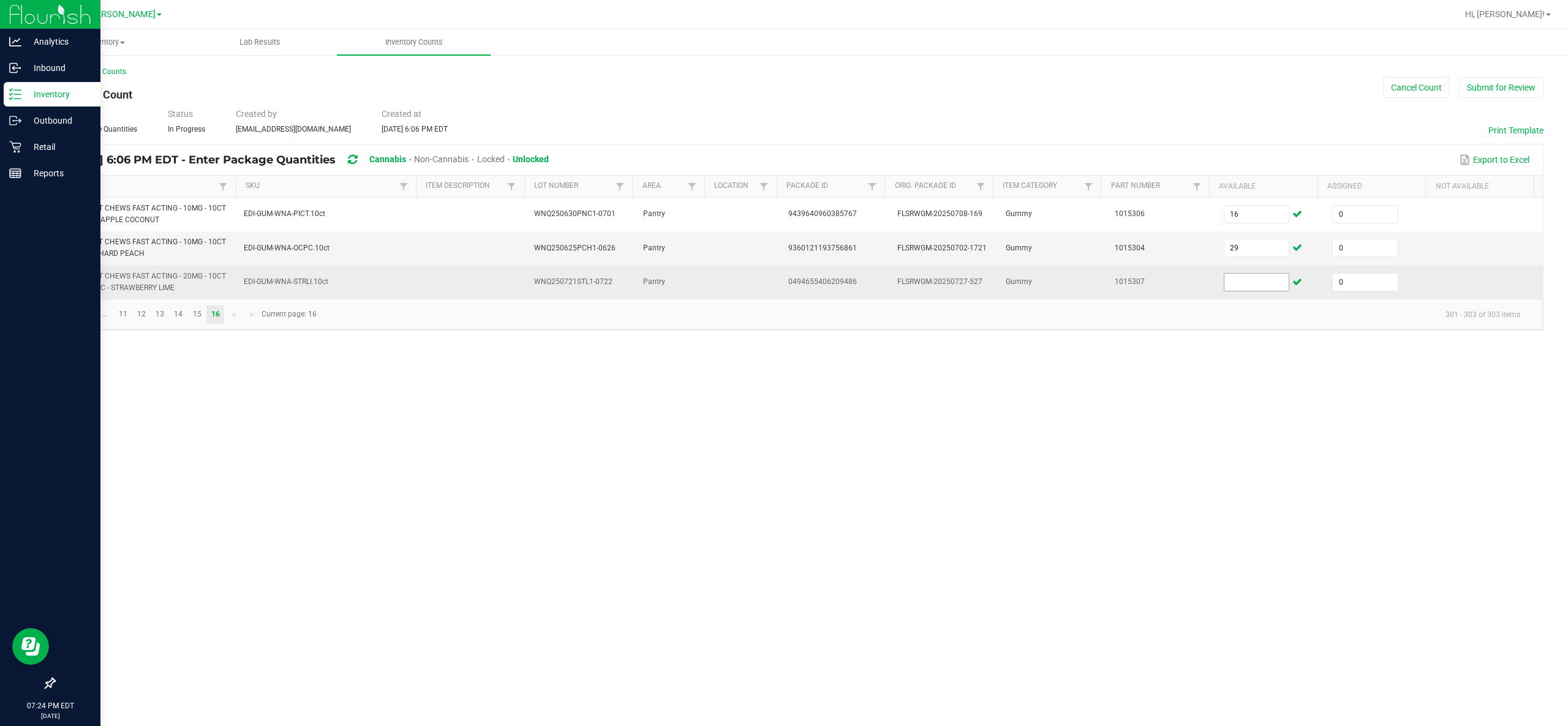
click at [783, 288] on input at bounding box center [1256, 282] width 65 height 17
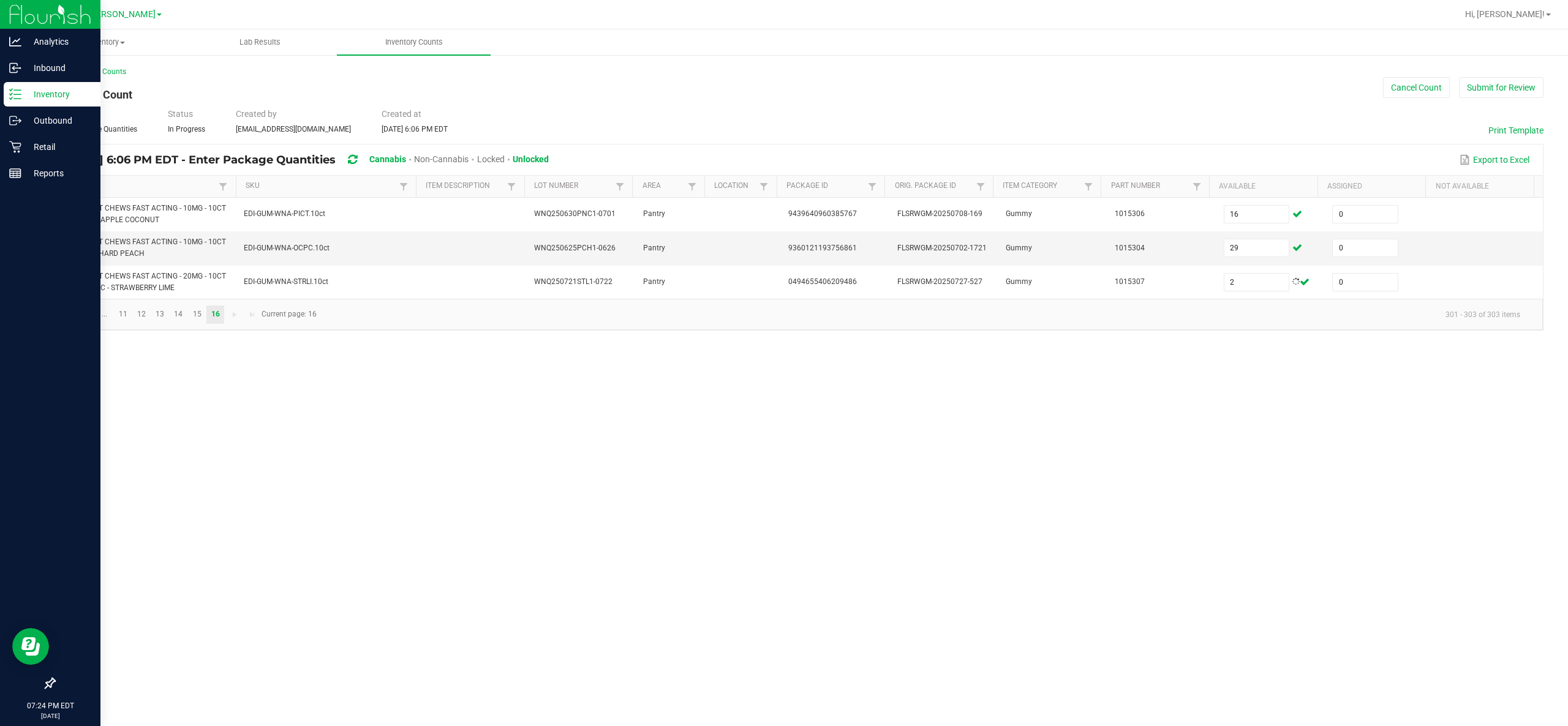
click at [783, 362] on div "Inventory All packages All inventory Waste log Create inventory Lab Results Inv…" at bounding box center [799, 378] width 1539 height 697
click at [71, 317] on span "Go to the first page" at bounding box center [69, 314] width 10 height 10
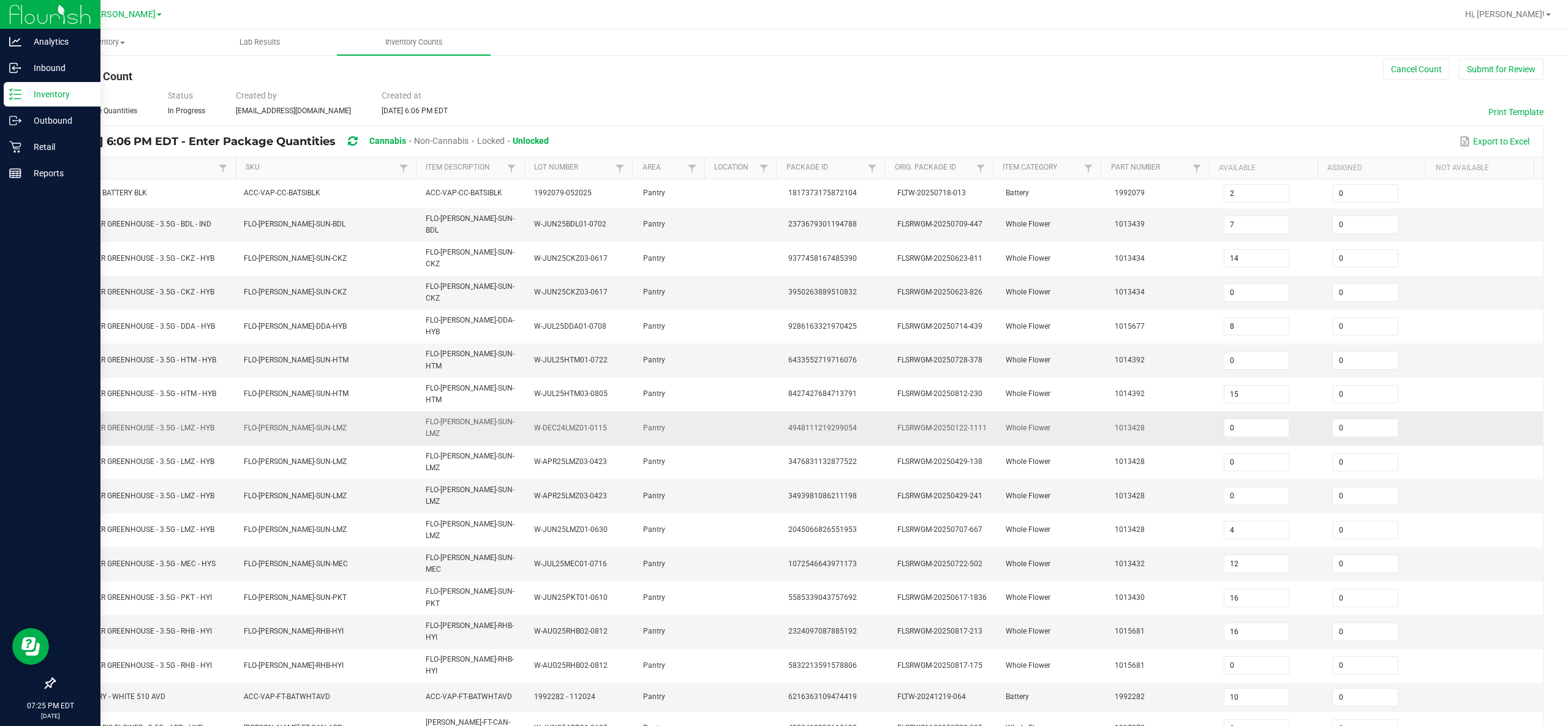
scroll to position [18, 0]
click at [783, 362] on input "0" at bounding box center [1256, 427] width 65 height 17
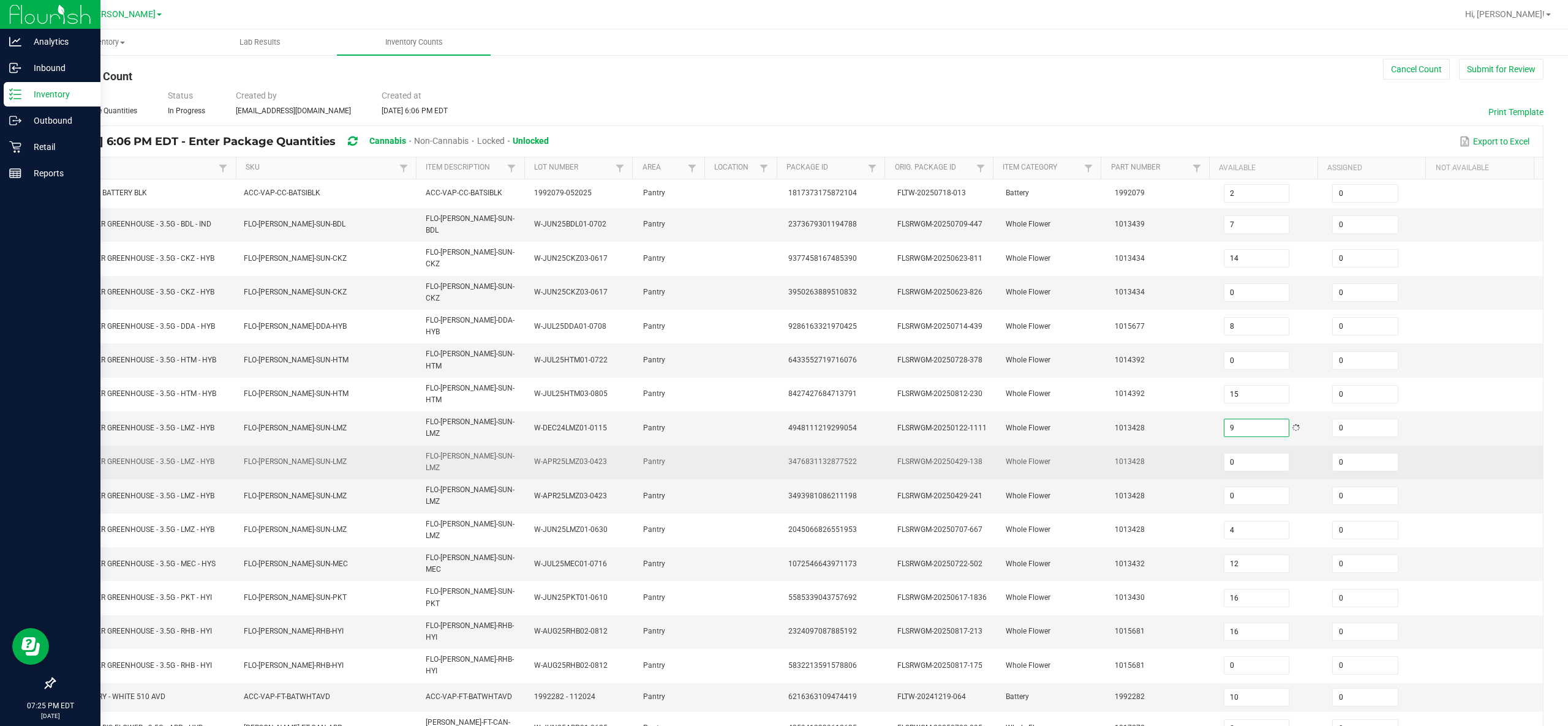
click at [783, 362] on td "1013428" at bounding box center [1162, 462] width 109 height 34
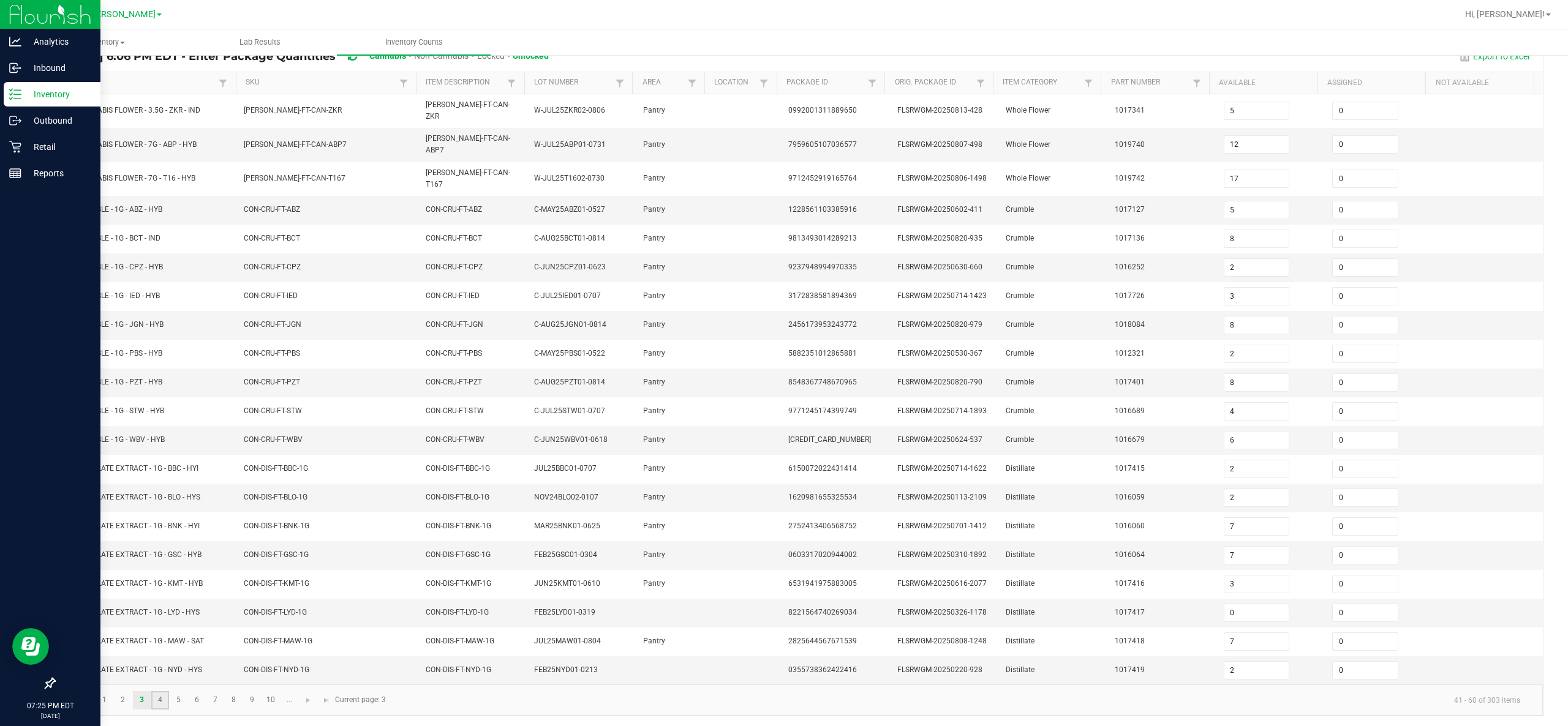
click at [157, 362] on link "4" at bounding box center [160, 700] width 17 height 18
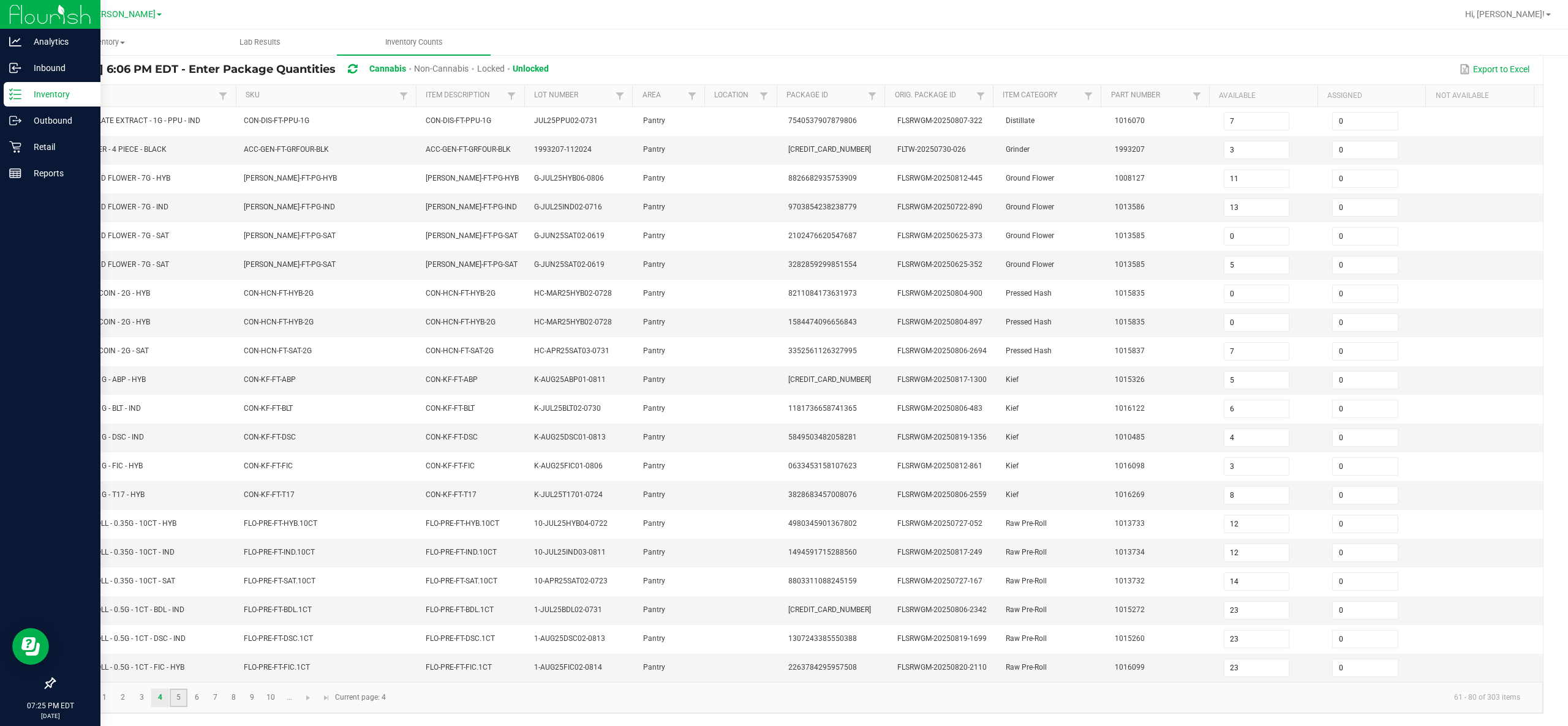
click at [181, 362] on link "5" at bounding box center [178, 698] width 17 height 18
click at [197, 362] on link "6" at bounding box center [197, 698] width 17 height 18
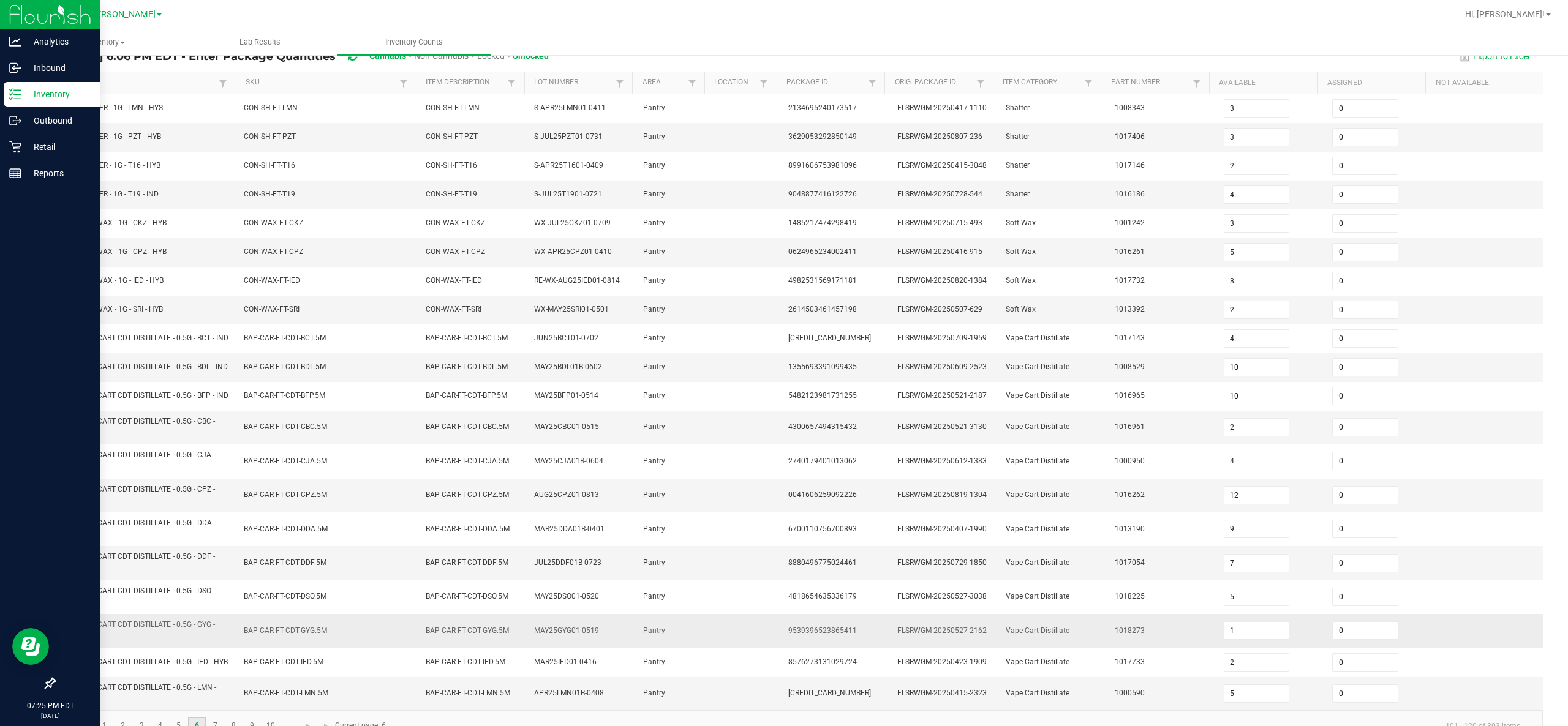
scroll to position [161, 0]
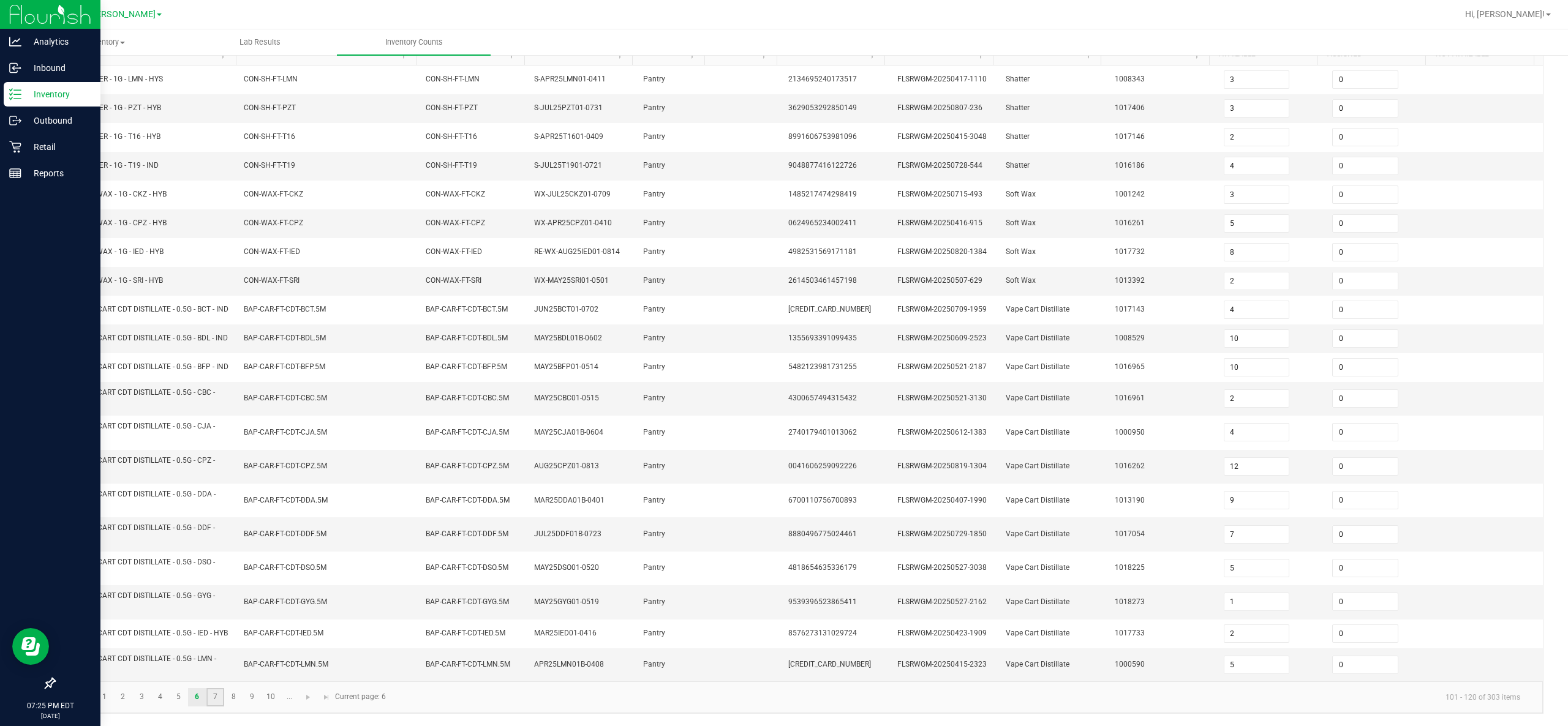
click at [222, 362] on link "7" at bounding box center [215, 698] width 17 height 18
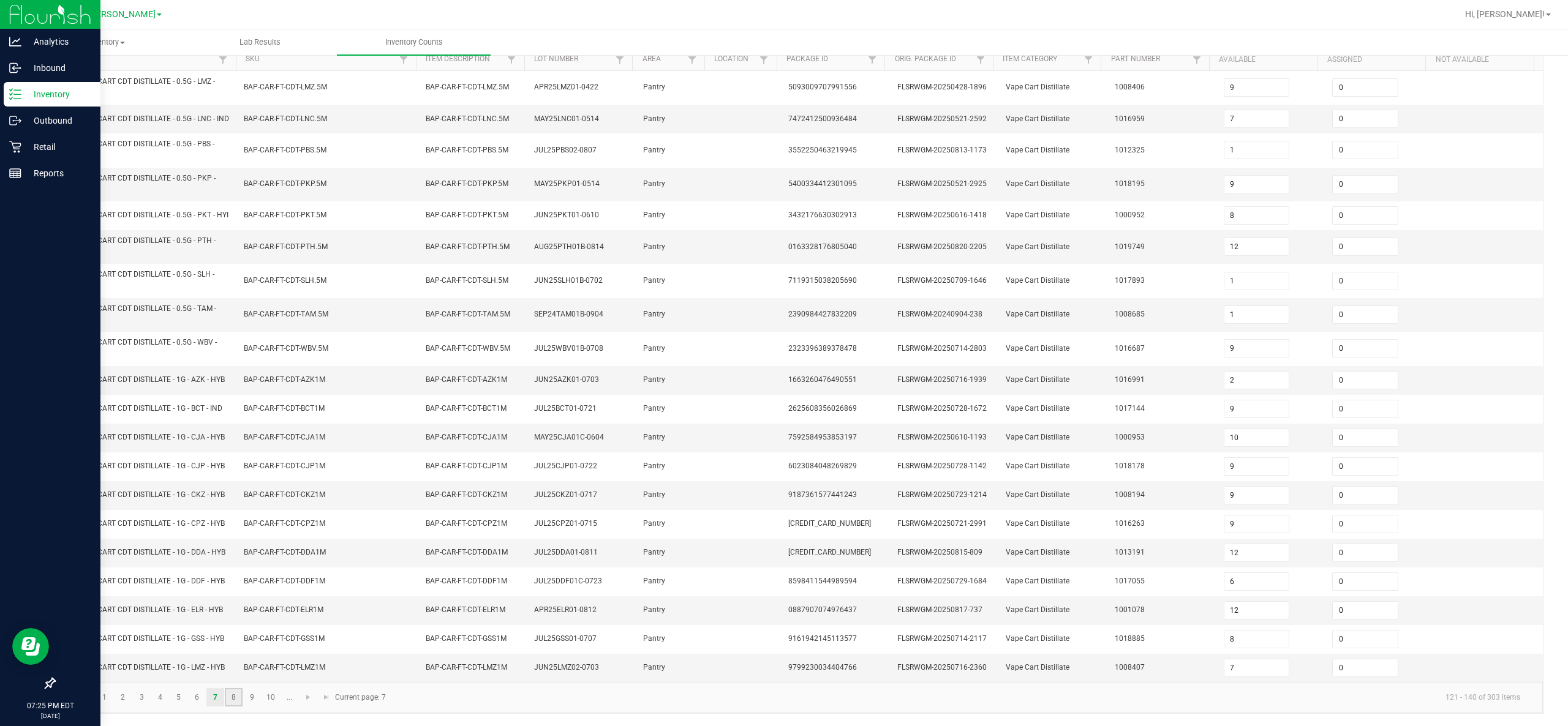
click at [228, 362] on link "8" at bounding box center [233, 698] width 17 height 18
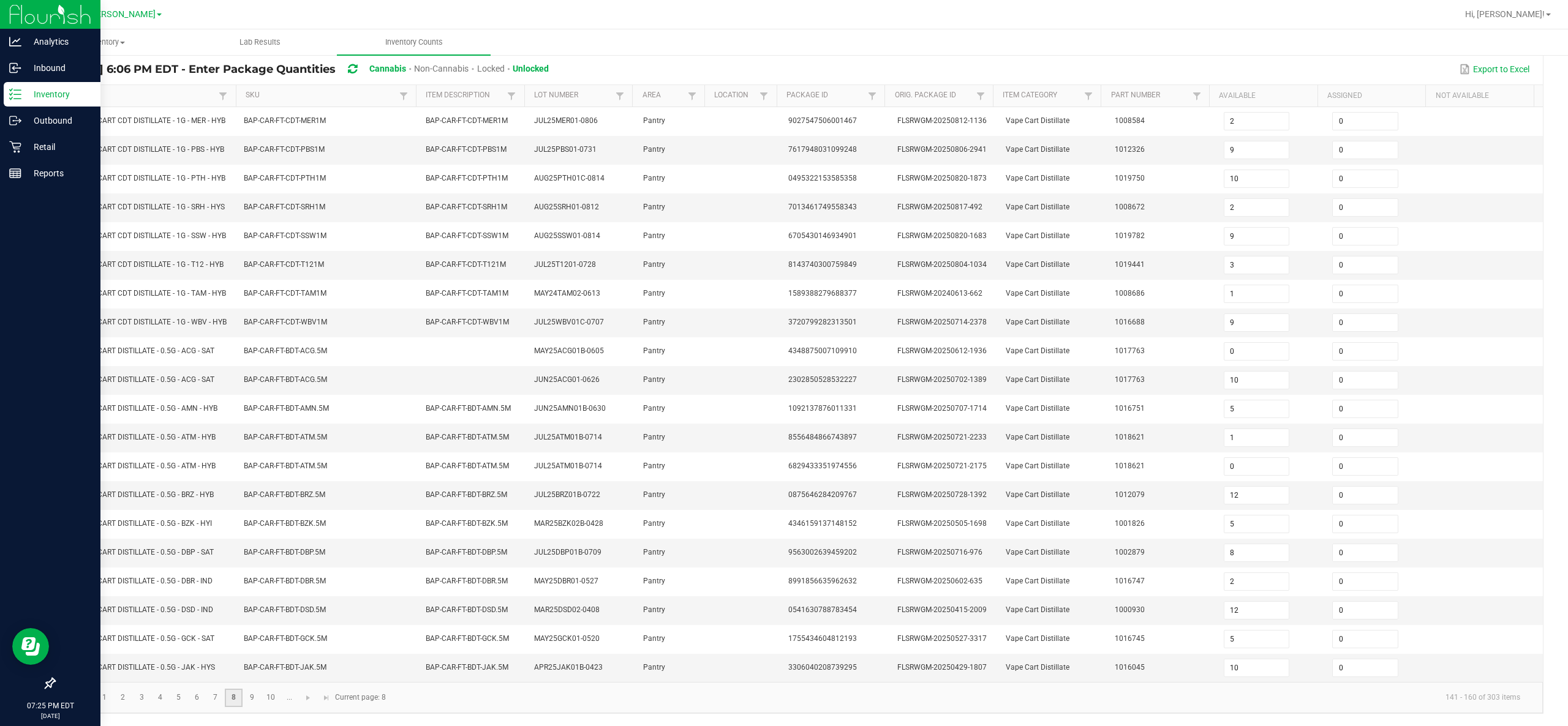
scroll to position [128, 0]
click at [257, 362] on link "9" at bounding box center [251, 698] width 17 height 18
click at [275, 362] on link "10" at bounding box center [270, 698] width 17 height 18
click at [289, 362] on link "..." at bounding box center [289, 698] width 17 height 18
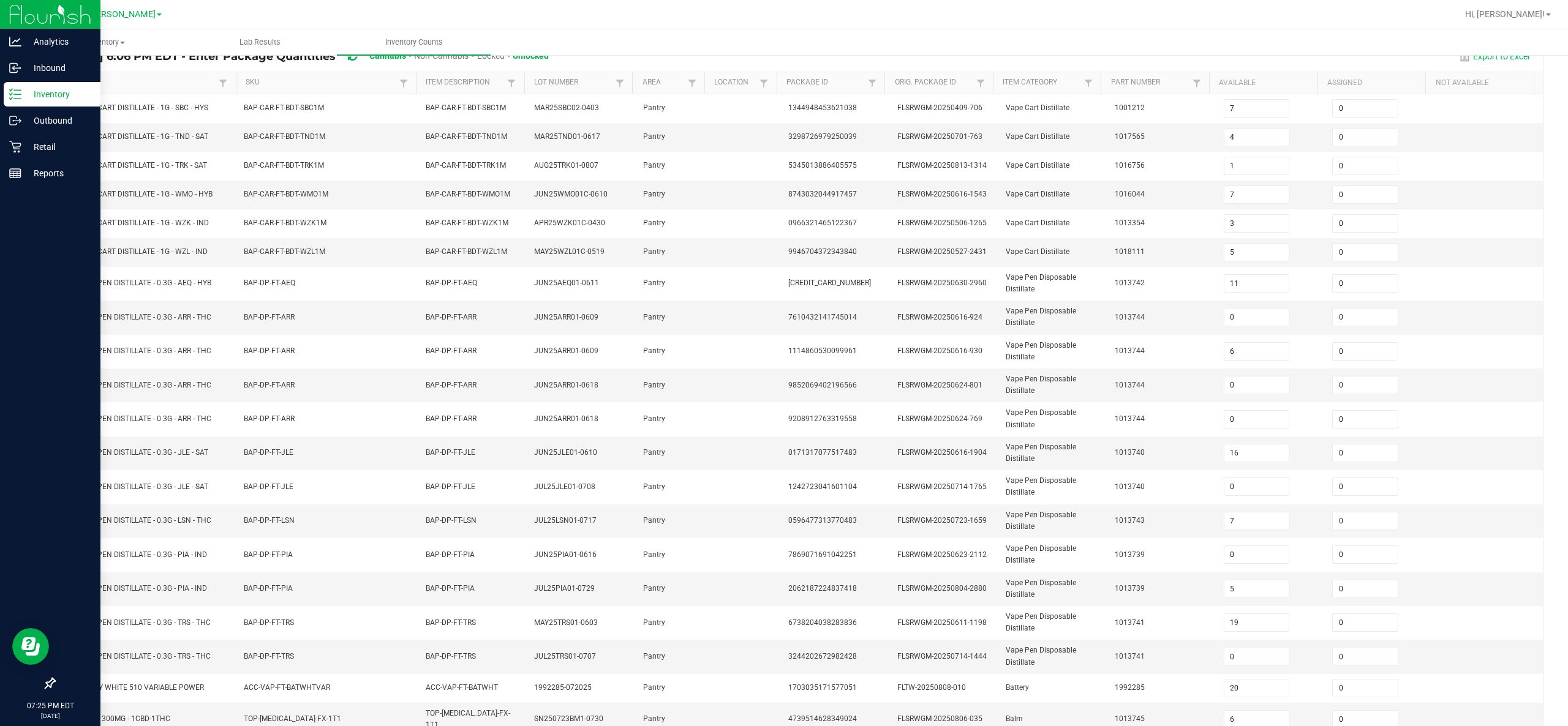
scroll to position [161, 0]
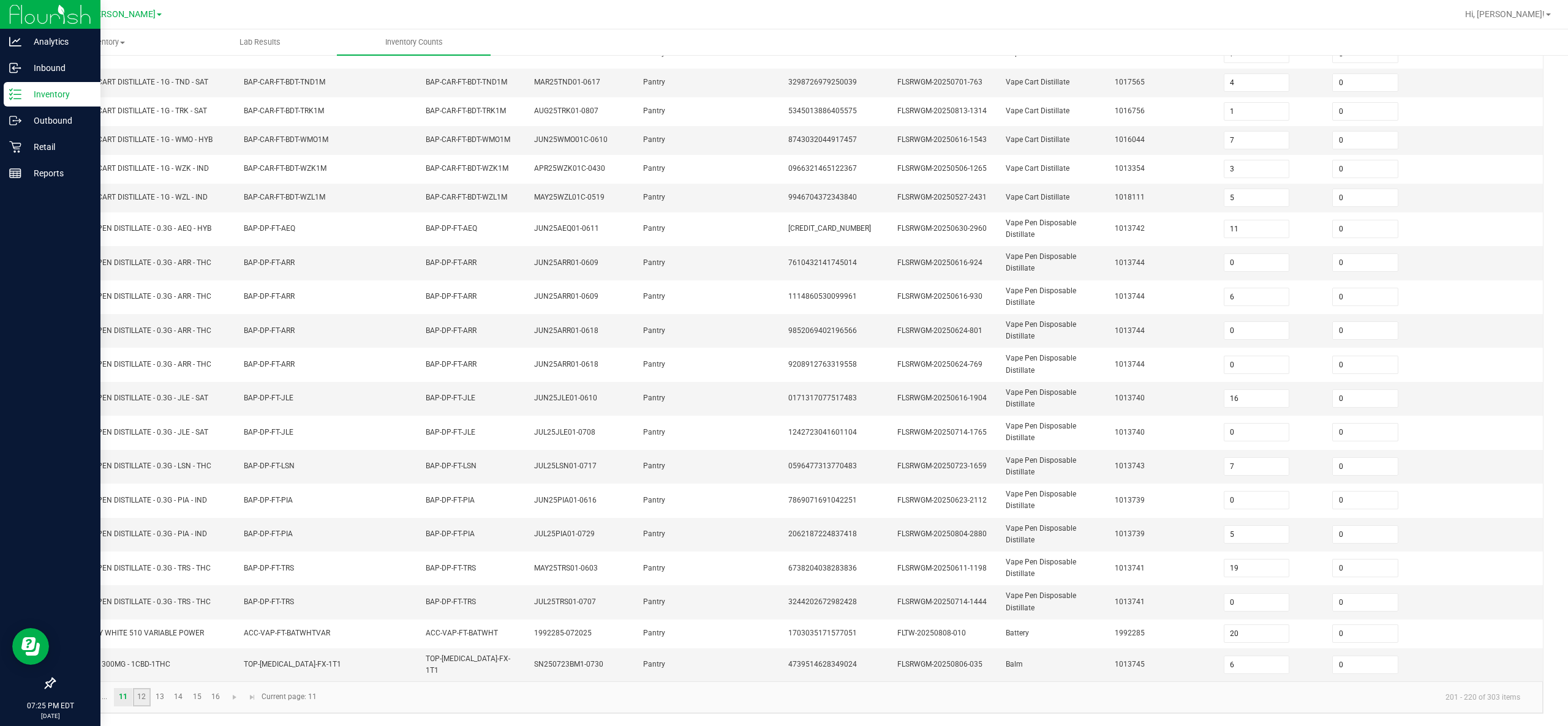
click at [141, 362] on link "12" at bounding box center [142, 698] width 17 height 18
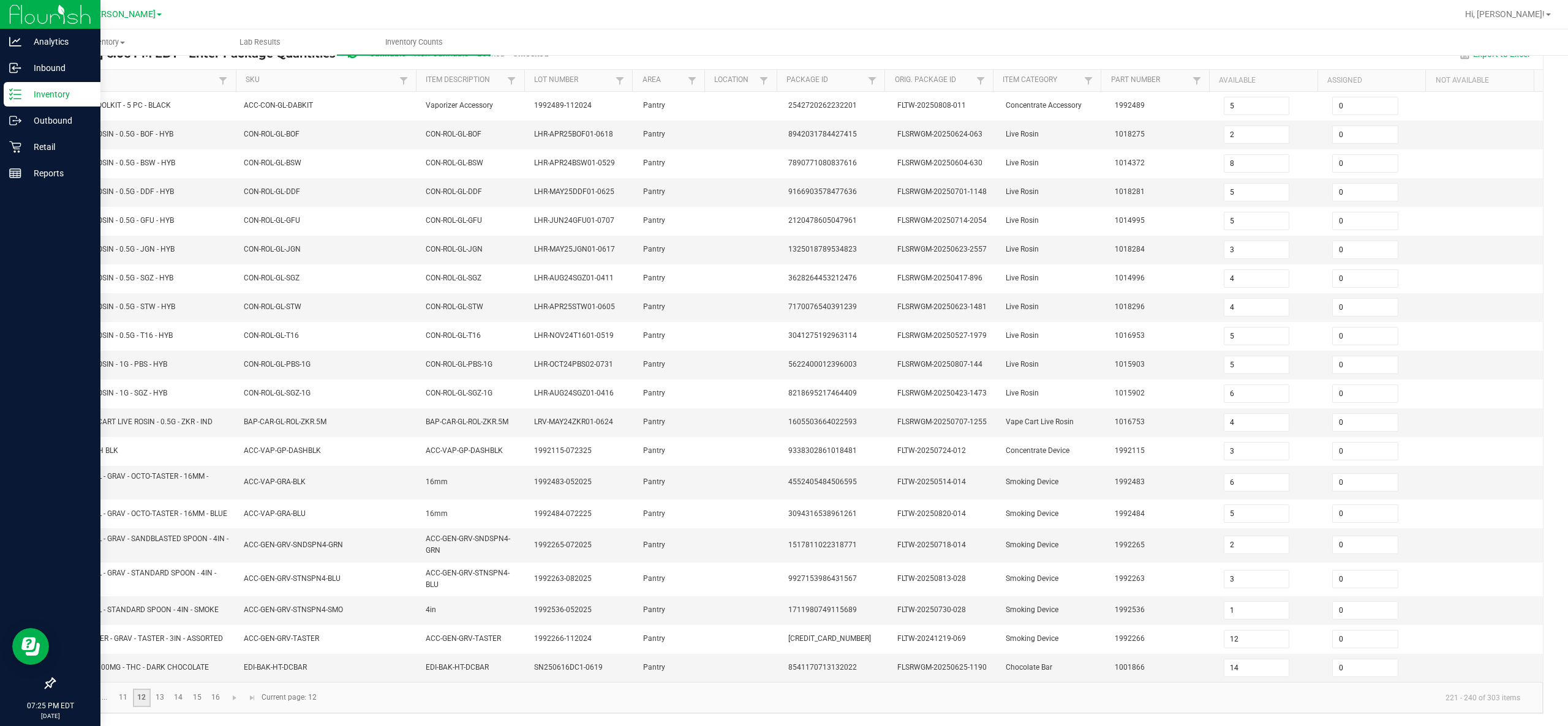
scroll to position [122, 0]
click at [783, 362] on input "1" at bounding box center [1256, 610] width 65 height 17
click at [783, 362] on td "FLTW-20250718-014" at bounding box center [944, 545] width 109 height 34
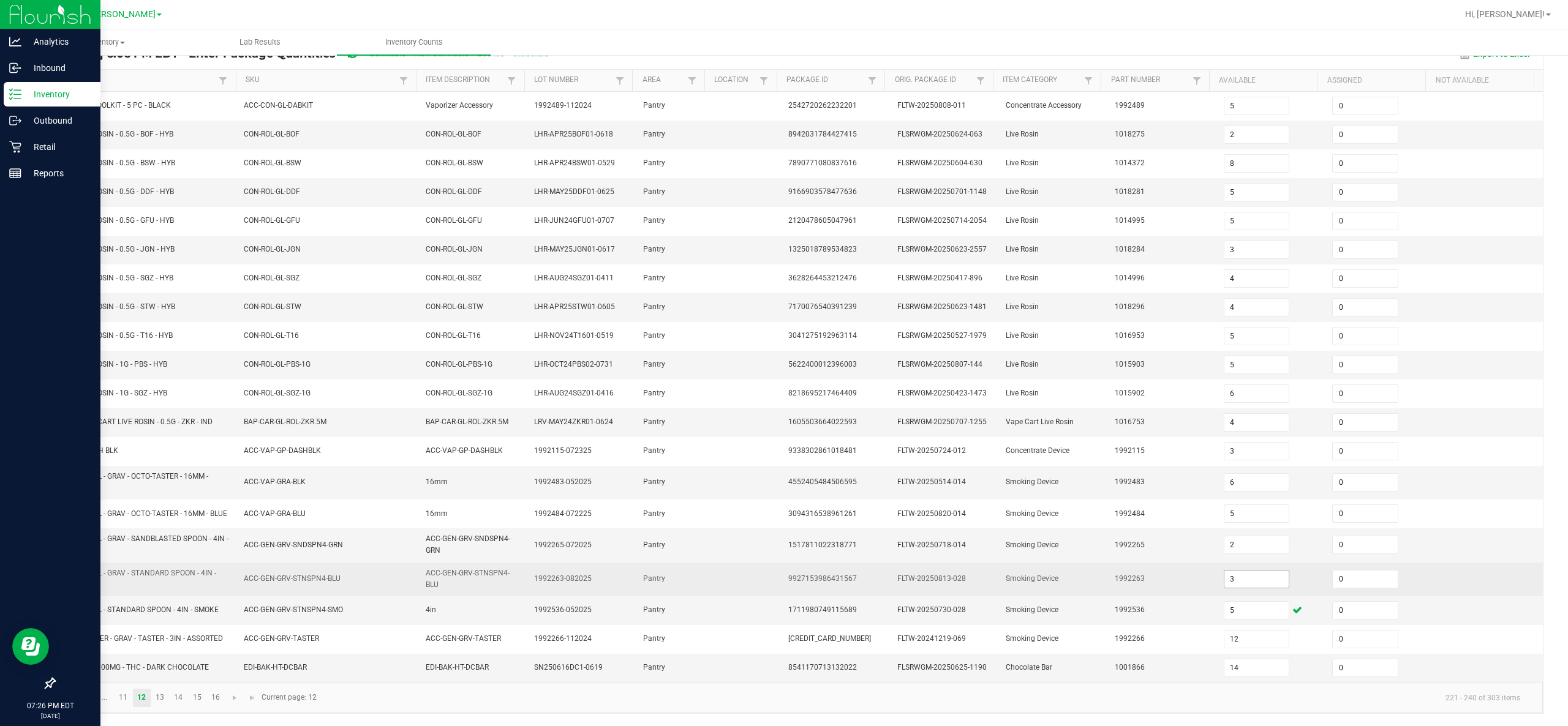
click at [783, 362] on input "3" at bounding box center [1256, 579] width 65 height 17
click at [783, 362] on td "Smoking Device" at bounding box center [1052, 579] width 109 height 34
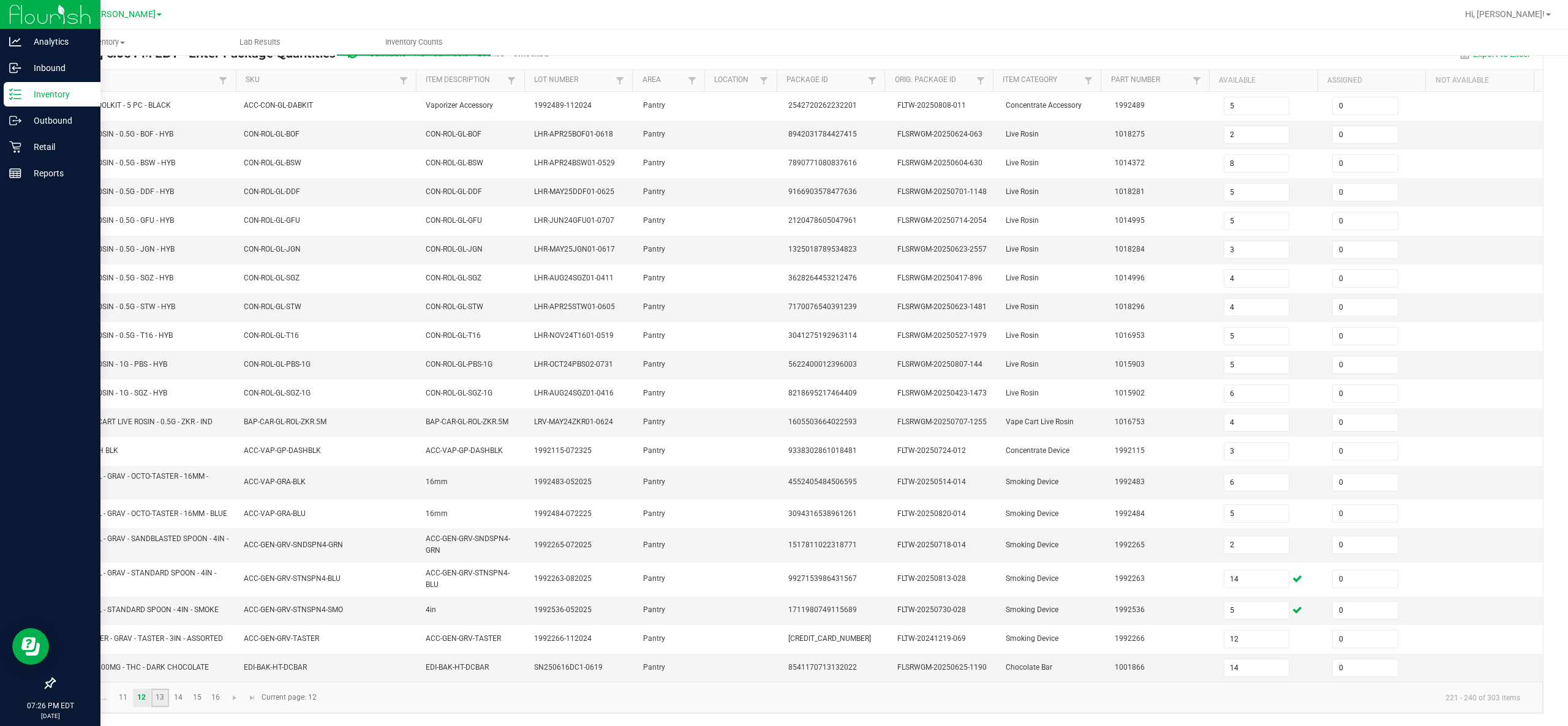
click at [165, 362] on link "13" at bounding box center [160, 698] width 17 height 18
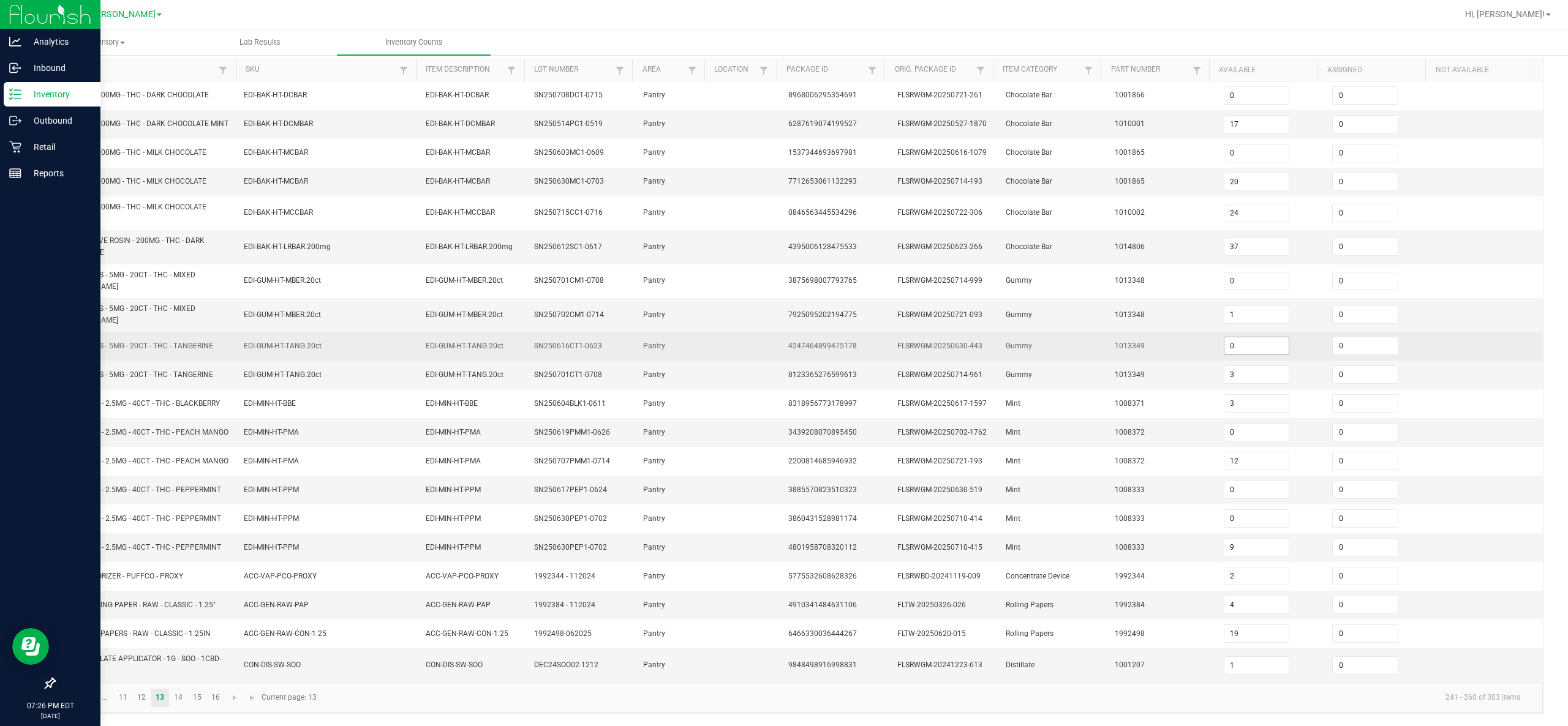
click at [783, 346] on input "0" at bounding box center [1256, 346] width 65 height 17
click at [783, 345] on td "1013349" at bounding box center [1162, 346] width 109 height 28
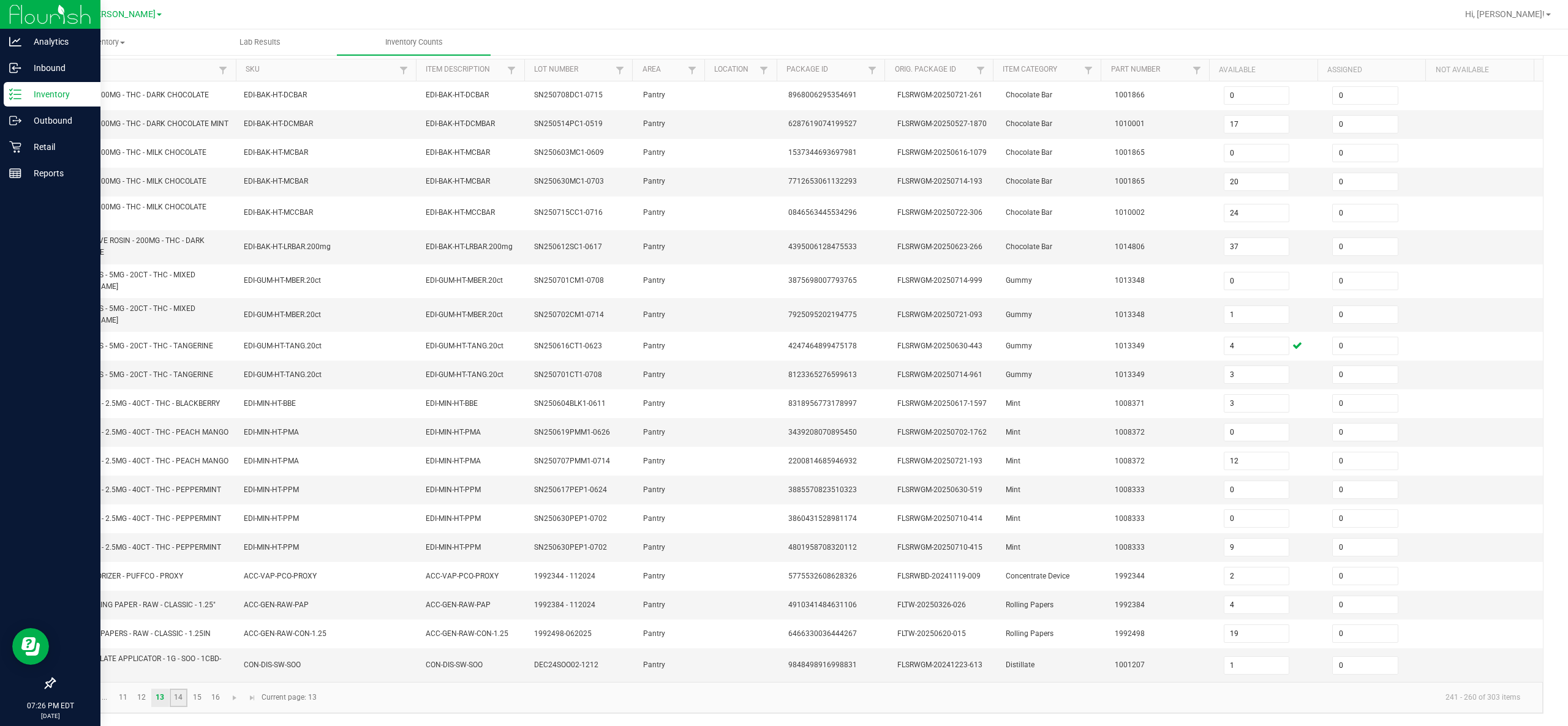
click at [183, 362] on link "14" at bounding box center [178, 698] width 17 height 18
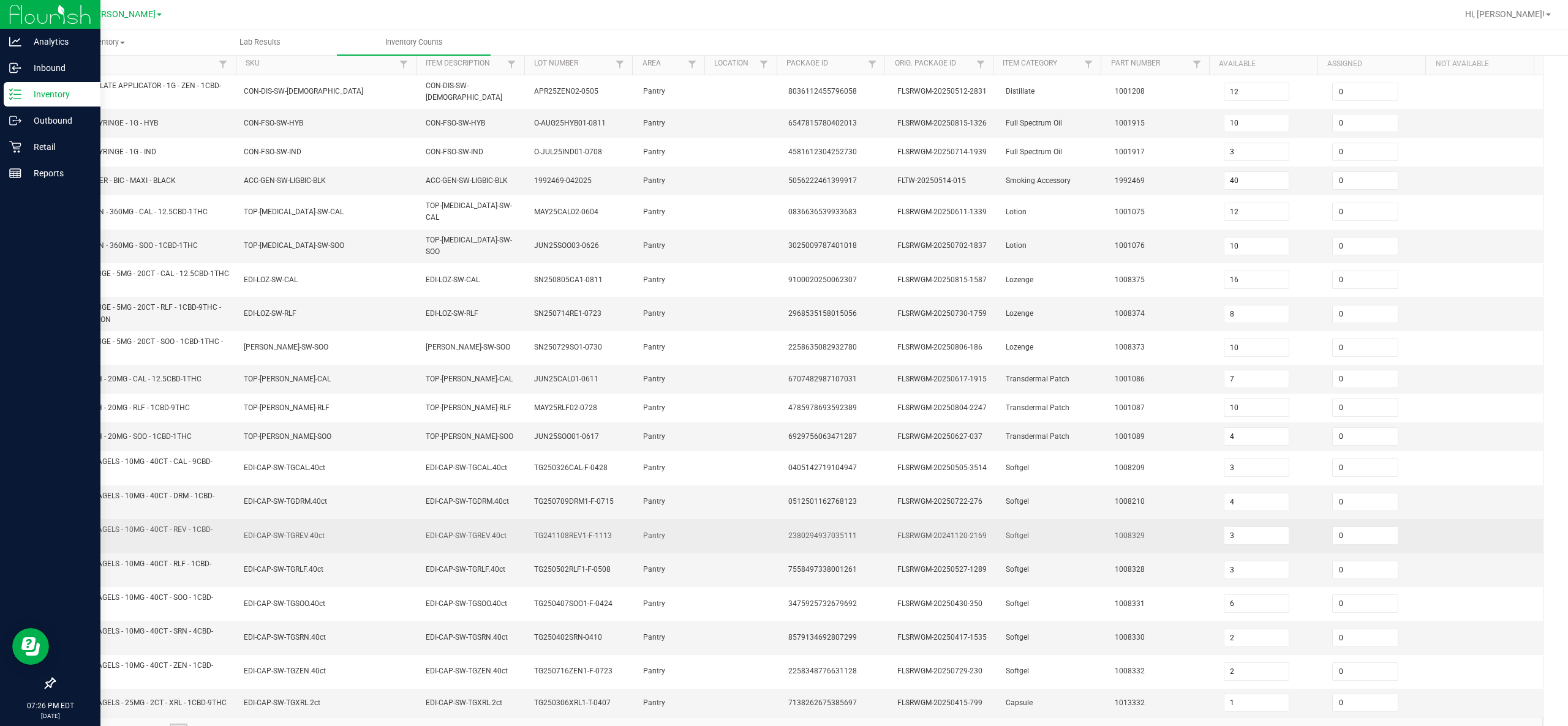
scroll to position [161, 0]
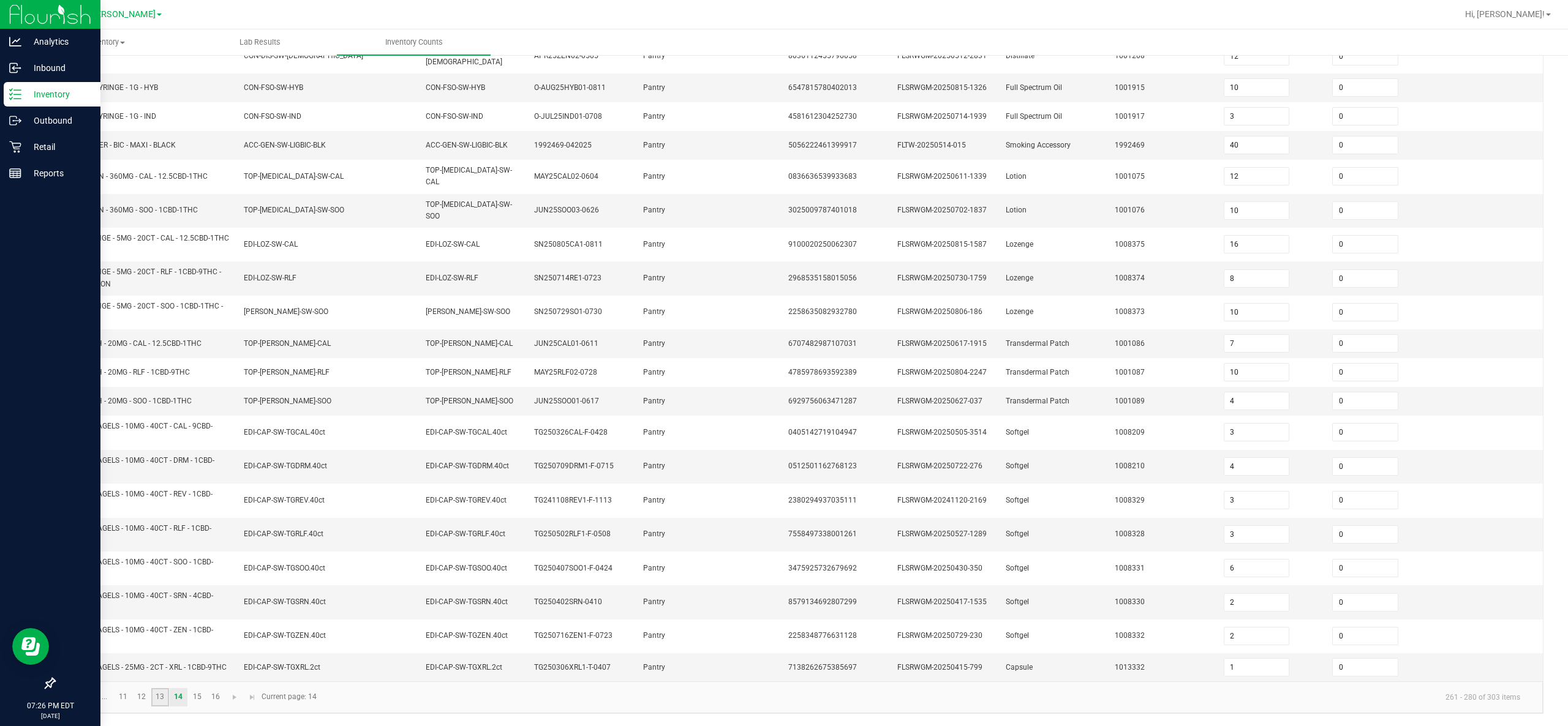
click at [157, 362] on link "13" at bounding box center [160, 698] width 17 height 18
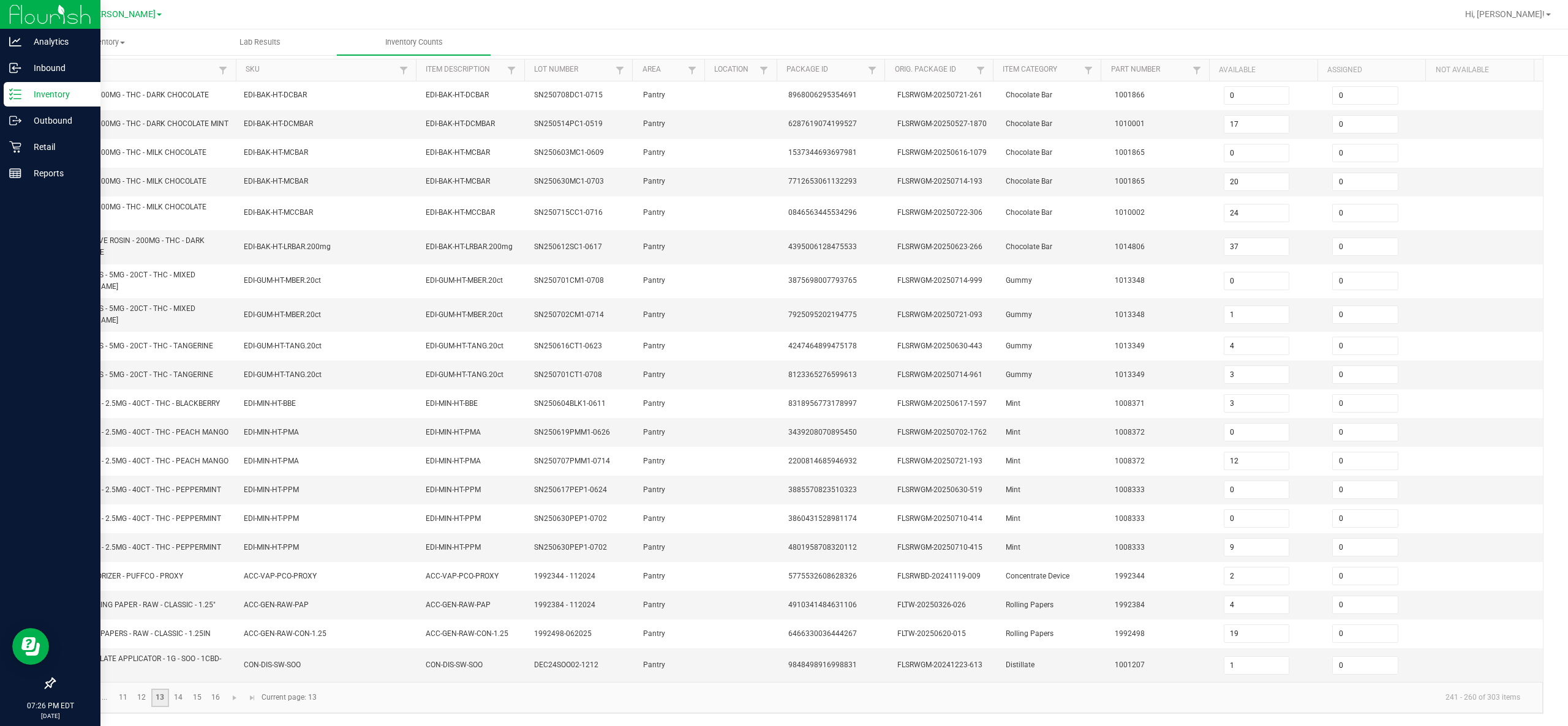
scroll to position [132, 0]
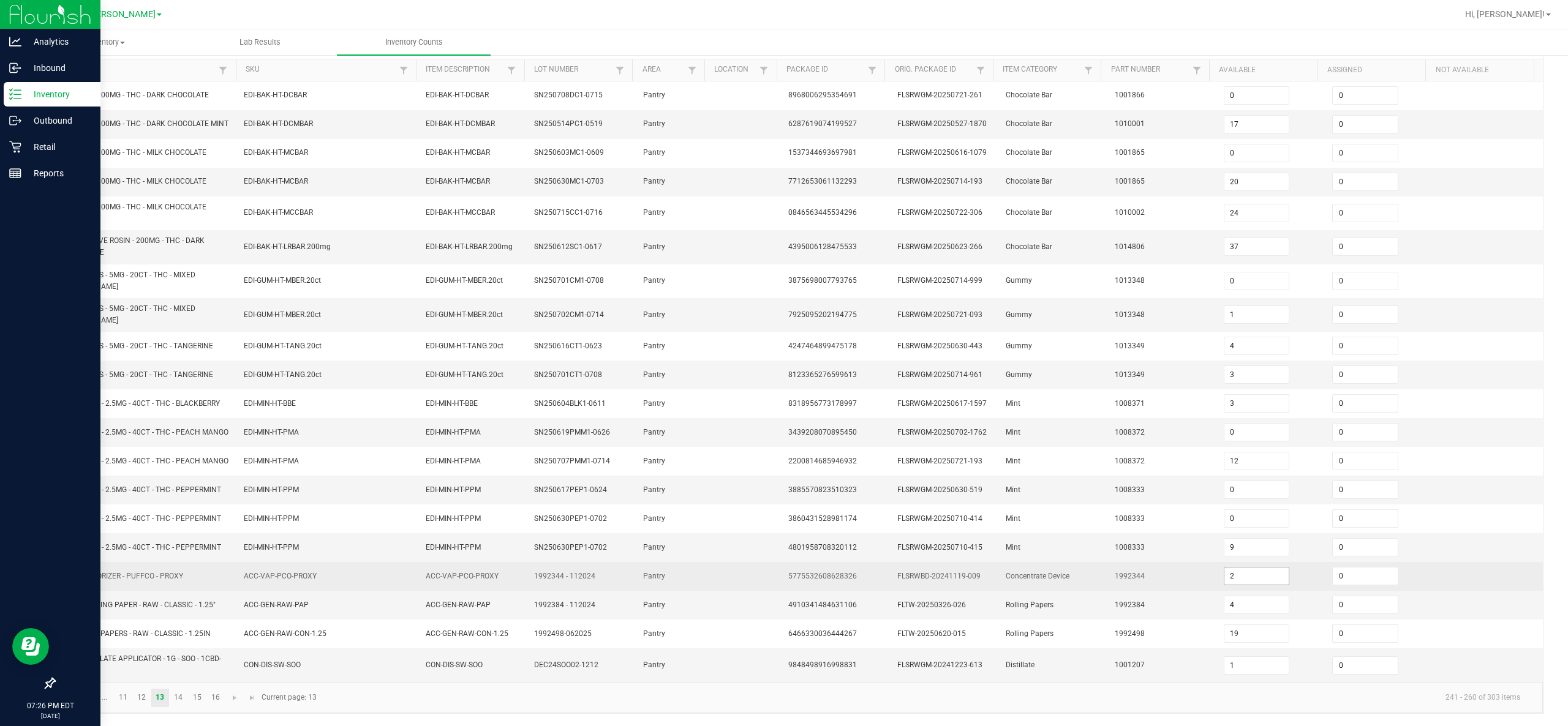
click at [783, 362] on input "2" at bounding box center [1256, 576] width 65 height 17
click at [783, 362] on td "1992344" at bounding box center [1162, 576] width 109 height 28
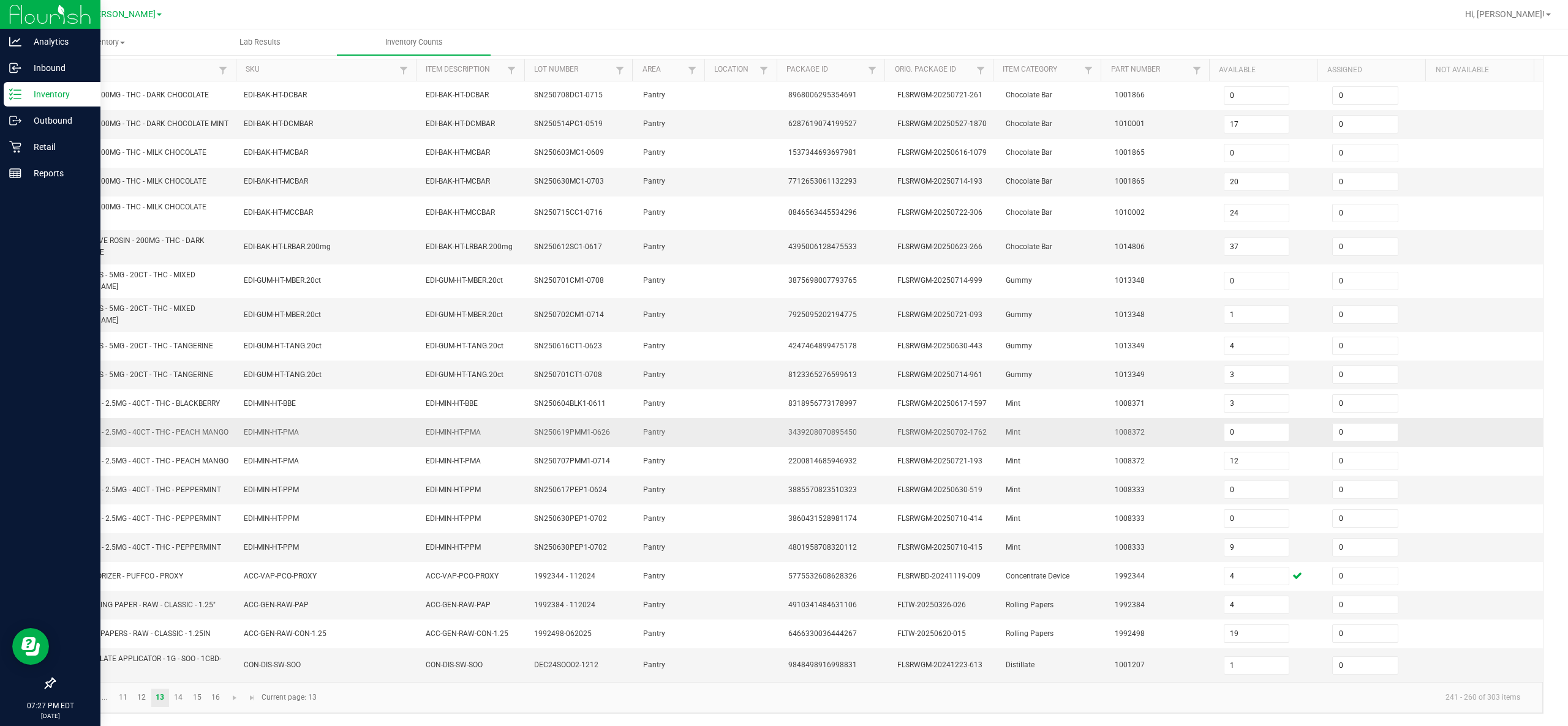
scroll to position [0, 0]
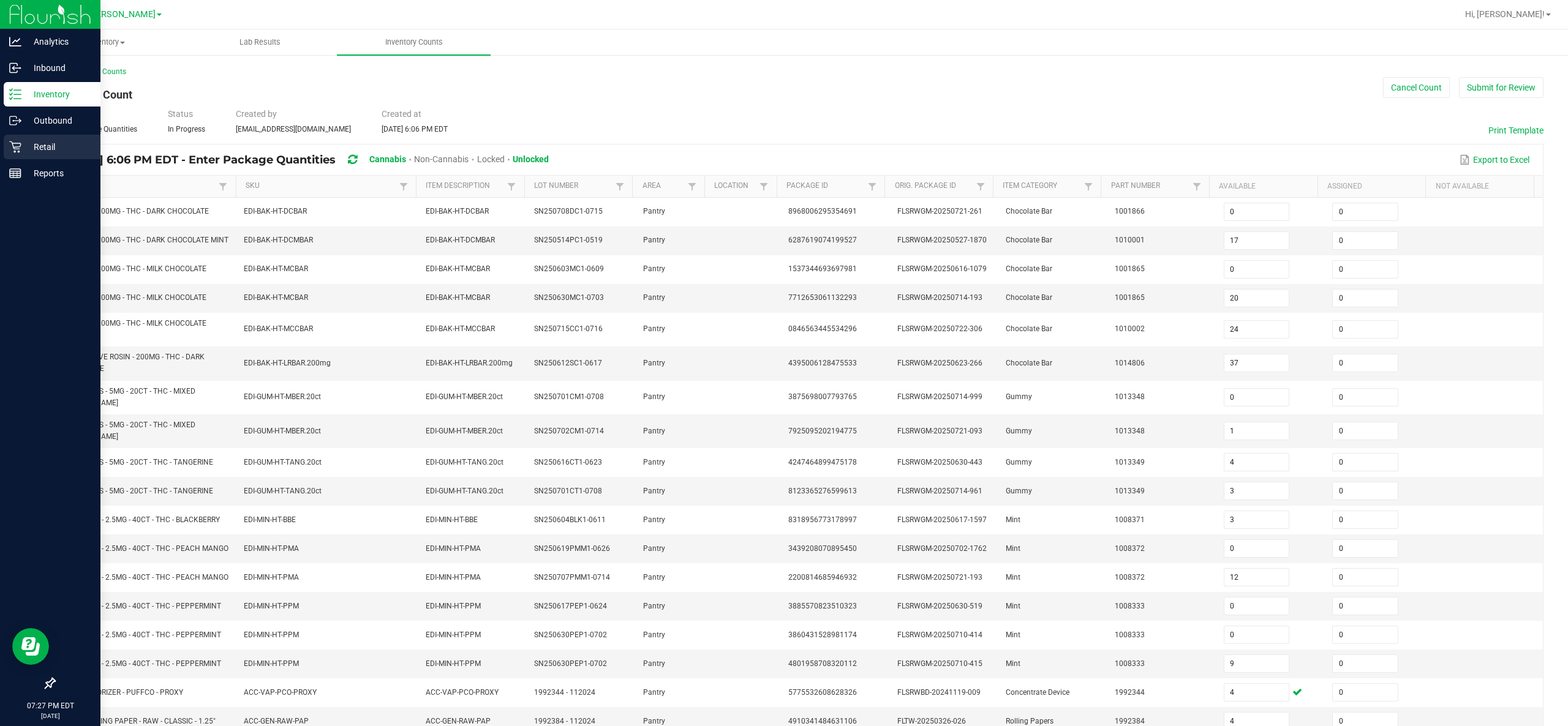
click at [26, 141] on p "Retail" at bounding box center [58, 147] width 74 height 15
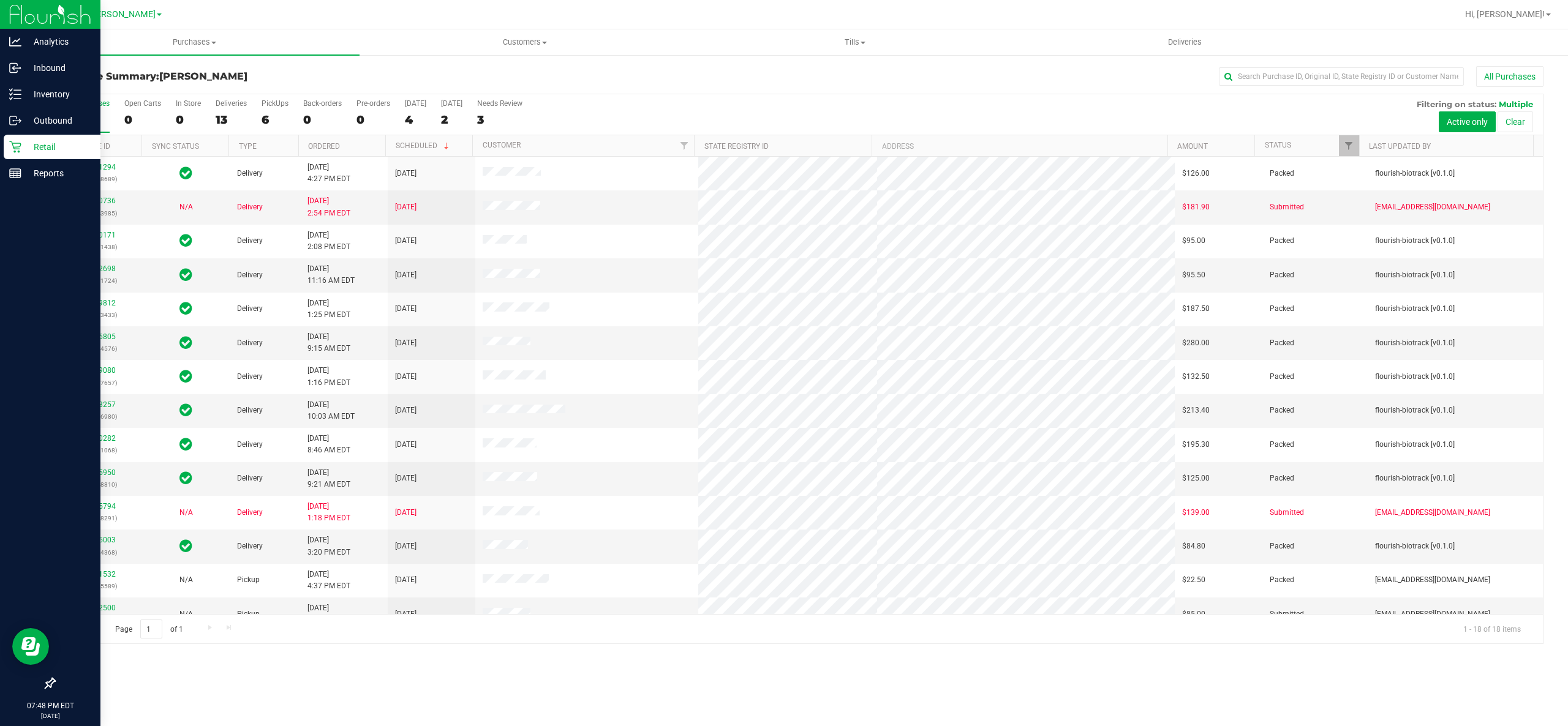
click at [54, 146] on p "Retail" at bounding box center [58, 147] width 74 height 15
